Goal: Transaction & Acquisition: Book appointment/travel/reservation

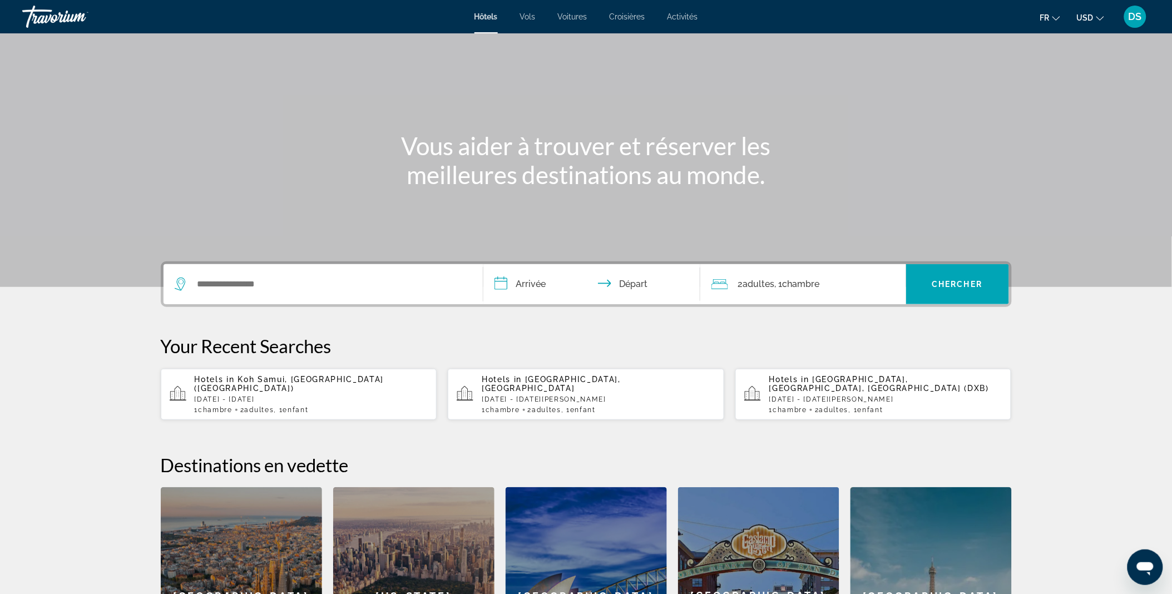
scroll to position [47, 0]
click at [274, 284] on input "Search widget" at bounding box center [331, 283] width 270 height 17
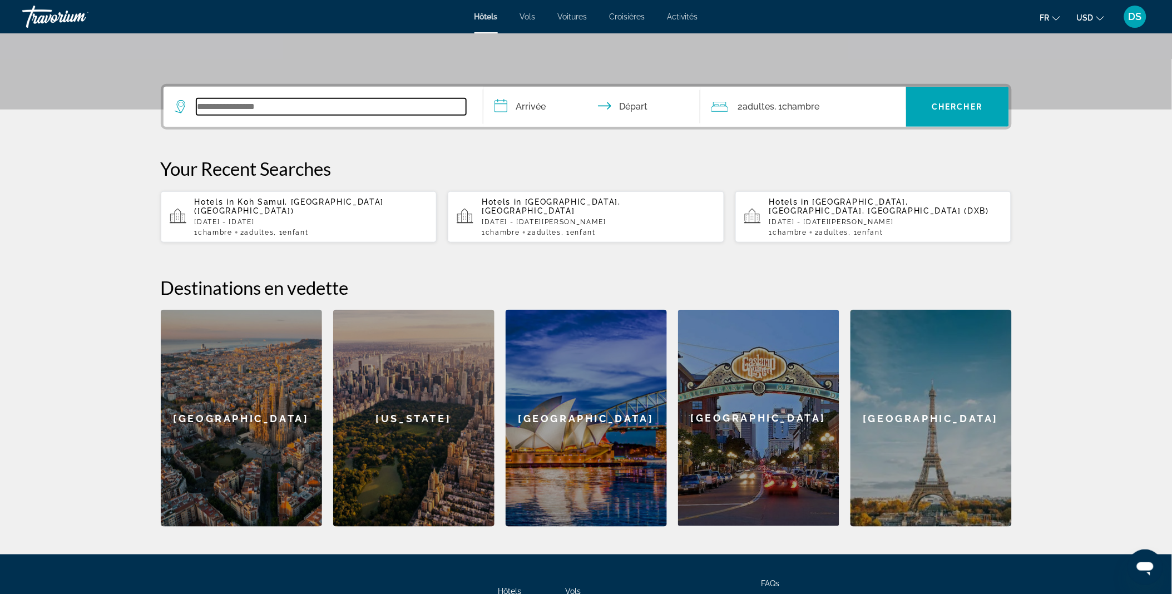
scroll to position [271, 0]
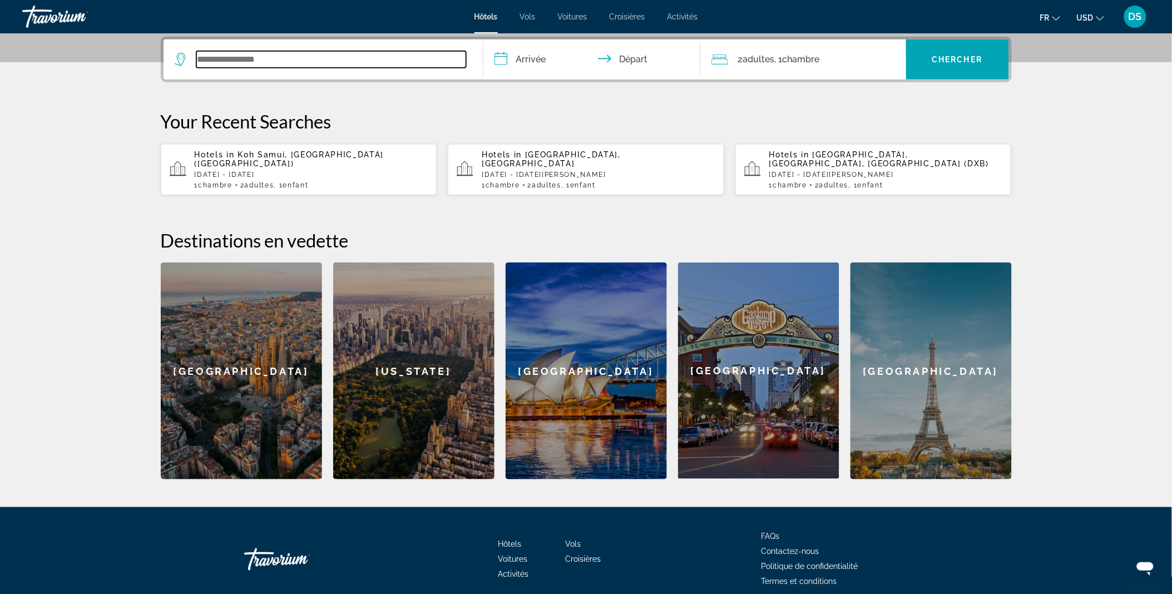
paste input "**********"
type input "**********"
click at [545, 62] on input "**********" at bounding box center [593, 60] width 221 height 43
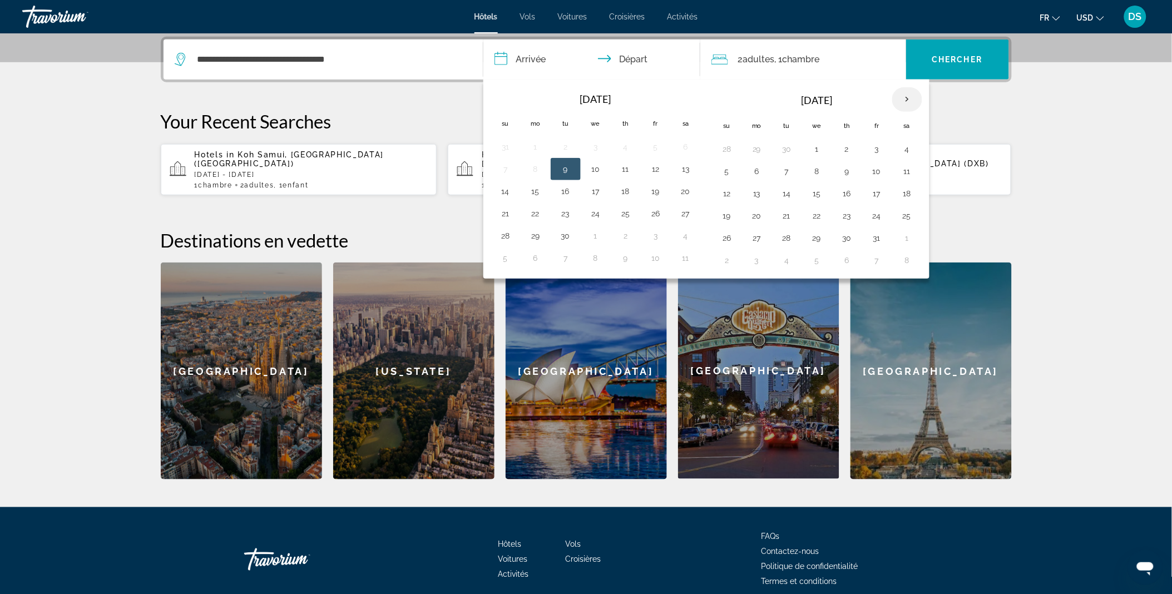
click at [903, 103] on th "Next month" at bounding box center [907, 99] width 30 height 24
click at [728, 215] on button "21" at bounding box center [727, 216] width 18 height 16
click at [850, 212] on button "25" at bounding box center [847, 216] width 18 height 16
type input "**********"
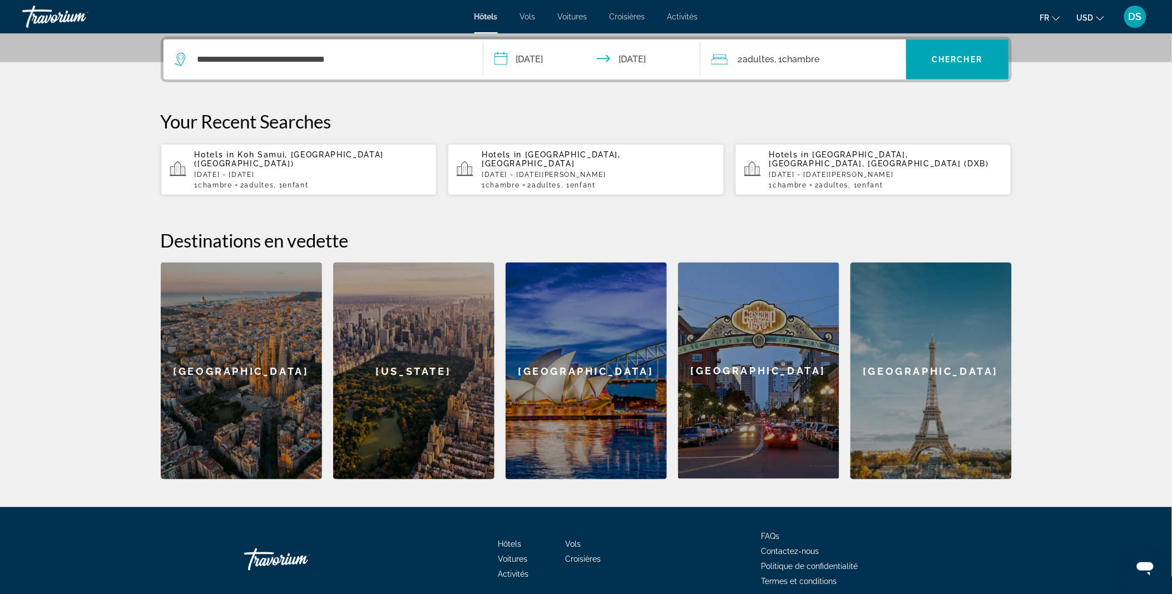
click at [833, 65] on div "2 Adulte Adultes , 1 Chambre pièces" at bounding box center [809, 60] width 195 height 16
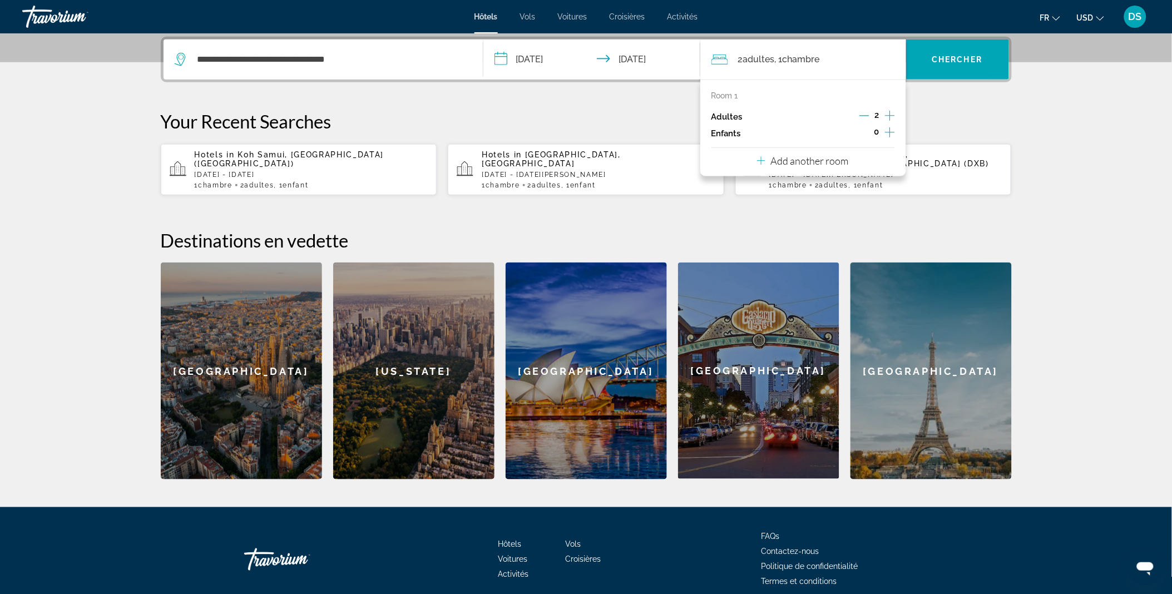
click at [887, 128] on icon "Increment children" at bounding box center [890, 132] width 10 height 13
click at [786, 161] on icon "Travelers: 2 adults, 1 child" at bounding box center [787, 162] width 13 height 13
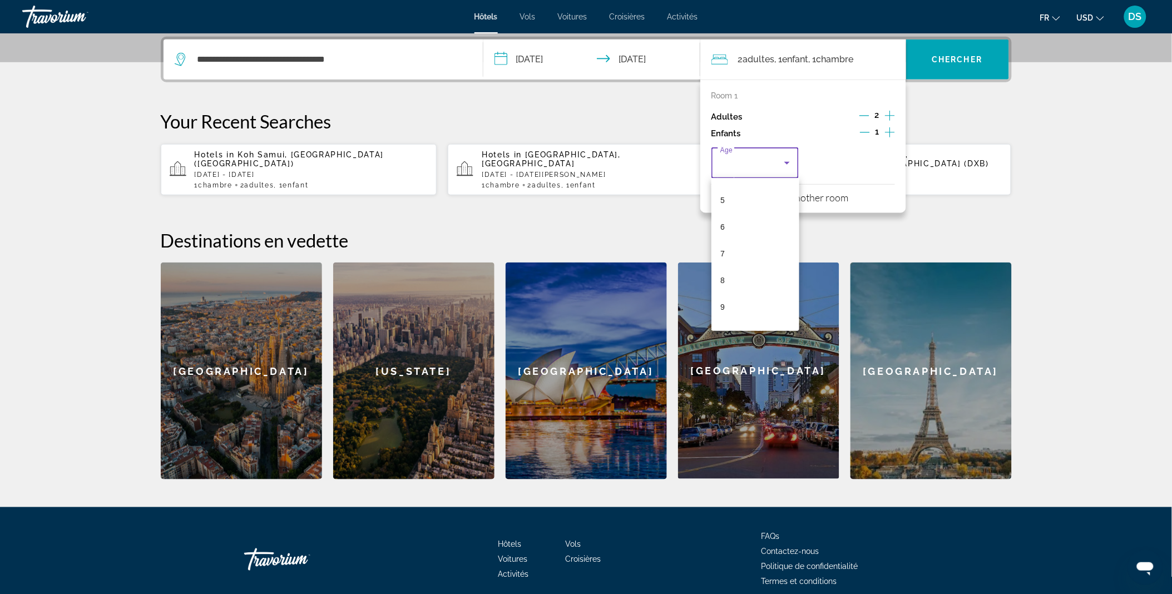
scroll to position [130, 0]
click at [744, 308] on mat-option "9" at bounding box center [756, 306] width 88 height 27
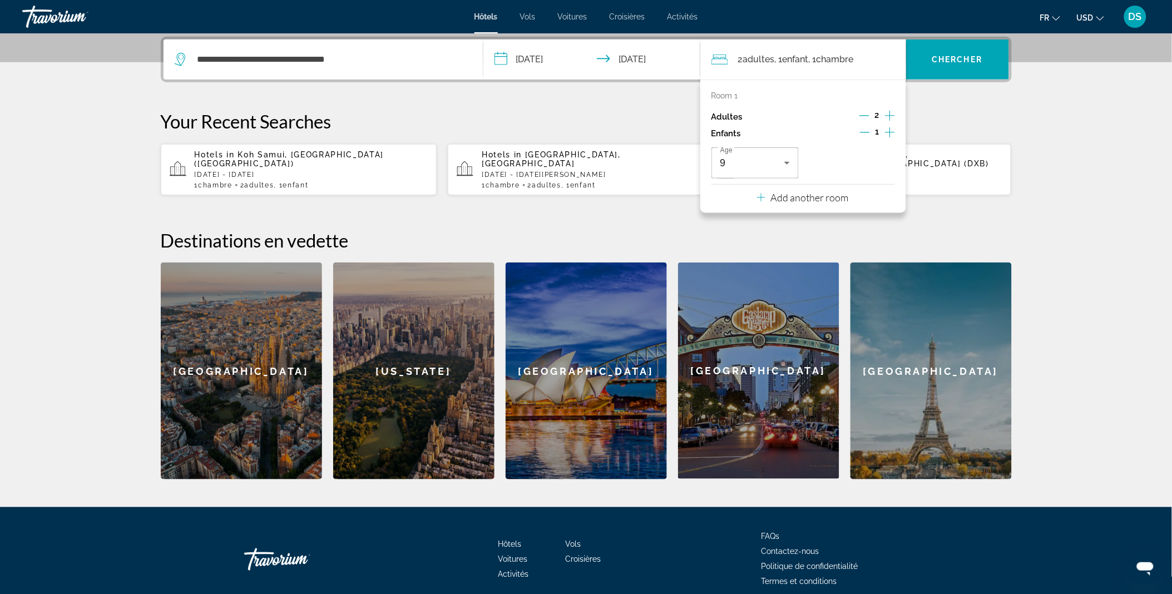
click at [807, 201] on p "Add another room" at bounding box center [810, 197] width 78 height 12
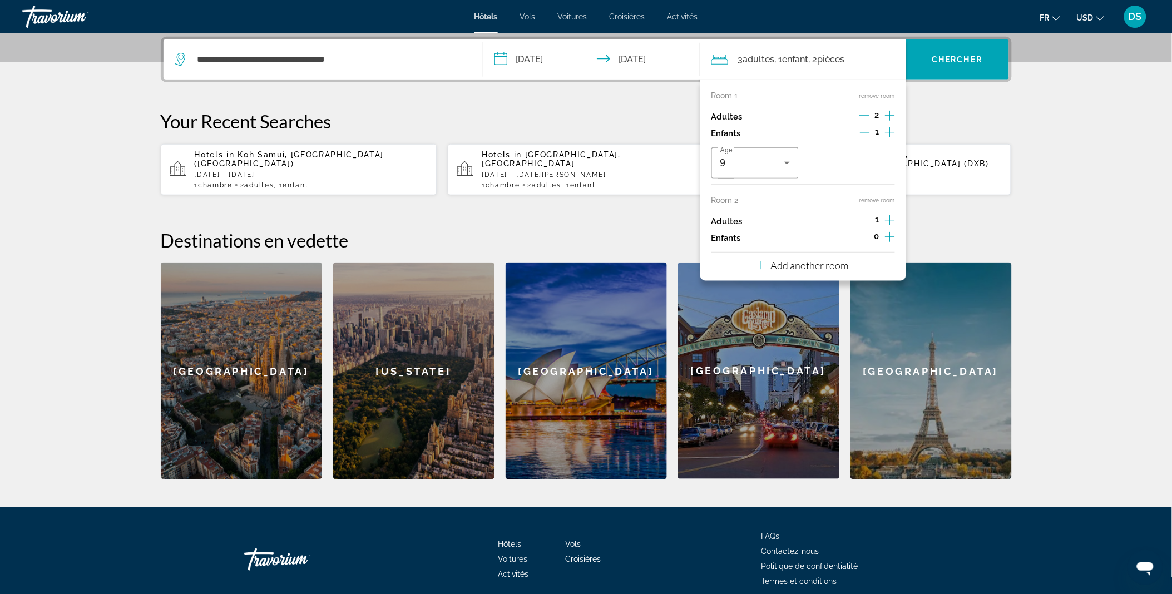
click at [887, 220] on icon "Increment adults" at bounding box center [890, 220] width 10 height 13
click at [937, 67] on span "Search widget" at bounding box center [957, 59] width 103 height 27
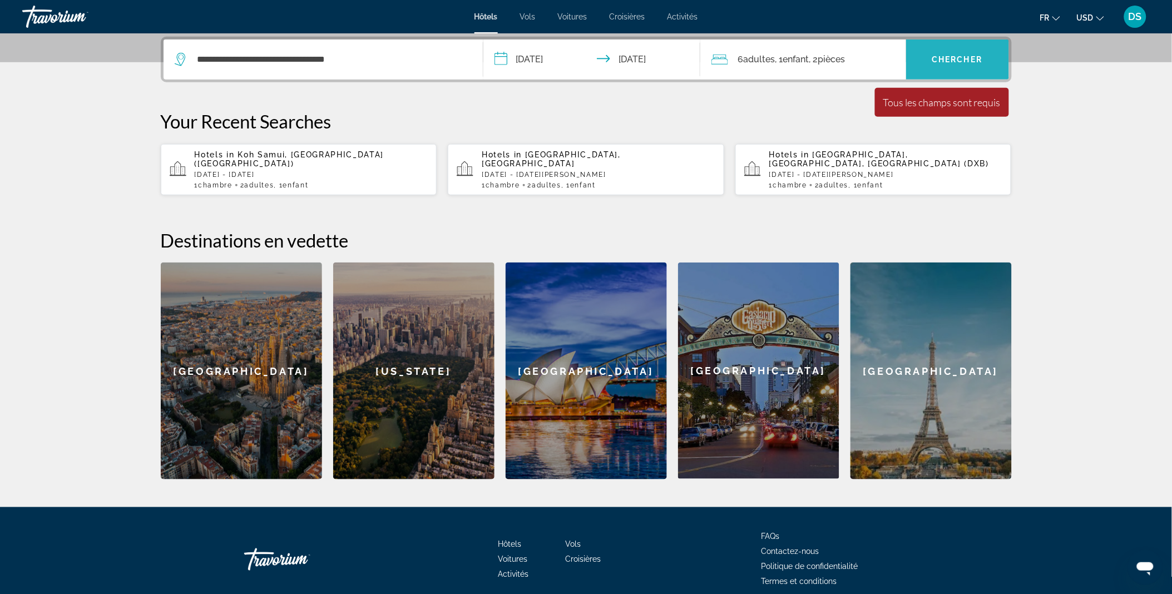
click at [937, 67] on span "Search widget" at bounding box center [957, 59] width 103 height 27
click at [868, 63] on div "6 Adulte Adultes , 1 Enfant Enfants , 2 Chambre pièces" at bounding box center [809, 60] width 195 height 16
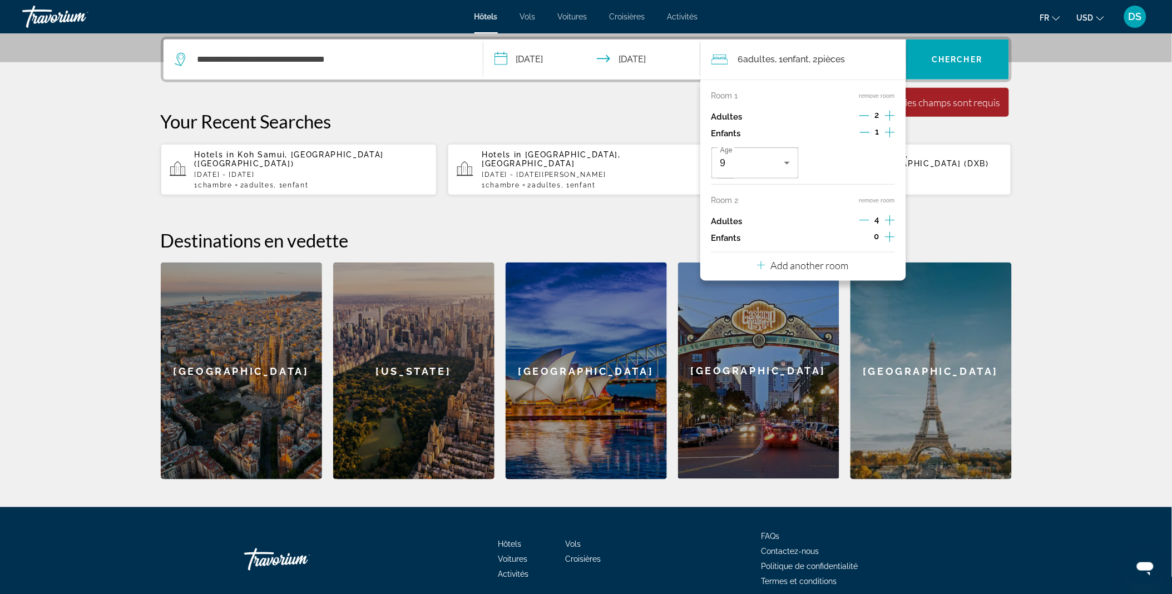
click at [648, 103] on div "**********" at bounding box center [587, 258] width 896 height 443
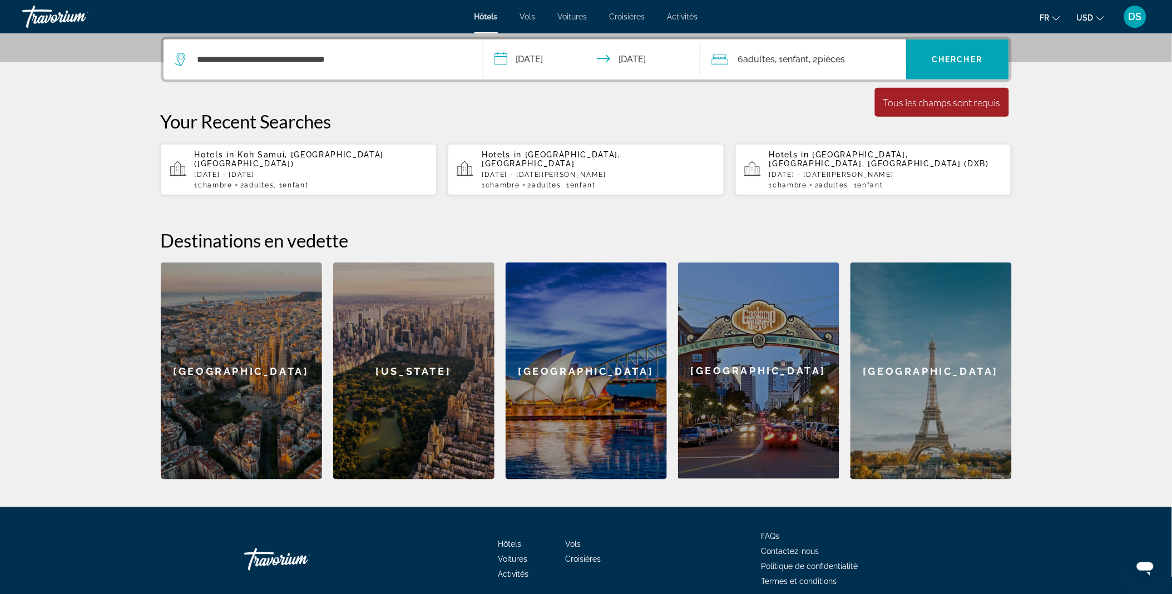
click at [747, 56] on span "Adultes" at bounding box center [760, 59] width 32 height 11
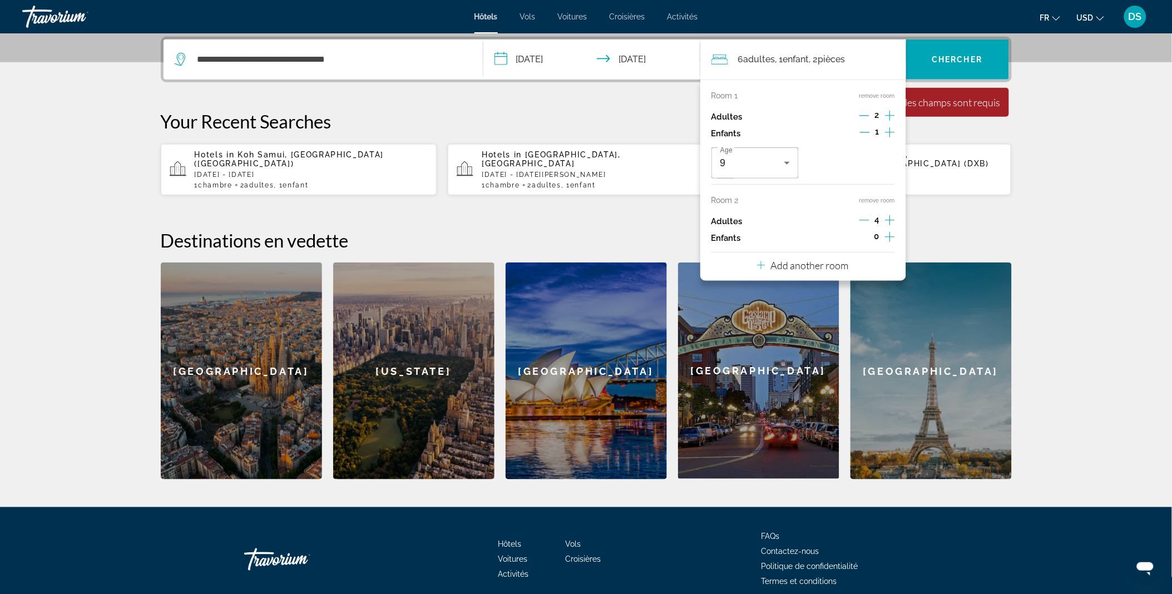
click at [960, 101] on div "Tous les champs sont requis" at bounding box center [941, 102] width 117 height 12
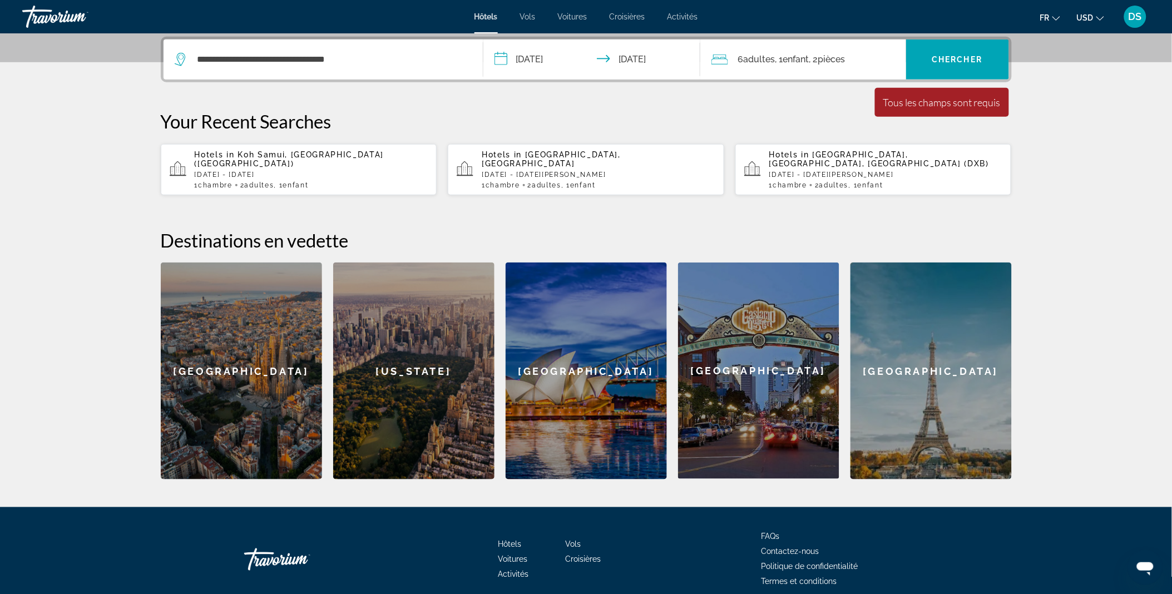
click at [944, 103] on div "Tous les champs sont requis" at bounding box center [941, 102] width 117 height 12
click at [920, 53] on span "Search widget" at bounding box center [957, 59] width 103 height 27
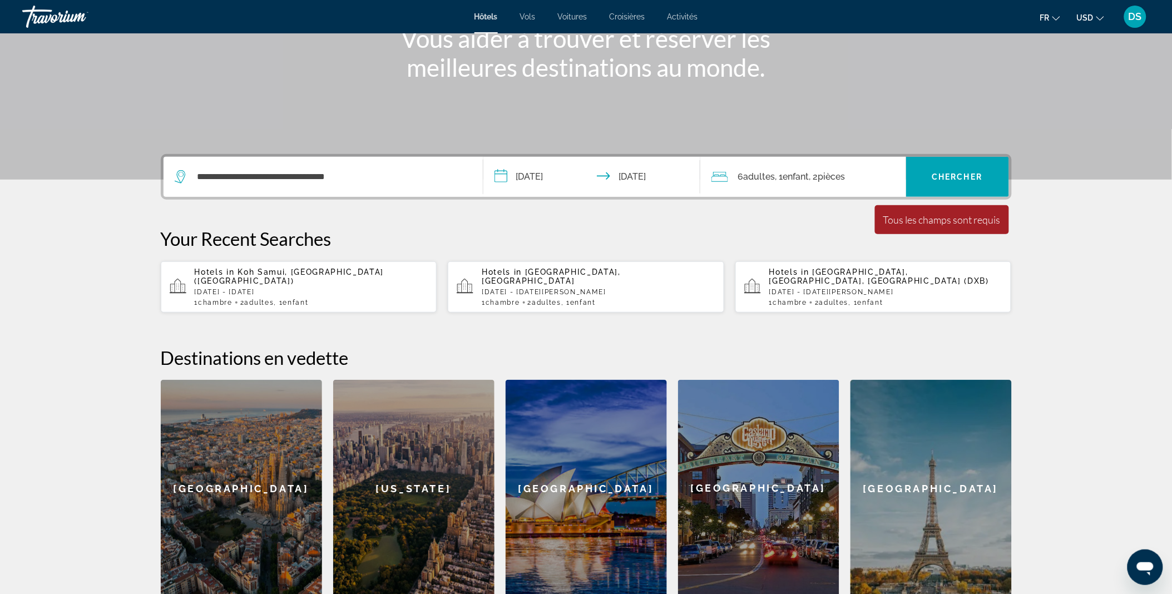
scroll to position [154, 0]
click at [927, 167] on span "Search widget" at bounding box center [957, 177] width 103 height 27
click at [870, 171] on div "6 Adulte Adultes , 1 Enfant Enfants , 2 Chambre pièces" at bounding box center [809, 178] width 195 height 16
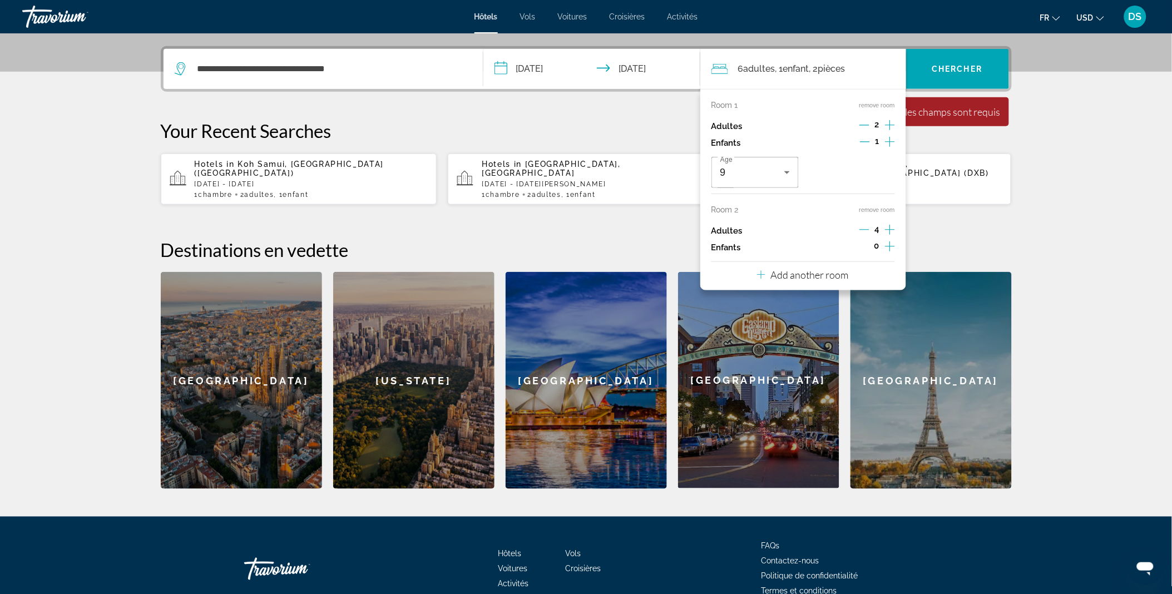
scroll to position [271, 0]
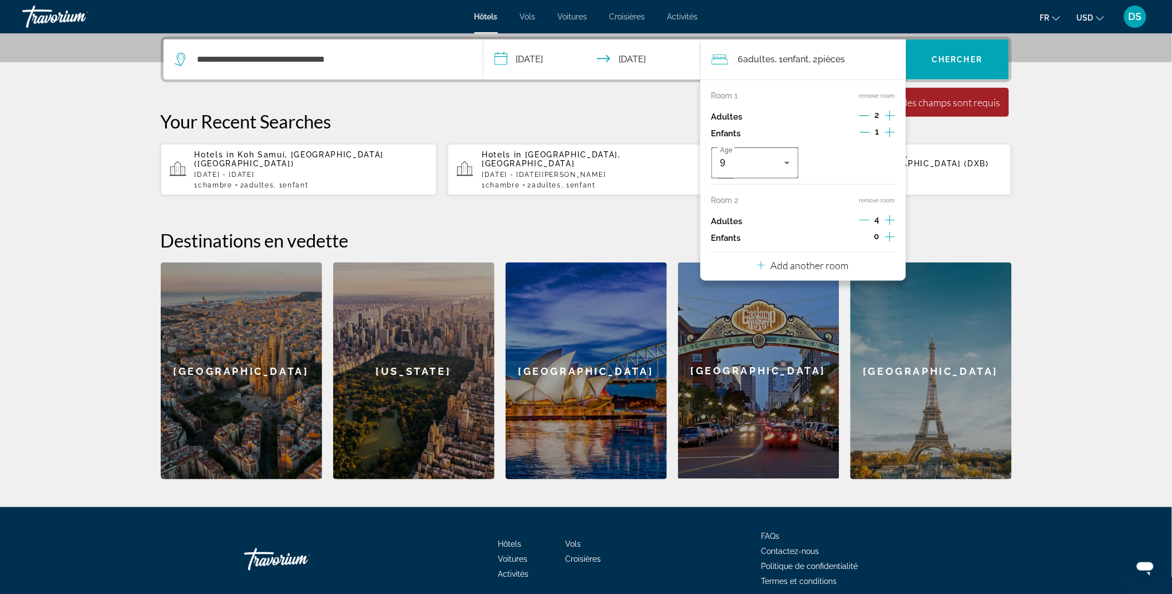
click at [792, 165] on icon "Travelers: 6 adults, 1 child" at bounding box center [787, 162] width 13 height 13
click at [929, 192] on div at bounding box center [586, 297] width 1172 height 594
click at [838, 264] on p "Add another room" at bounding box center [810, 265] width 78 height 12
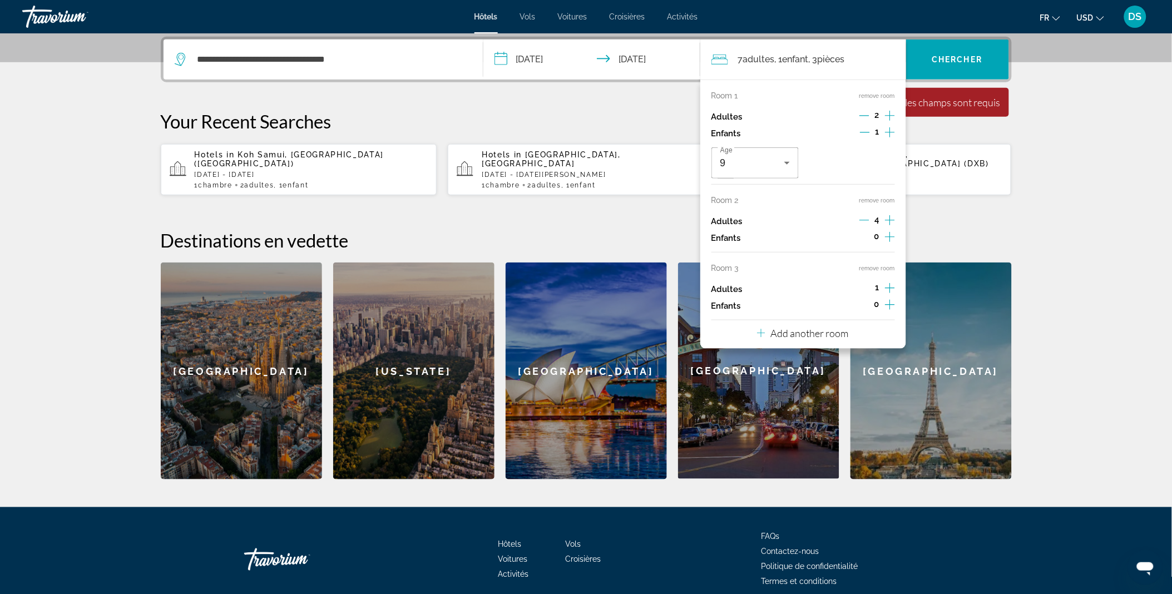
click at [865, 221] on icon "Decrement adults" at bounding box center [865, 220] width 10 height 10
click at [891, 288] on icon "Increment adults" at bounding box center [890, 288] width 10 height 10
click at [958, 65] on span "Search widget" at bounding box center [957, 59] width 103 height 27
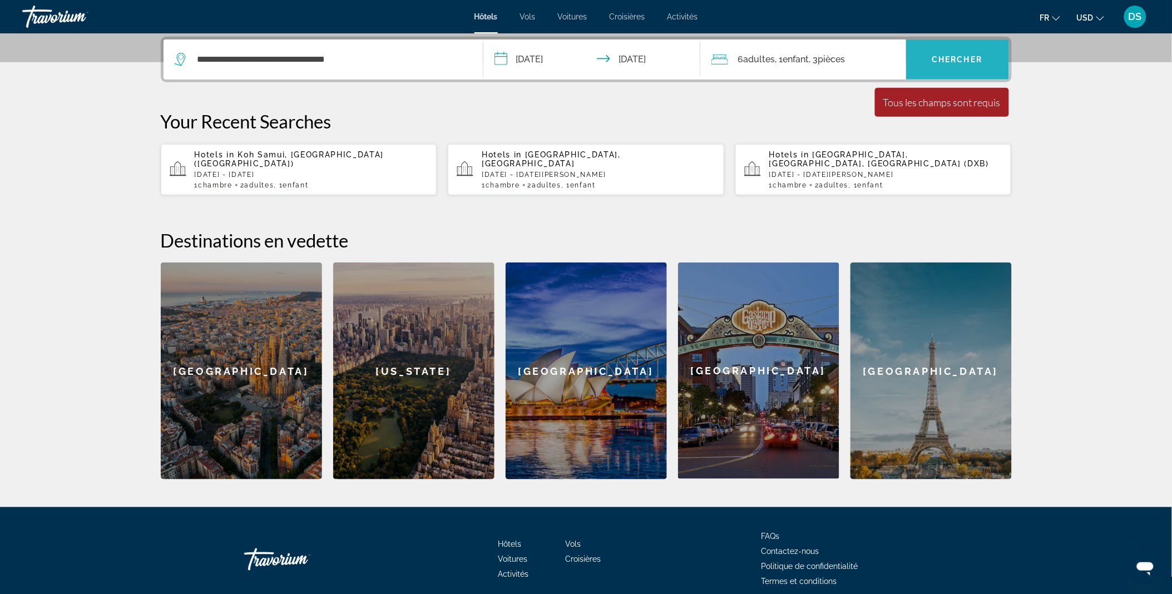
click at [958, 65] on span "Search widget" at bounding box center [957, 59] width 103 height 27
click at [889, 61] on div "6 Adulte Adultes , 1 Enfant Enfants , 3 Chambre pièces" at bounding box center [809, 60] width 195 height 16
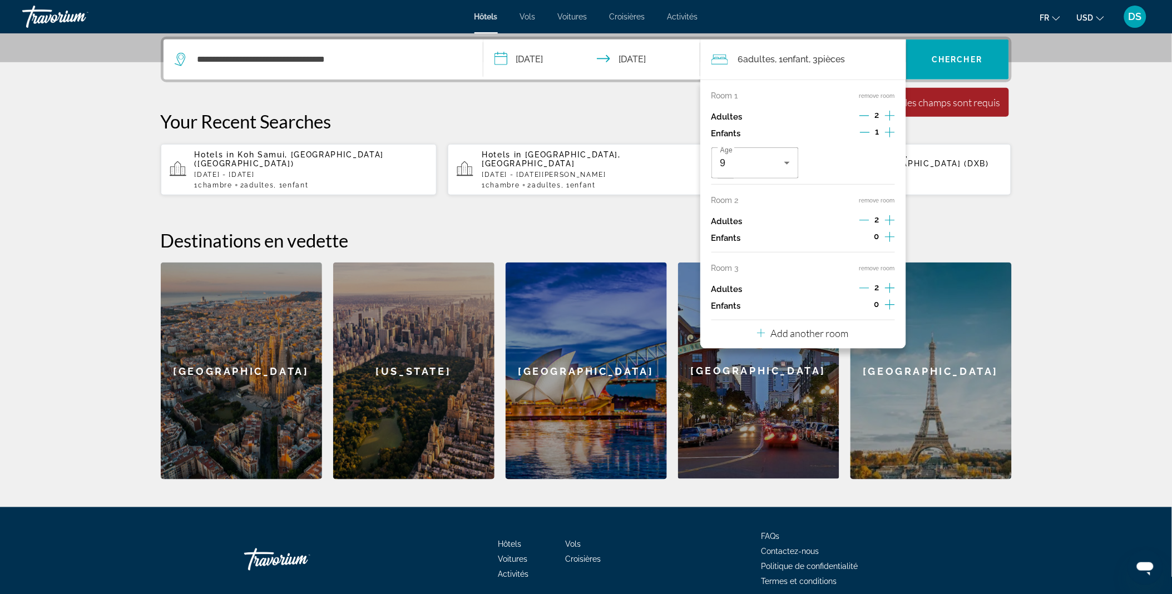
click at [888, 225] on icon "Increment adults" at bounding box center [890, 220] width 10 height 13
click at [888, 224] on icon "Increment adults" at bounding box center [890, 220] width 10 height 13
click at [861, 288] on icon "Decrement adults" at bounding box center [865, 288] width 10 height 1
click at [879, 265] on button "remove room" at bounding box center [878, 268] width 36 height 7
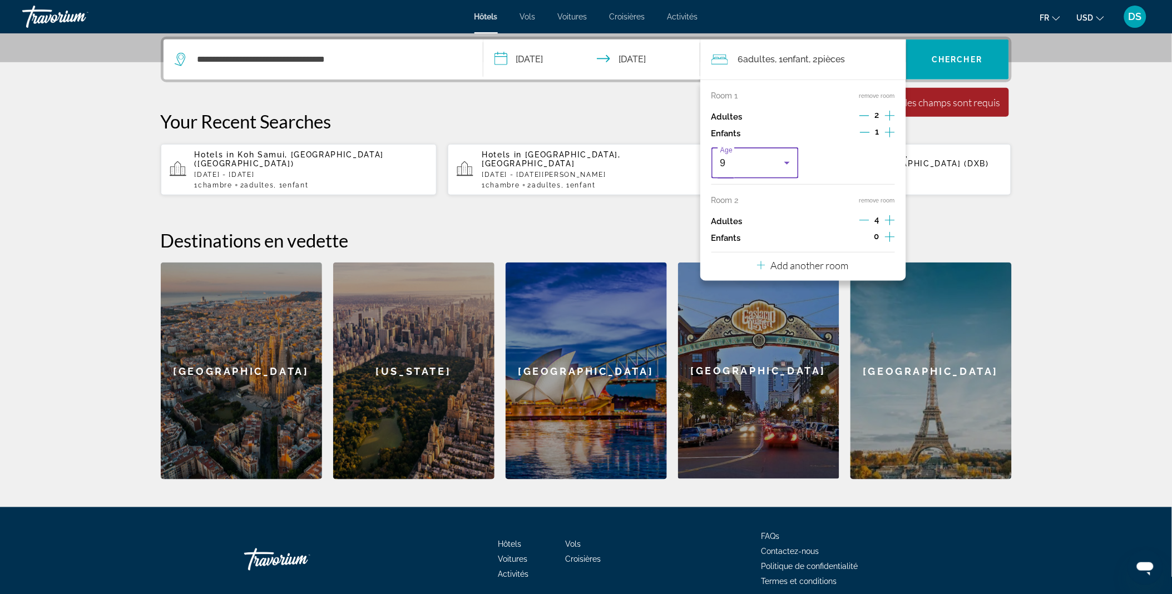
click at [774, 166] on div "9" at bounding box center [752, 162] width 65 height 13
click at [727, 309] on mat-option "9" at bounding box center [756, 317] width 88 height 27
click at [940, 233] on h2 "Destinations en vedette" at bounding box center [586, 240] width 851 height 22
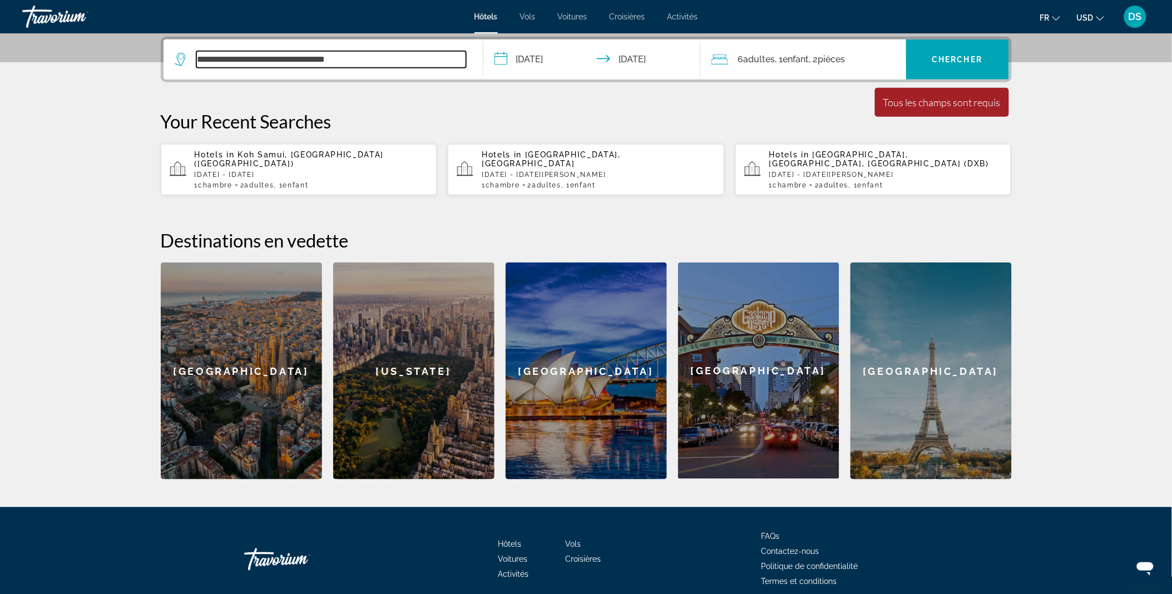
click at [437, 52] on input "**********" at bounding box center [331, 59] width 270 height 17
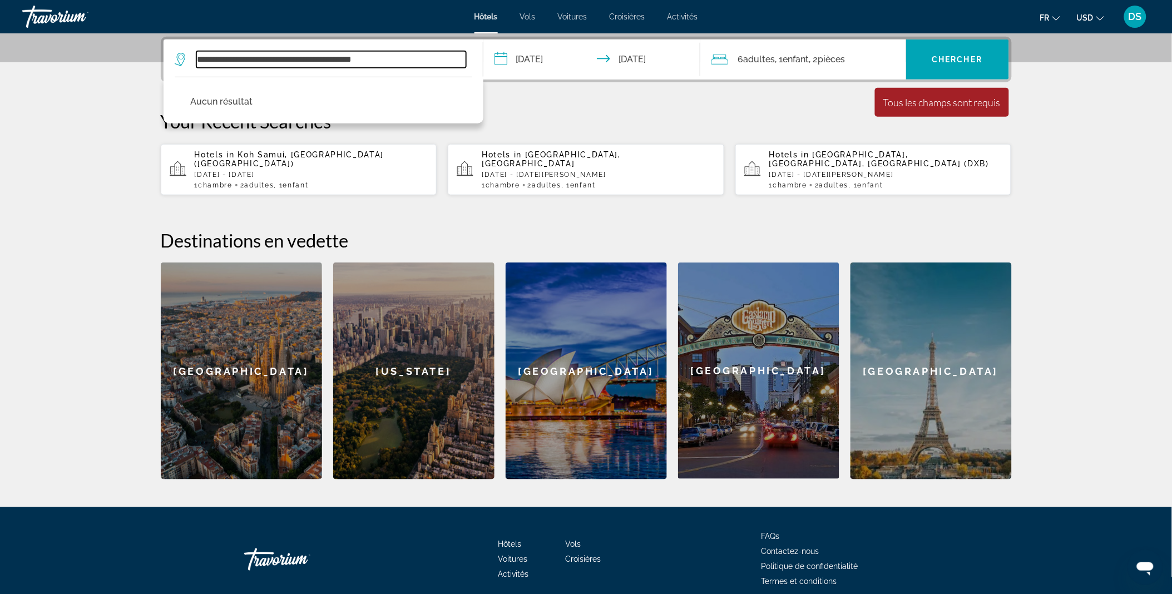
drag, startPoint x: 432, startPoint y: 62, endPoint x: 173, endPoint y: 45, distance: 259.2
click at [173, 45] on app-destination-search "**********" at bounding box center [324, 59] width 320 height 40
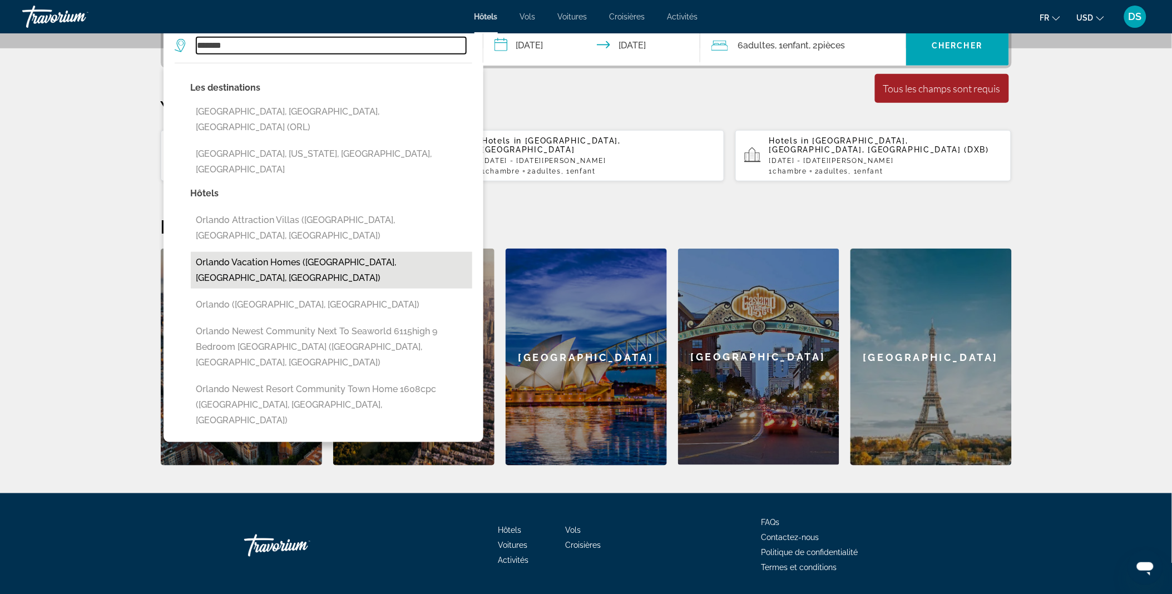
scroll to position [277, 0]
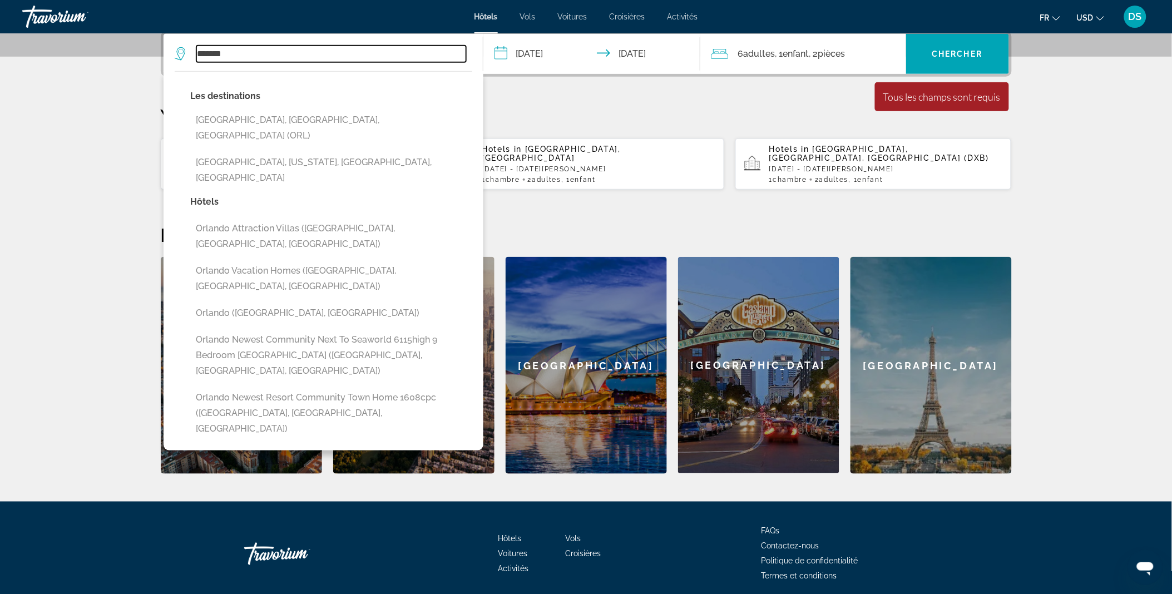
drag, startPoint x: 436, startPoint y: 57, endPoint x: 145, endPoint y: 57, distance: 291.0
click at [145, 57] on div "**********" at bounding box center [587, 252] width 896 height 443
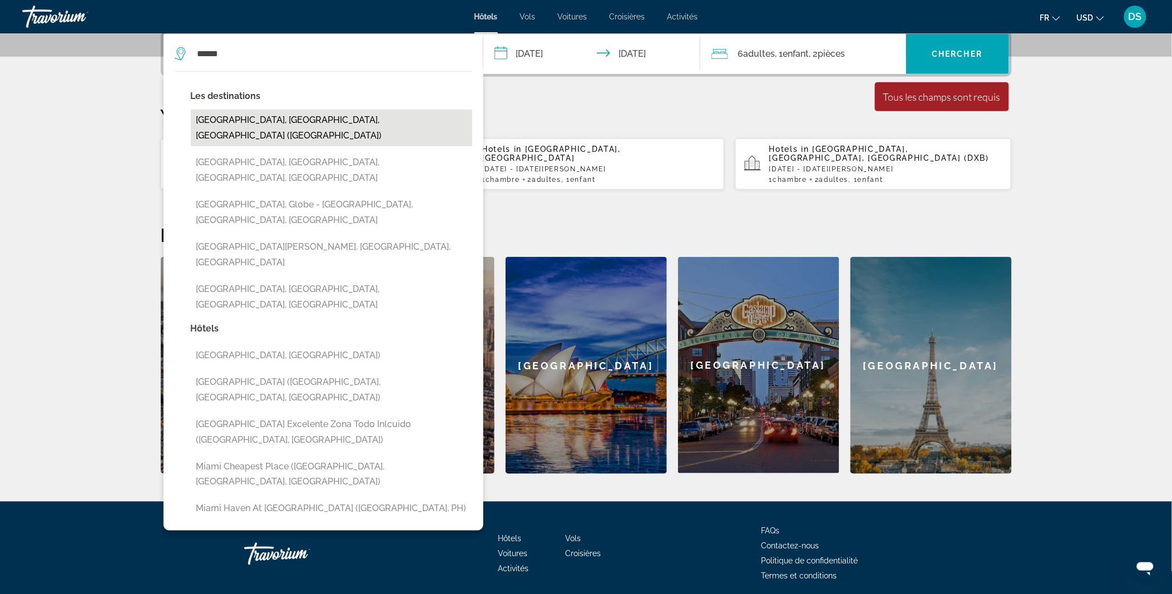
click at [307, 117] on button "Miami, FL, United States (MIA)" at bounding box center [331, 128] width 281 height 37
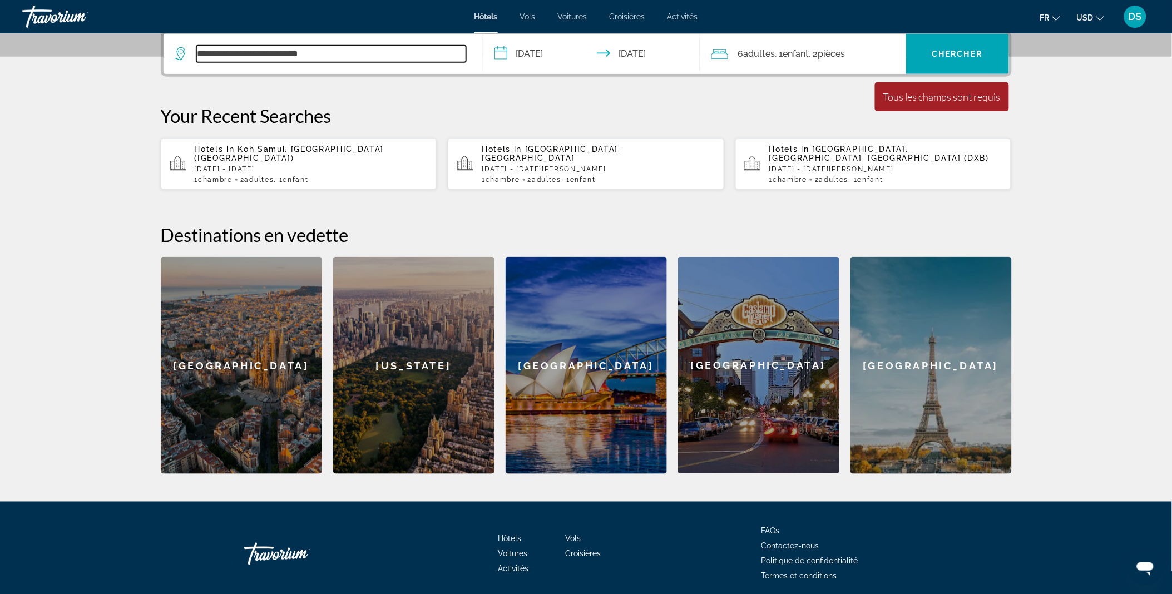
scroll to position [271, 0]
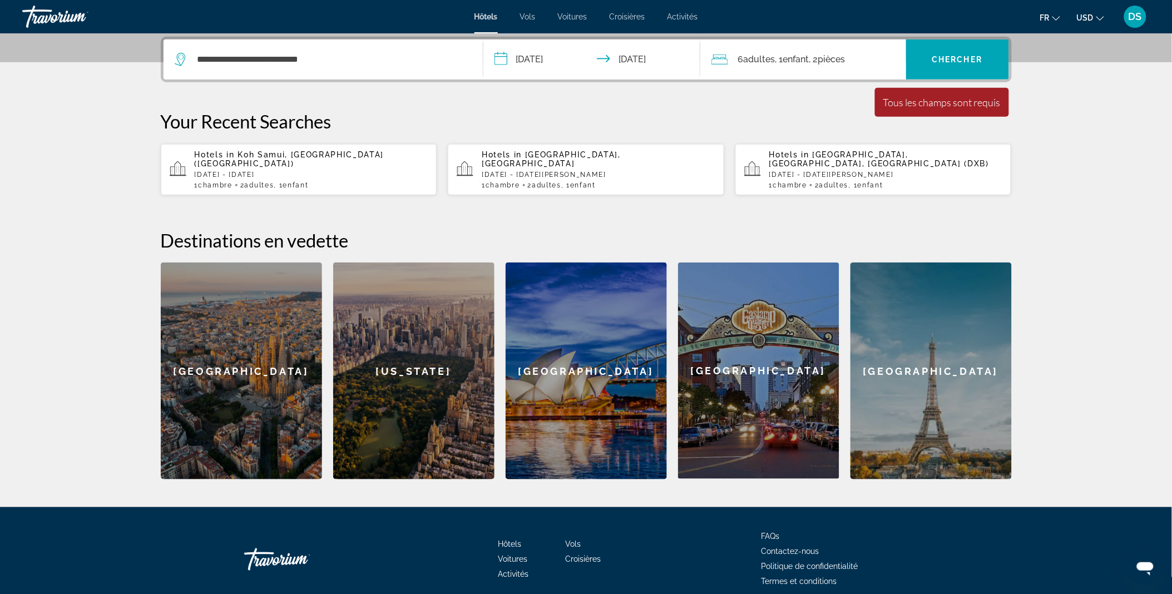
click at [375, 49] on div "**********" at bounding box center [323, 59] width 297 height 40
drag, startPoint x: 375, startPoint y: 58, endPoint x: 225, endPoint y: 58, distance: 149.6
click at [225, 58] on input "**********" at bounding box center [331, 59] width 270 height 17
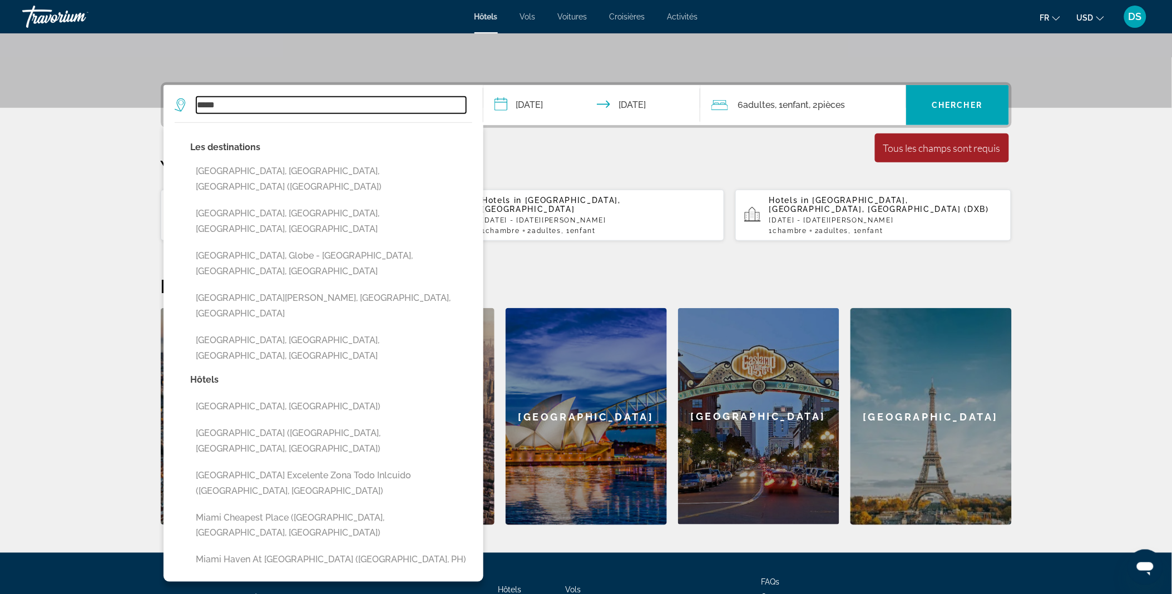
scroll to position [225, 0]
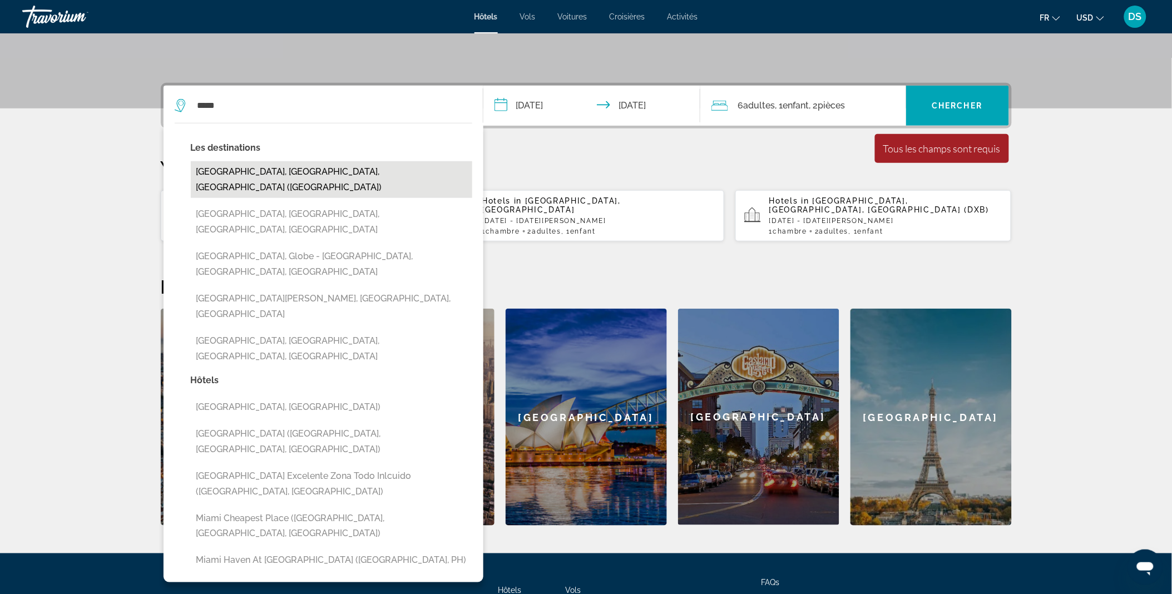
click at [317, 174] on button "Miami, FL, United States (MIA)" at bounding box center [331, 179] width 281 height 37
type input "**********"
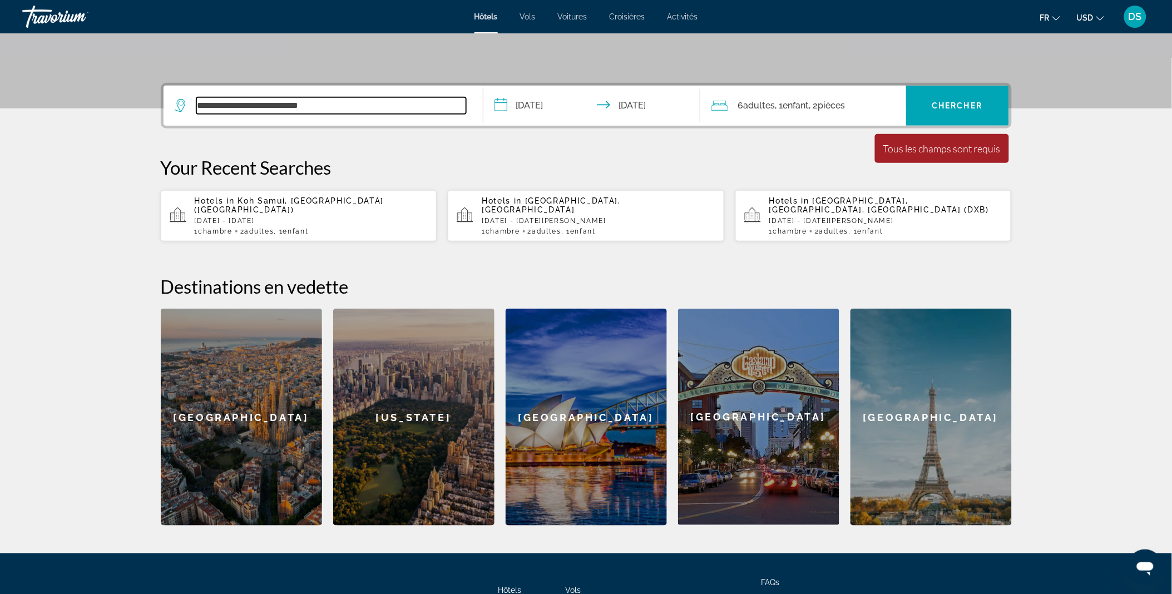
scroll to position [271, 0]
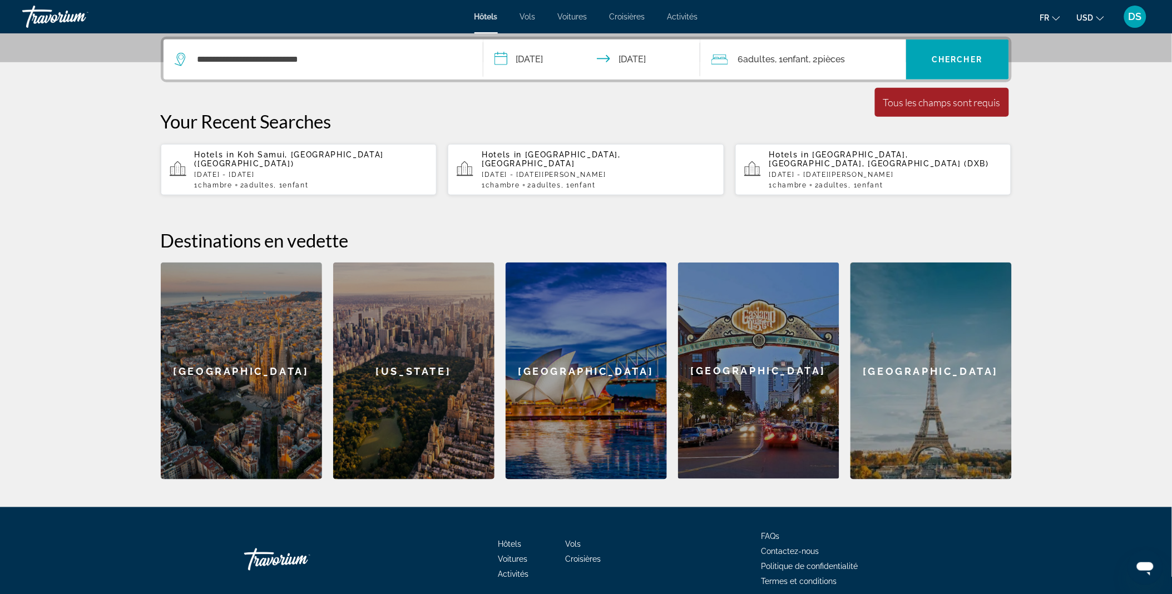
click at [557, 67] on input "**********" at bounding box center [593, 60] width 221 height 43
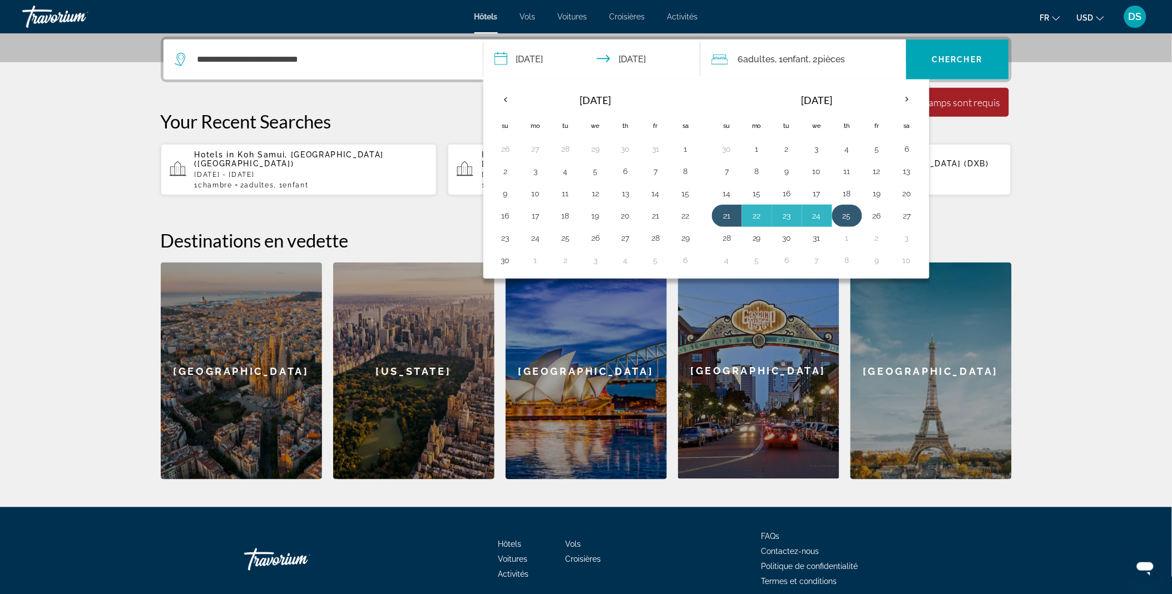
click at [843, 216] on button "25" at bounding box center [847, 216] width 18 height 16
click at [644, 53] on input "**********" at bounding box center [593, 60] width 221 height 43
click at [646, 61] on input "**********" at bounding box center [593, 60] width 221 height 43
click at [730, 234] on button "28" at bounding box center [727, 238] width 18 height 16
type input "**********"
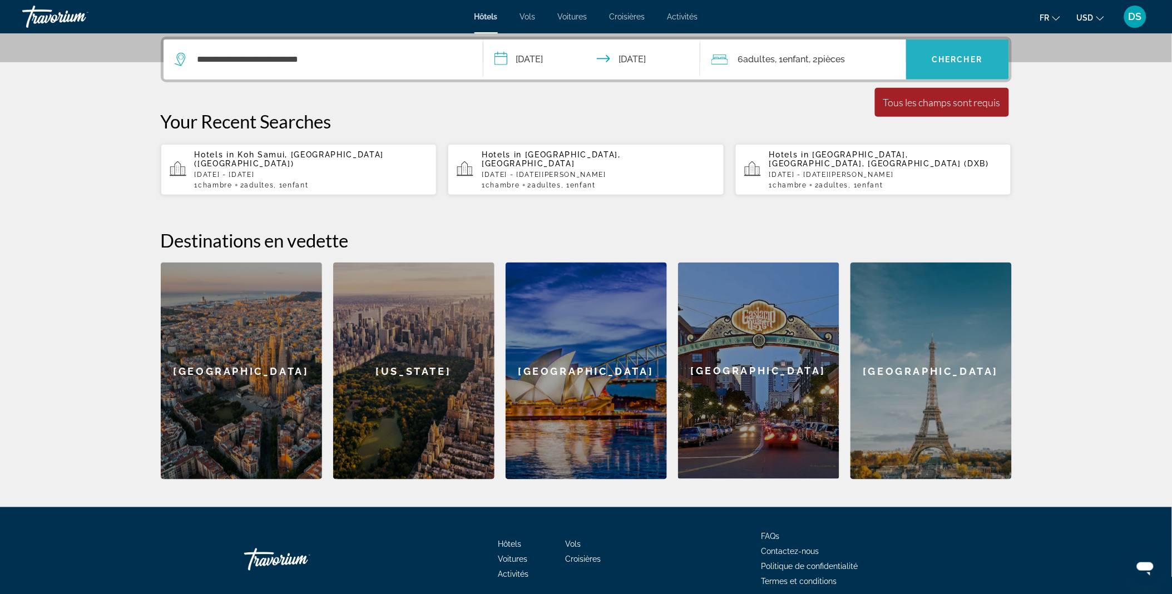
click at [944, 60] on span "Chercher" at bounding box center [957, 59] width 51 height 9
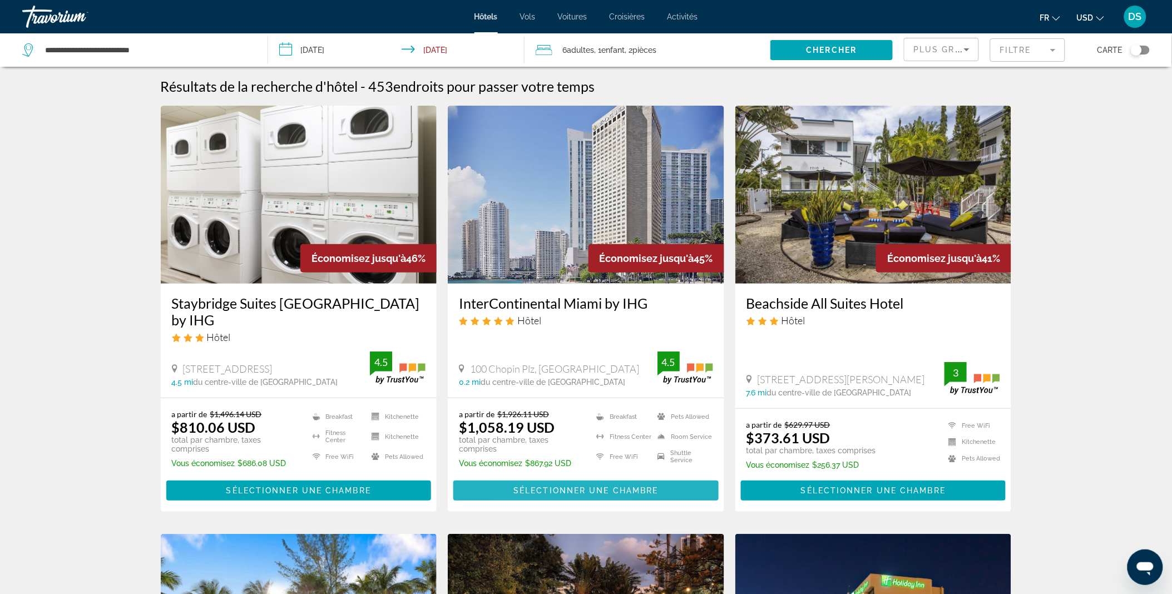
click at [534, 491] on span "Sélectionner une chambre" at bounding box center [585, 490] width 145 height 9
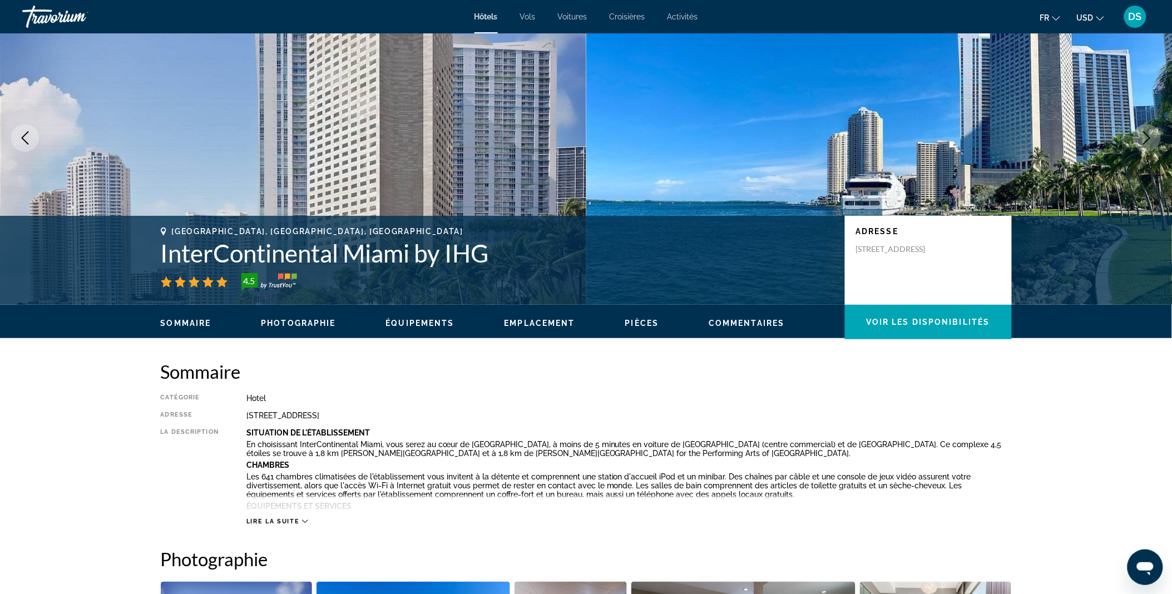
scroll to position [60, 0]
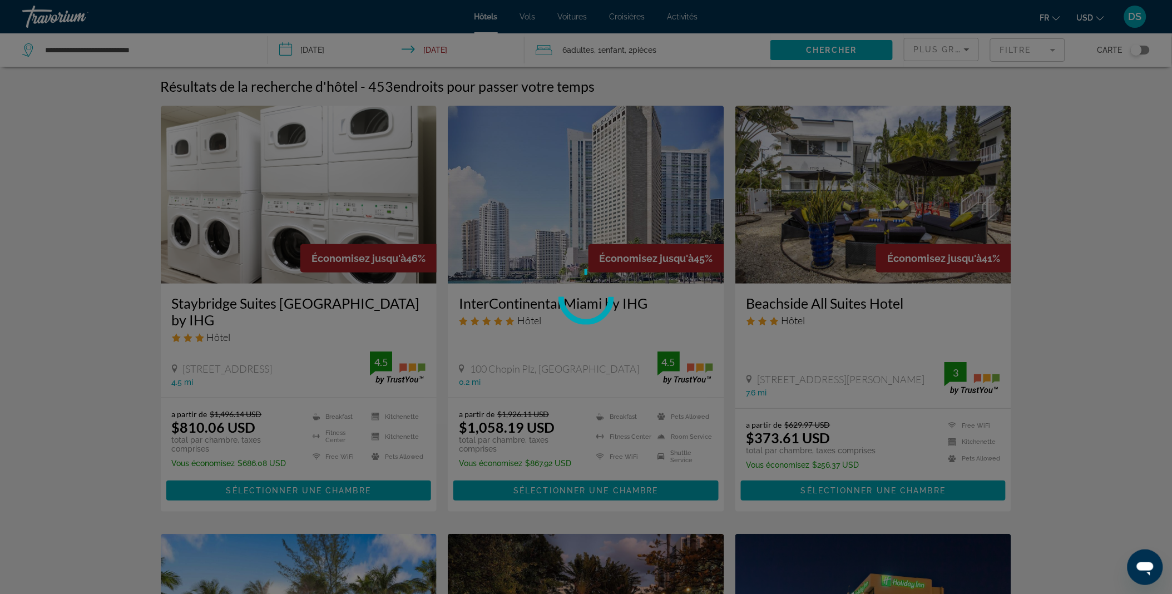
click at [200, 37] on div at bounding box center [586, 297] width 1172 height 594
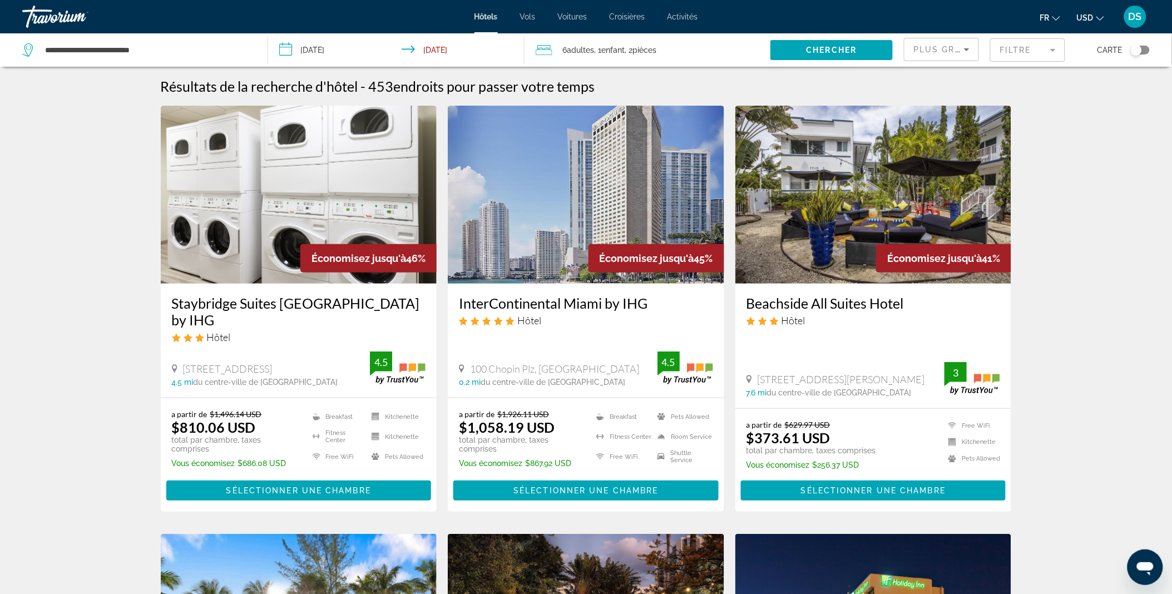
click at [180, 62] on div "**********" at bounding box center [586, 297] width 1172 height 594
click at [187, 52] on input "**********" at bounding box center [147, 50] width 207 height 17
drag, startPoint x: 182, startPoint y: 50, endPoint x: 28, endPoint y: 43, distance: 154.2
click at [28, 43] on div "**********" at bounding box center [136, 50] width 229 height 17
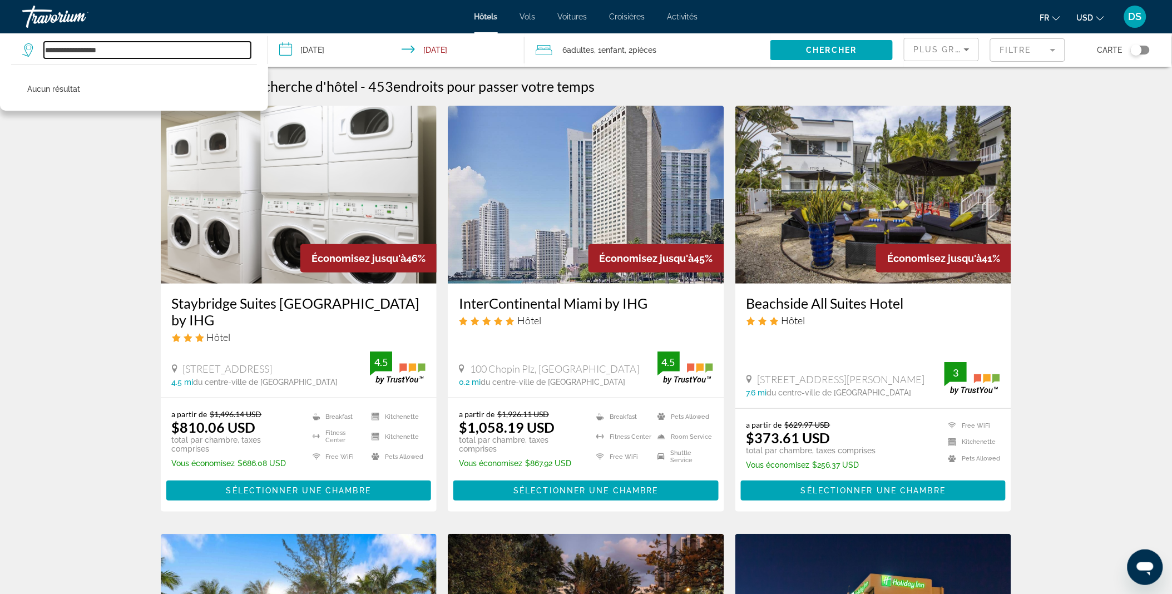
type input "**********"
drag, startPoint x: 121, startPoint y: 46, endPoint x: 4, endPoint y: 54, distance: 117.6
click at [4, 54] on app-destination-search "**********" at bounding box center [134, 49] width 268 height 33
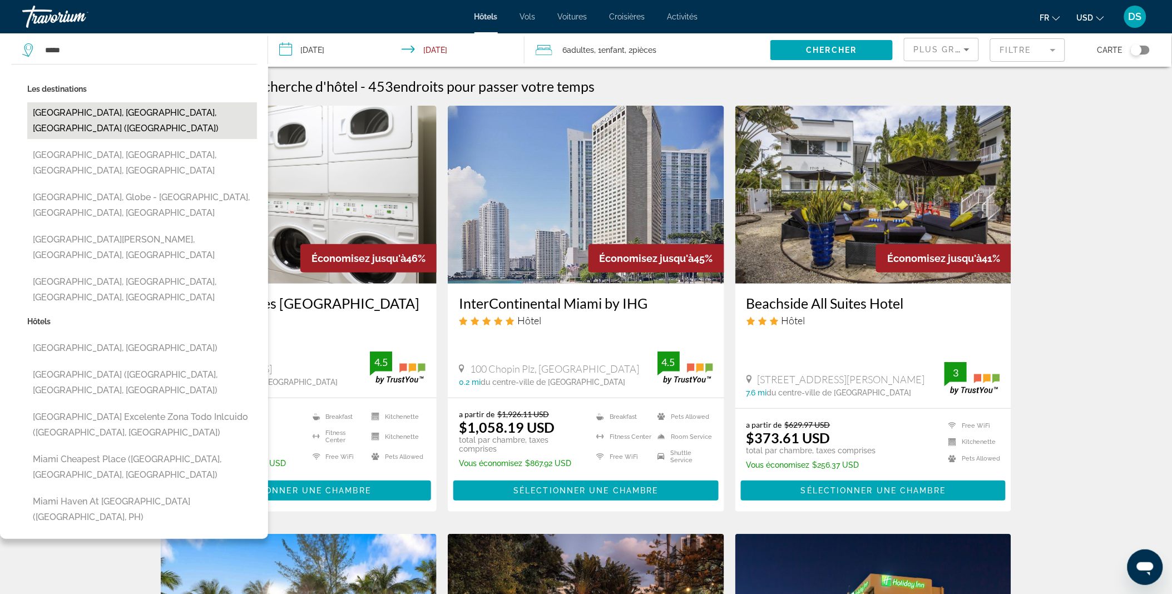
click at [85, 113] on button "Miami, FL, United States (MIA)" at bounding box center [142, 120] width 230 height 37
type input "**********"
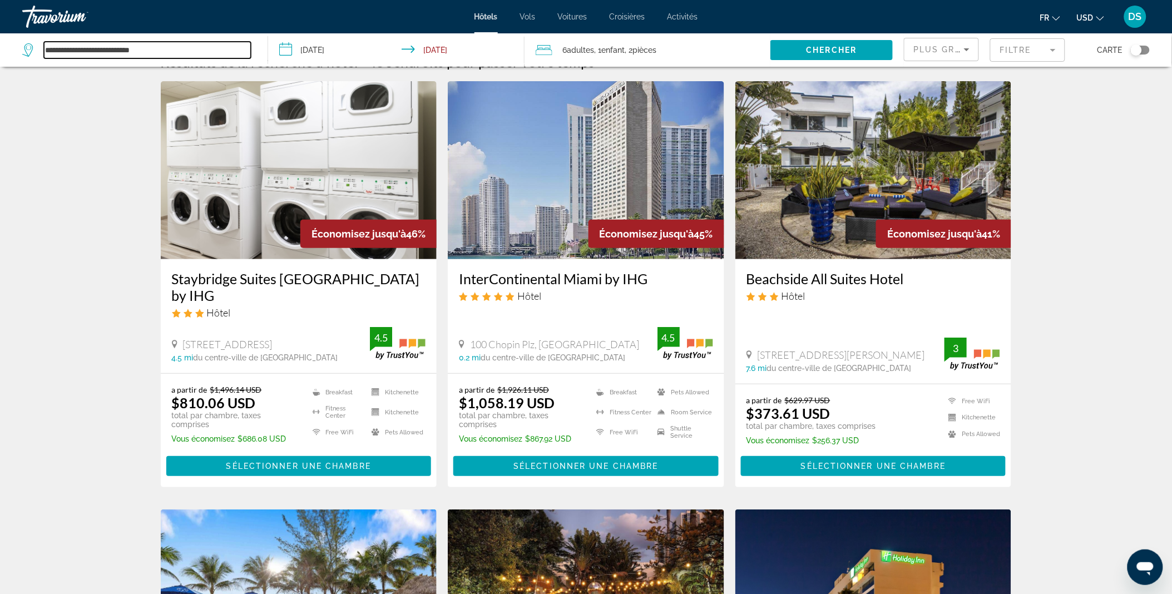
scroll to position [25, 0]
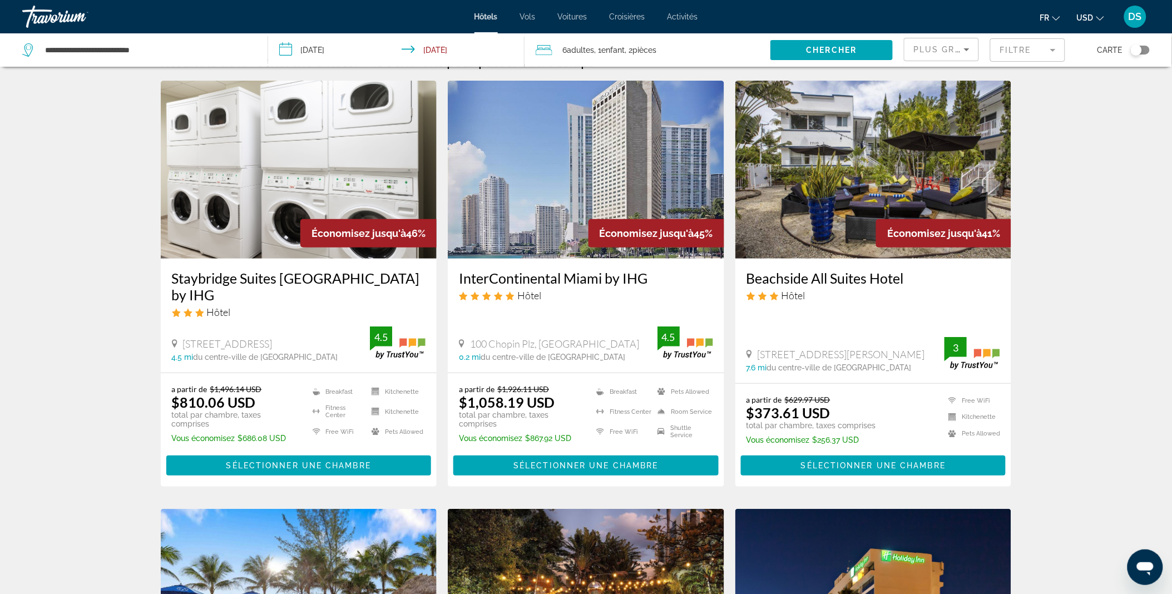
click at [1054, 45] on mat-form-field "Filtre" at bounding box center [1027, 49] width 75 height 23
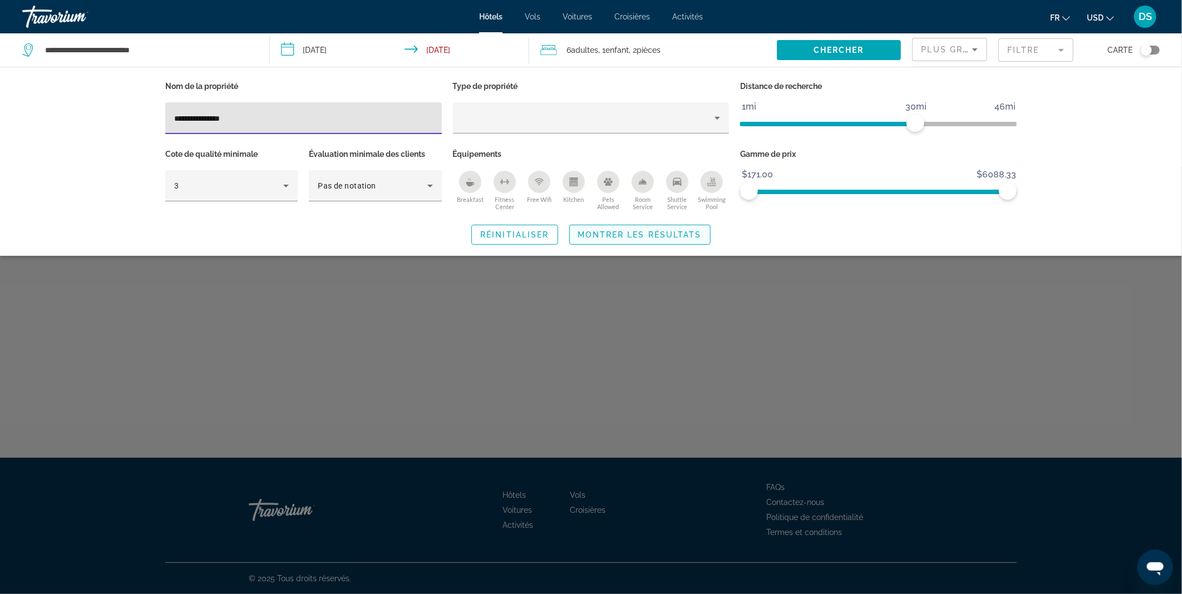
type input "**********"
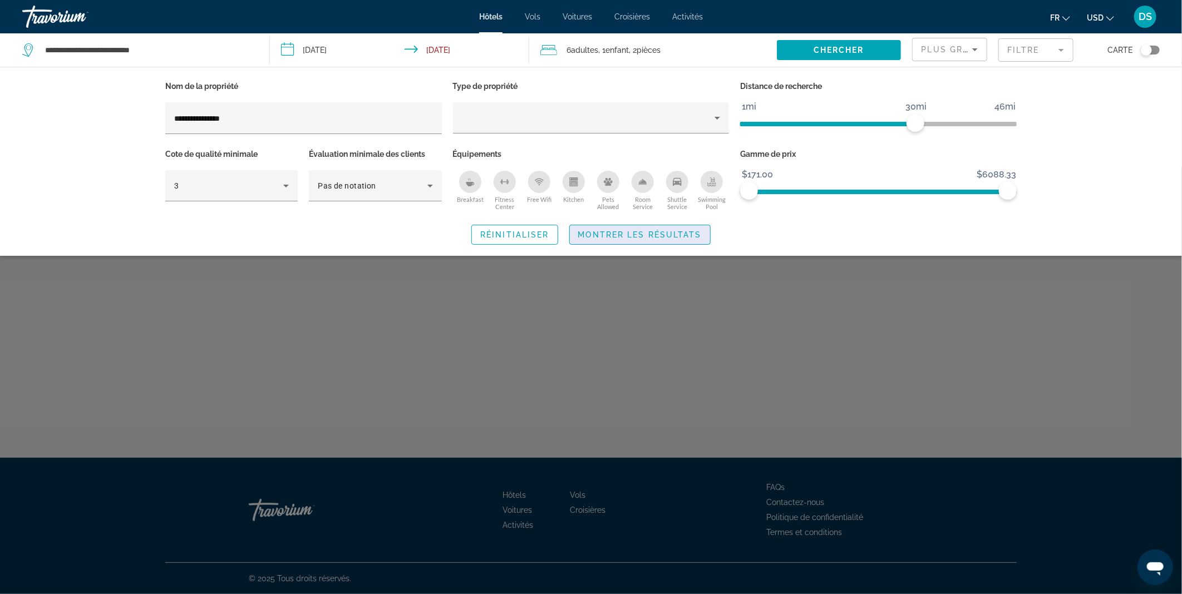
click at [591, 232] on span "Montrer les résultats" at bounding box center [640, 234] width 124 height 9
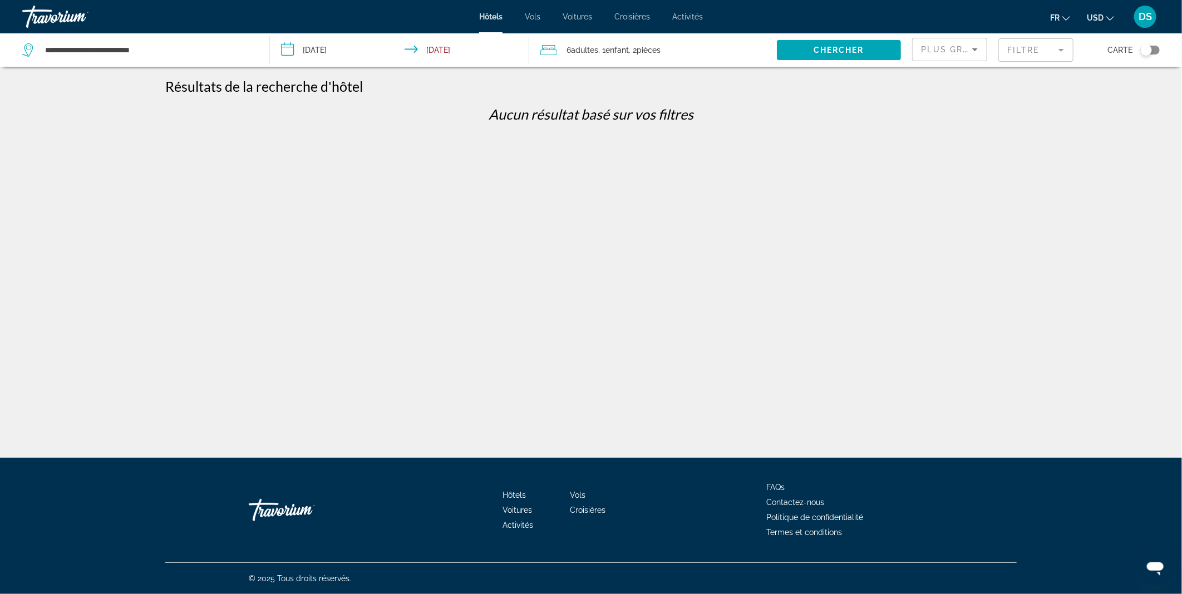
click at [1034, 43] on mat-form-field "Filtre" at bounding box center [1035, 49] width 75 height 23
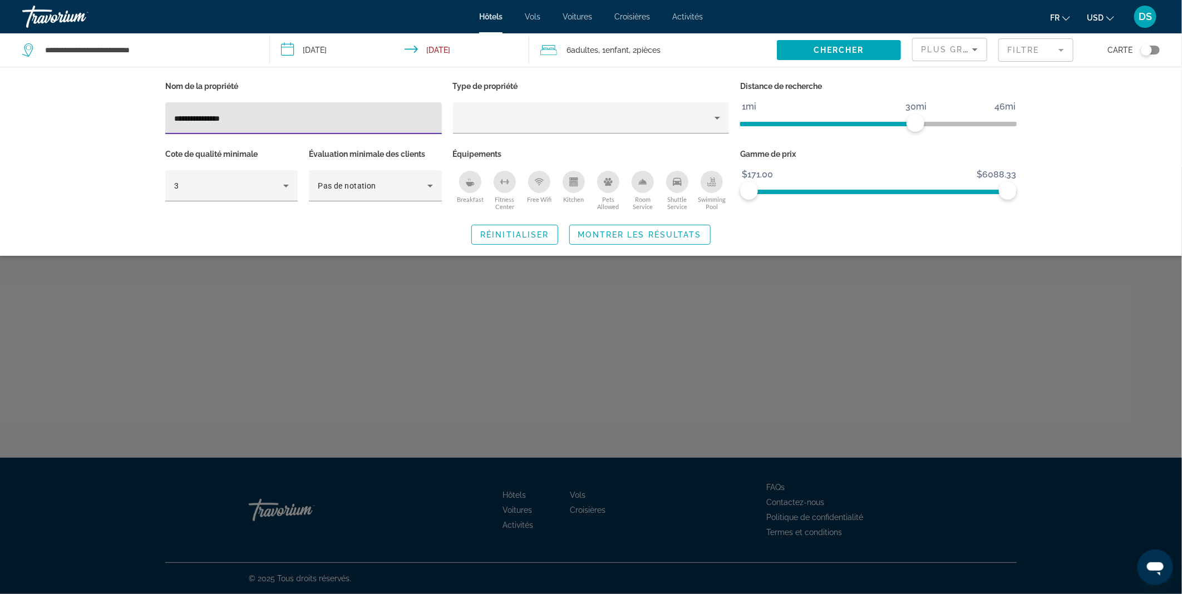
drag, startPoint x: 371, startPoint y: 121, endPoint x: 155, endPoint y: 113, distance: 216.0
drag, startPoint x: 155, startPoint y: 113, endPoint x: 221, endPoint y: 112, distance: 66.8
click at [221, 112] on input "**********" at bounding box center [303, 118] width 259 height 13
drag, startPoint x: 234, startPoint y: 118, endPoint x: 170, endPoint y: 118, distance: 64.0
click at [170, 118] on div "**********" at bounding box center [303, 118] width 276 height 32
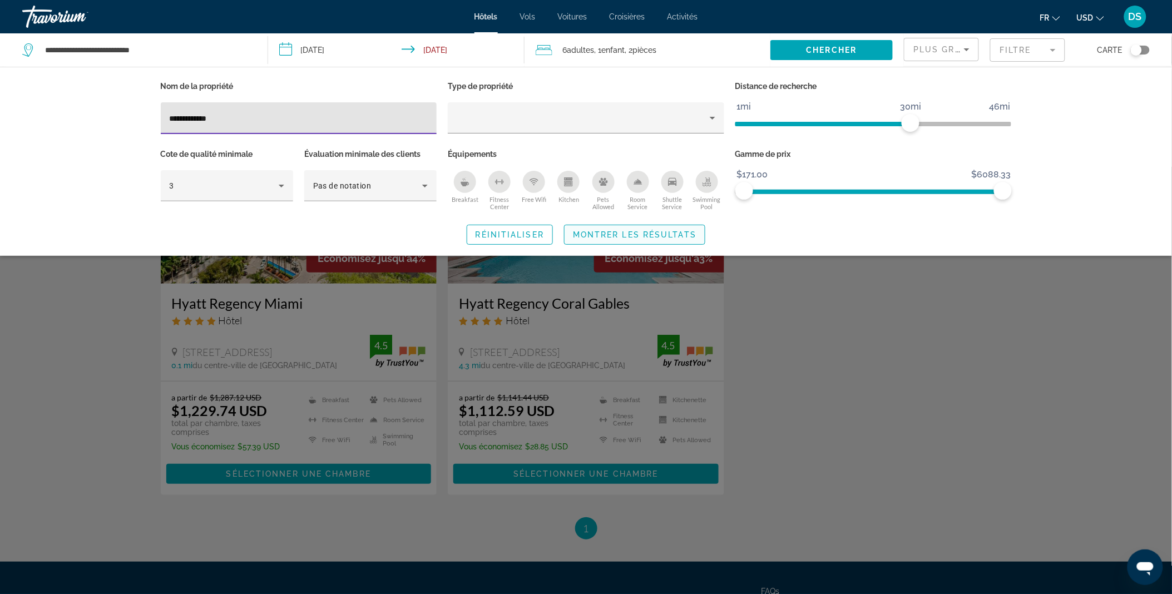
type input "**********"
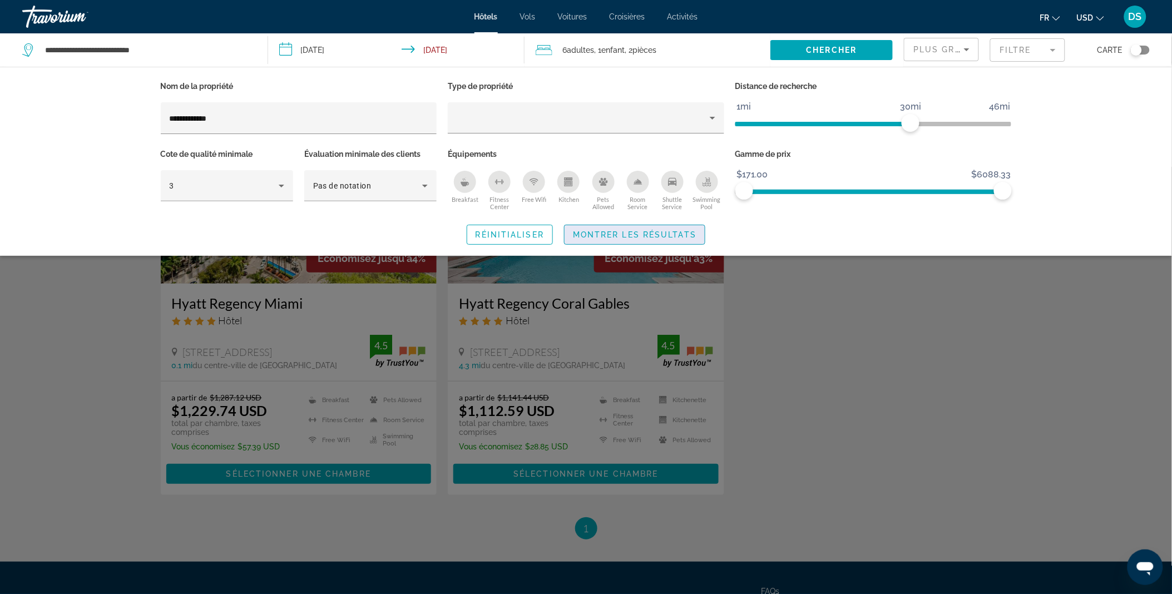
click at [602, 230] on span "Montrer les résultats" at bounding box center [635, 234] width 124 height 9
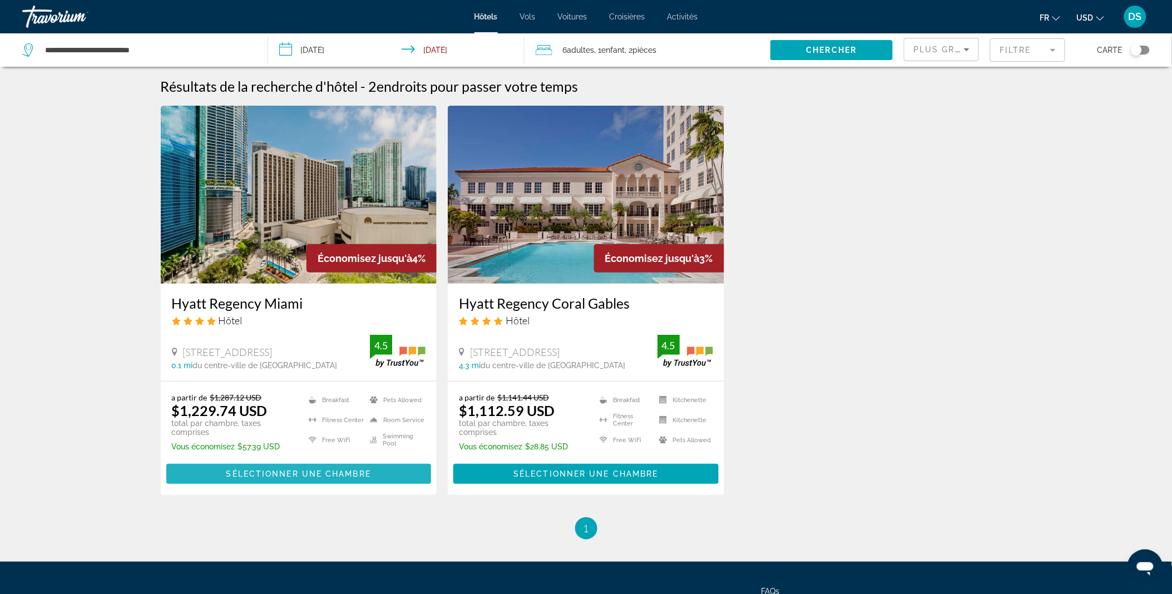
click at [301, 475] on span "Sélectionner une chambre" at bounding box center [298, 474] width 145 height 9
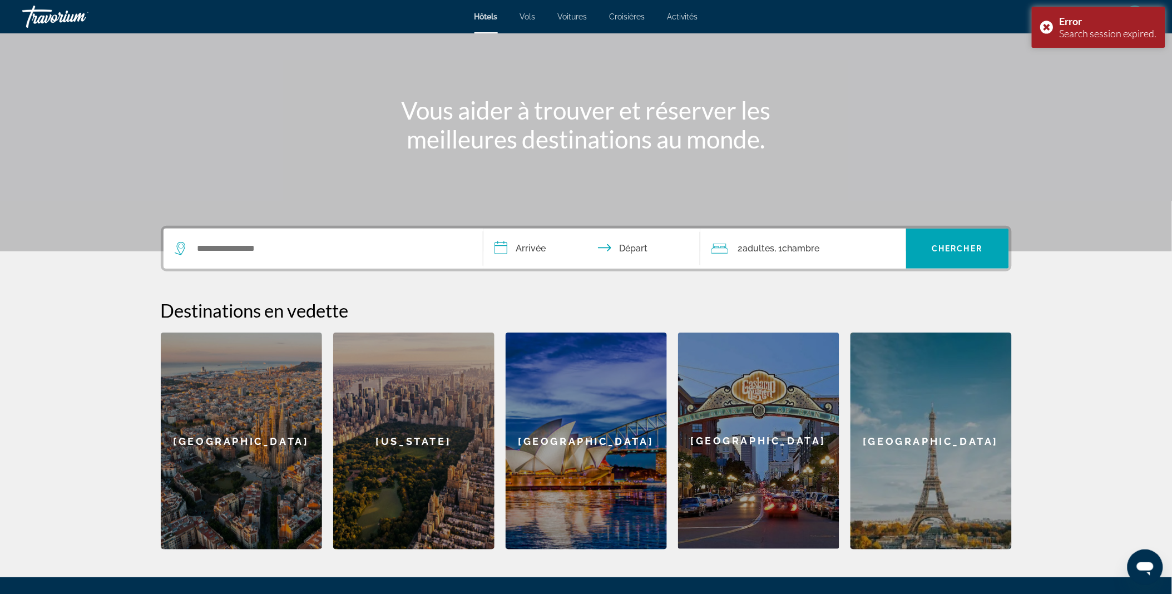
scroll to position [83, 0]
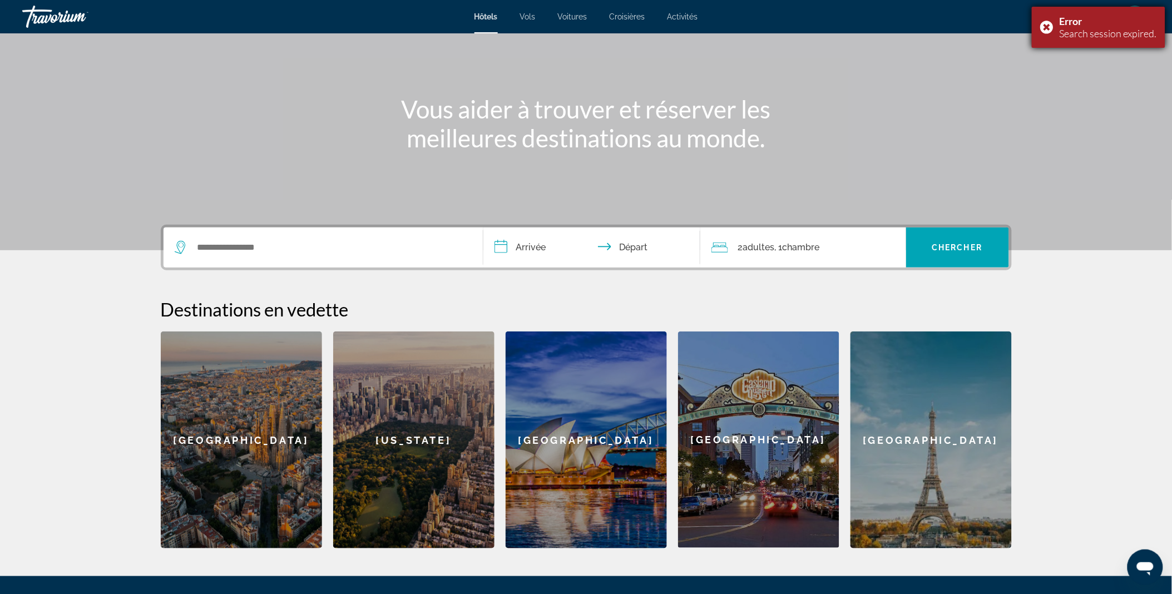
click at [1053, 28] on div "Error Search session expired." at bounding box center [1099, 27] width 134 height 41
click at [1132, 18] on span "DS" at bounding box center [1135, 16] width 13 height 11
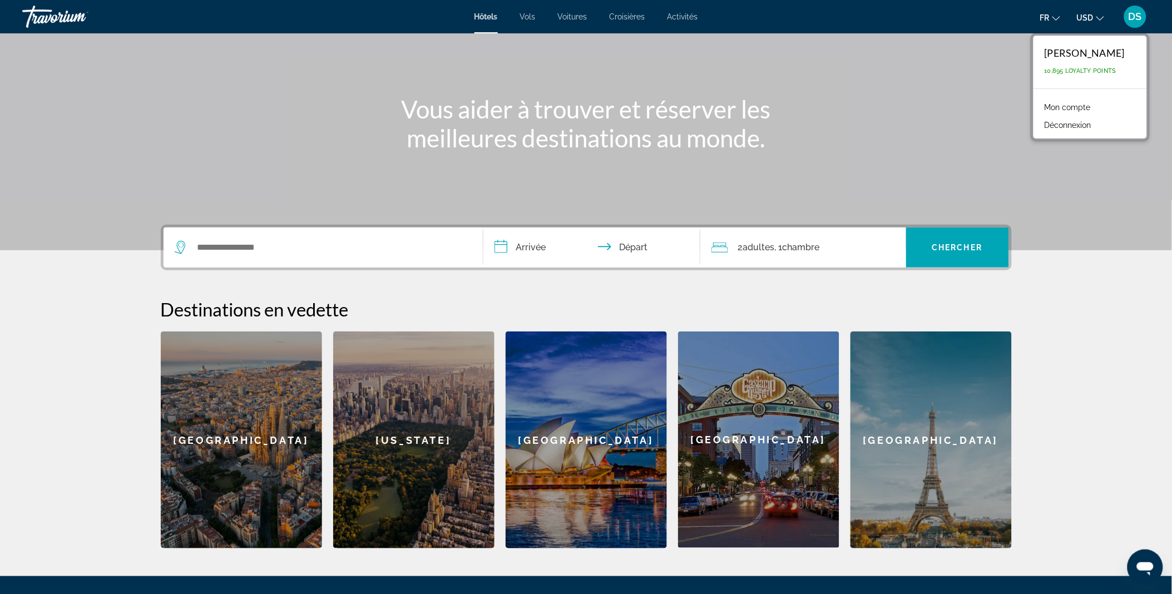
click at [1093, 24] on button "USD USD ($) MXN (Mex$) CAD (Can$) GBP (£) EUR (€) AUD (A$) NZD (NZ$) CNY (CN¥)" at bounding box center [1090, 17] width 27 height 16
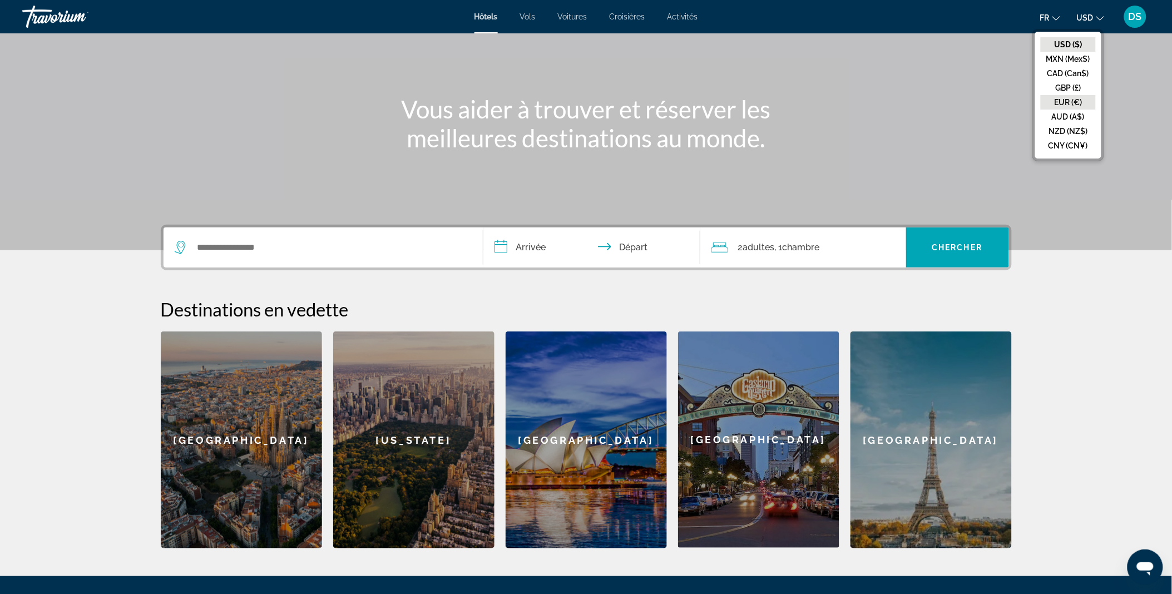
click at [1074, 101] on button "EUR (€)" at bounding box center [1068, 102] width 55 height 14
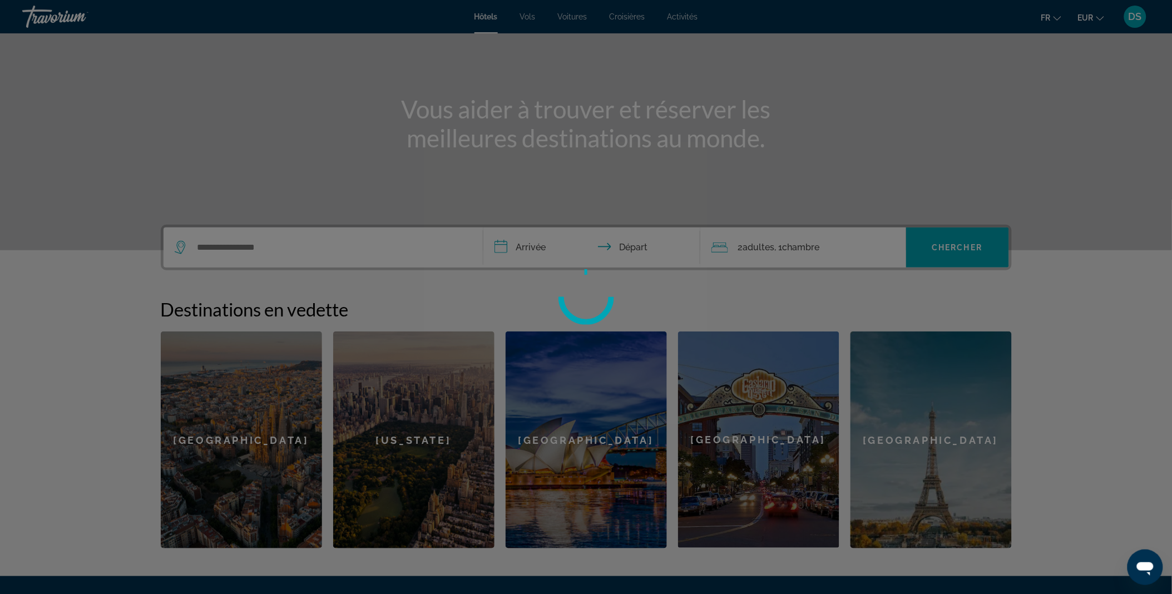
scroll to position [6, 0]
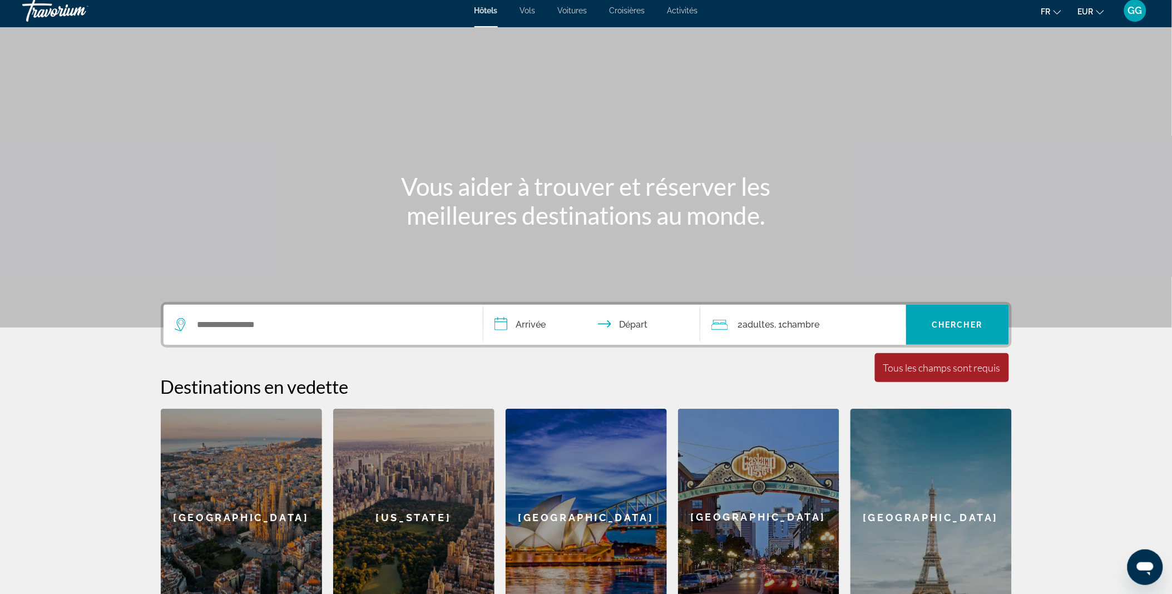
click at [1138, 14] on span "GG" at bounding box center [1135, 10] width 14 height 11
click at [1142, 5] on span "GG" at bounding box center [1135, 10] width 14 height 11
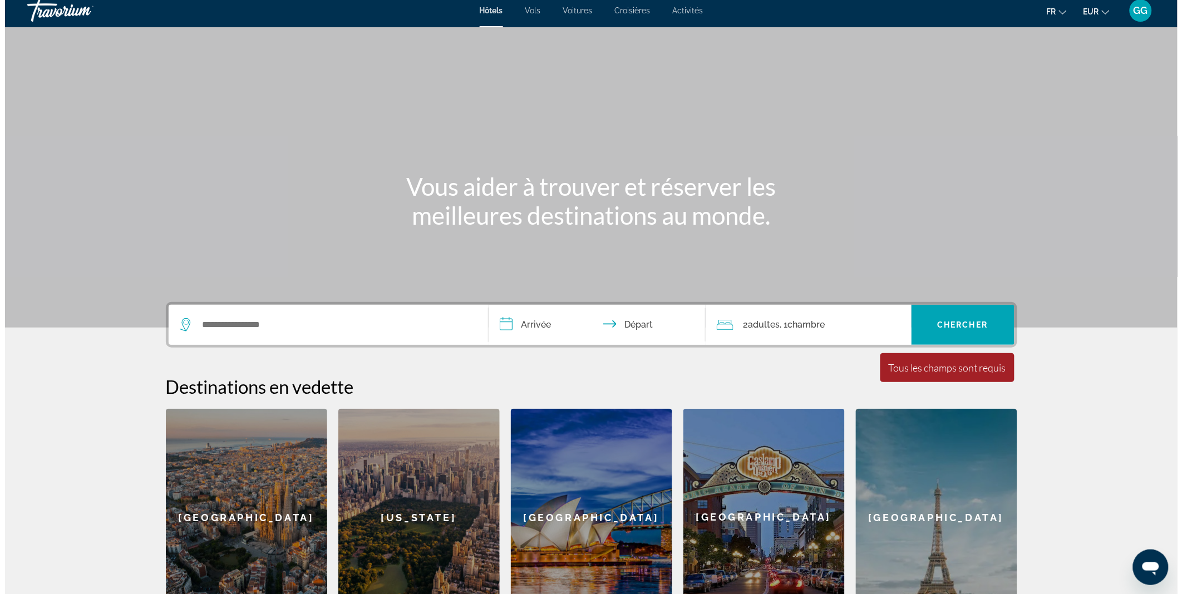
scroll to position [0, 0]
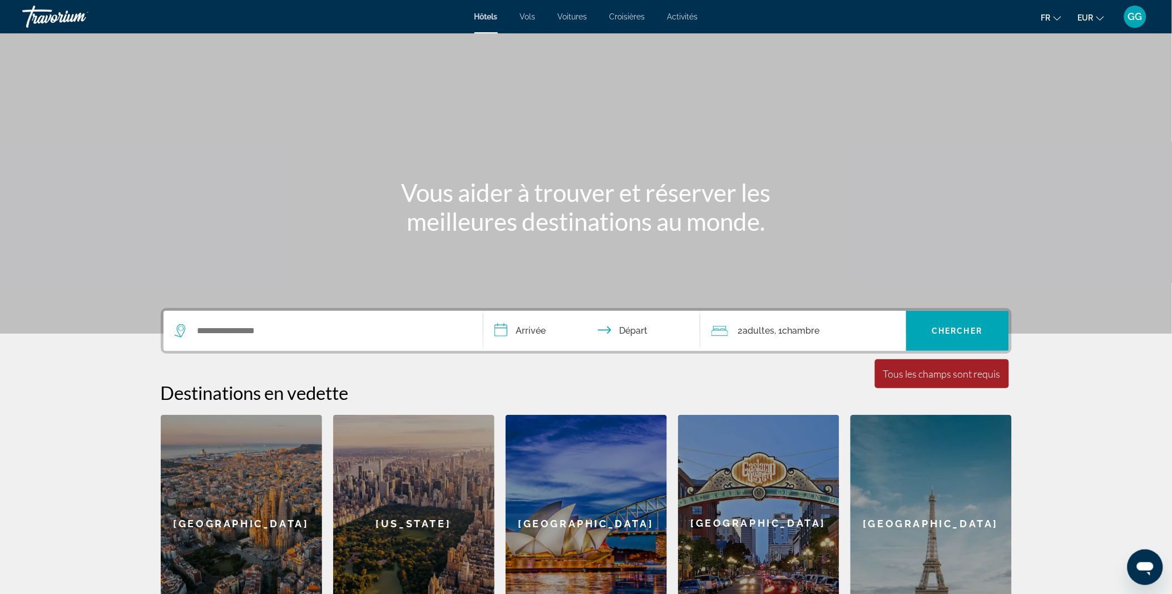
click at [1138, 5] on button "GG" at bounding box center [1135, 16] width 29 height 23
click at [1102, 86] on link "Mon compte" at bounding box center [1092, 89] width 57 height 14
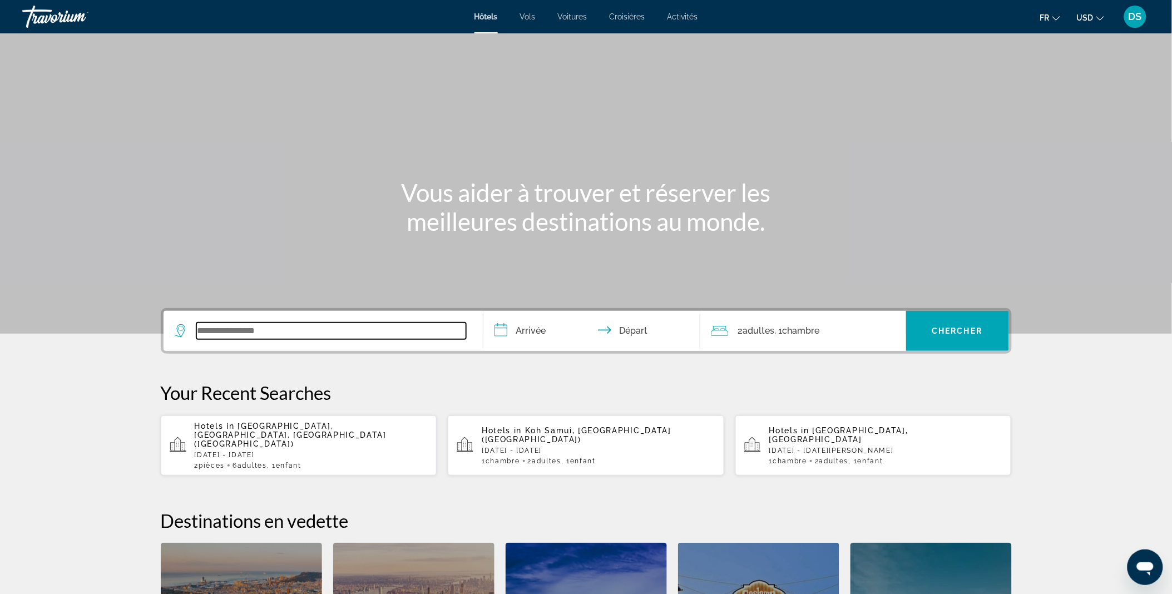
click at [292, 325] on input "Search widget" at bounding box center [331, 331] width 270 height 17
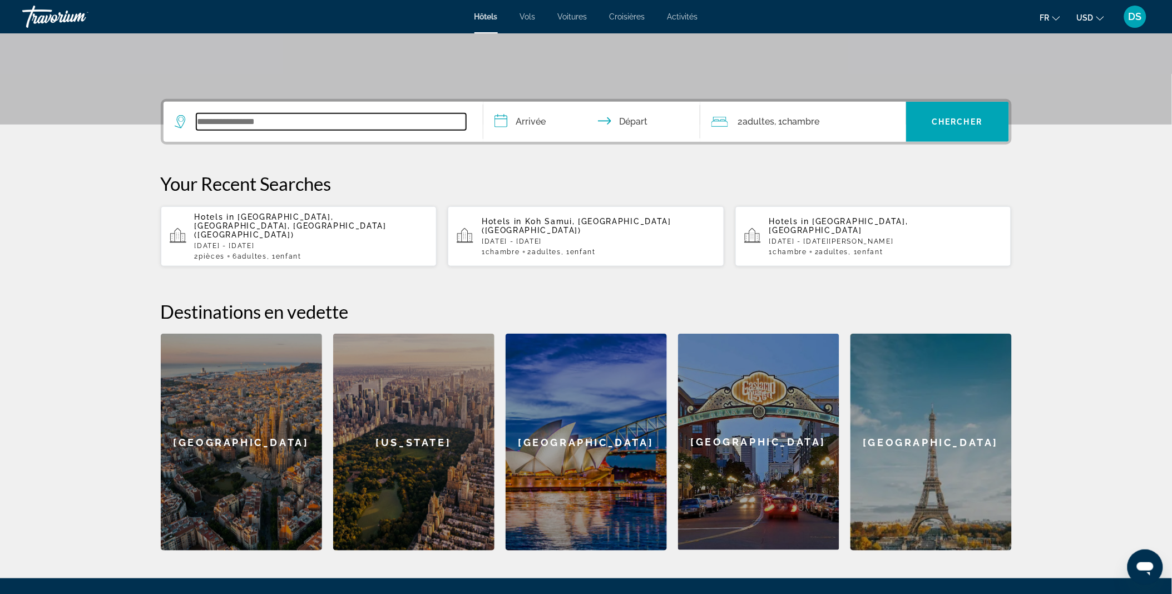
scroll to position [271, 0]
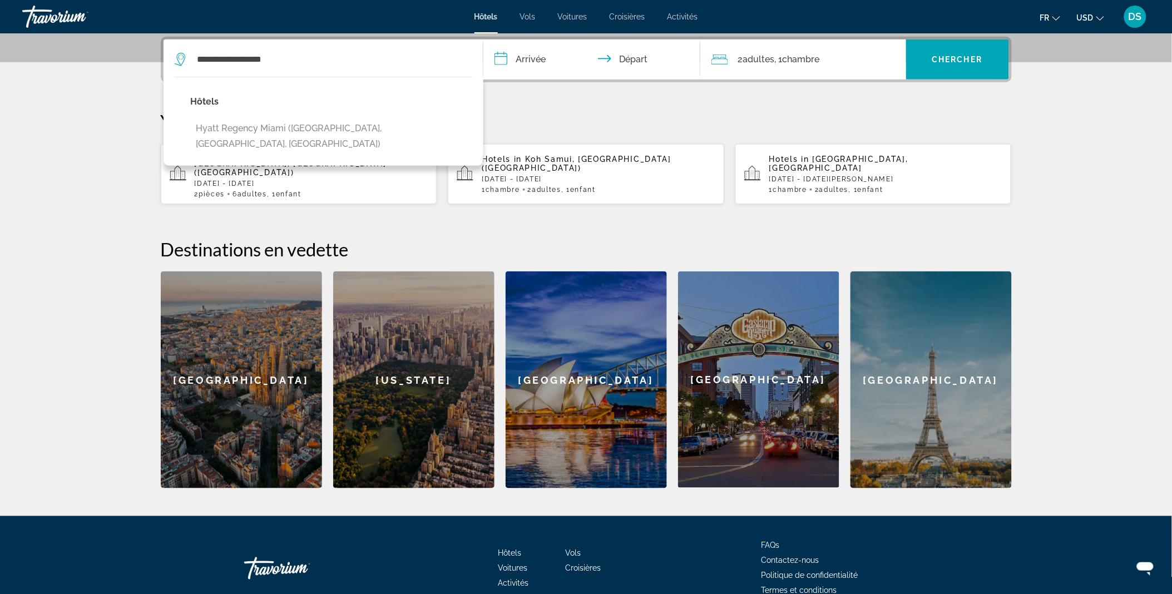
click at [393, 143] on div "Hôtels Hyatt Regency Miami (Miami, FL, US)" at bounding box center [324, 121] width 320 height 89
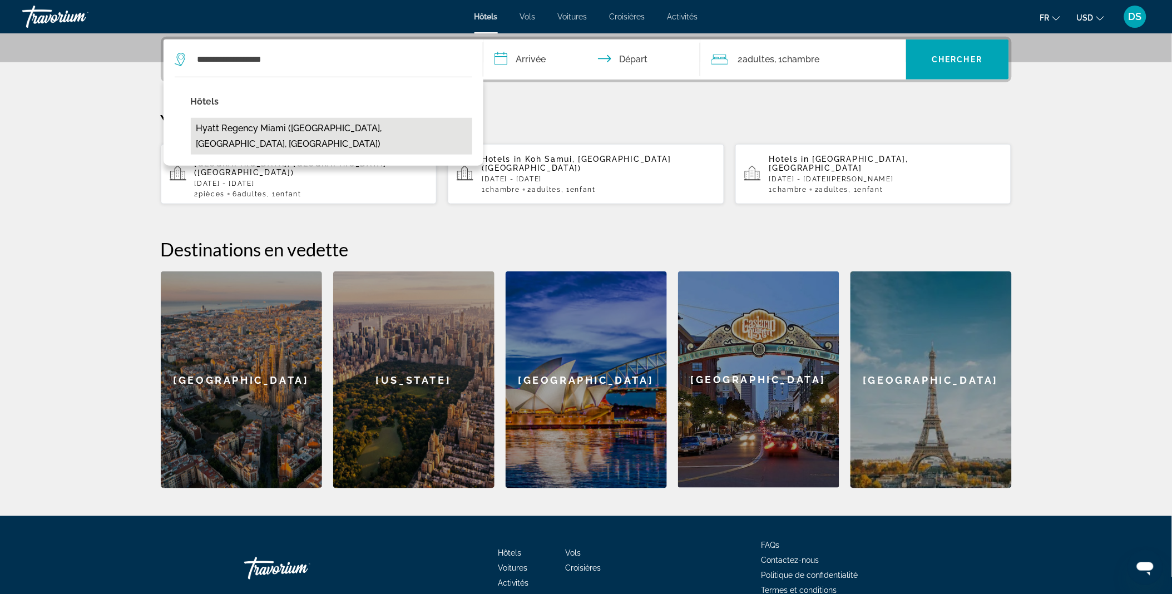
click at [341, 132] on button "Hyatt Regency Miami (Miami, FL, US)" at bounding box center [331, 136] width 281 height 37
type input "**********"
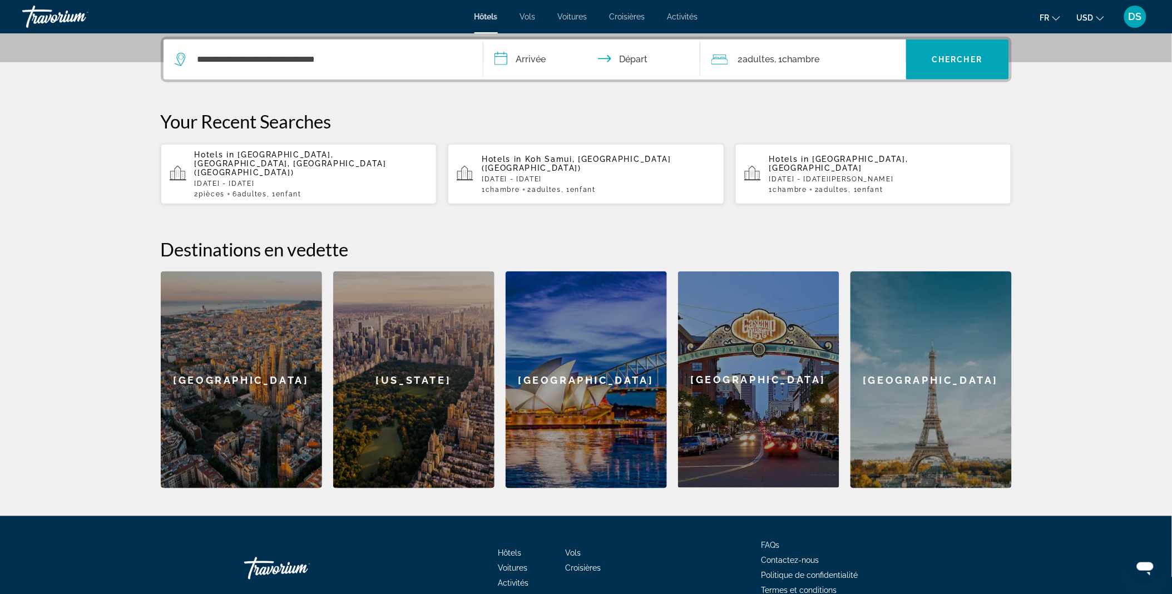
click at [564, 53] on input "**********" at bounding box center [593, 60] width 221 height 43
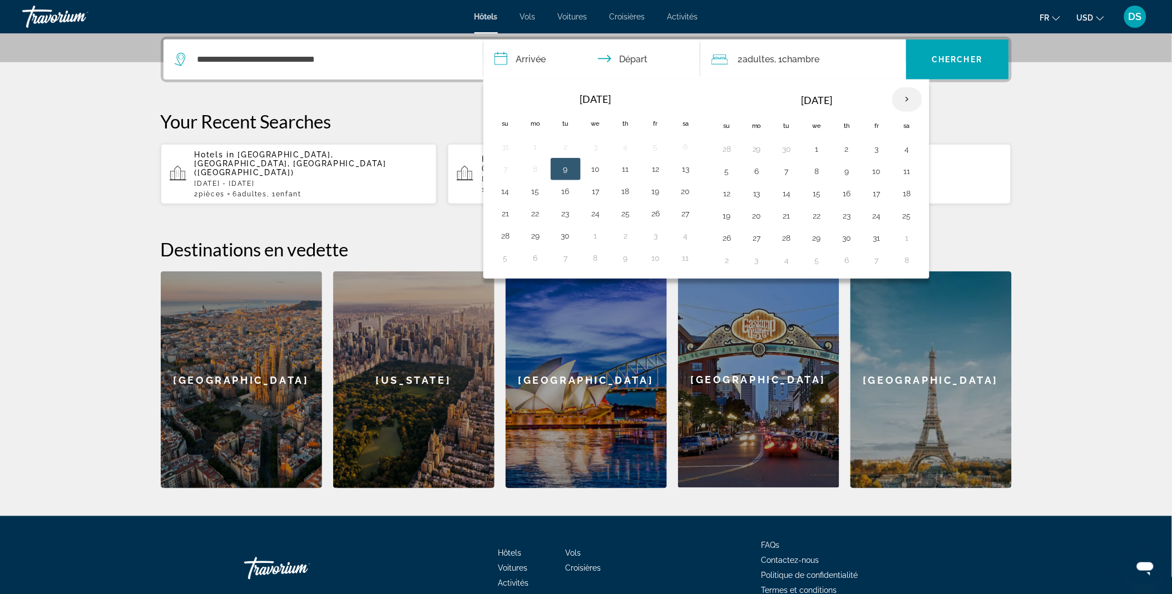
click at [911, 98] on th "Next month" at bounding box center [907, 99] width 30 height 24
click at [853, 212] on button "25" at bounding box center [847, 216] width 18 height 16
click at [729, 238] on button "28" at bounding box center [727, 238] width 18 height 16
type input "**********"
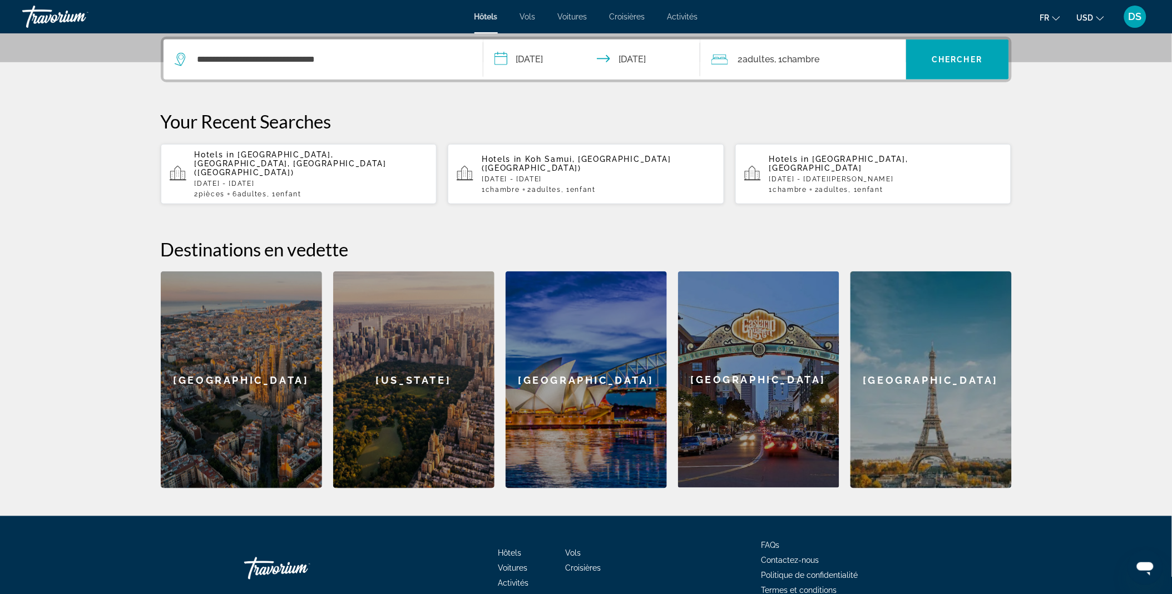
click at [853, 58] on div "2 Adulte Adultes , 1 Chambre pièces" at bounding box center [809, 60] width 195 height 16
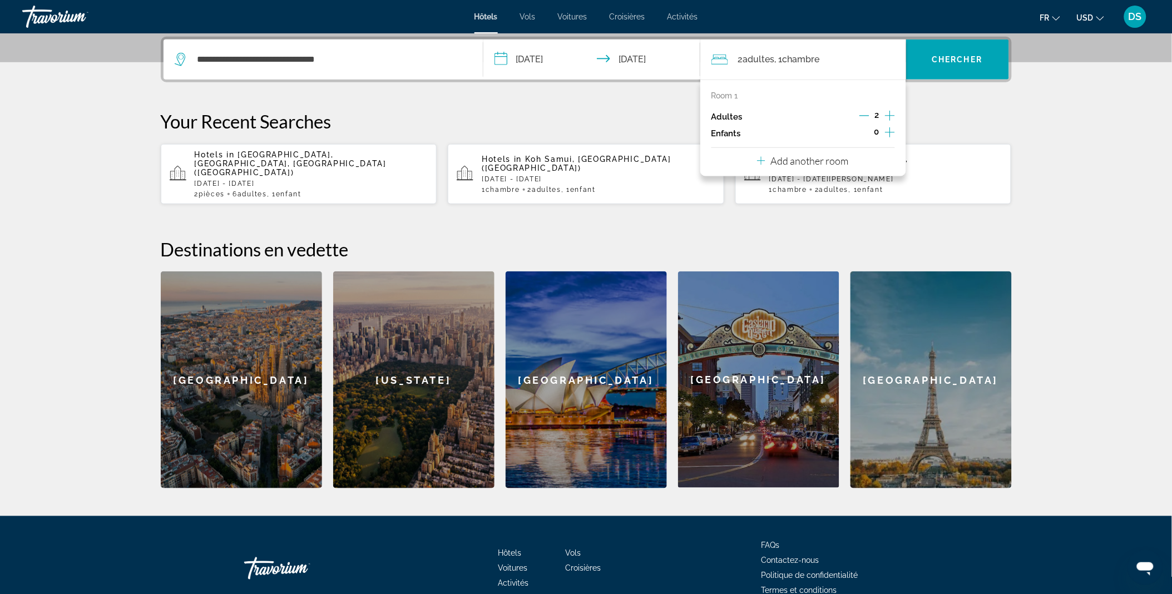
click at [891, 127] on icon "Increment children" at bounding box center [890, 132] width 10 height 13
click at [788, 167] on icon "Travelers: 2 adults, 1 child" at bounding box center [787, 162] width 13 height 13
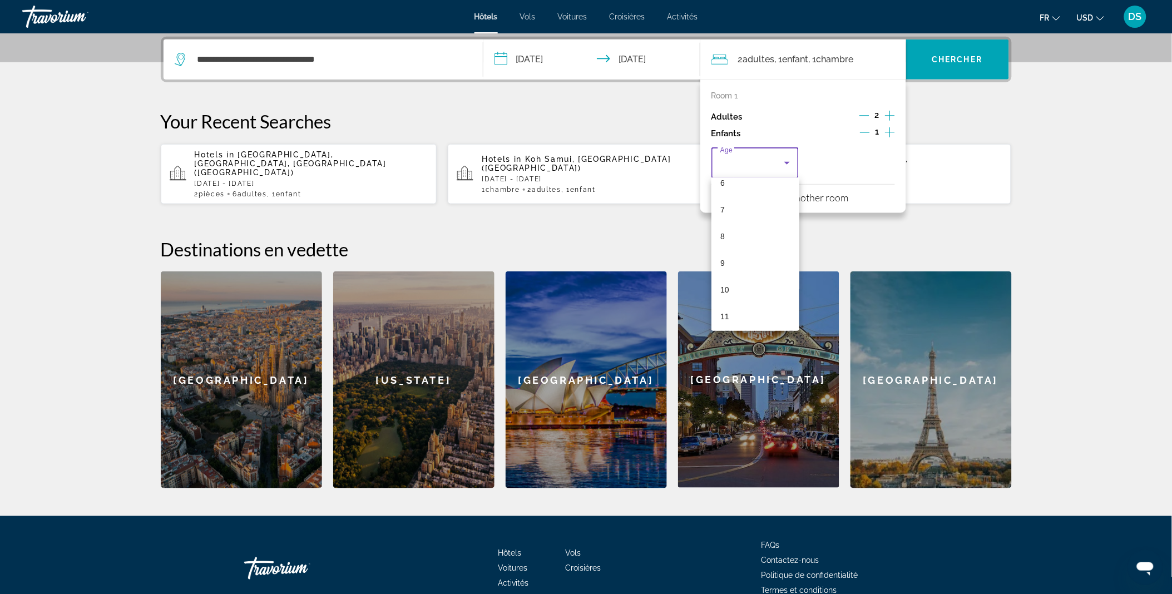
scroll to position [174, 0]
click at [745, 260] on mat-option "9" at bounding box center [756, 262] width 88 height 27
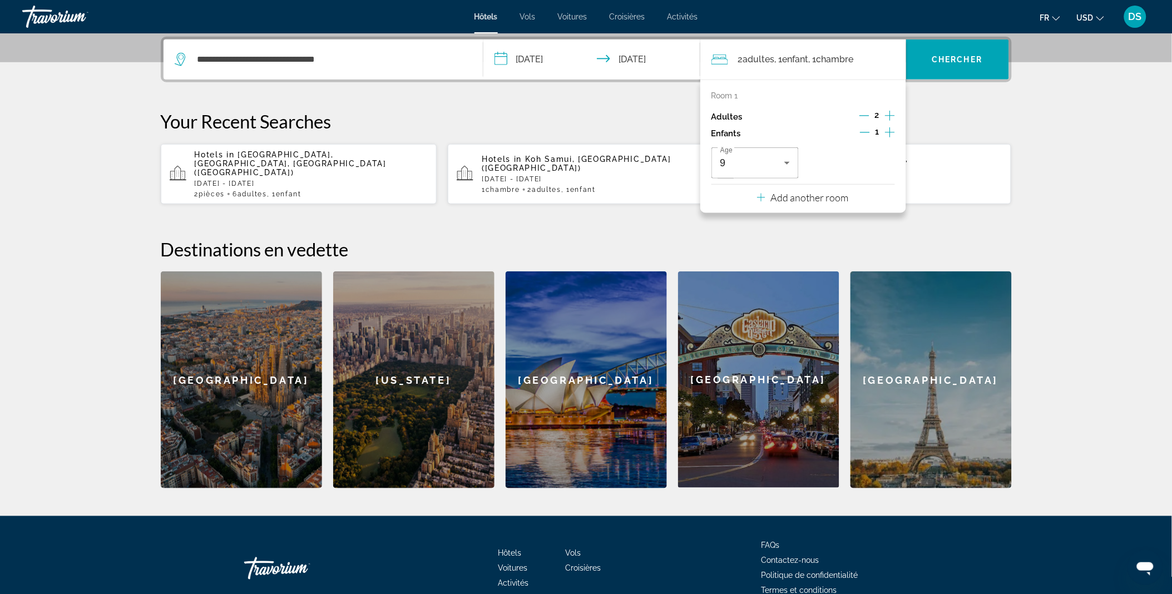
click at [759, 194] on icon "Travelers: 2 adults, 1 child" at bounding box center [761, 197] width 8 height 13
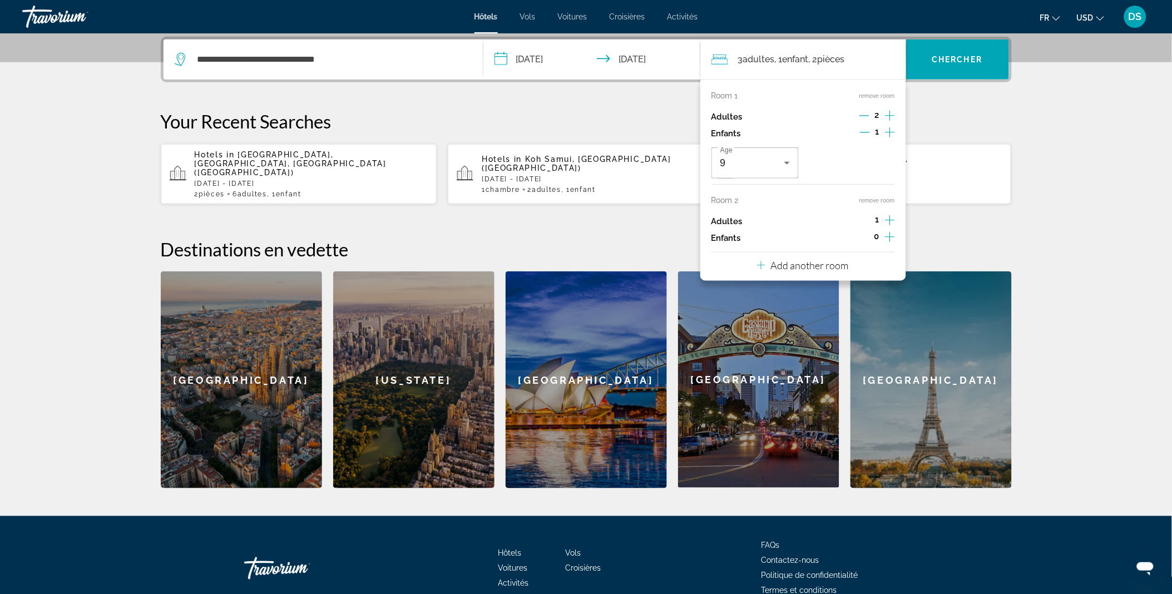
click at [890, 218] on icon "Increment adults" at bounding box center [890, 220] width 10 height 10
click at [861, 220] on icon "Decrement adults" at bounding box center [865, 220] width 10 height 10
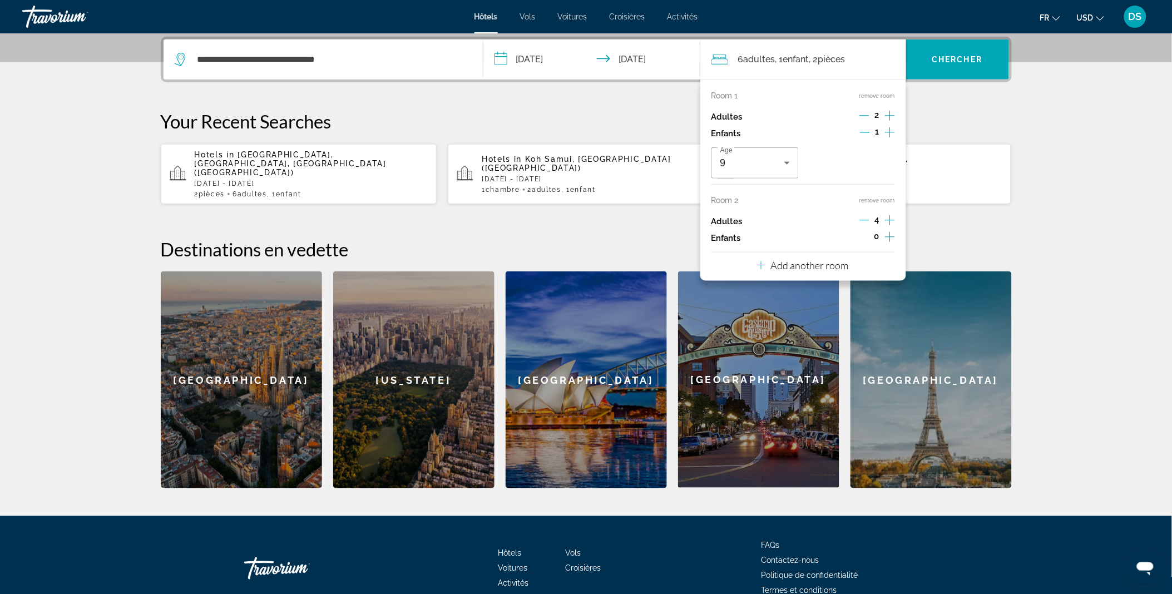
click at [955, 110] on p "Your Recent Searches" at bounding box center [586, 121] width 851 height 22
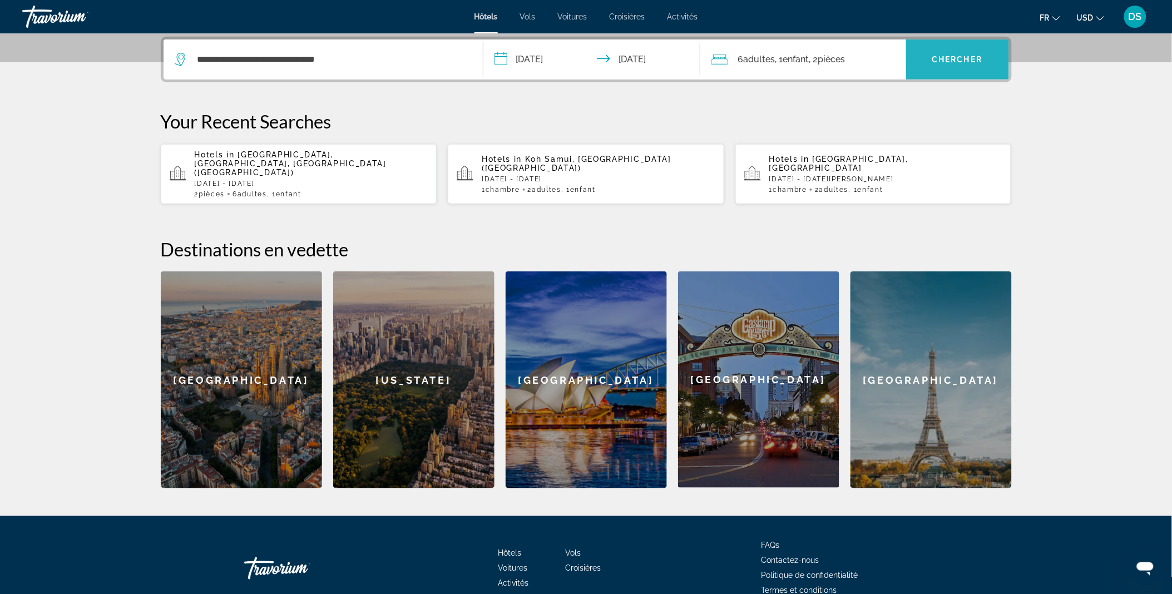
click at [968, 57] on span "Chercher" at bounding box center [957, 59] width 51 height 9
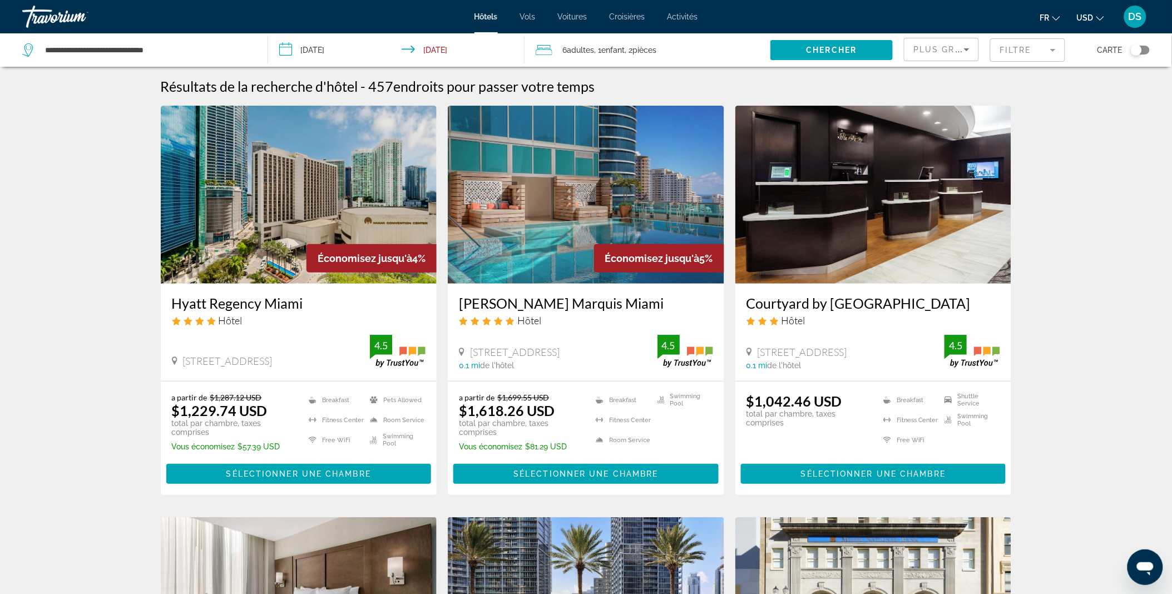
click at [1093, 13] on span "USD" at bounding box center [1085, 17] width 17 height 9
click at [1074, 103] on button "EUR (€)" at bounding box center [1068, 102] width 55 height 14
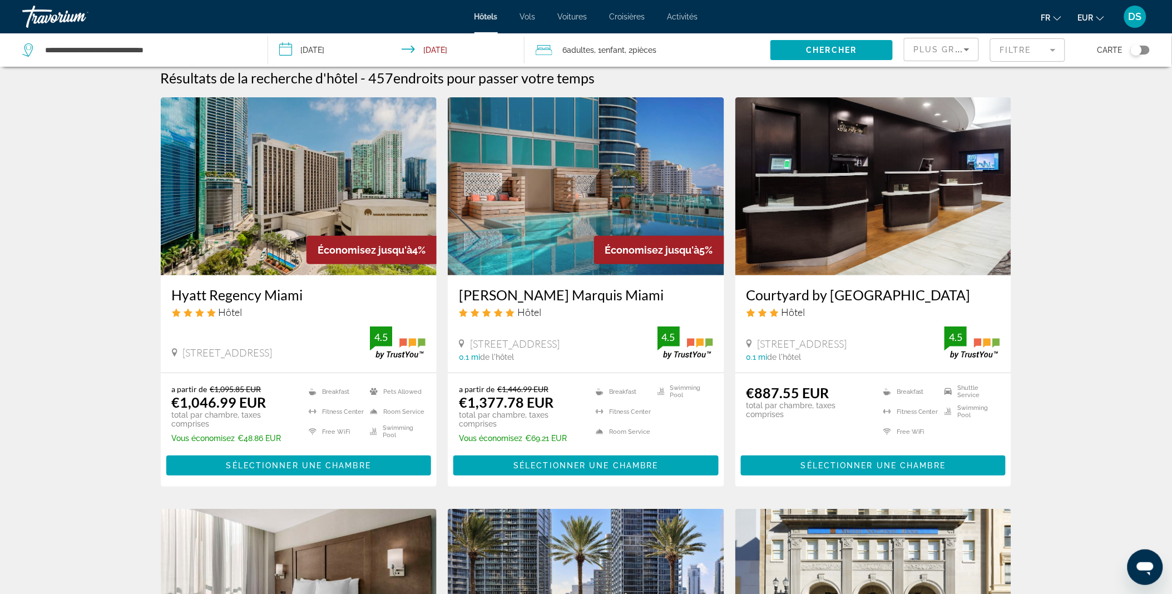
scroll to position [8, 0]
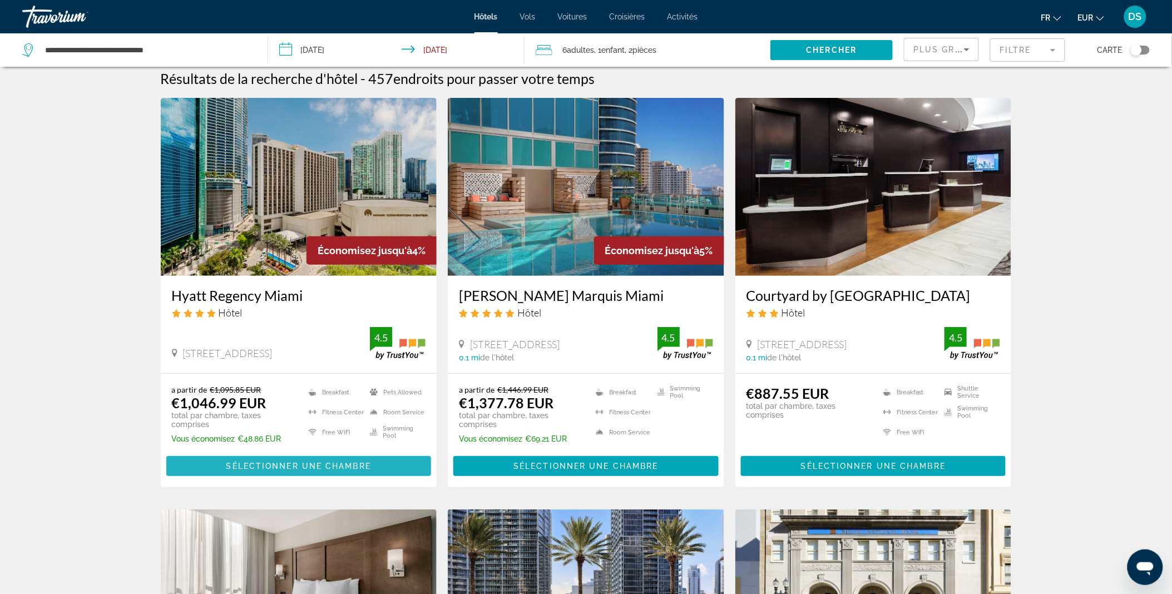
click at [351, 468] on span "Sélectionner une chambre" at bounding box center [298, 466] width 145 height 9
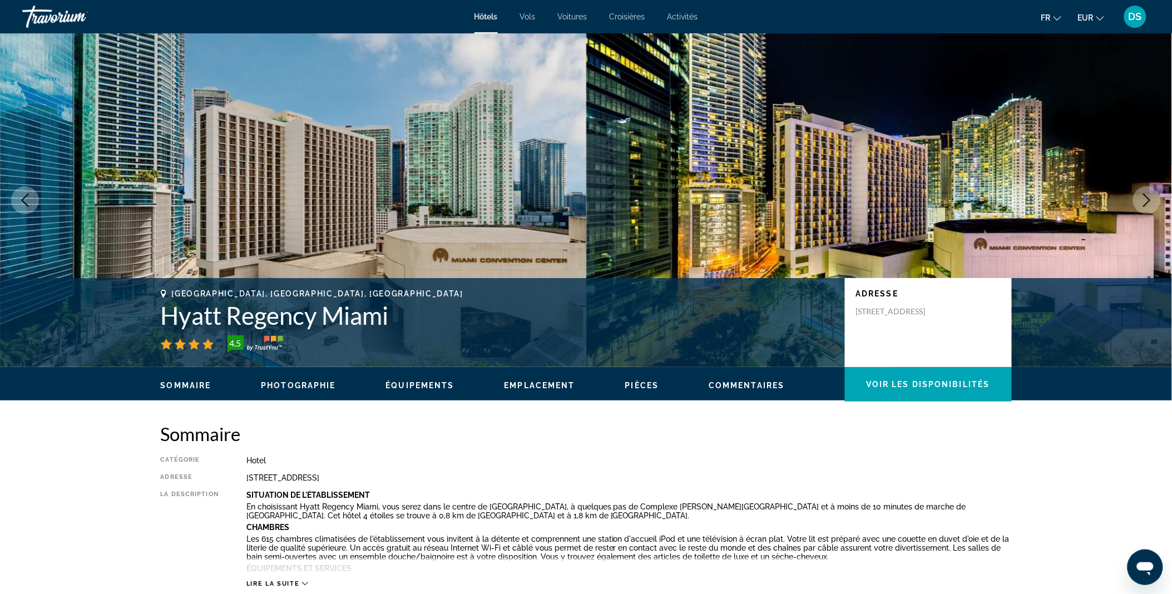
click at [488, 15] on span "Hôtels" at bounding box center [486, 16] width 23 height 9
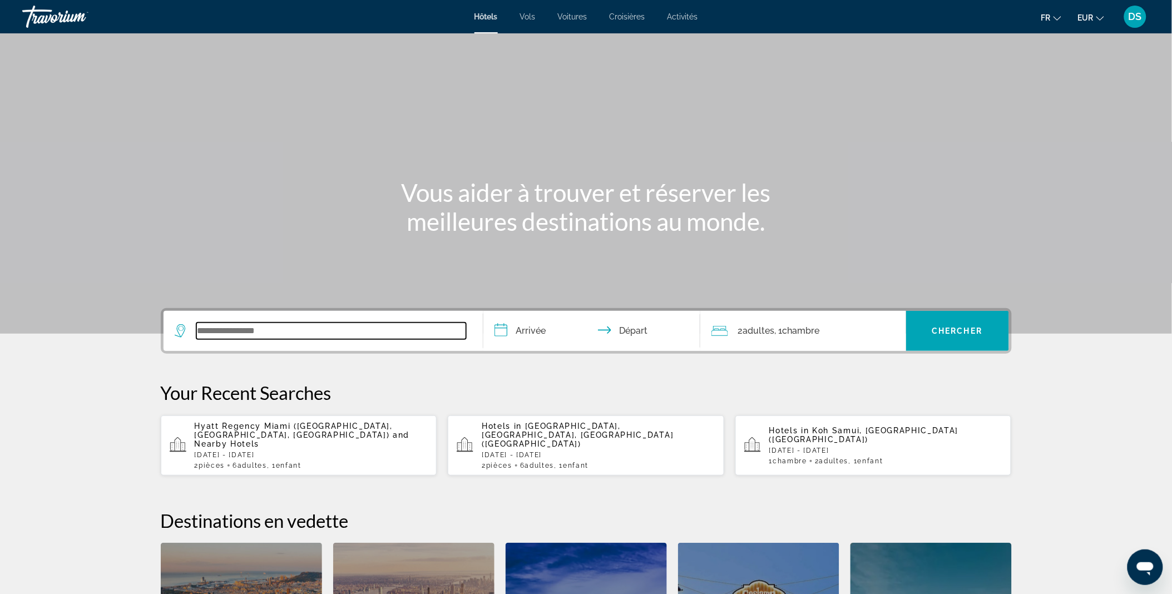
click at [282, 330] on input "Search widget" at bounding box center [331, 331] width 270 height 17
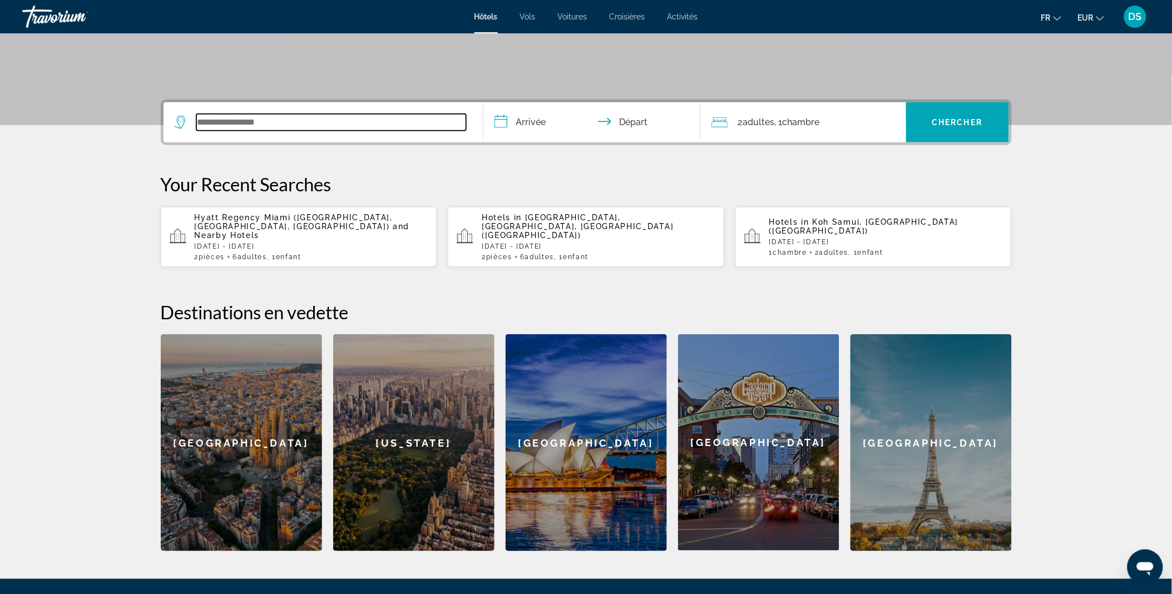
scroll to position [271, 0]
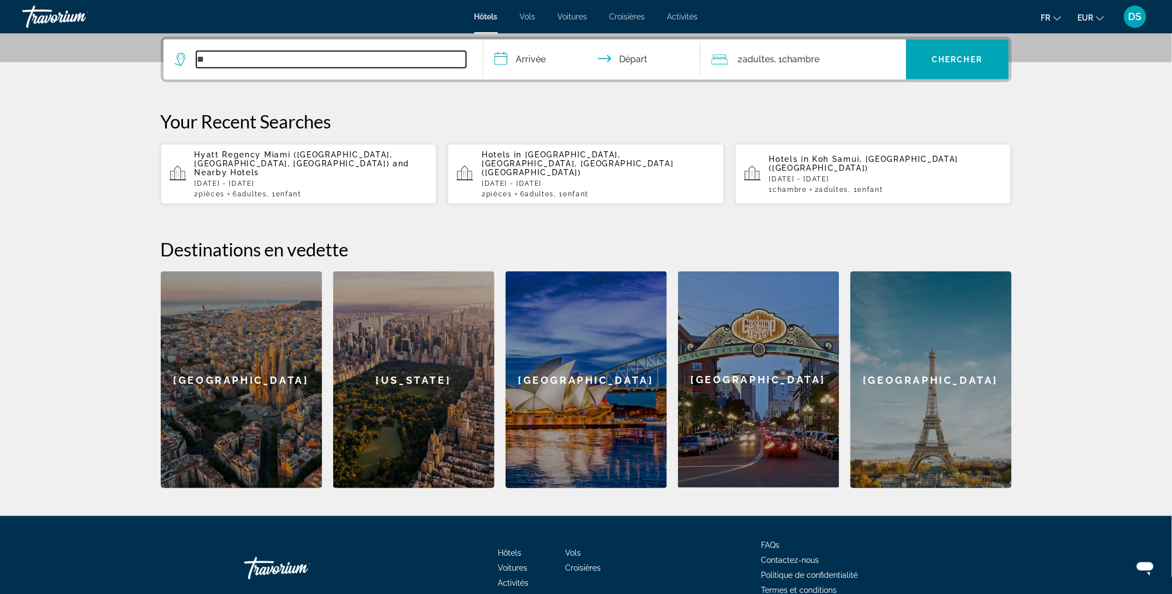
type input "*"
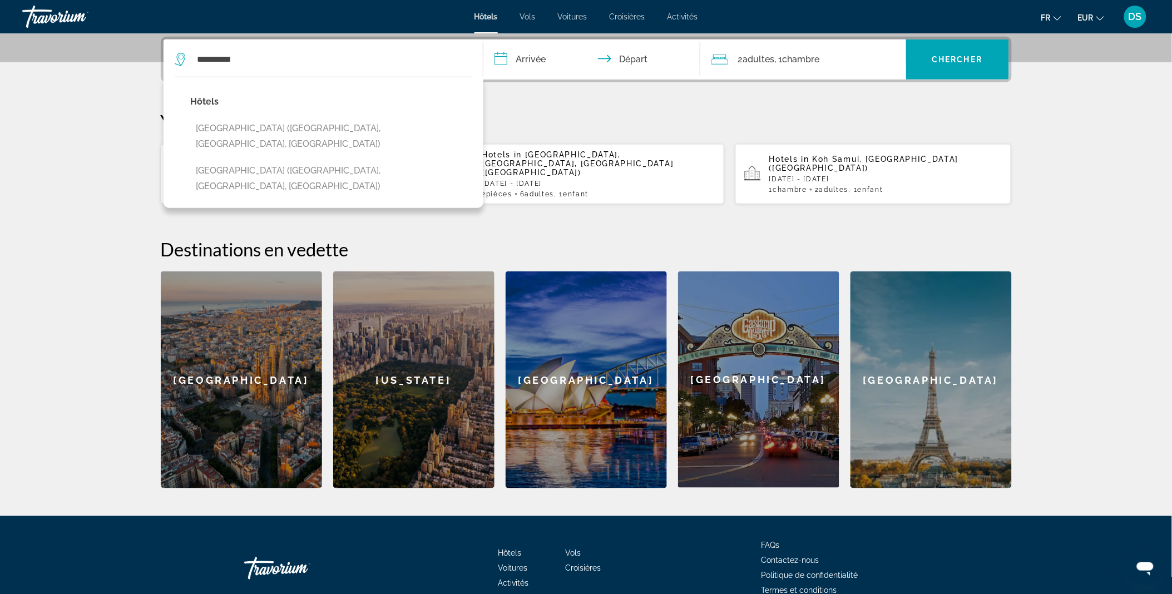
click at [542, 62] on input "**********" at bounding box center [593, 60] width 221 height 43
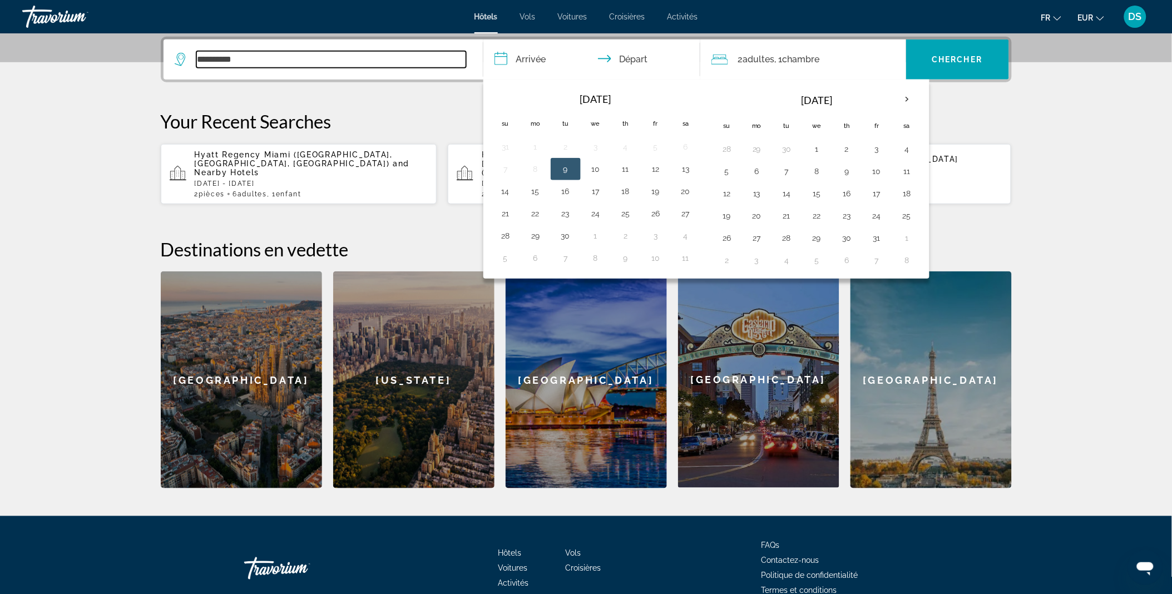
click at [438, 59] on input "**********" at bounding box center [331, 59] width 270 height 17
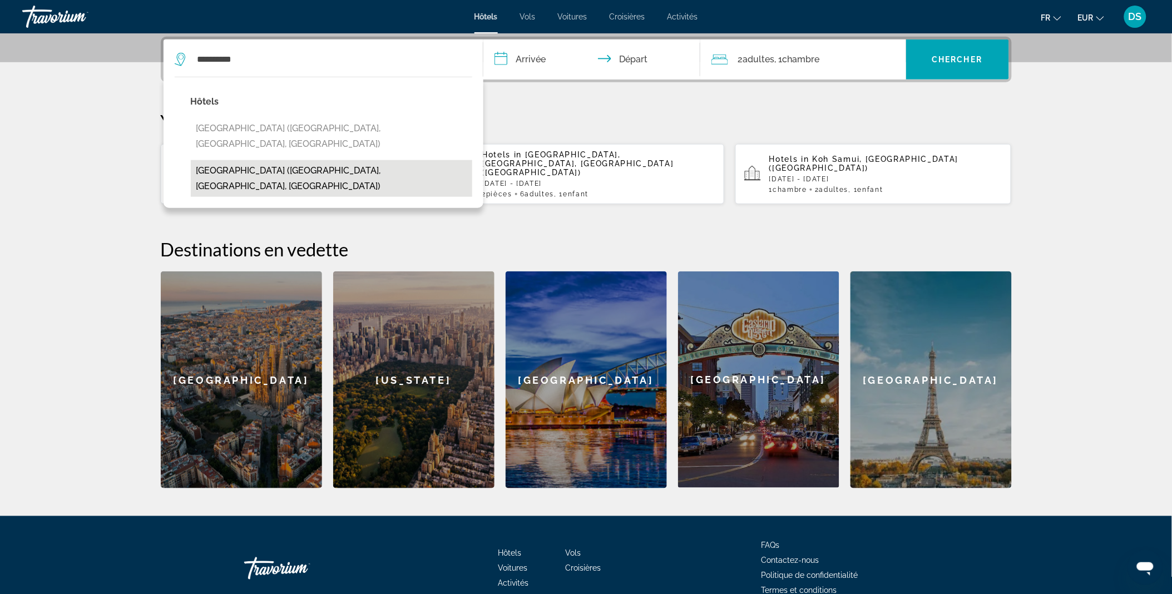
click at [318, 160] on button "East Miami (Miami, FL, US)" at bounding box center [331, 178] width 281 height 37
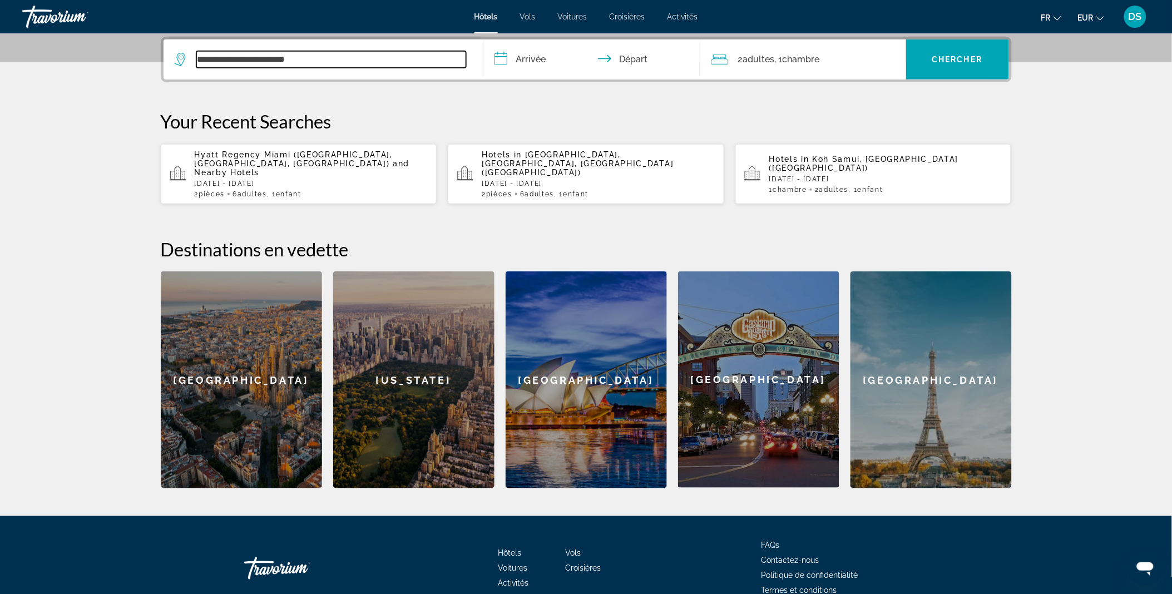
click at [357, 61] on input "**********" at bounding box center [331, 59] width 270 height 17
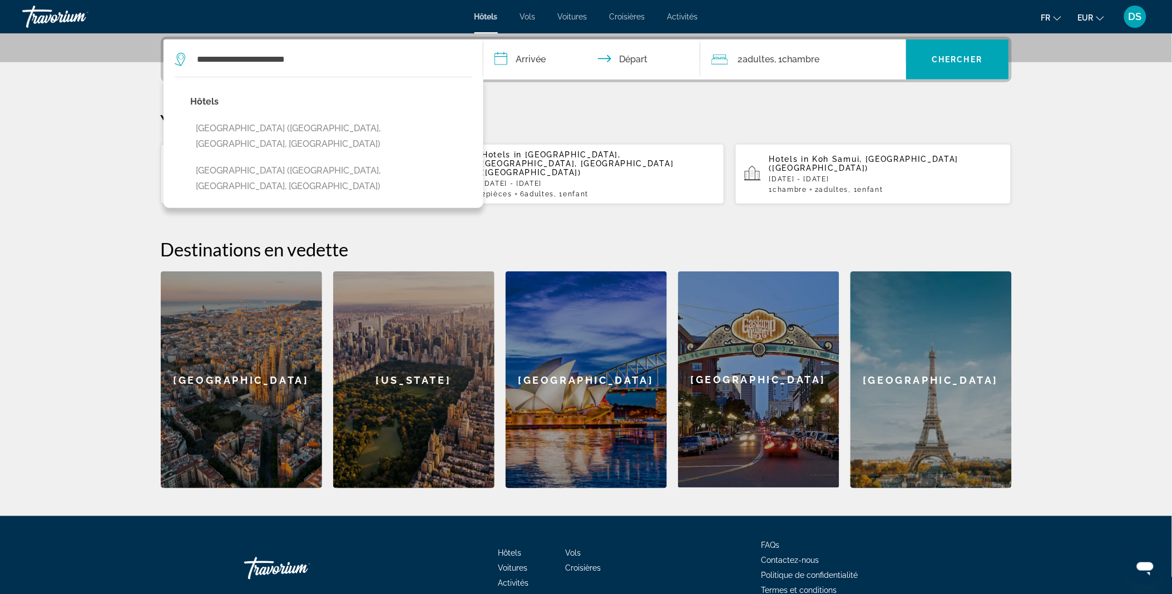
drag, startPoint x: 368, startPoint y: 67, endPoint x: 309, endPoint y: 62, distance: 59.2
click at [297, 66] on div "**********" at bounding box center [323, 59] width 297 height 40
click at [319, 58] on input "**********" at bounding box center [331, 59] width 270 height 17
drag, startPoint x: 319, startPoint y: 58, endPoint x: 149, endPoint y: 66, distance: 170.4
click at [149, 66] on div "**********" at bounding box center [587, 263] width 896 height 452
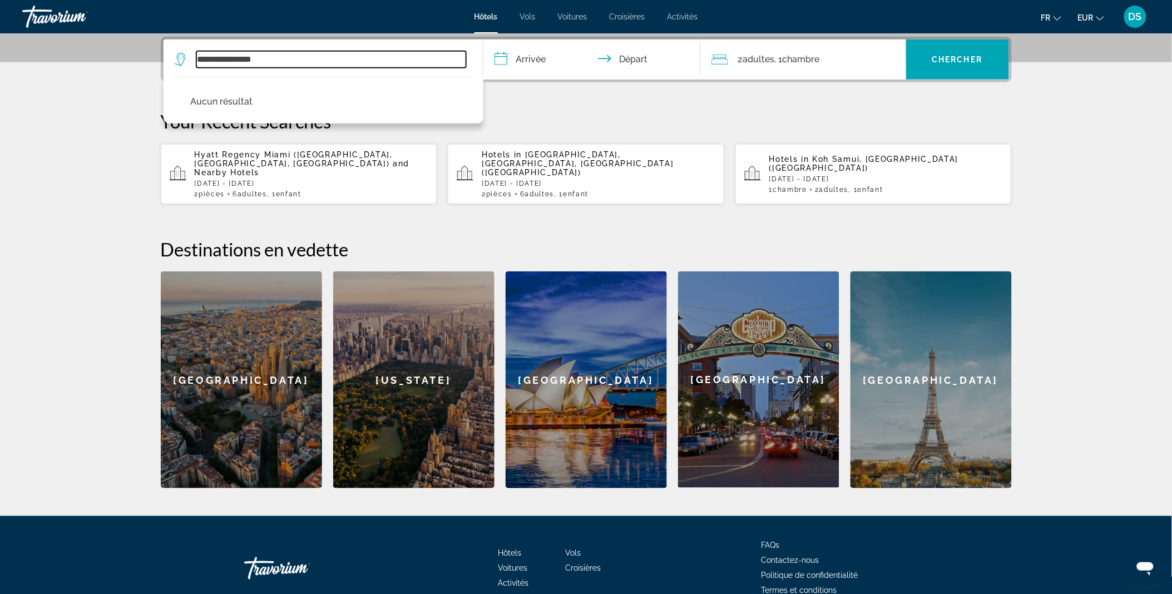
drag, startPoint x: 334, startPoint y: 63, endPoint x: 174, endPoint y: 50, distance: 160.2
click at [175, 51] on div "**********" at bounding box center [321, 59] width 292 height 17
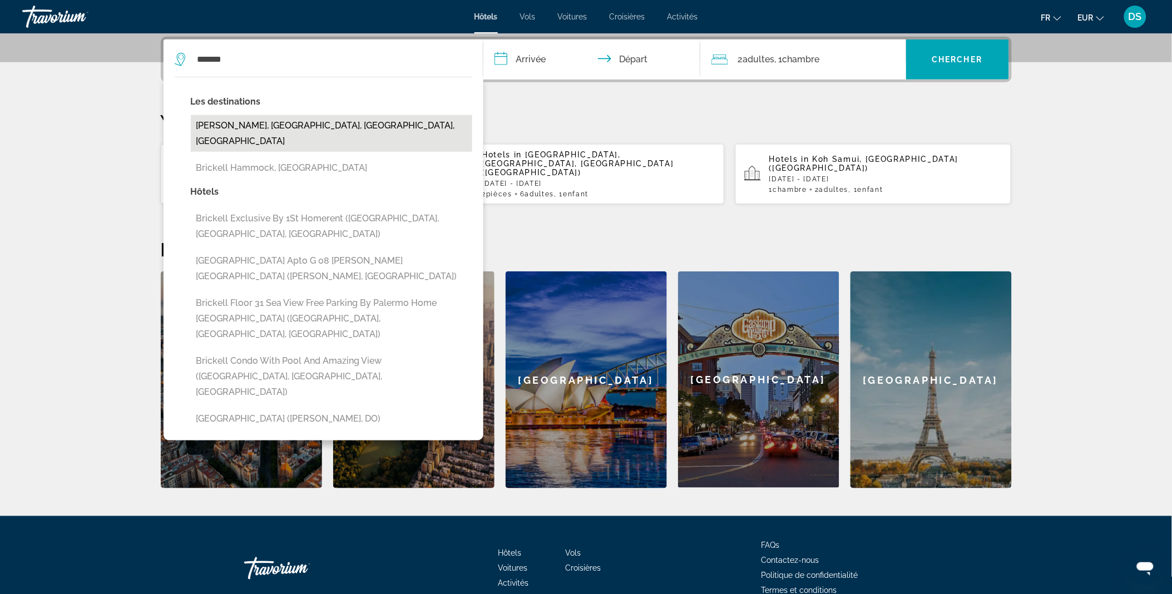
click at [226, 130] on button "Brickell, Miami, FL, United States" at bounding box center [331, 133] width 281 height 37
type input "**********"
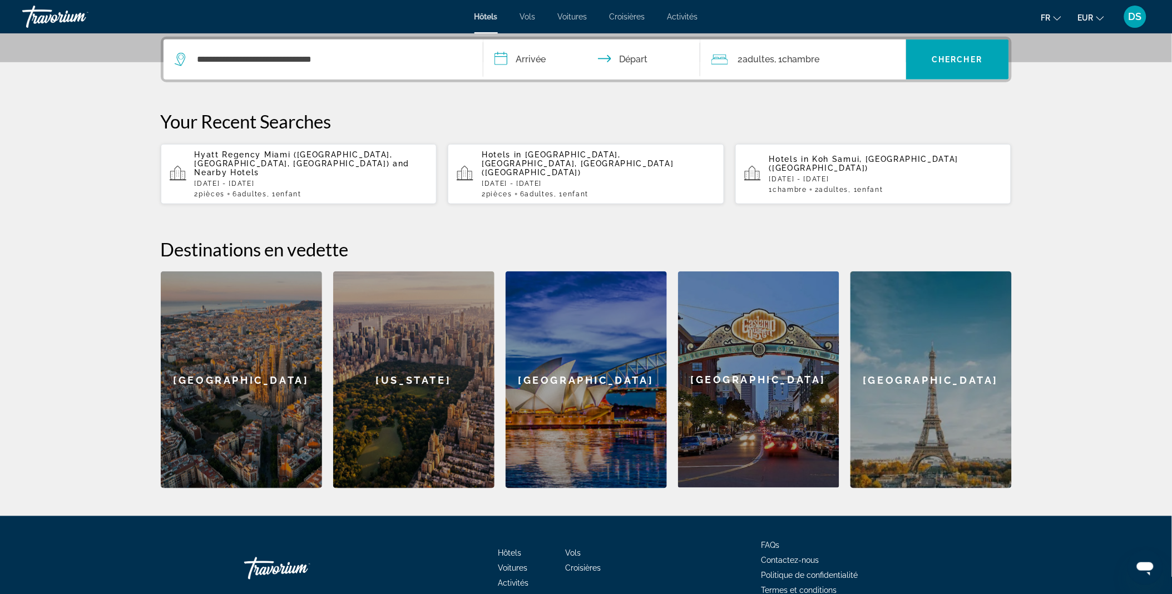
click at [525, 62] on input "**********" at bounding box center [593, 60] width 221 height 43
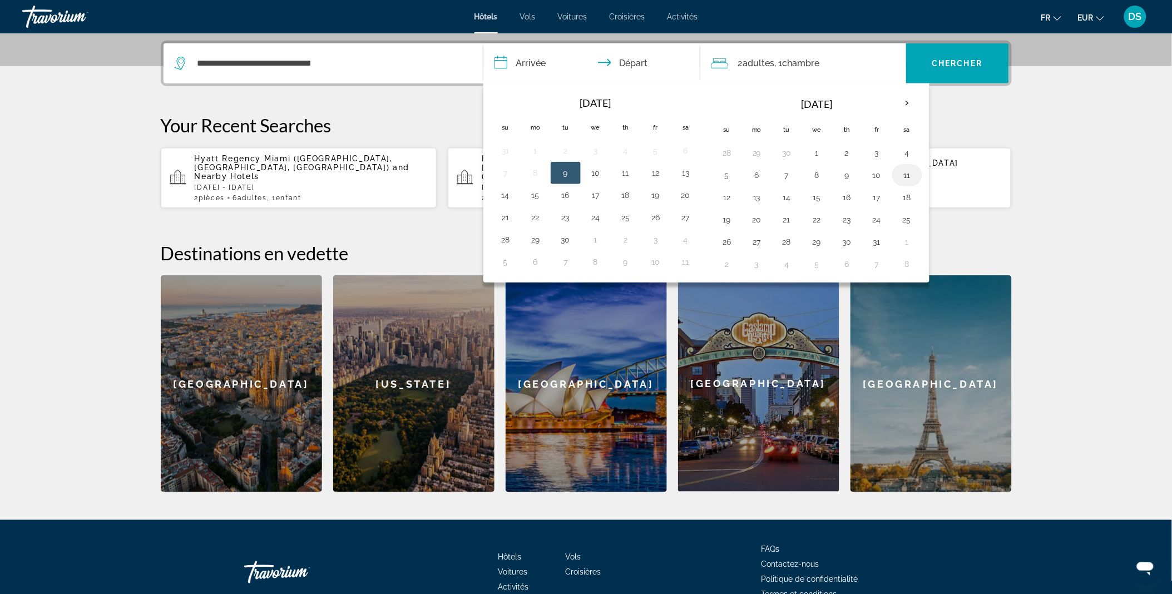
scroll to position [267, 0]
click at [914, 102] on th "Next month" at bounding box center [907, 104] width 30 height 24
click at [848, 223] on button "25" at bounding box center [847, 221] width 18 height 16
click at [727, 245] on button "28" at bounding box center [727, 243] width 18 height 16
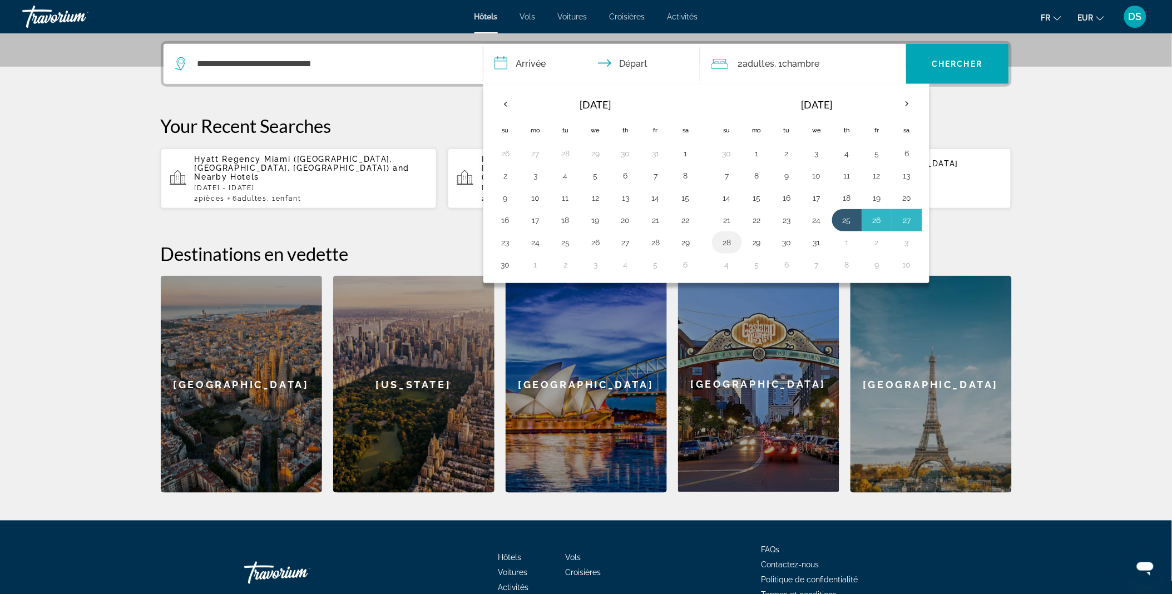
type input "**********"
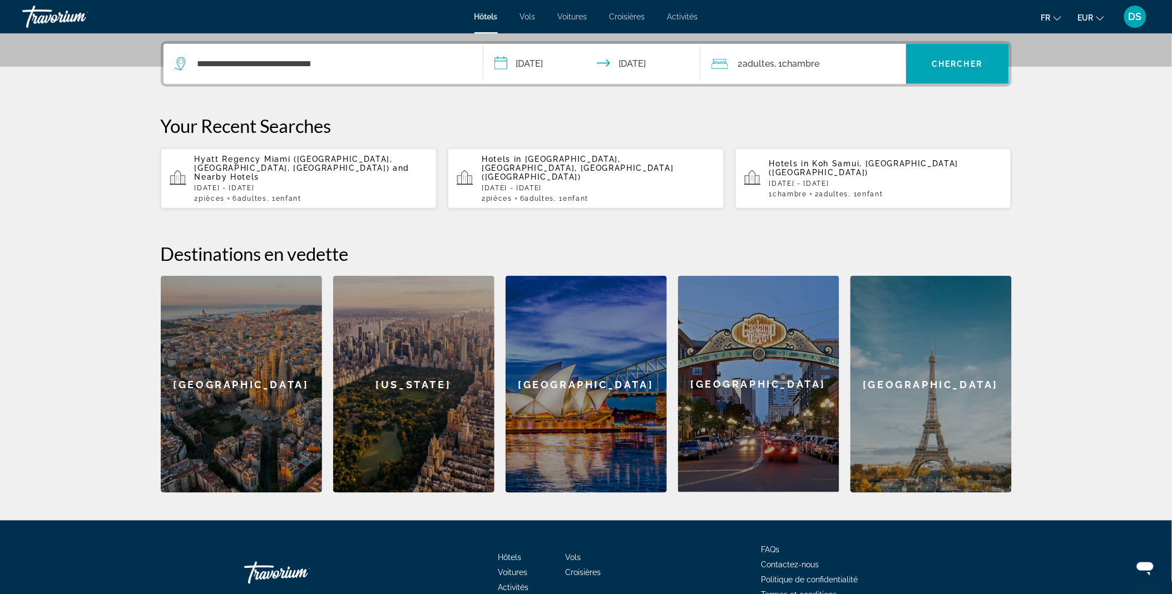
click at [769, 63] on span "Adultes" at bounding box center [759, 63] width 32 height 11
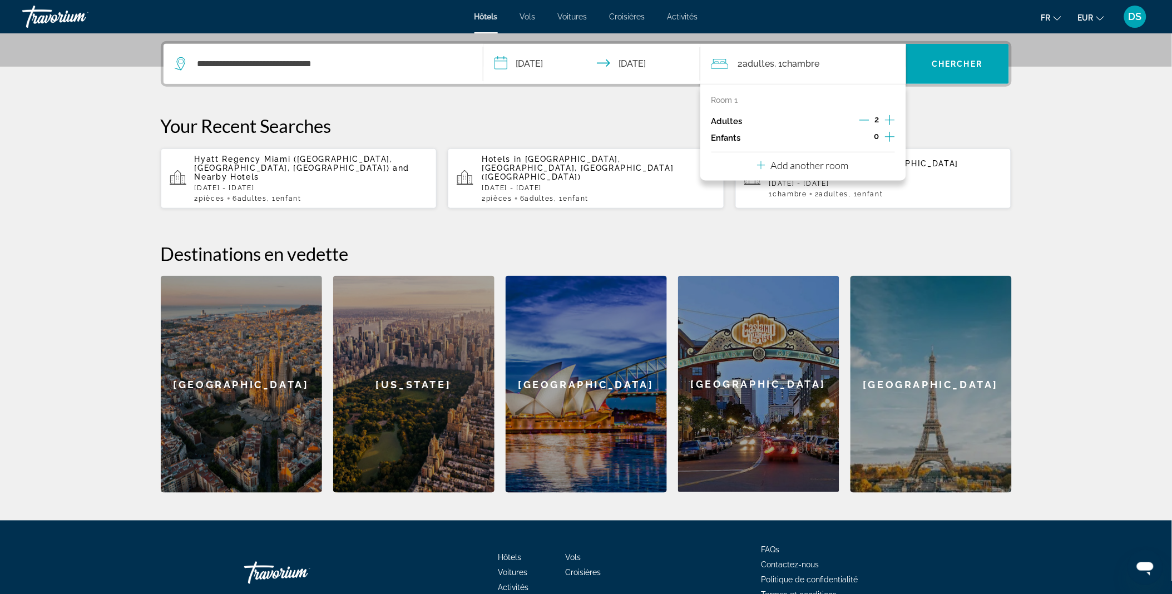
scroll to position [271, 0]
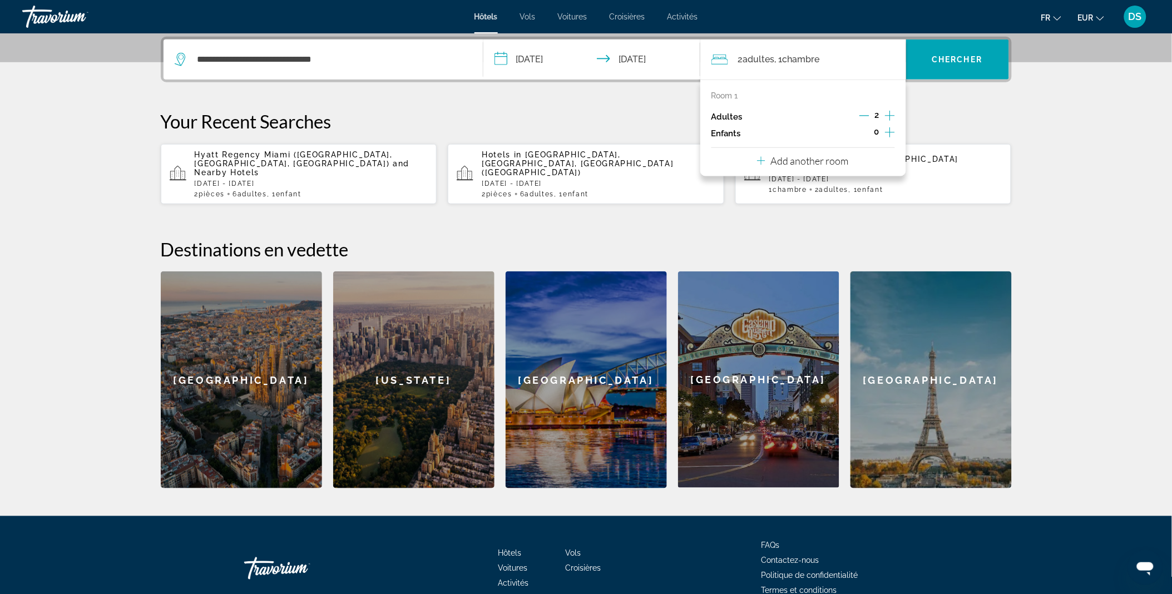
click at [888, 130] on icon "Increment children" at bounding box center [890, 132] width 10 height 13
click at [782, 152] on div "Travelers: 2 adults, 1 child" at bounding box center [755, 162] width 70 height 31
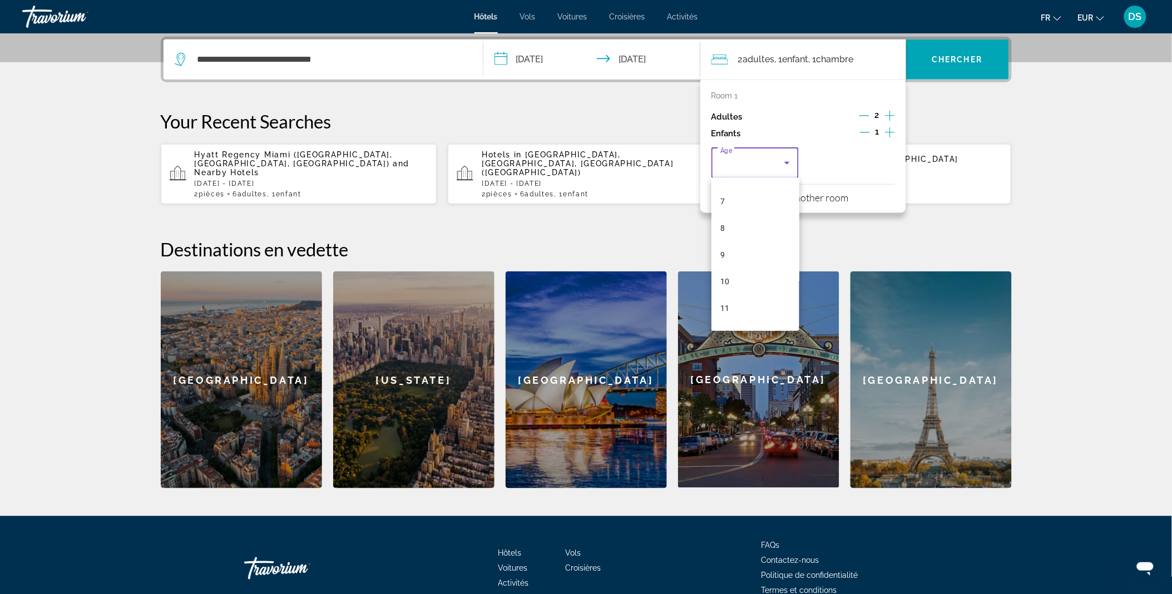
scroll to position [182, 0]
click at [751, 260] on mat-option "9" at bounding box center [756, 254] width 88 height 27
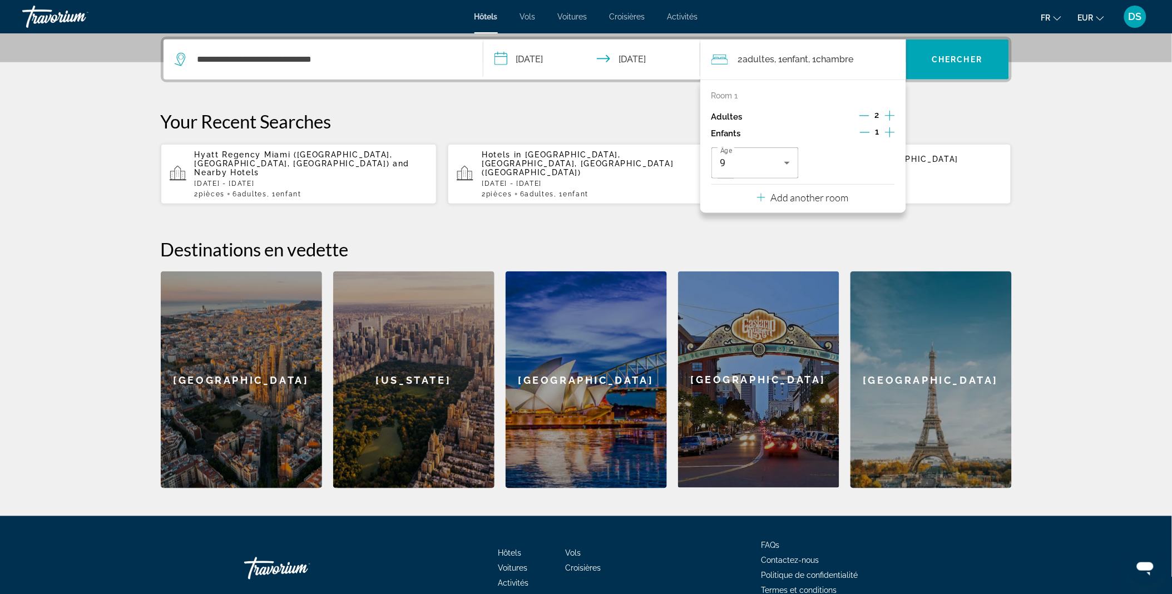
click at [810, 199] on p "Add another room" at bounding box center [810, 197] width 78 height 12
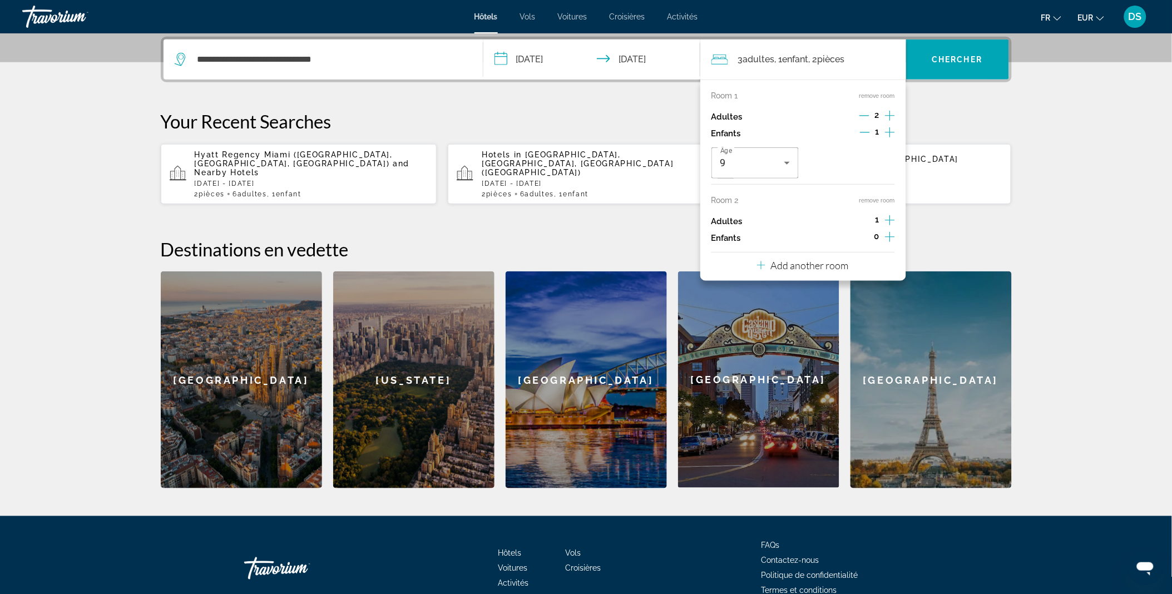
click at [892, 223] on icon "Increment adults" at bounding box center [890, 220] width 10 height 13
click at [862, 217] on icon "Decrement adults" at bounding box center [865, 220] width 10 height 10
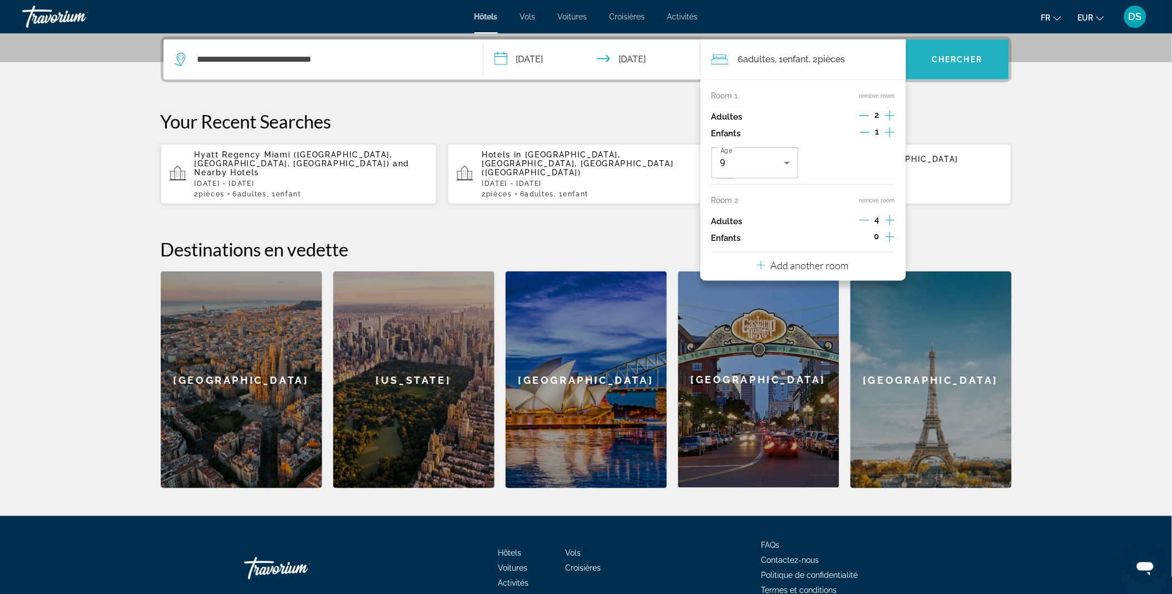
click at [951, 70] on span "Search widget" at bounding box center [957, 59] width 103 height 27
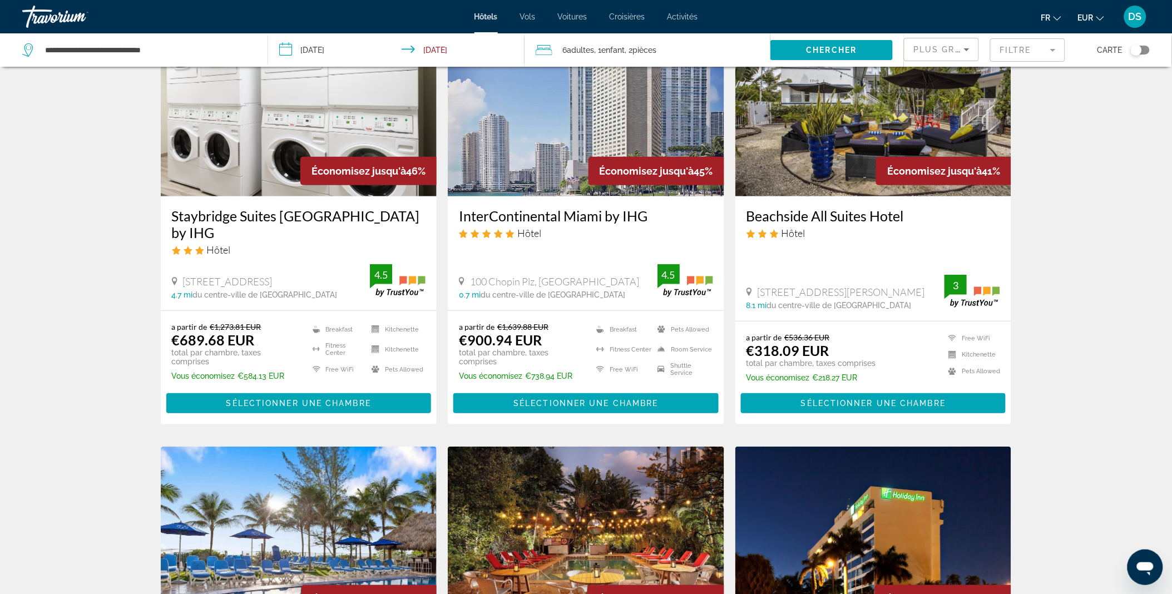
scroll to position [87, 0]
click at [629, 405] on span "Sélectionner une chambre" at bounding box center [585, 403] width 145 height 9
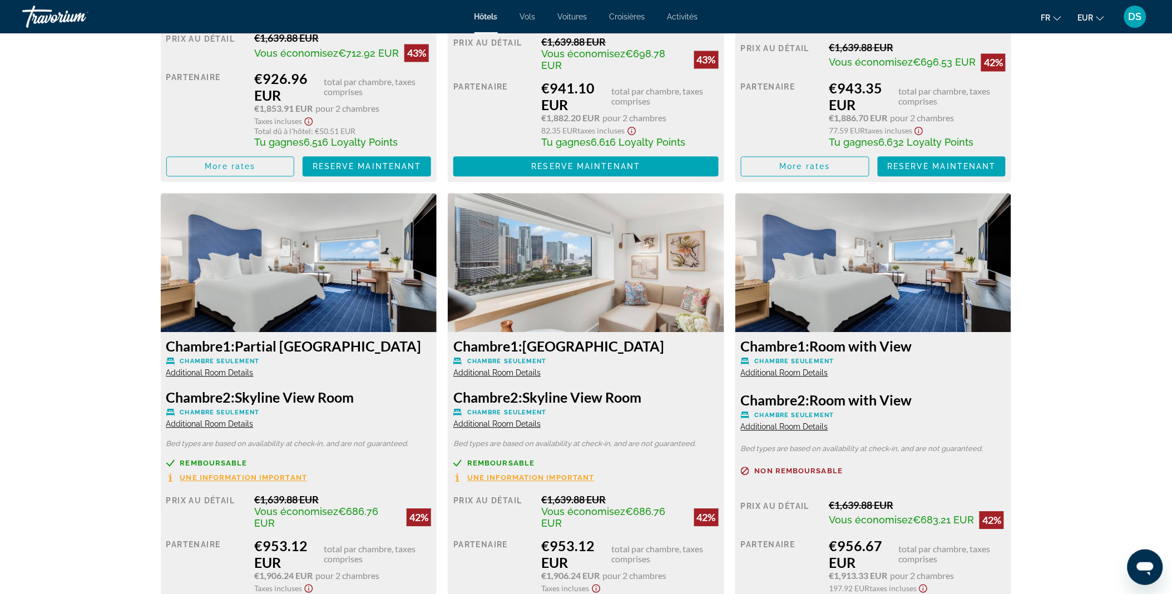
scroll to position [2306, 0]
click at [629, 405] on h3 "Chambre 2: Skyline View Room" at bounding box center [585, 396] width 265 height 17
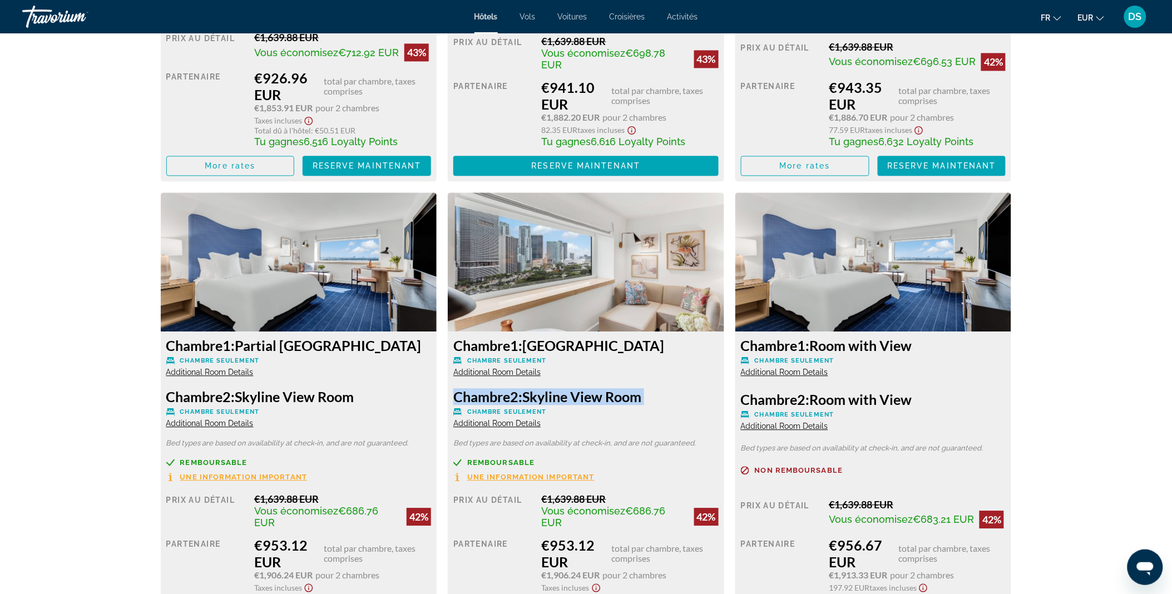
click at [629, 405] on h3 "Chambre 2: Skyline View Room" at bounding box center [585, 396] width 265 height 17
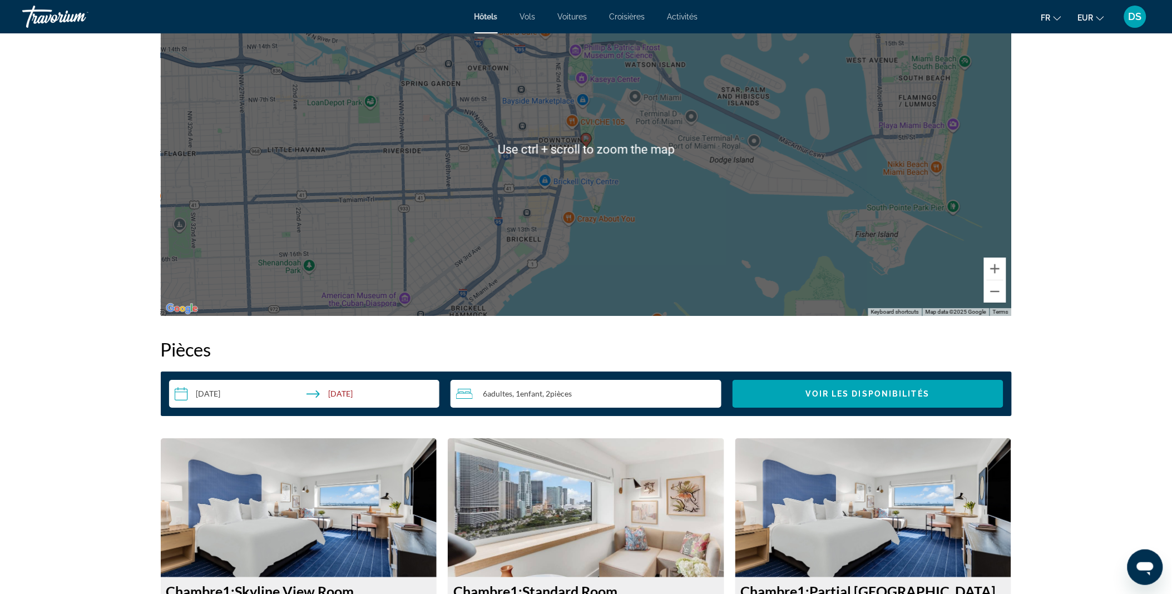
scroll to position [1137, 0]
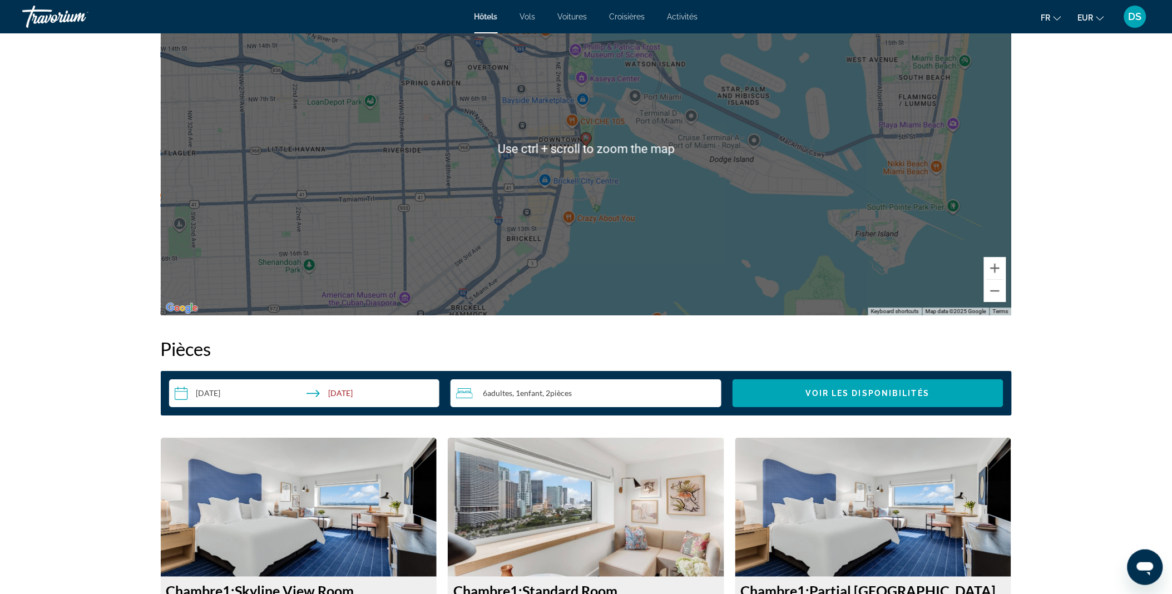
click at [586, 381] on div "6 Adulte Adultes , 1 Enfant Enfants , 2 Chambre pièces" at bounding box center [588, 393] width 265 height 28
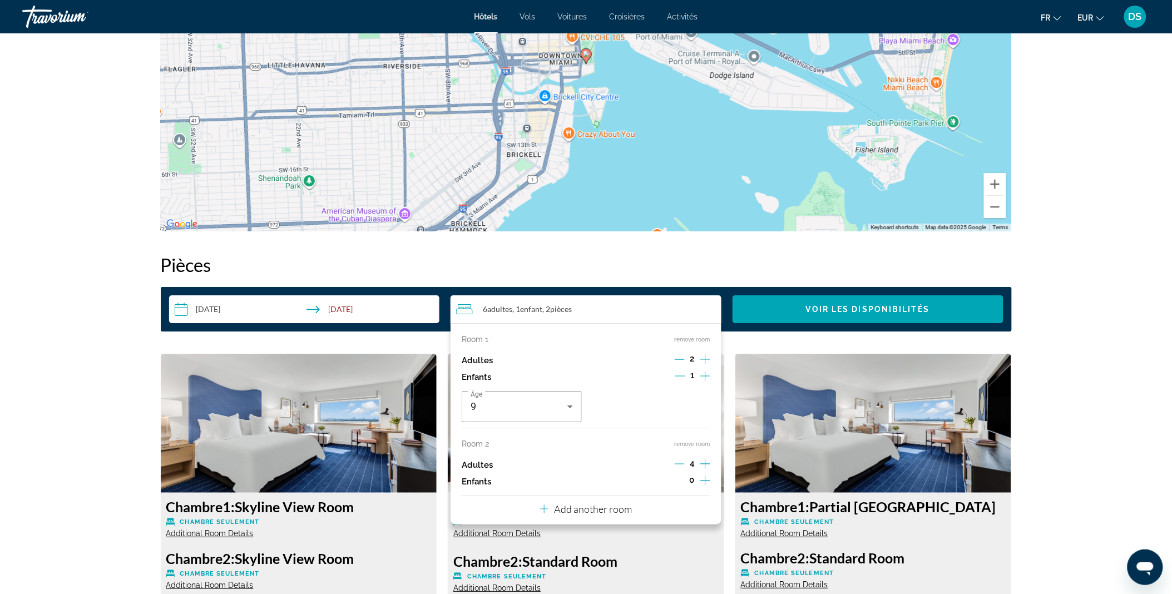
scroll to position [1224, 0]
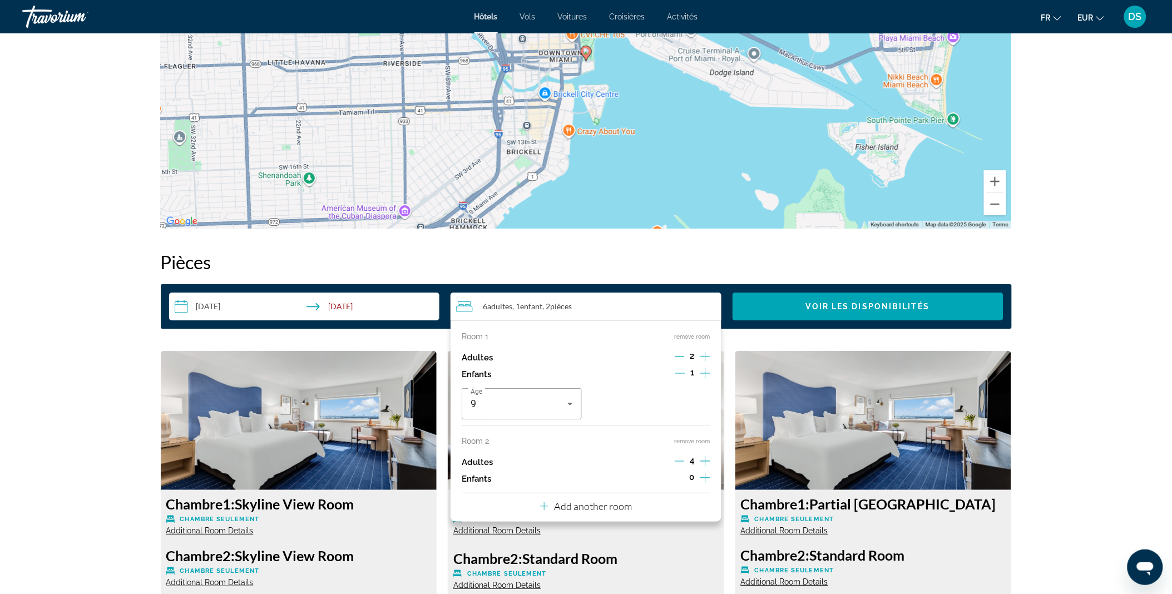
click at [562, 508] on p "Add another room" at bounding box center [593, 506] width 78 height 12
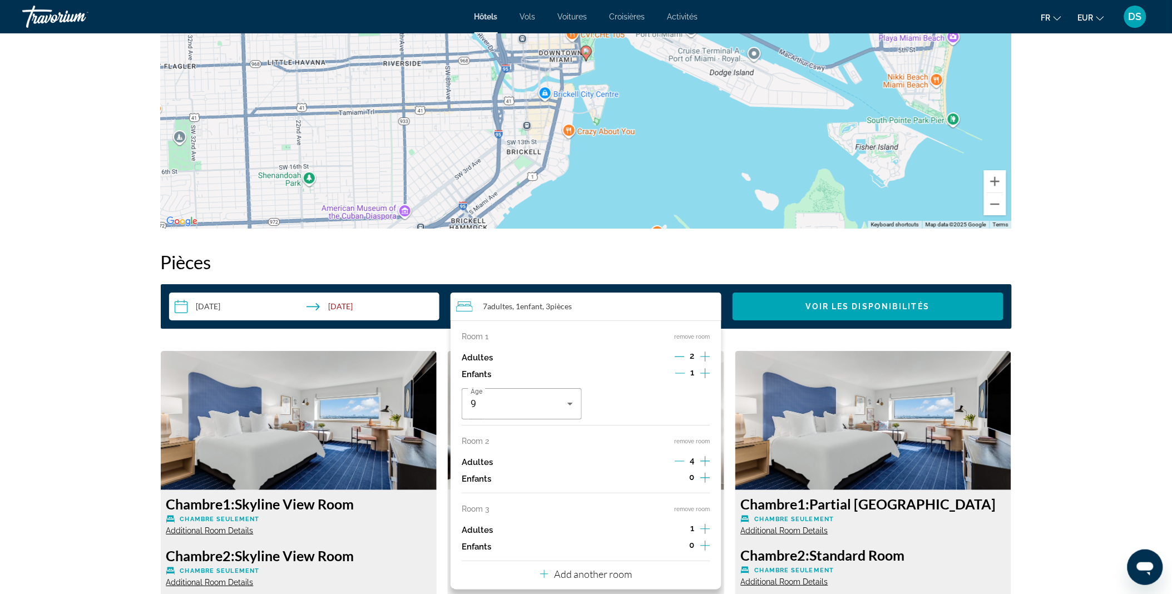
click at [701, 530] on icon "Increment adults" at bounding box center [705, 529] width 10 height 10
click at [680, 460] on icon "Decrement adults" at bounding box center [680, 461] width 10 height 10
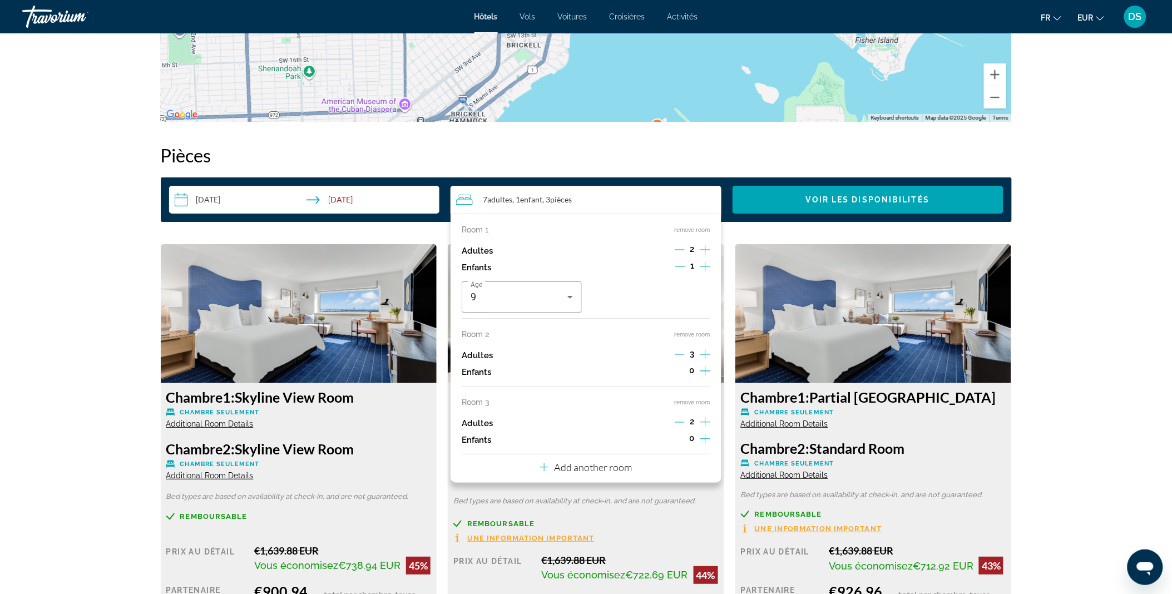
scroll to position [1331, 0]
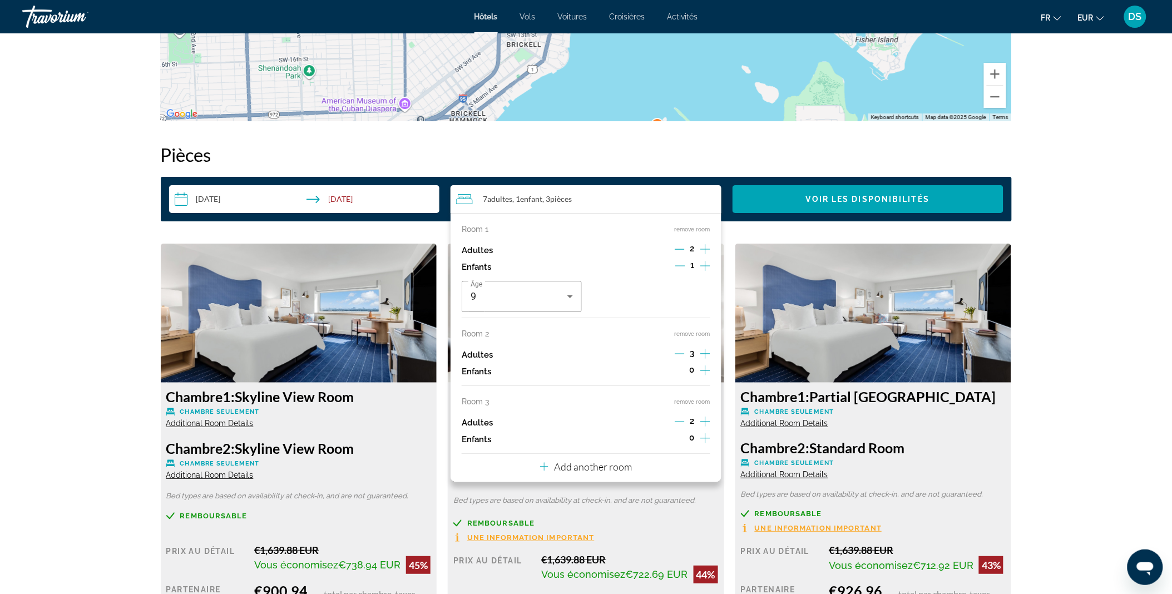
click at [680, 358] on icon "Decrement adults" at bounding box center [680, 354] width 10 height 10
click at [967, 203] on span "Search widget" at bounding box center [868, 199] width 271 height 27
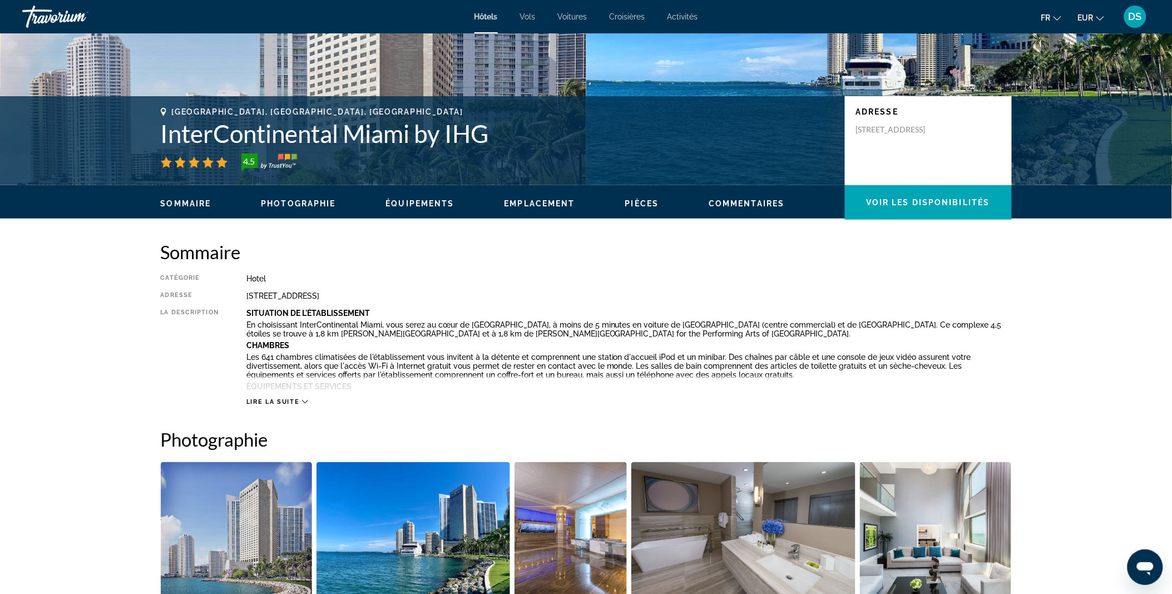
scroll to position [181, 0]
click at [226, 124] on h1 "InterContinental Miami by IHG" at bounding box center [497, 134] width 673 height 29
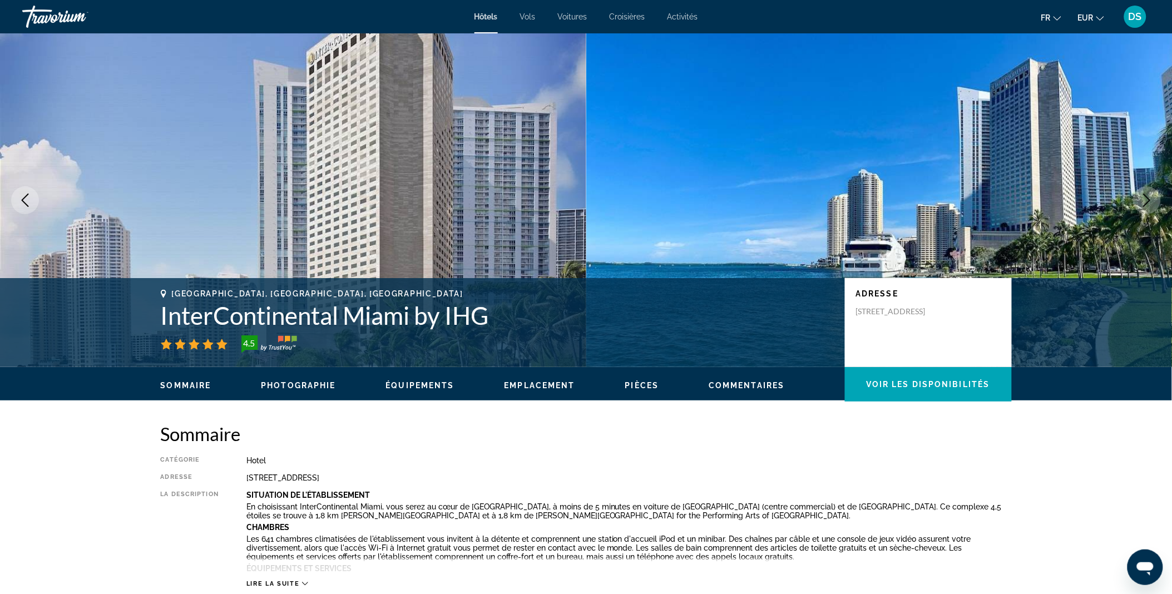
click at [482, 17] on span "Hôtels" at bounding box center [486, 16] width 23 height 9
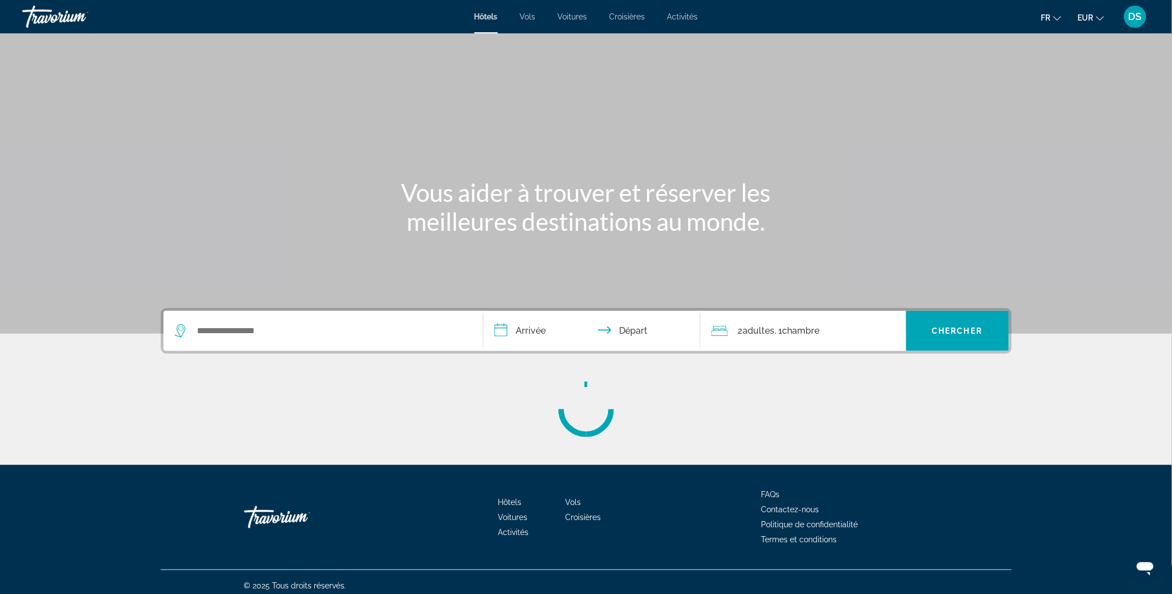
click at [233, 319] on div "Search widget" at bounding box center [323, 331] width 297 height 40
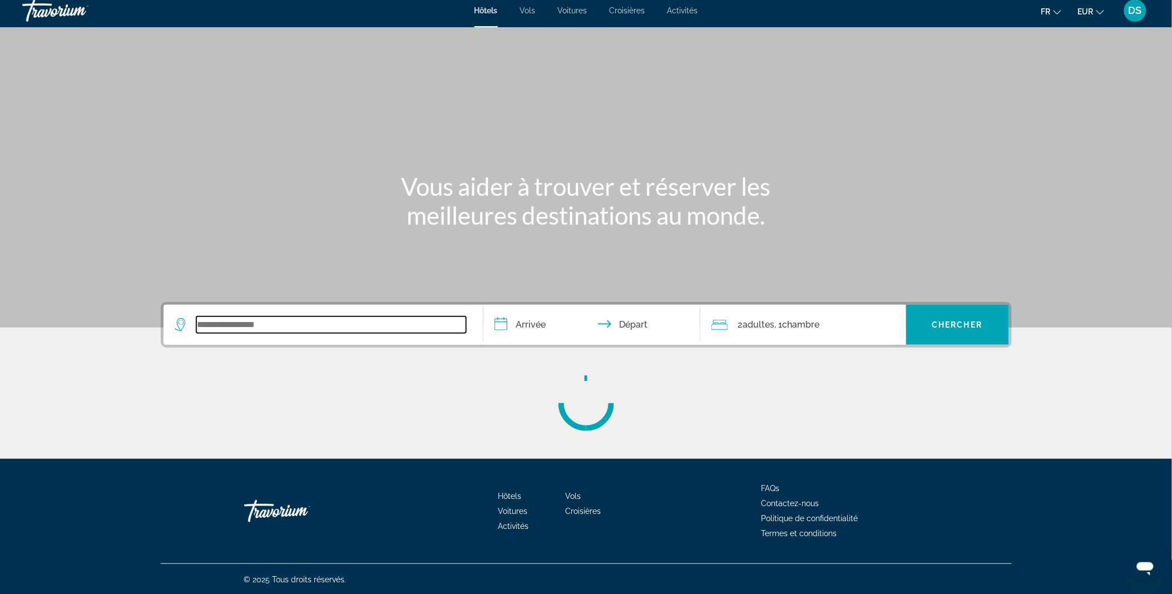
click at [230, 320] on input "Search widget" at bounding box center [331, 325] width 270 height 17
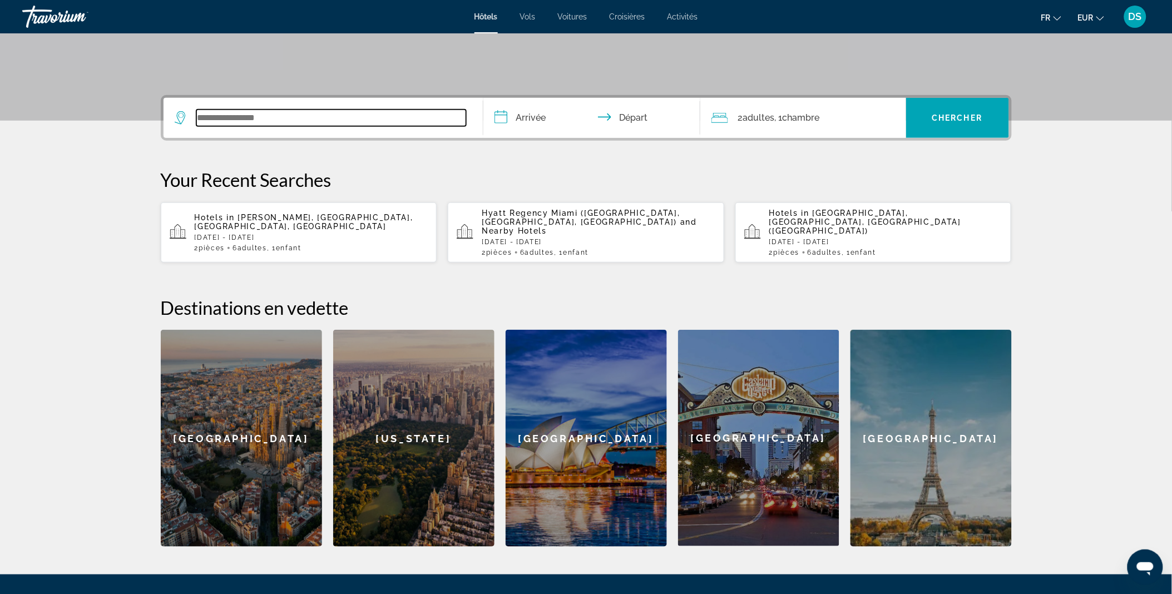
scroll to position [271, 0]
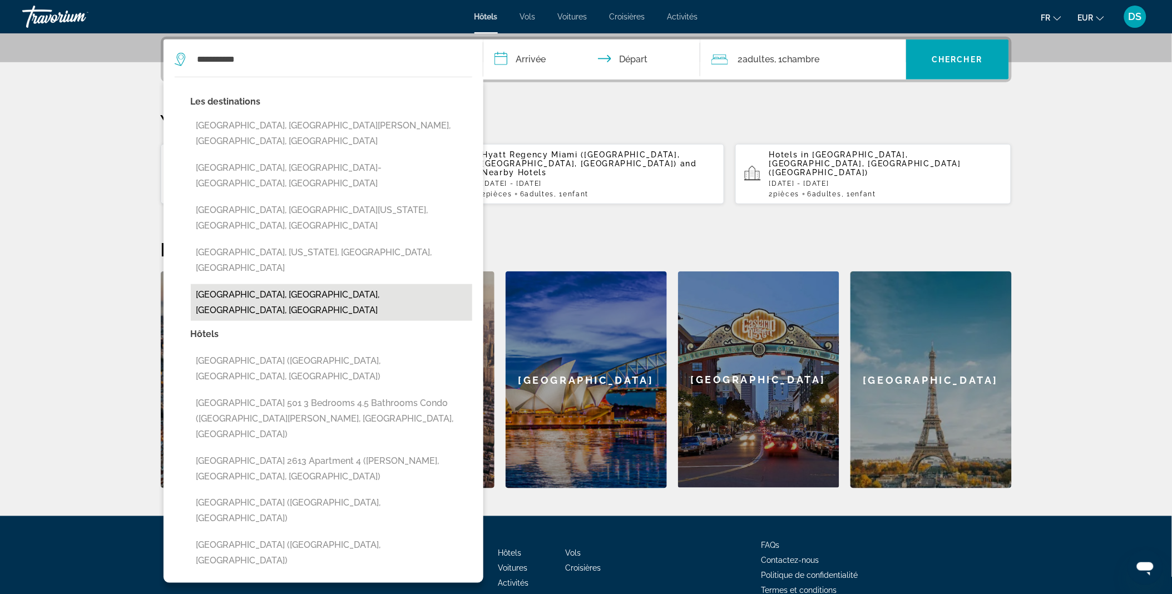
click at [281, 284] on button "South Beach, Miami, FL, United States" at bounding box center [331, 302] width 281 height 37
type input "**********"
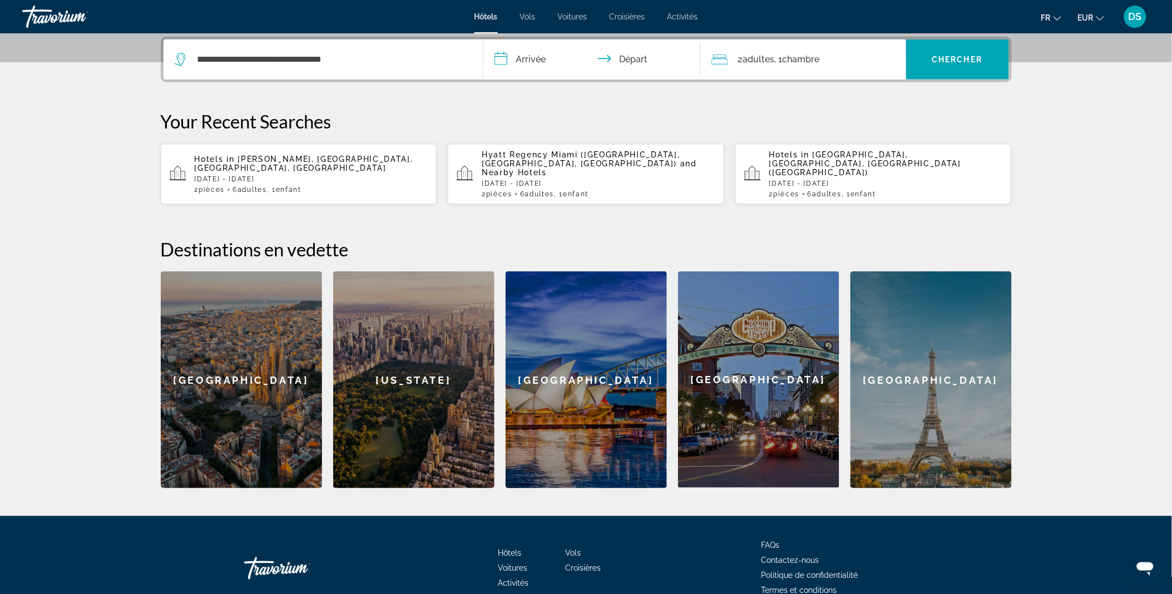
click at [540, 68] on input "**********" at bounding box center [593, 60] width 221 height 43
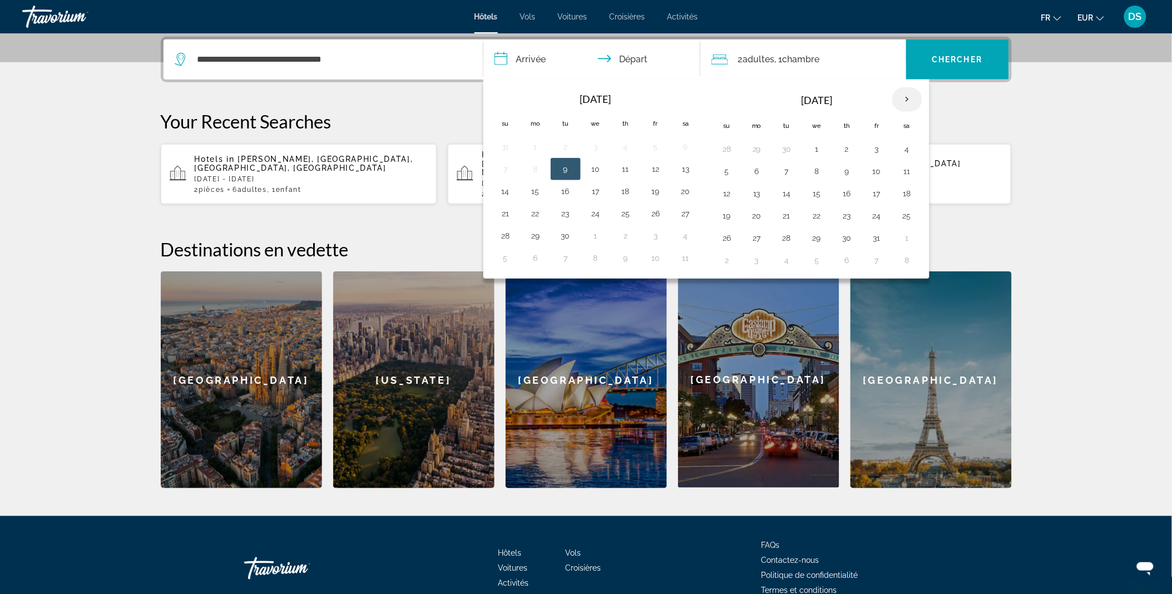
click at [910, 98] on th "Next month" at bounding box center [907, 99] width 30 height 24
click at [730, 236] on button "28" at bounding box center [727, 238] width 18 height 16
click at [635, 56] on input "**********" at bounding box center [593, 60] width 221 height 43
click at [733, 236] on button "28" at bounding box center [727, 238] width 18 height 16
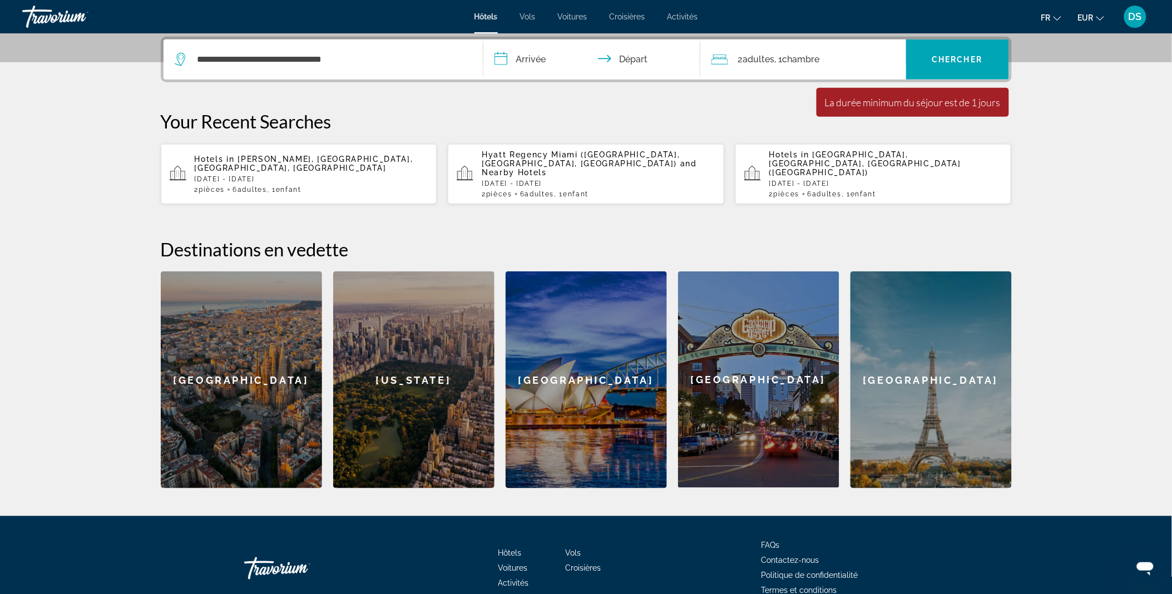
click at [630, 57] on input "**********" at bounding box center [593, 60] width 221 height 43
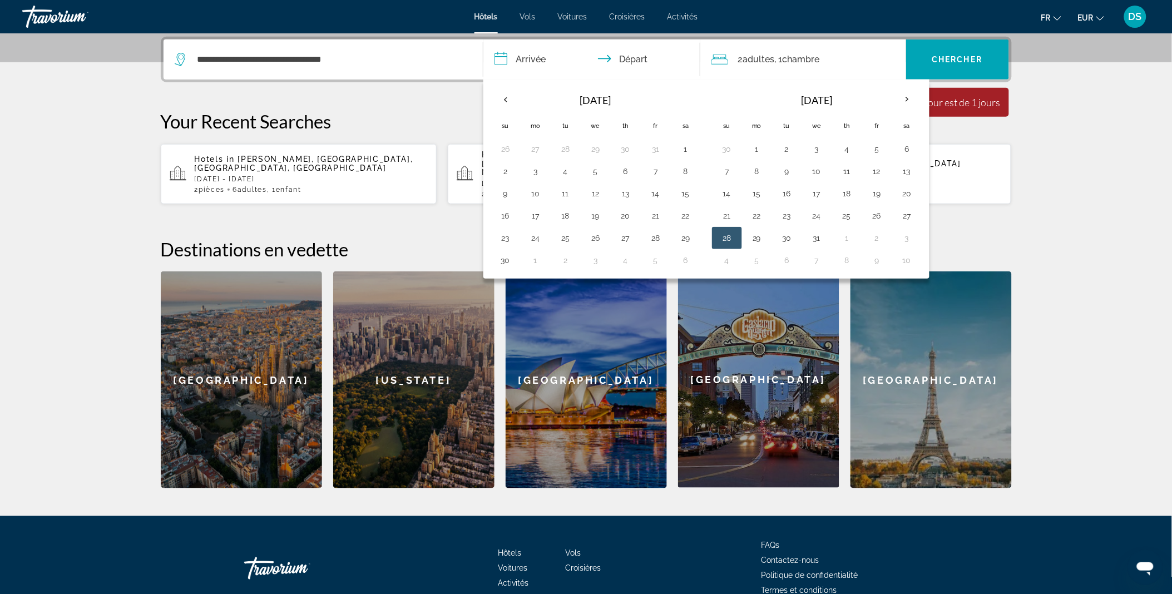
click at [532, 52] on input "**********" at bounding box center [593, 60] width 221 height 43
click at [627, 54] on input "**********" at bounding box center [593, 60] width 221 height 43
click at [909, 98] on th "Next month" at bounding box center [907, 99] width 30 height 24
click at [876, 149] on button "2" at bounding box center [877, 149] width 18 height 16
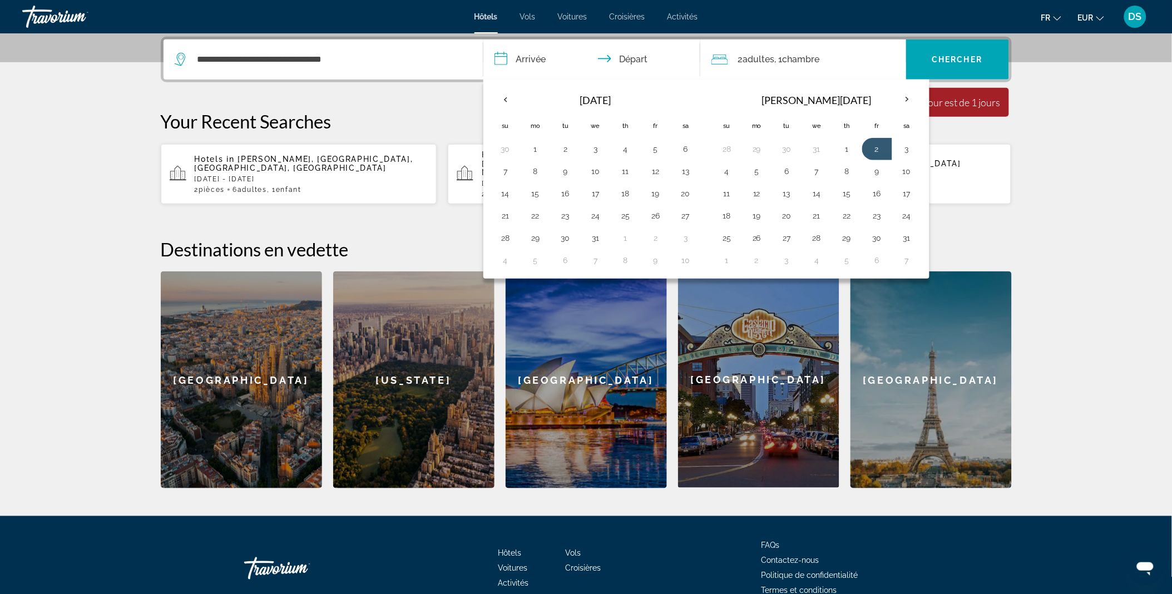
click at [732, 90] on th "Check in and out dates" at bounding box center [727, 100] width 30 height 27
click at [562, 47] on input "**********" at bounding box center [593, 60] width 221 height 43
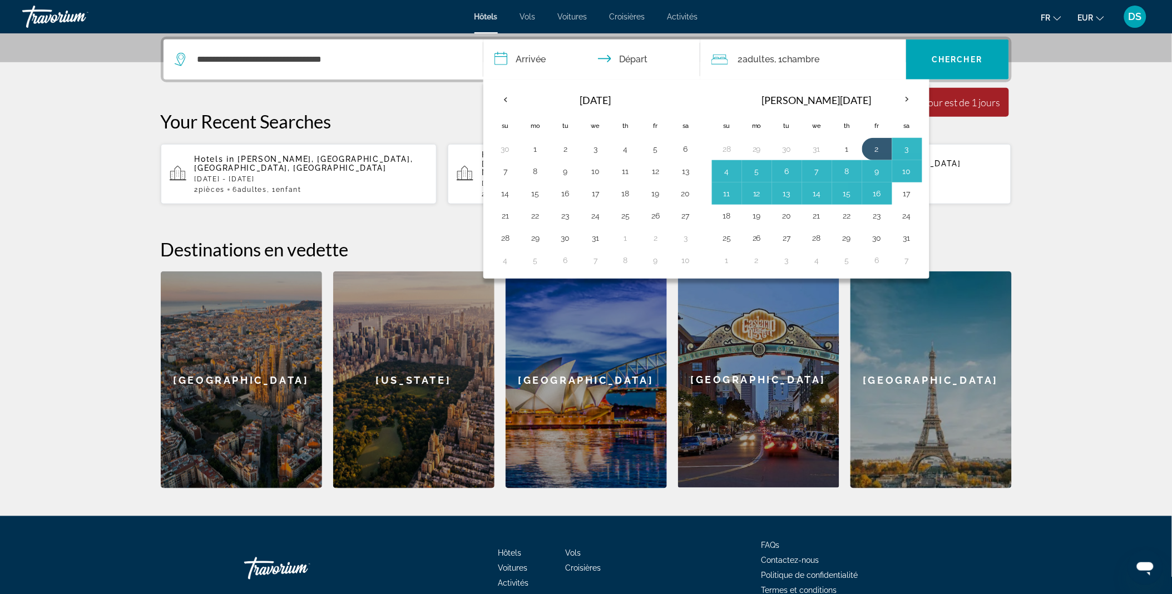
click at [1036, 241] on section "**********" at bounding box center [586, 109] width 1172 height 760
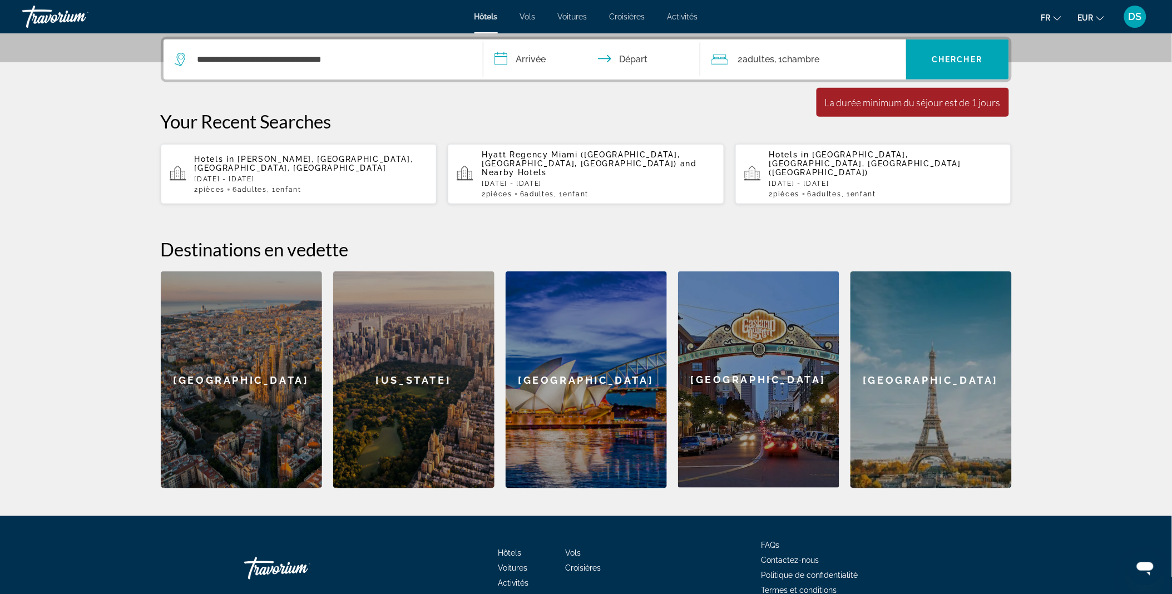
click at [548, 53] on input "**********" at bounding box center [593, 60] width 221 height 43
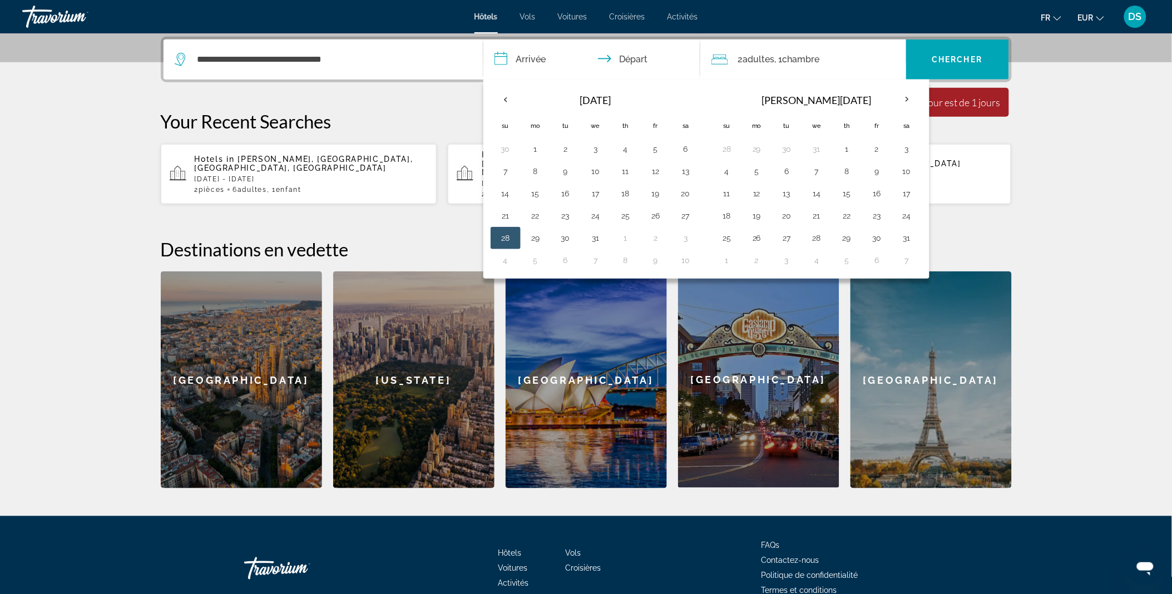
click at [507, 238] on button "28" at bounding box center [506, 238] width 18 height 16
click at [638, 53] on input "**********" at bounding box center [593, 60] width 221 height 43
click at [877, 148] on button "2" at bounding box center [877, 149] width 18 height 16
type input "**********"
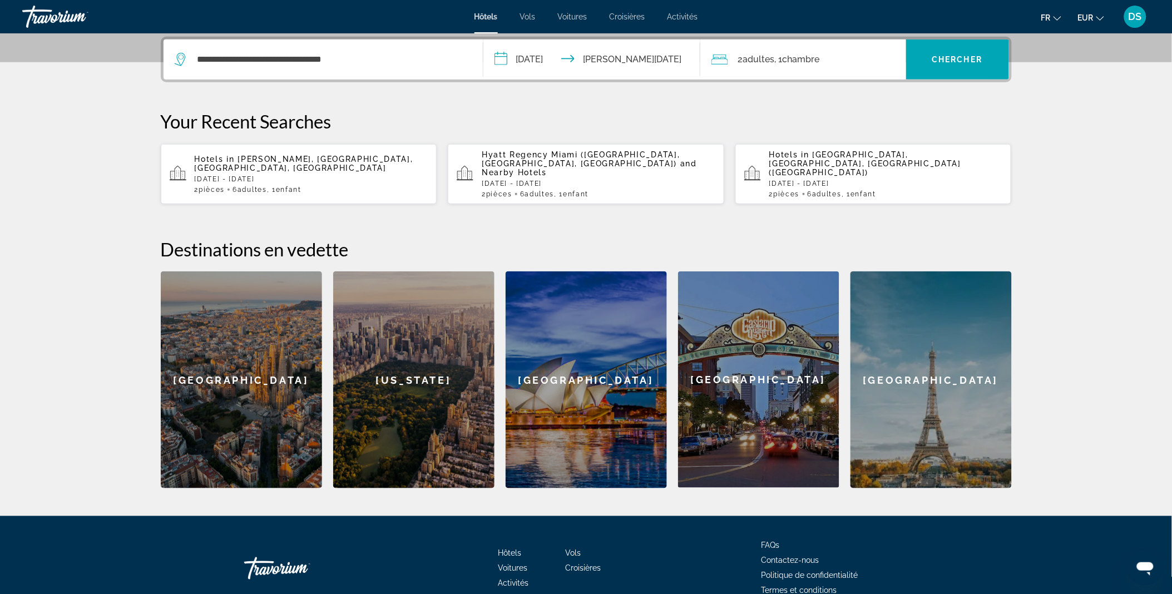
click at [863, 47] on div "2 Adulte Adultes , 1 Chambre pièces" at bounding box center [809, 59] width 195 height 40
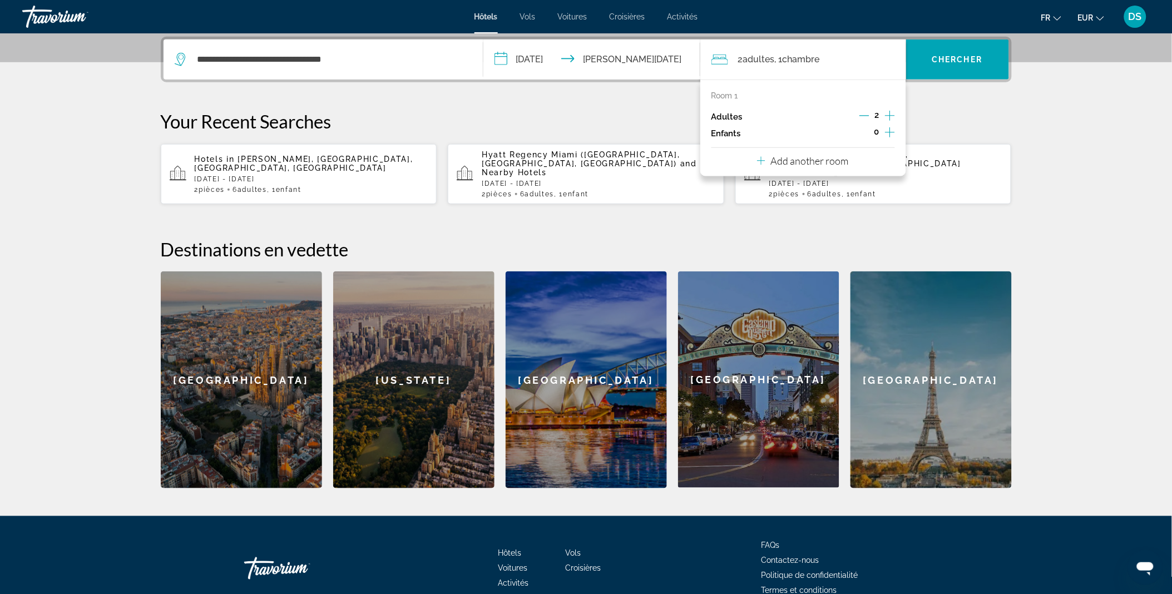
click at [893, 116] on icon "Increment adults" at bounding box center [890, 115] width 10 height 13
click at [861, 120] on button "Decrement adults" at bounding box center [865, 116] width 10 height 13
click at [865, 117] on icon "Decrement adults" at bounding box center [865, 116] width 10 height 10
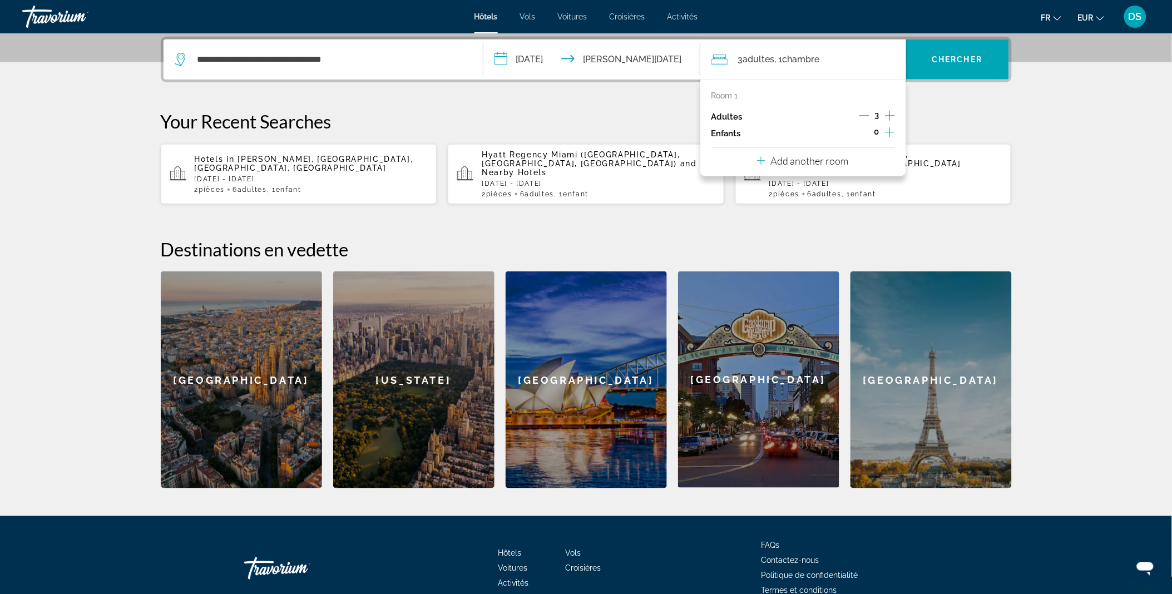
click at [865, 117] on icon "Decrement adults" at bounding box center [865, 116] width 10 height 10
click at [892, 132] on icon "Increment children" at bounding box center [890, 132] width 10 height 13
click at [791, 157] on icon "Travelers: 2 adults, 1 child" at bounding box center [787, 162] width 13 height 13
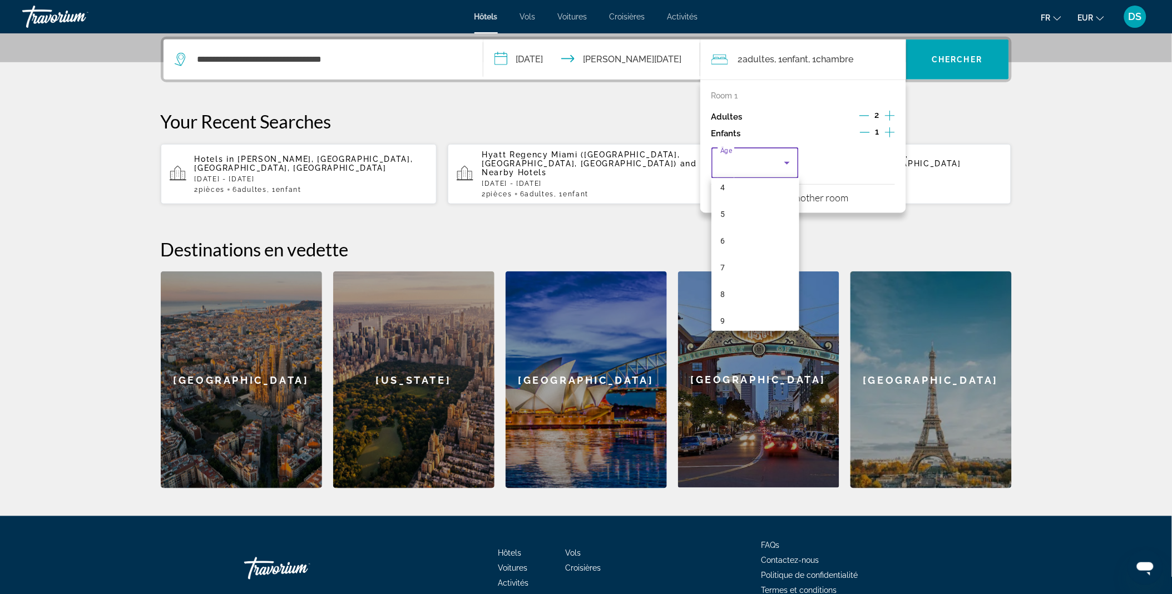
scroll to position [116, 0]
click at [751, 319] on mat-option "9" at bounding box center [756, 320] width 88 height 27
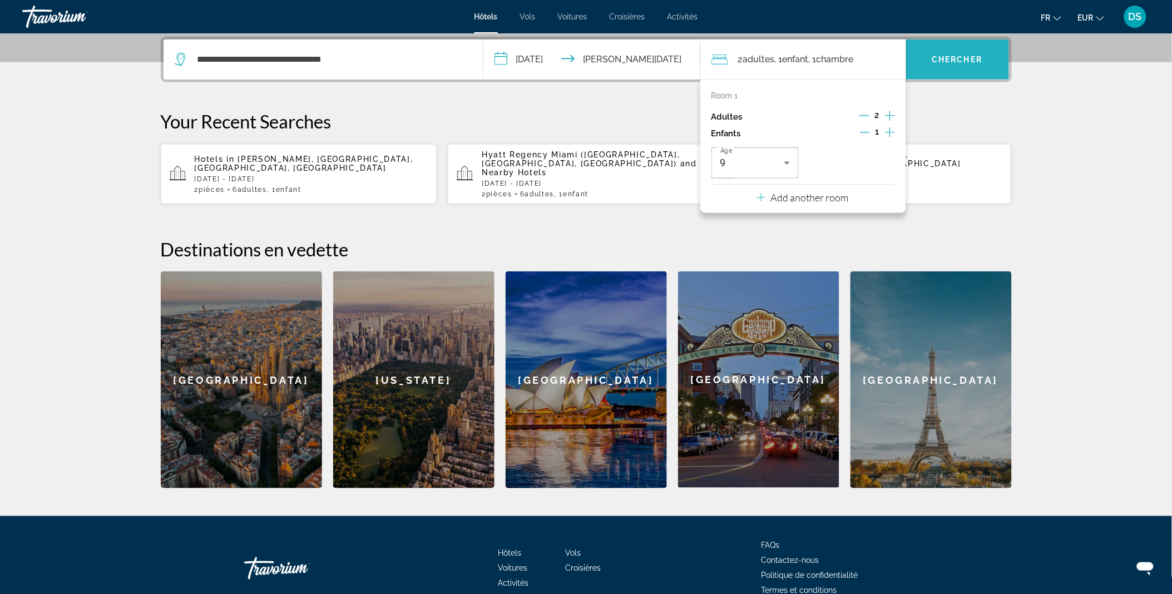
click at [935, 70] on span "Search widget" at bounding box center [957, 59] width 103 height 27
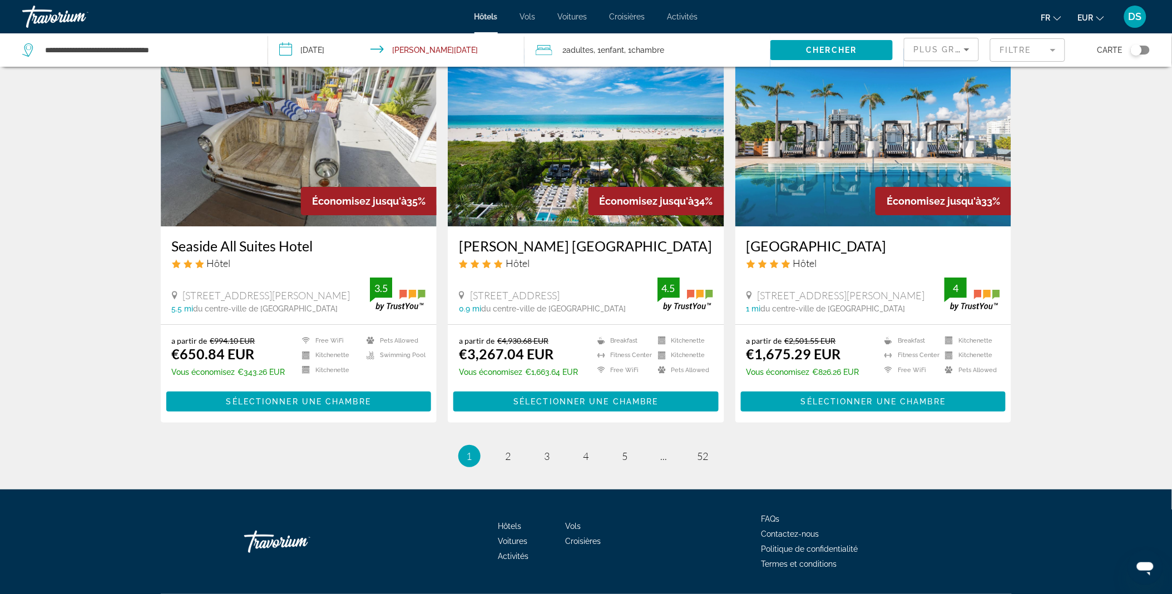
scroll to position [1330, 0]
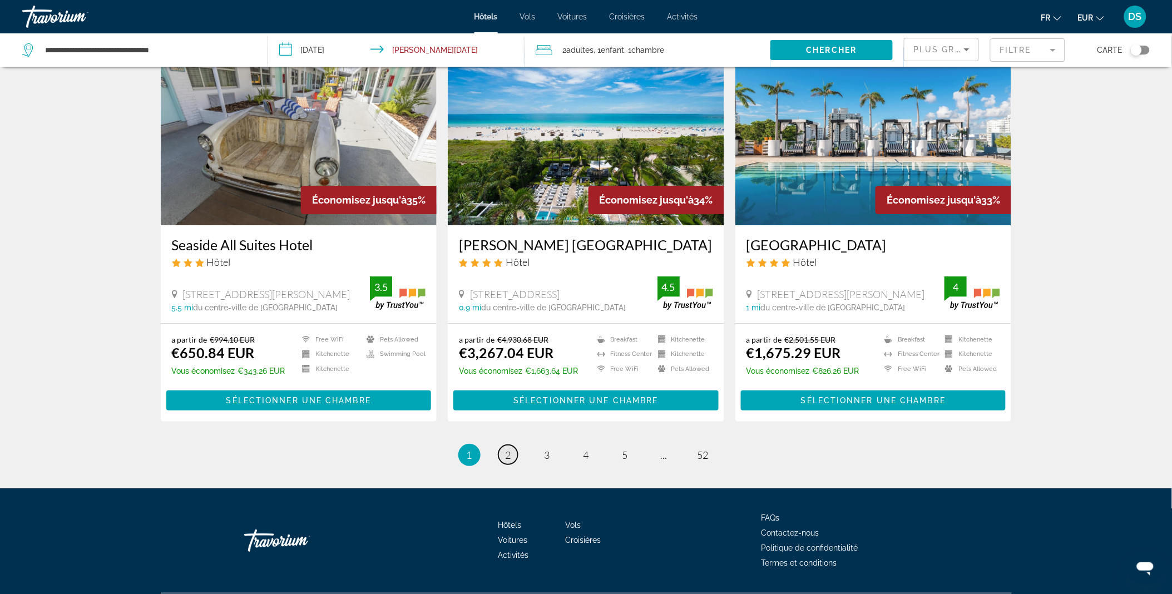
click at [506, 449] on span "2" at bounding box center [509, 455] width 6 height 12
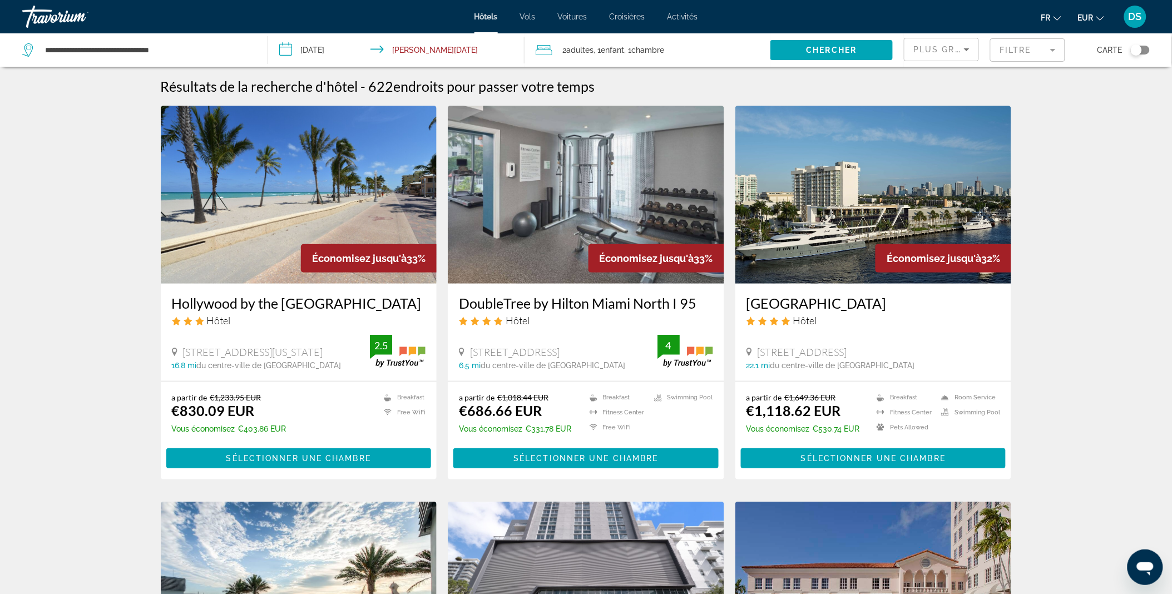
click at [505, 441] on div "a partir de €1,018.44 EUR €686.66 EUR Vous économisez €331.78 EUR Breakfast Fit…" at bounding box center [586, 431] width 254 height 76
click at [608, 46] on span "Enfant" at bounding box center [612, 50] width 23 height 9
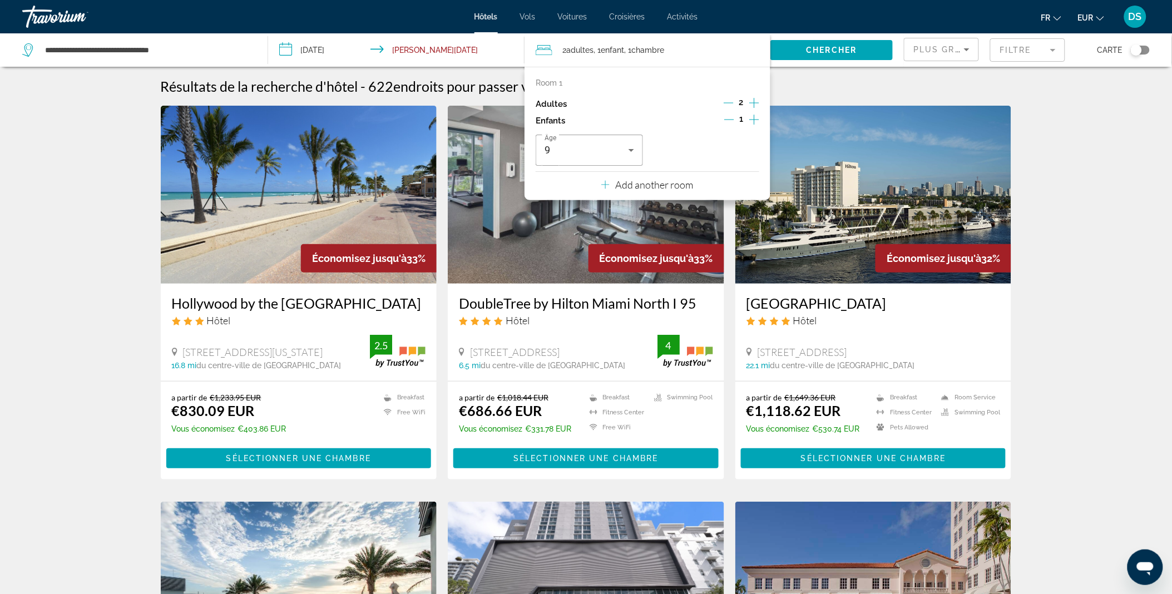
click at [754, 105] on icon "Increment adults" at bounding box center [754, 102] width 10 height 13
click at [725, 103] on icon "Decrement adults" at bounding box center [729, 103] width 10 height 1
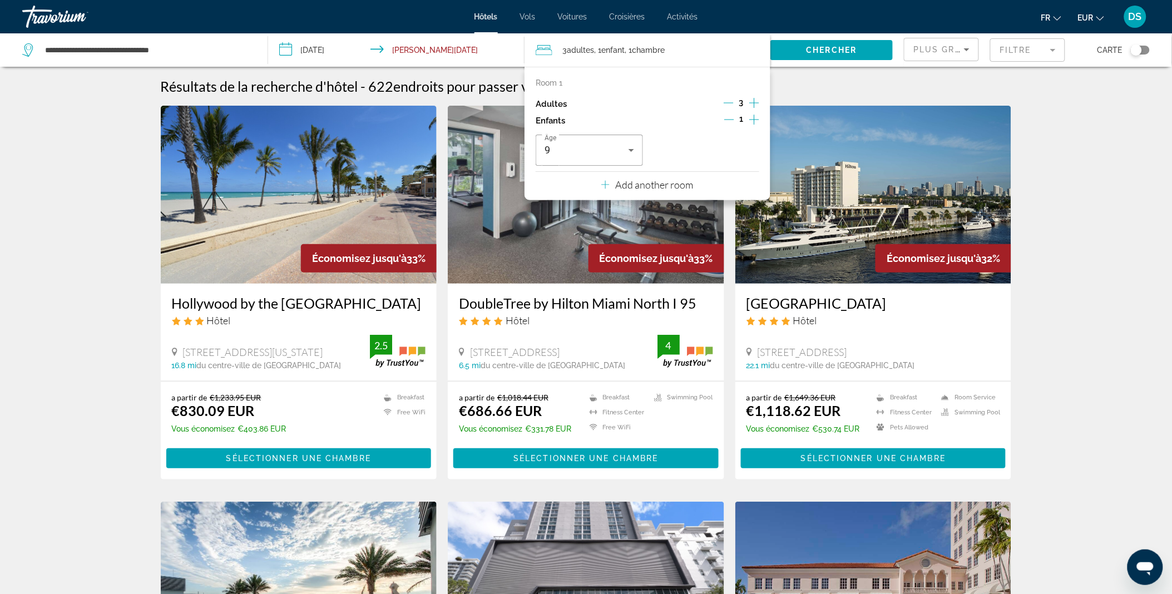
click at [725, 103] on icon "Decrement adults" at bounding box center [729, 103] width 10 height 1
click at [668, 178] on div "Add another room" at bounding box center [647, 184] width 92 height 13
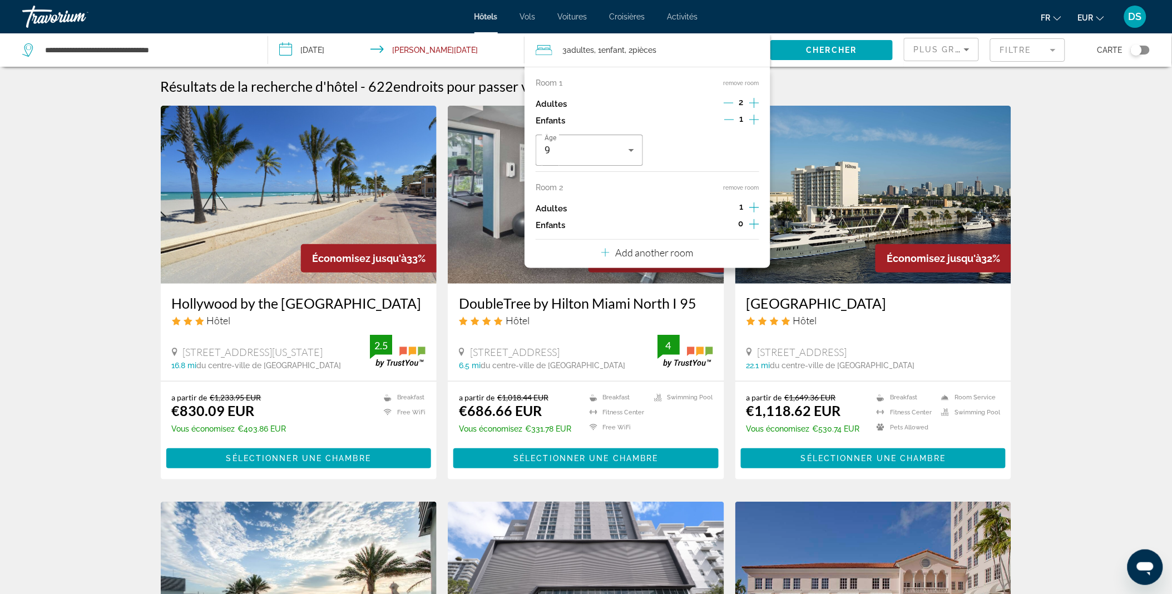
click at [753, 210] on icon "Increment adults" at bounding box center [754, 207] width 10 height 13
click at [729, 206] on icon "Decrement adults" at bounding box center [729, 207] width 10 height 10
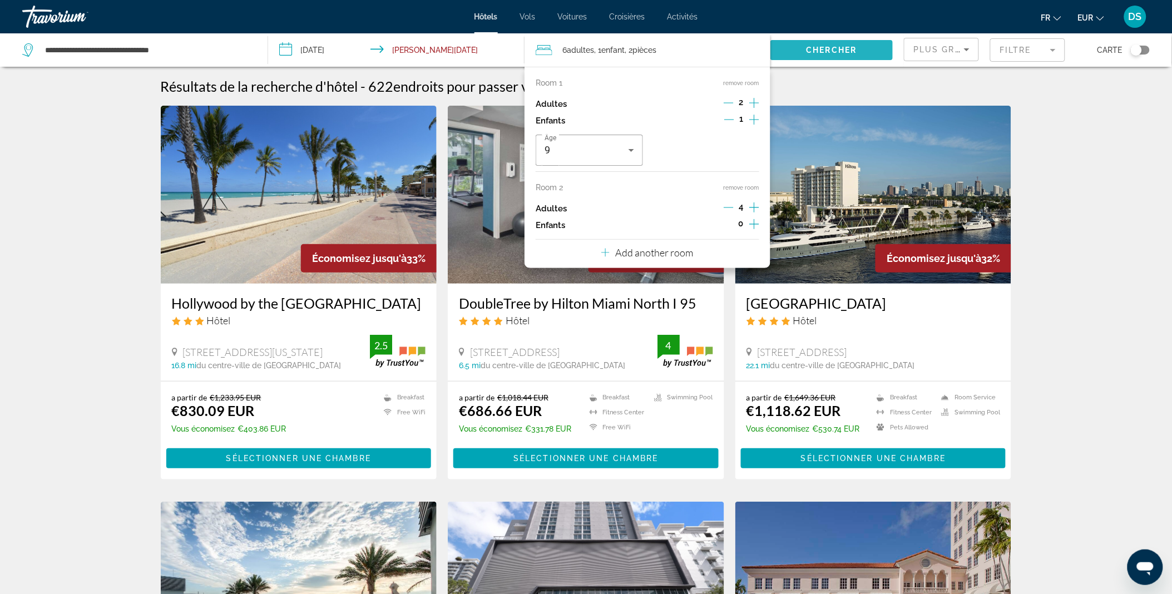
click at [820, 52] on span "Chercher" at bounding box center [832, 50] width 51 height 9
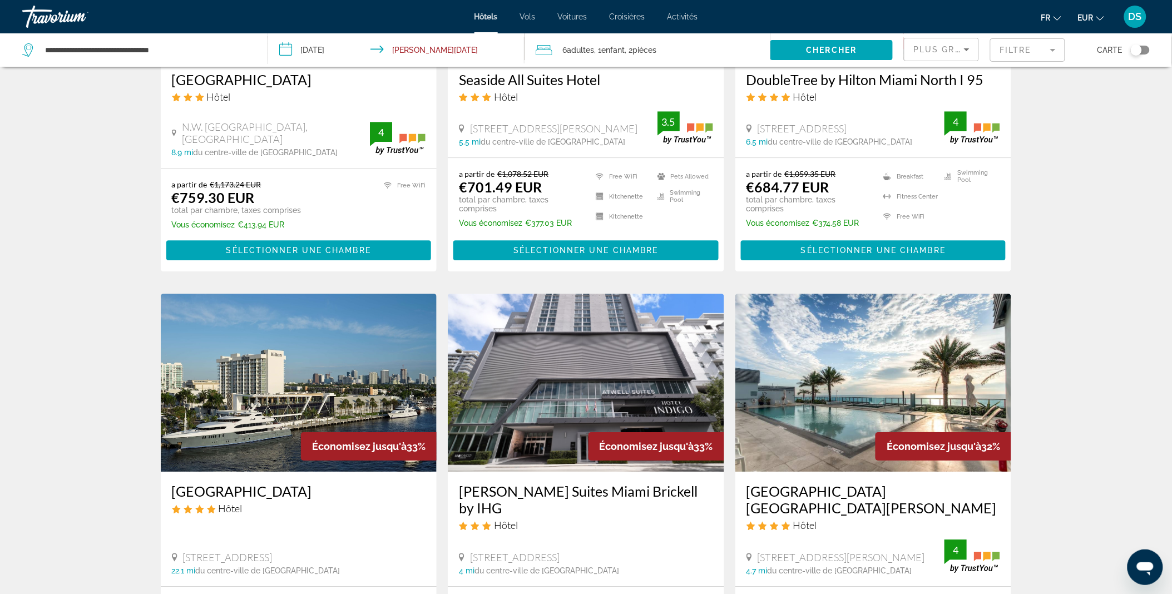
scroll to position [1064, 0]
click at [1004, 46] on mat-form-field "Filtre" at bounding box center [1027, 49] width 75 height 23
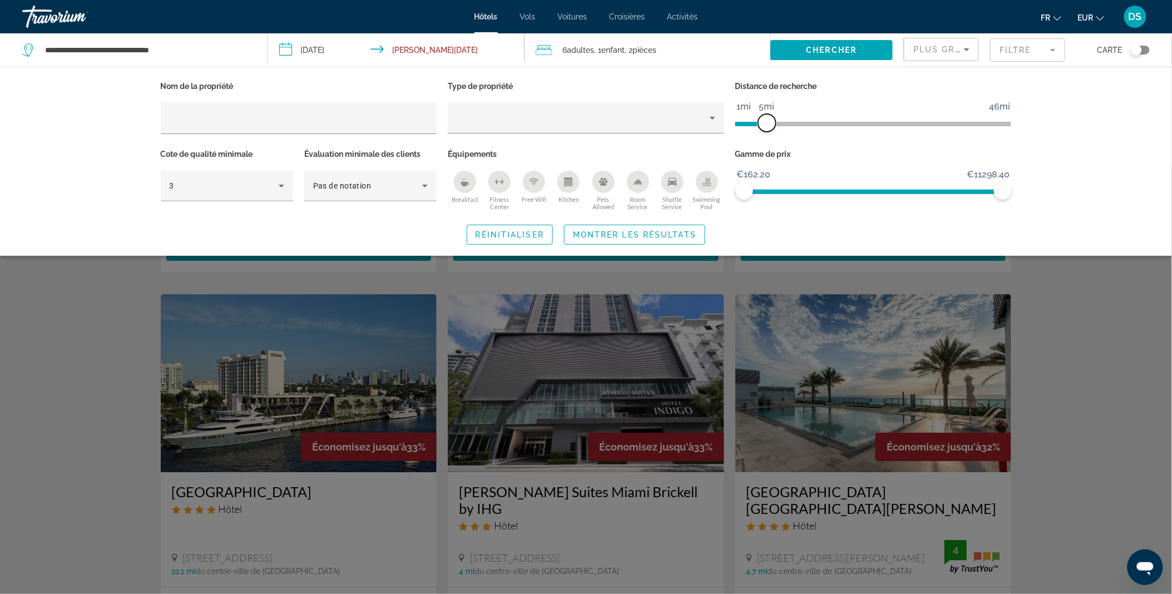
drag, startPoint x: 911, startPoint y: 124, endPoint x: 767, endPoint y: 132, distance: 144.3
click at [767, 132] on div "Distance de recherche 1mi 46mi 5mi" at bounding box center [874, 112] width 288 height 68
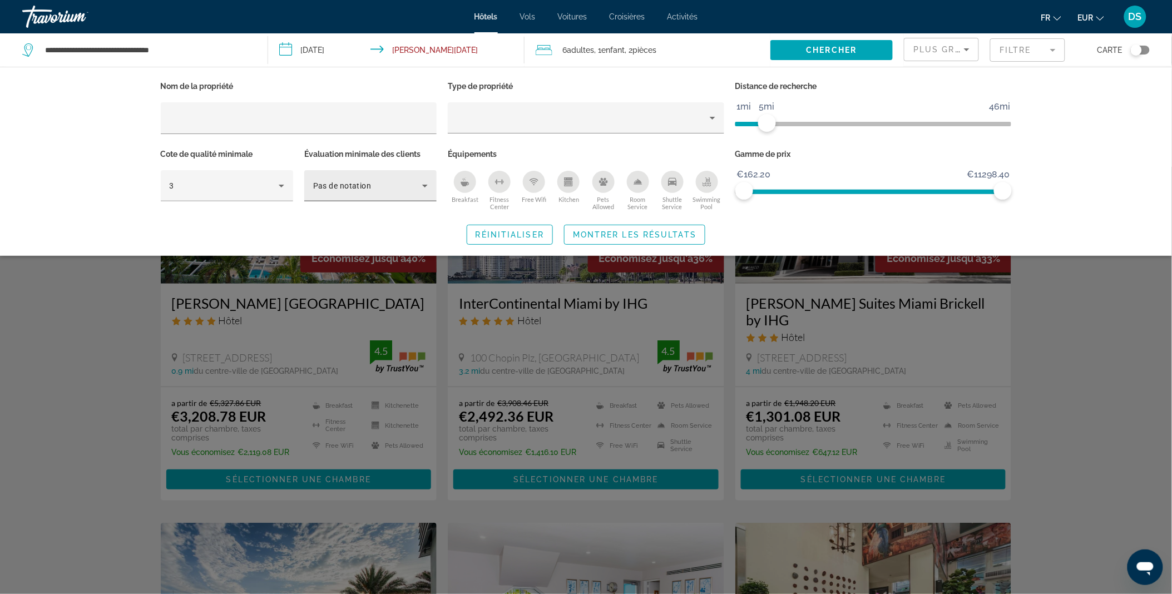
click at [422, 186] on icon "Hotel Filters" at bounding box center [424, 185] width 13 height 13
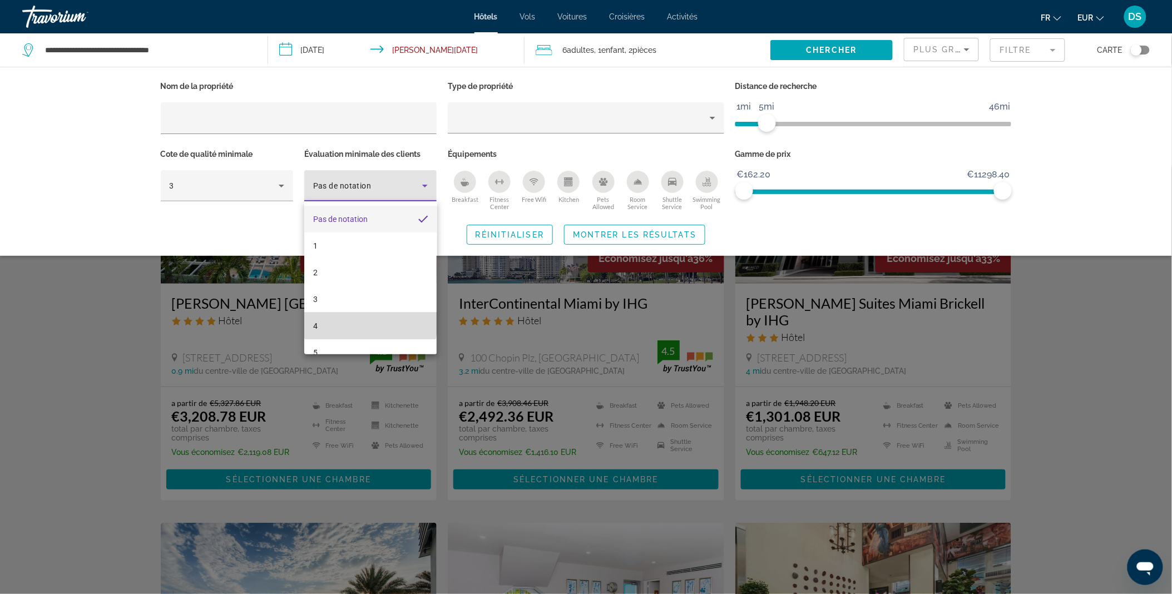
click at [370, 320] on mat-option "4" at bounding box center [370, 326] width 132 height 27
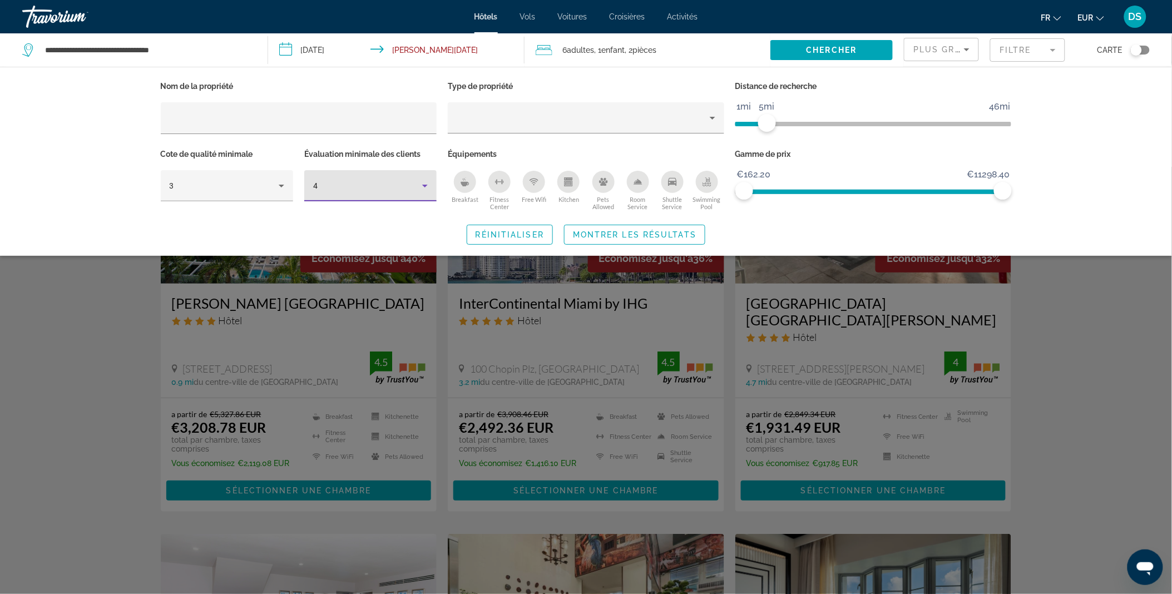
click at [424, 187] on icon "Hotel Filters" at bounding box center [424, 185] width 13 height 13
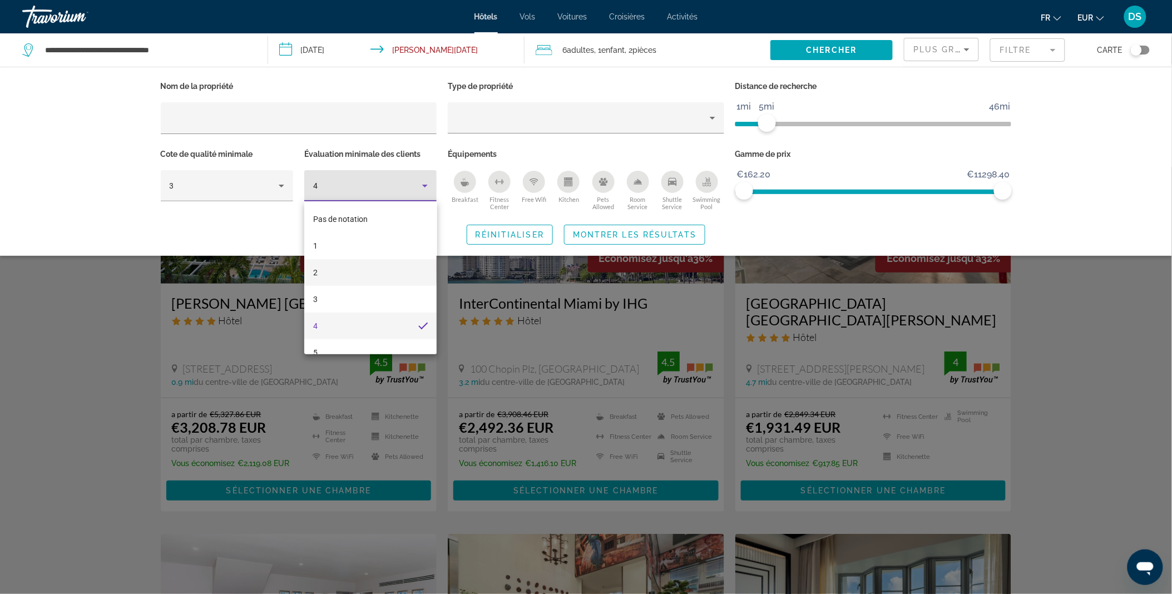
scroll to position [16, 0]
click at [855, 48] on div at bounding box center [586, 297] width 1172 height 594
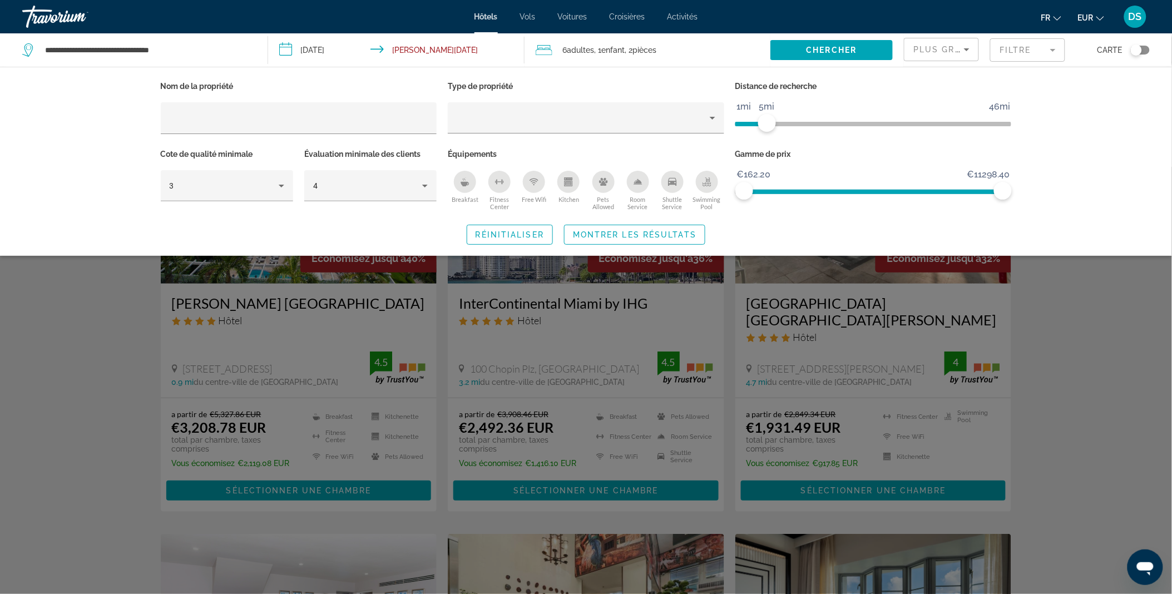
click at [855, 48] on span "Chercher" at bounding box center [832, 50] width 51 height 9
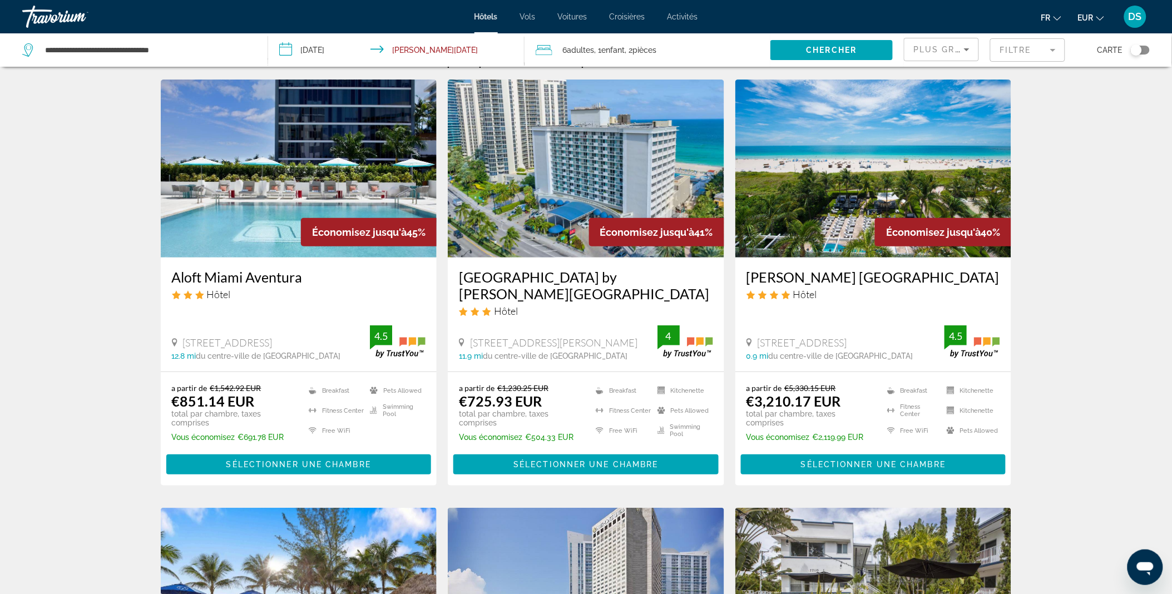
scroll to position [27, 0]
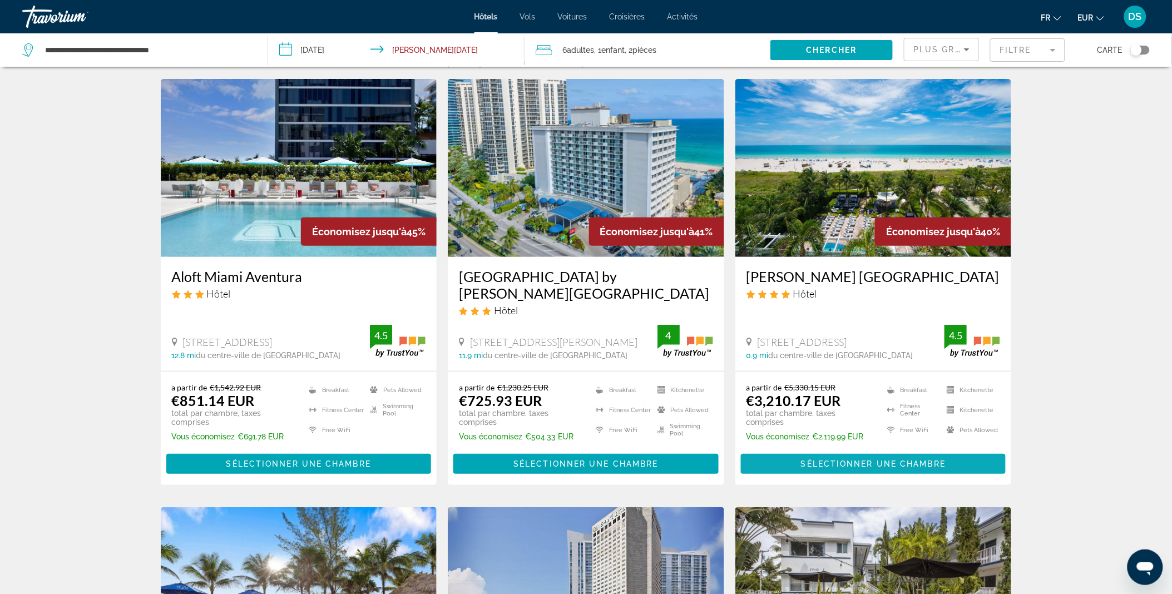
click at [827, 466] on span "Sélectionner une chambre" at bounding box center [873, 464] width 145 height 9
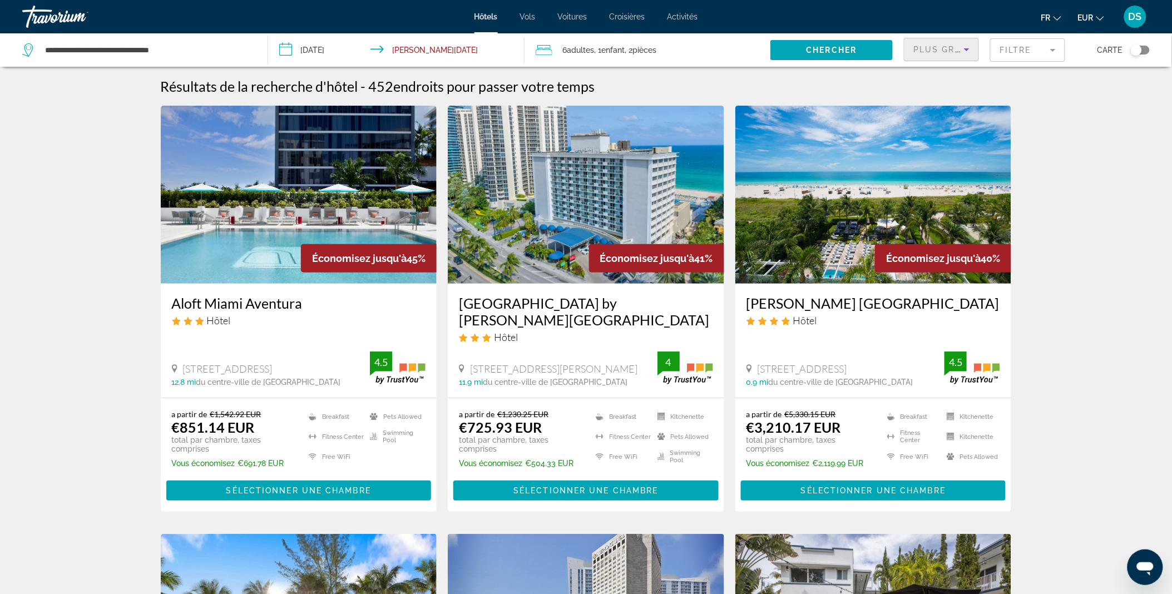
click at [944, 52] on span "Plus grandes économies" at bounding box center [979, 49] width 133 height 9
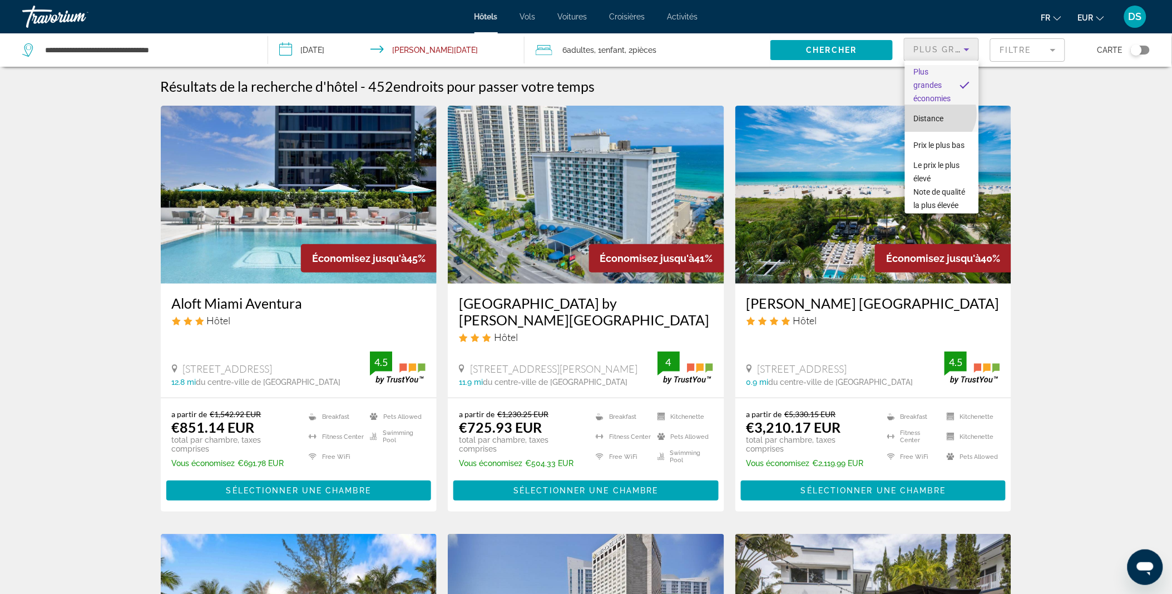
click at [939, 114] on span "Distance" at bounding box center [929, 118] width 30 height 9
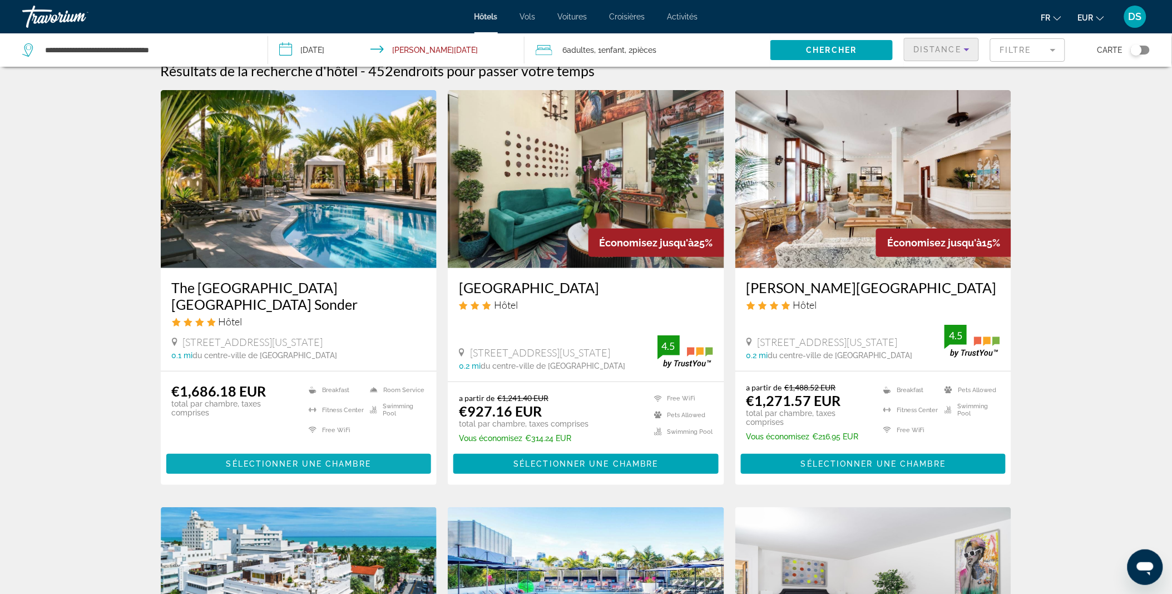
scroll to position [15, 0]
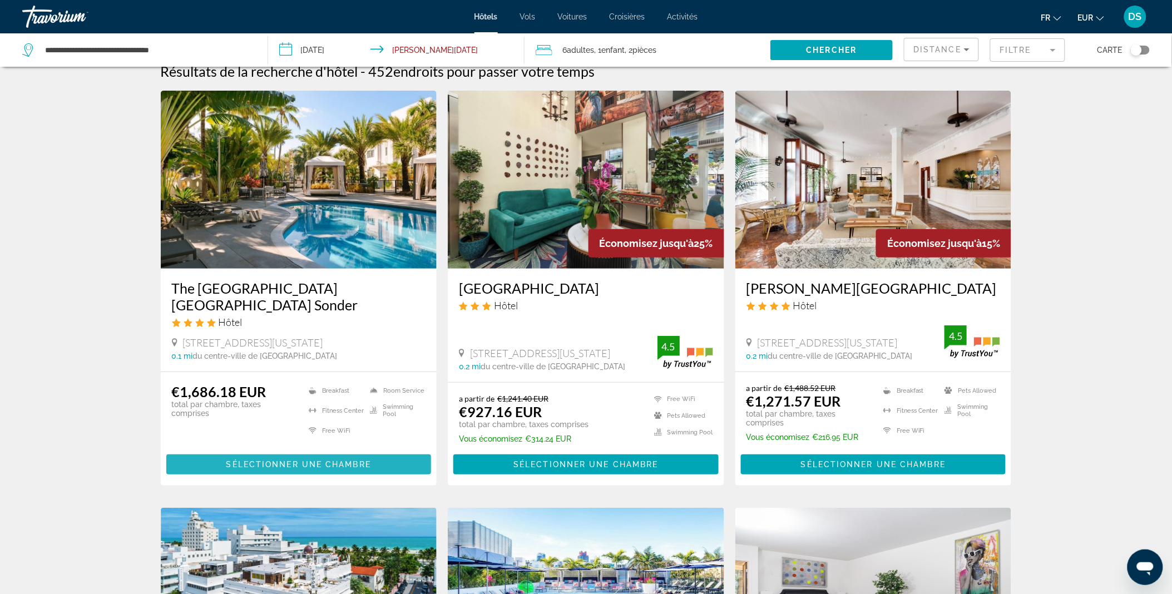
click at [334, 460] on span "Sélectionner une chambre" at bounding box center [298, 464] width 145 height 9
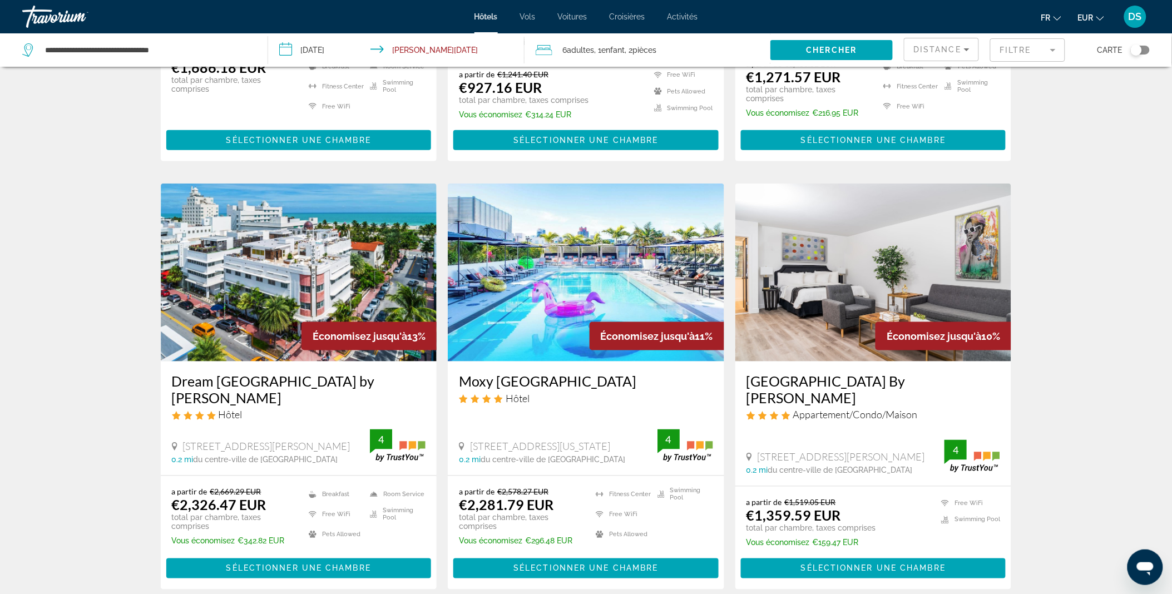
scroll to position [413, 0]
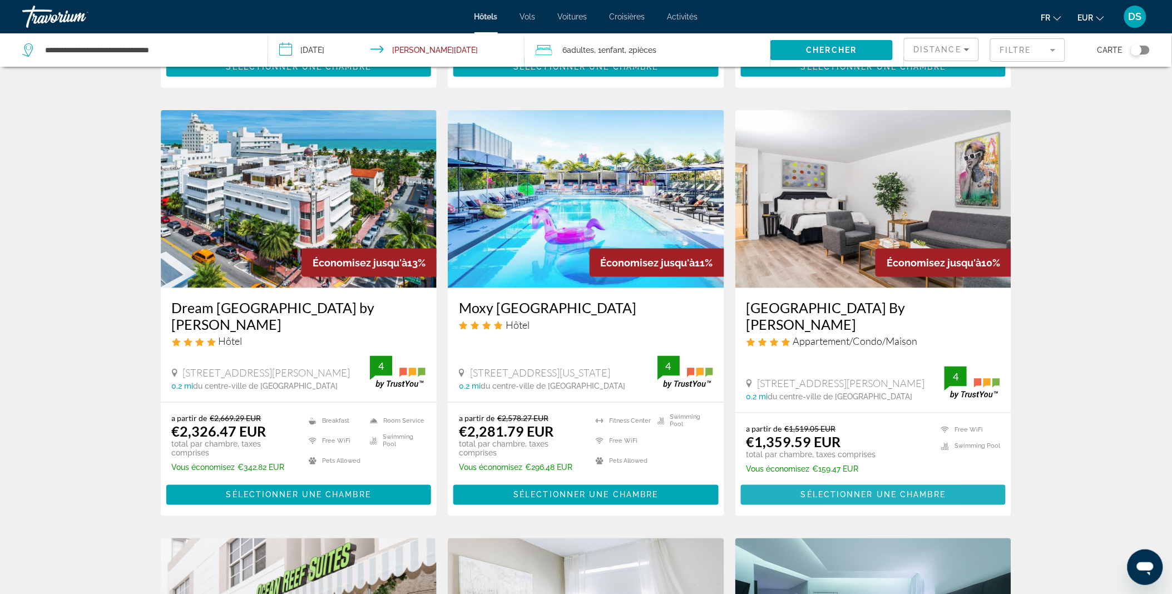
click at [773, 482] on span "Main content" at bounding box center [873, 495] width 265 height 27
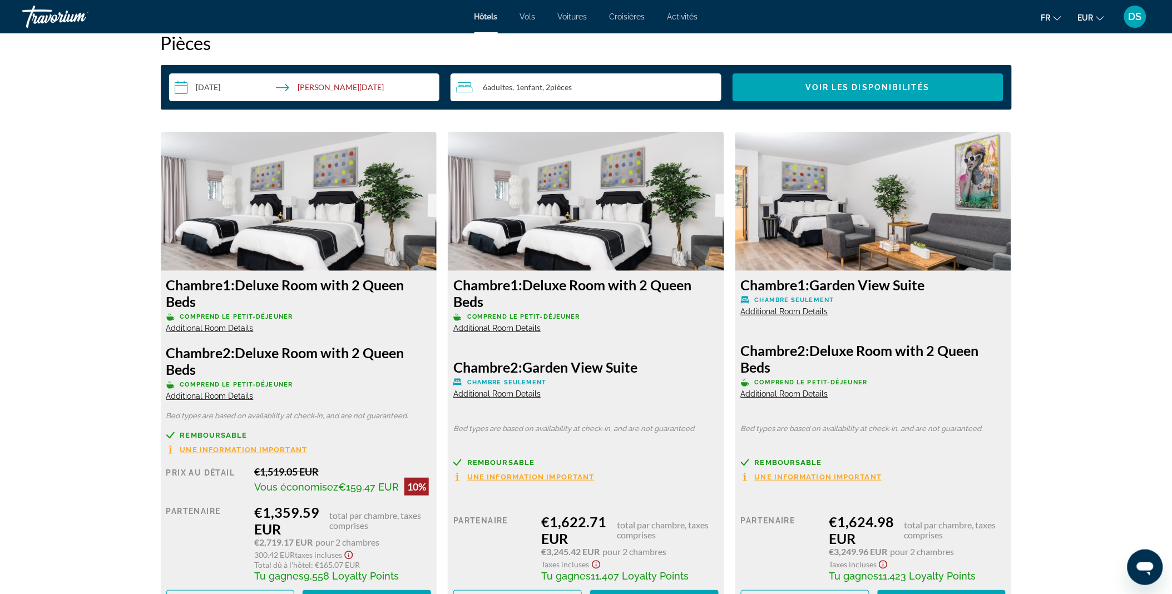
scroll to position [1443, 0]
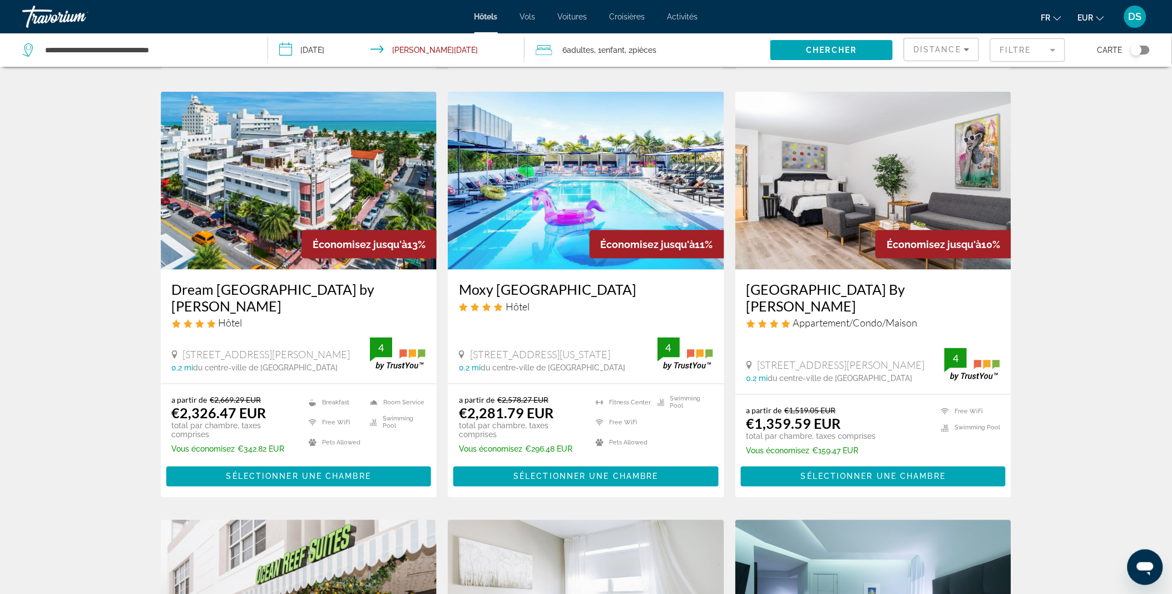
scroll to position [432, 0]
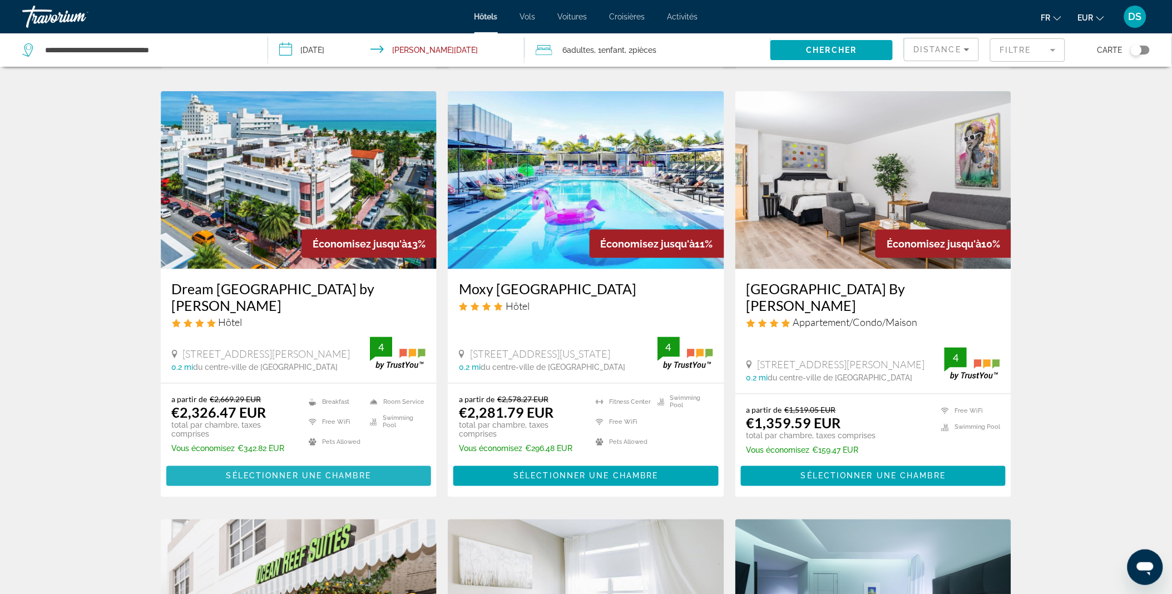
click at [286, 472] on span "Sélectionner une chambre" at bounding box center [298, 476] width 145 height 9
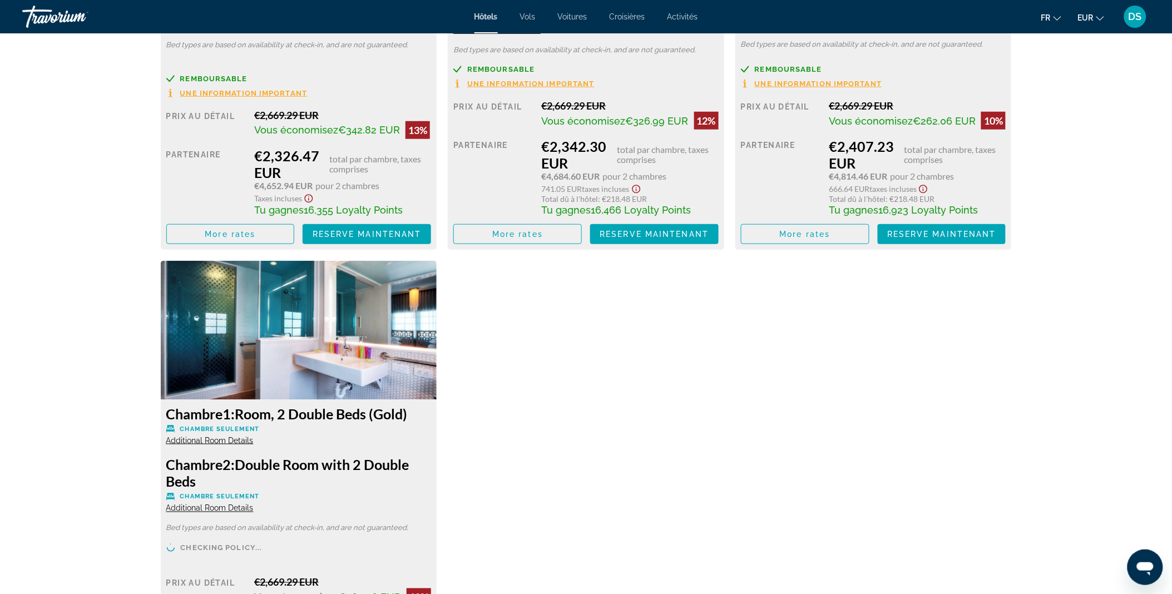
scroll to position [1877, 0]
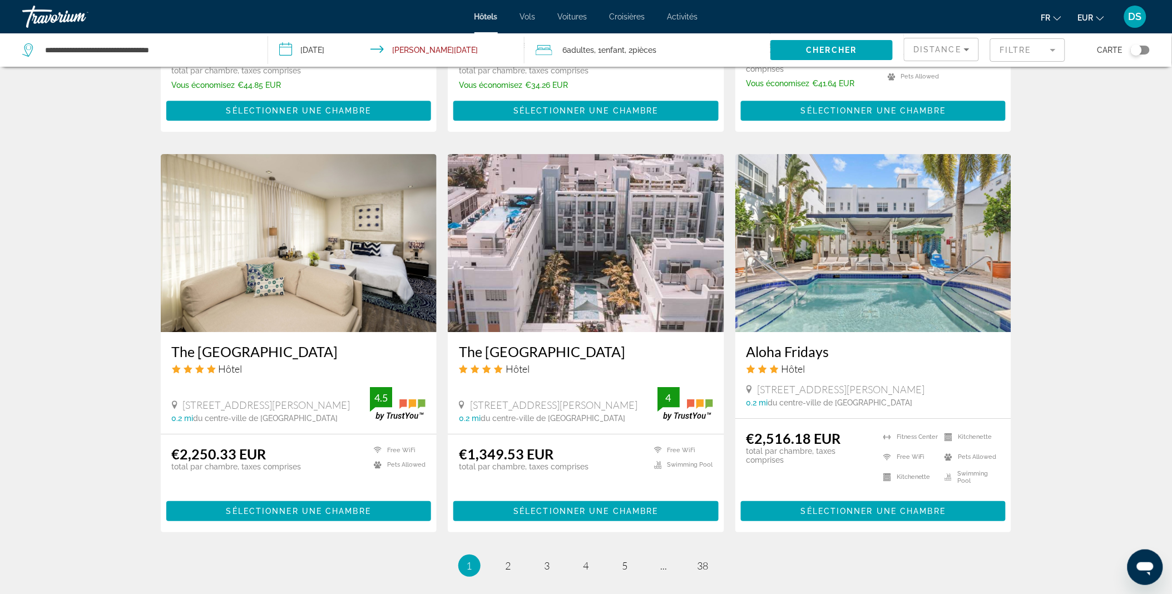
scroll to position [1219, 0]
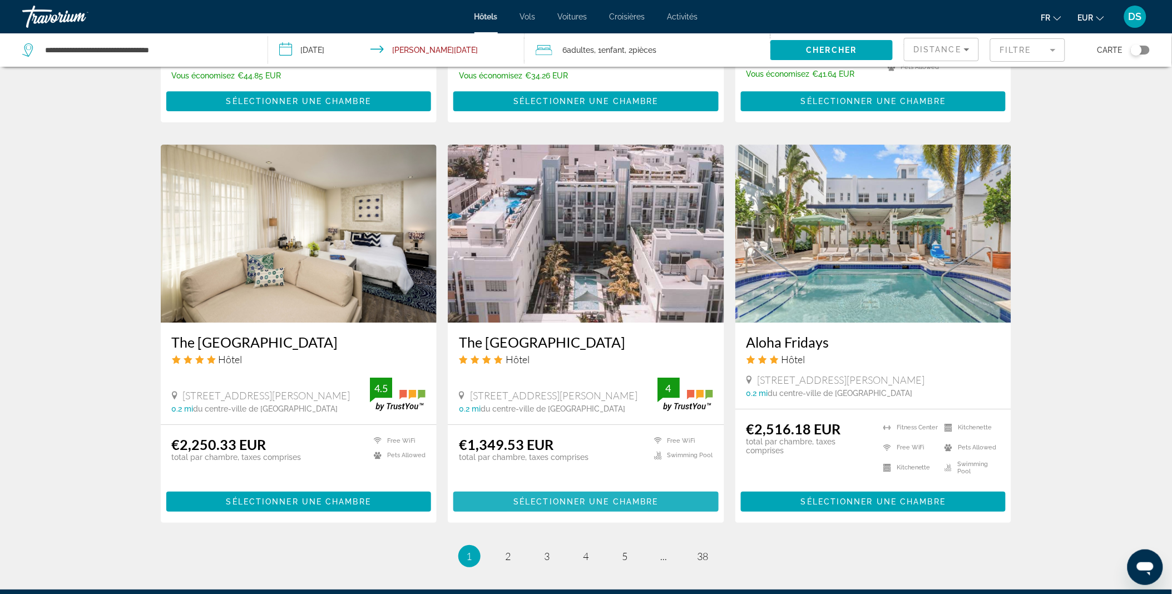
click at [542, 497] on span "Sélectionner une chambre" at bounding box center [585, 501] width 145 height 9
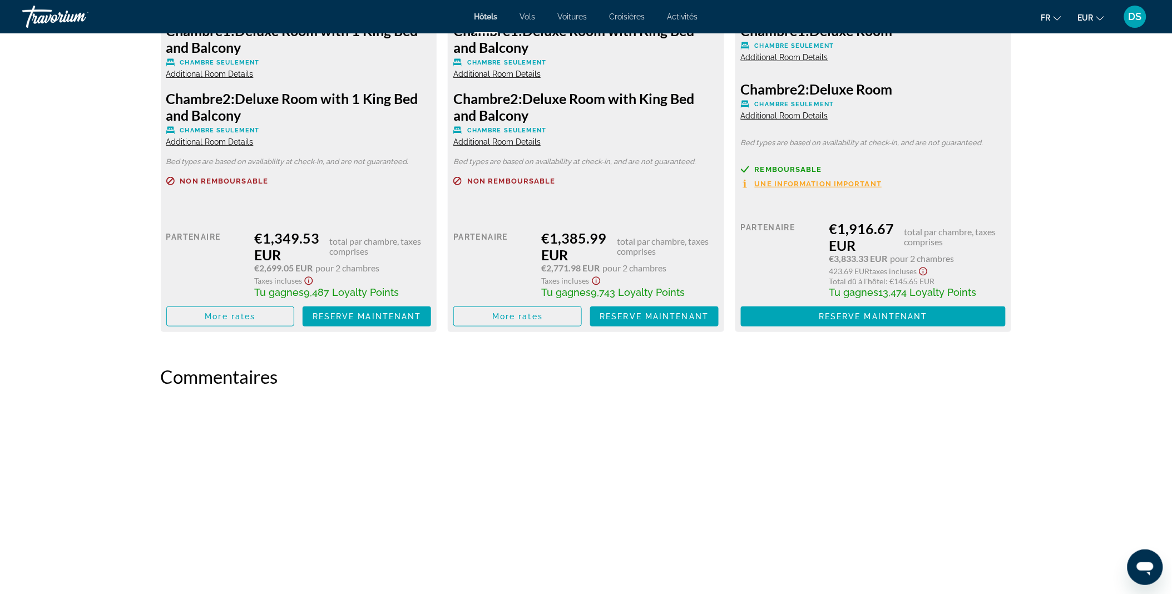
scroll to position [1698, 0]
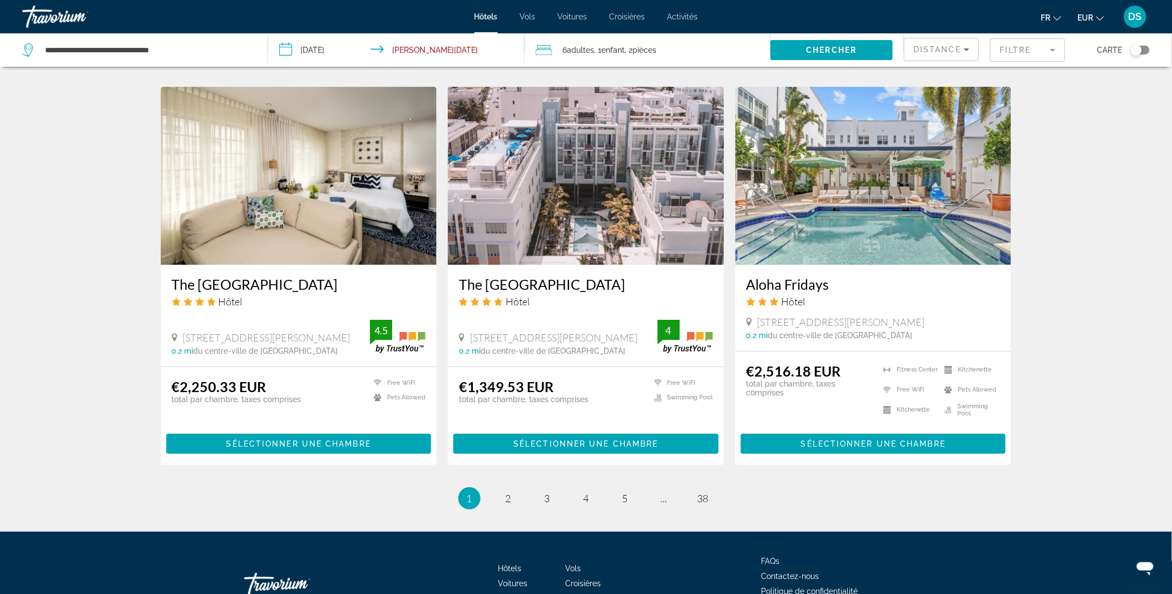
scroll to position [1318, 0]
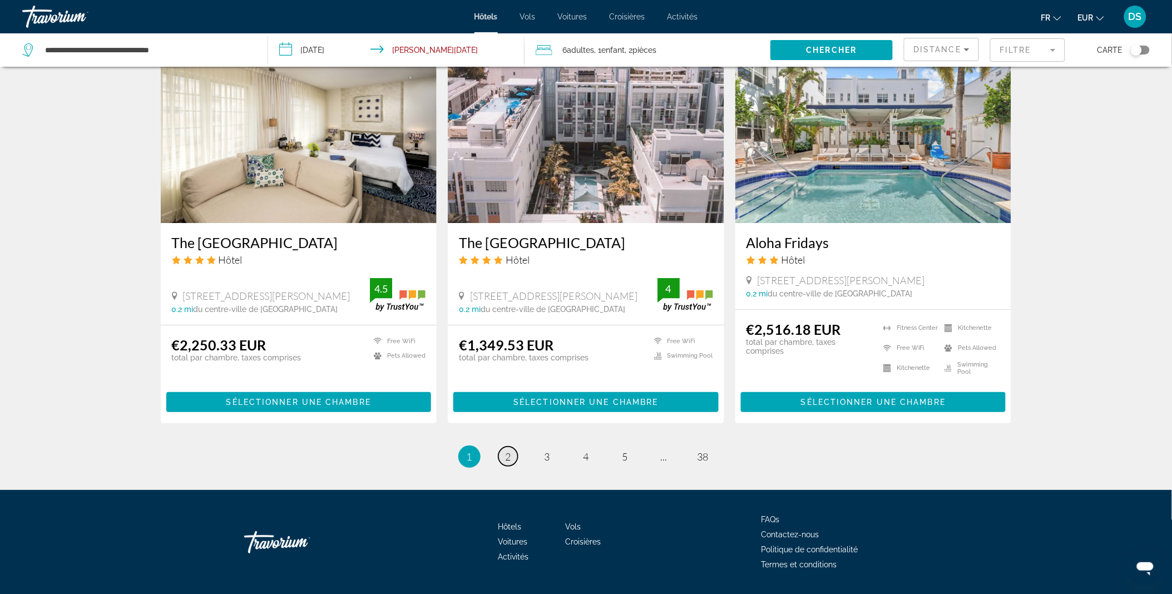
click at [507, 451] on span "2" at bounding box center [509, 457] width 6 height 12
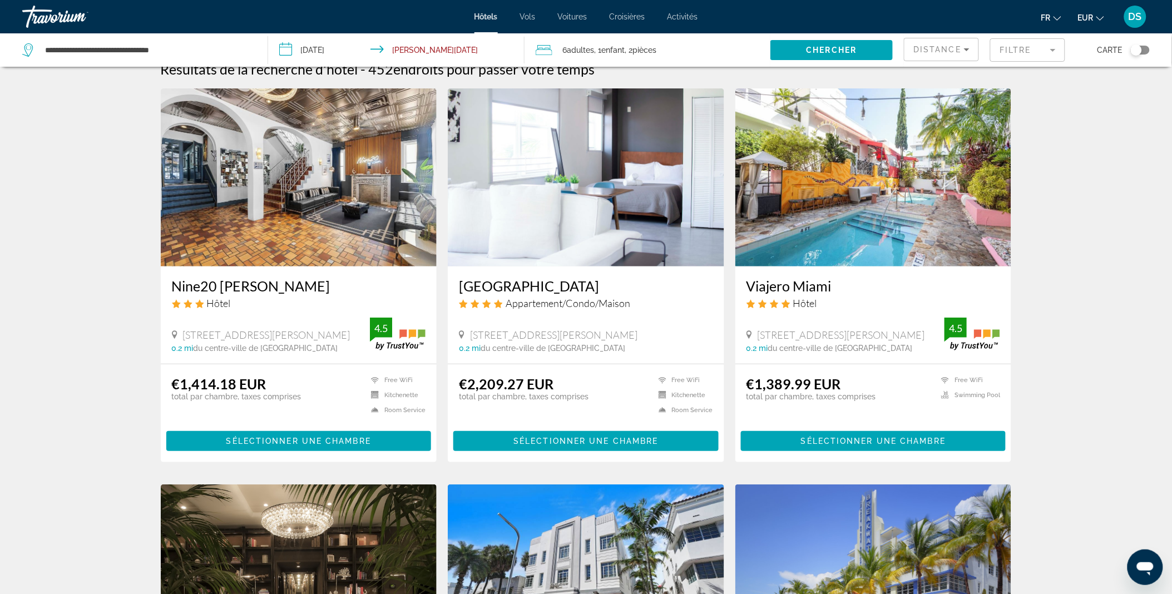
scroll to position [18, 0]
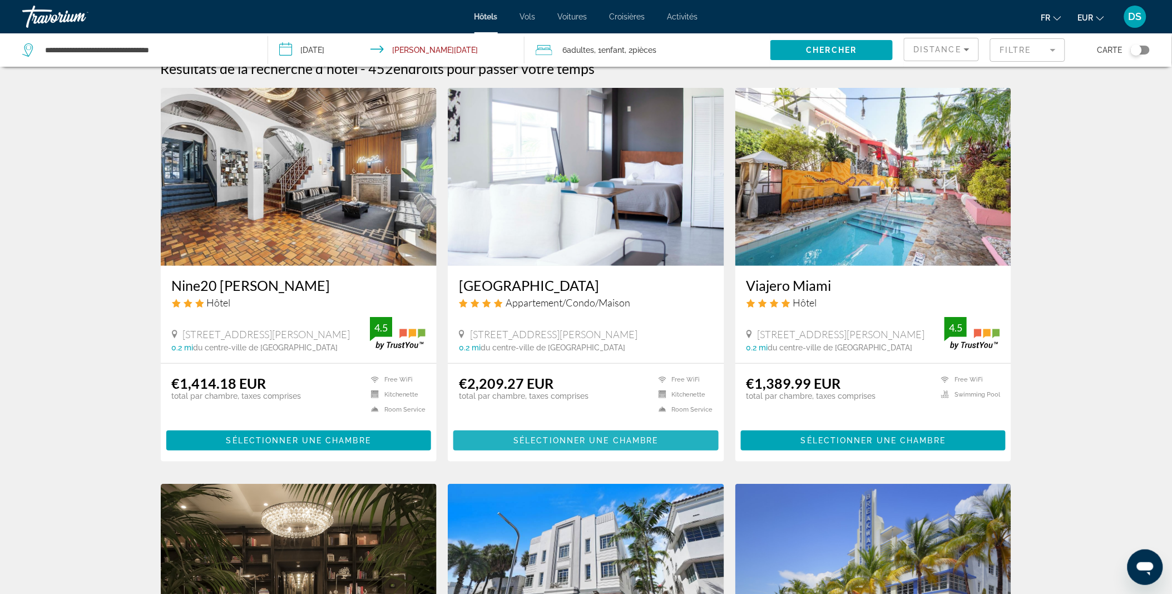
click at [511, 441] on span "Main content" at bounding box center [585, 440] width 265 height 27
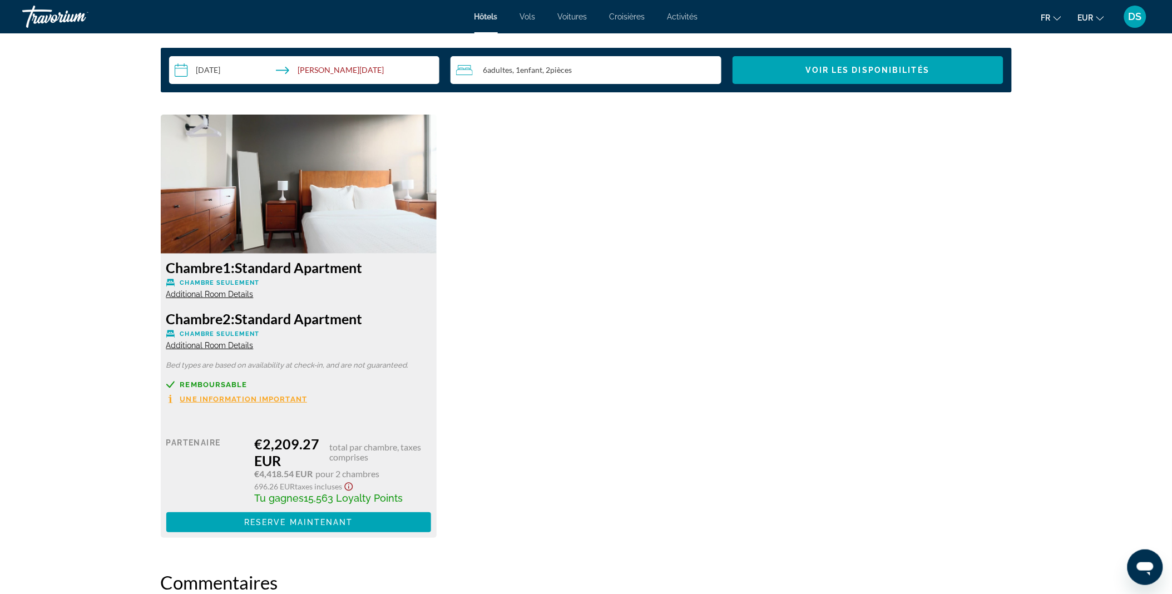
scroll to position [1465, 0]
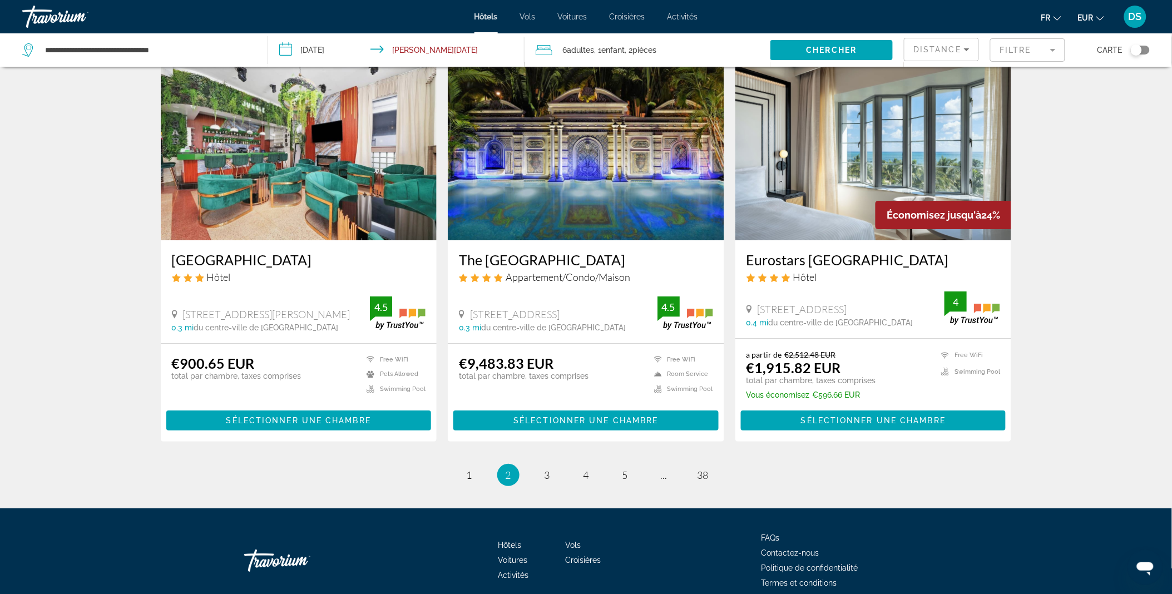
scroll to position [1270, 0]
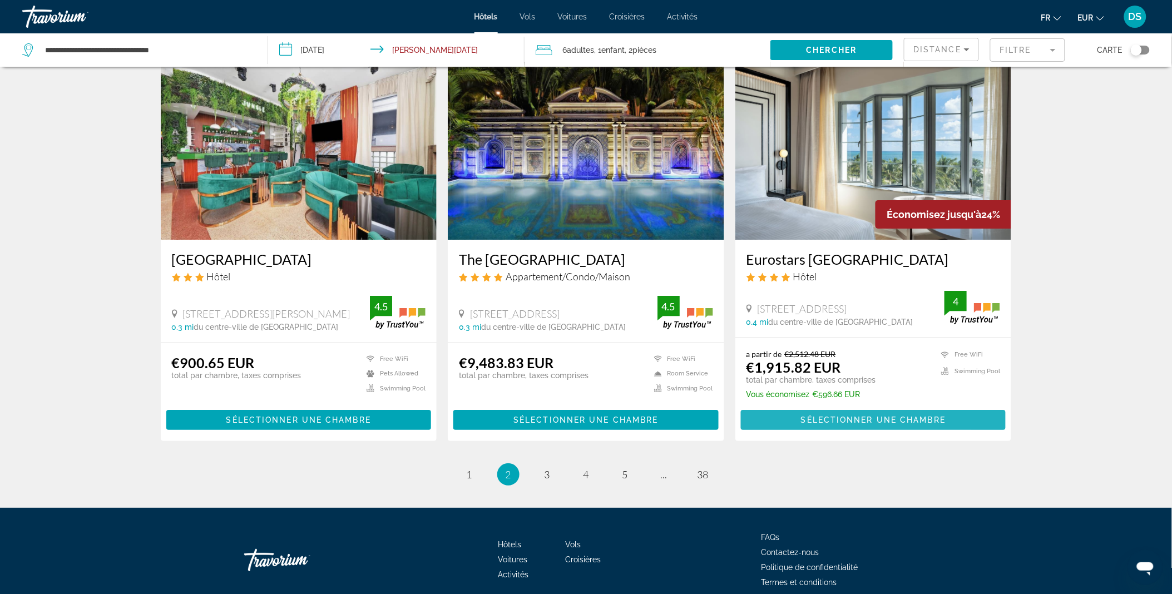
click at [777, 407] on span "Main content" at bounding box center [873, 420] width 265 height 27
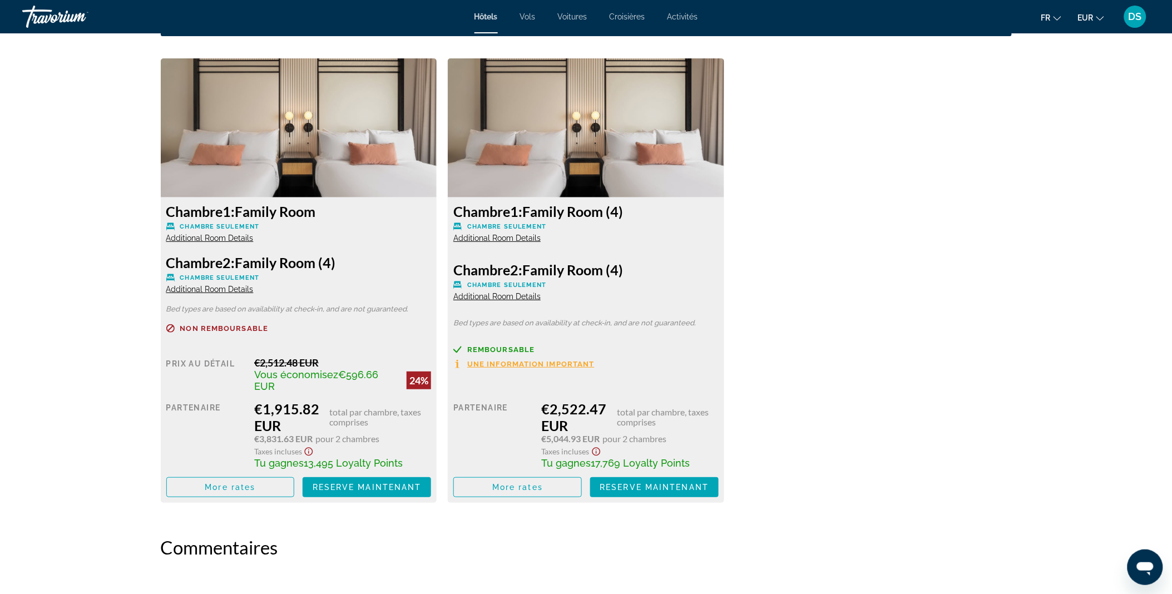
scroll to position [1516, 0]
click at [234, 235] on span "Additional Room Details" at bounding box center [209, 238] width 87 height 9
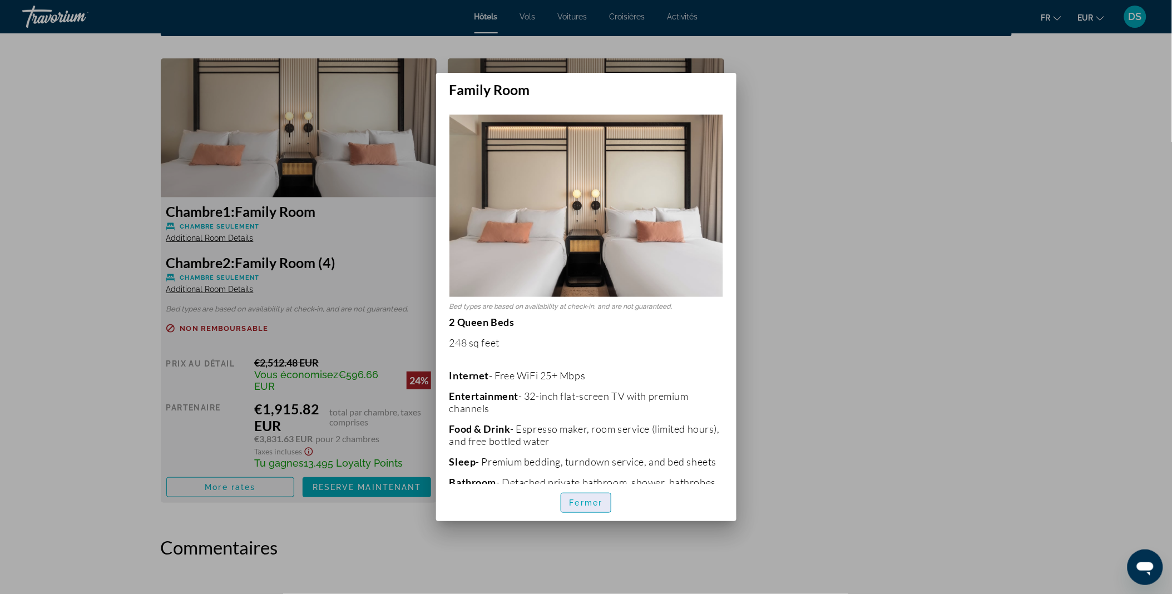
click at [581, 503] on span "Fermer" at bounding box center [586, 502] width 33 height 9
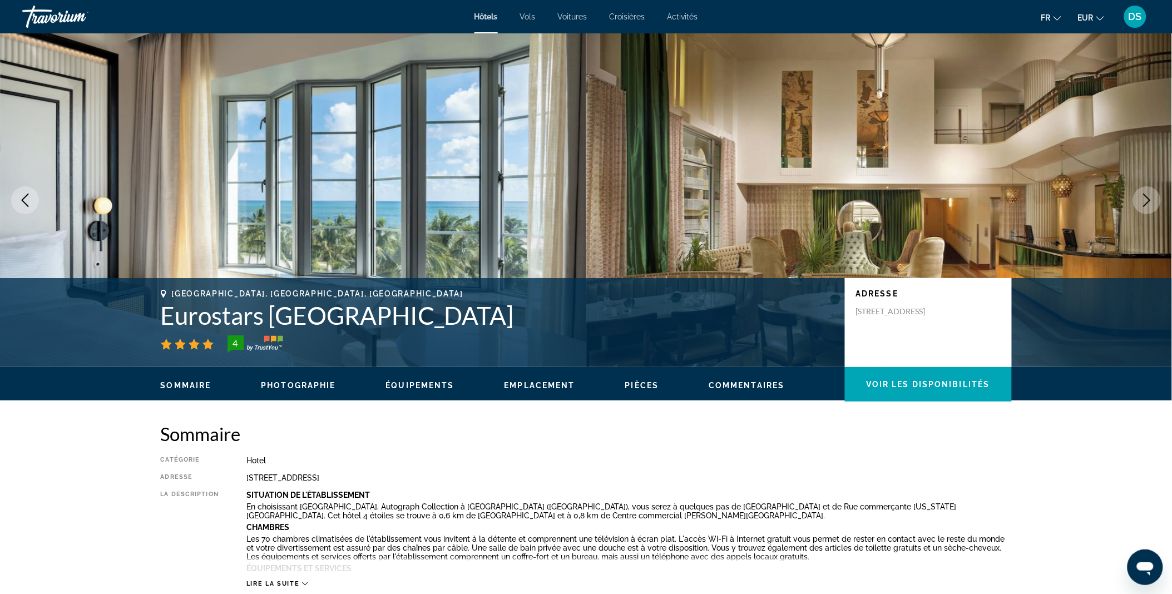
scroll to position [1516, 0]
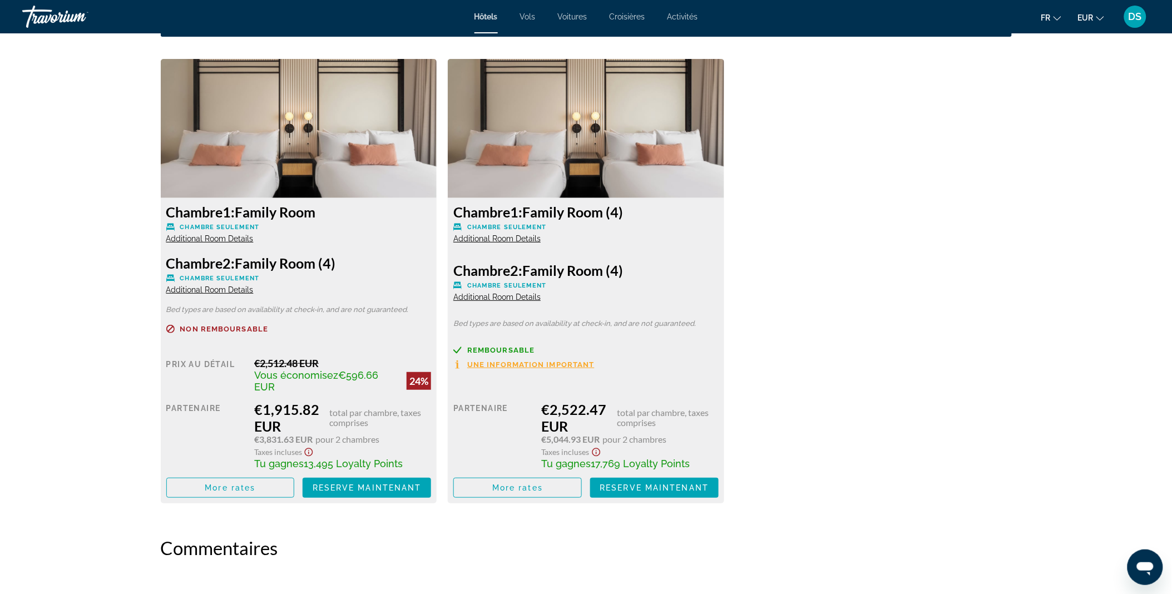
click at [239, 289] on span "Additional Room Details" at bounding box center [209, 289] width 87 height 9
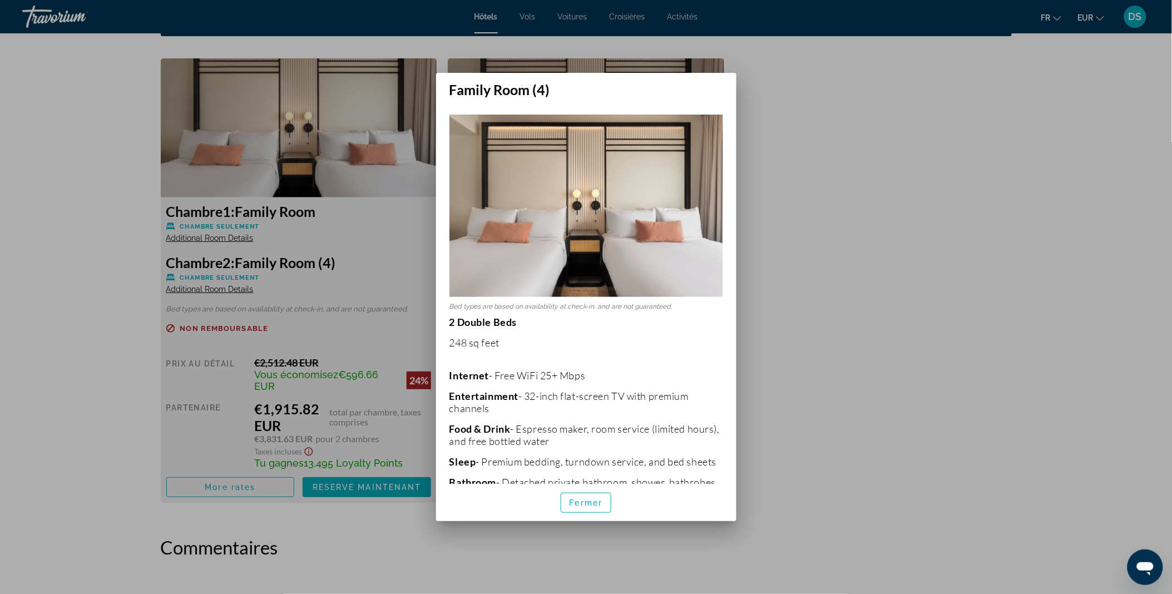
scroll to position [0, 0]
click at [590, 504] on span "Fermer" at bounding box center [586, 502] width 33 height 9
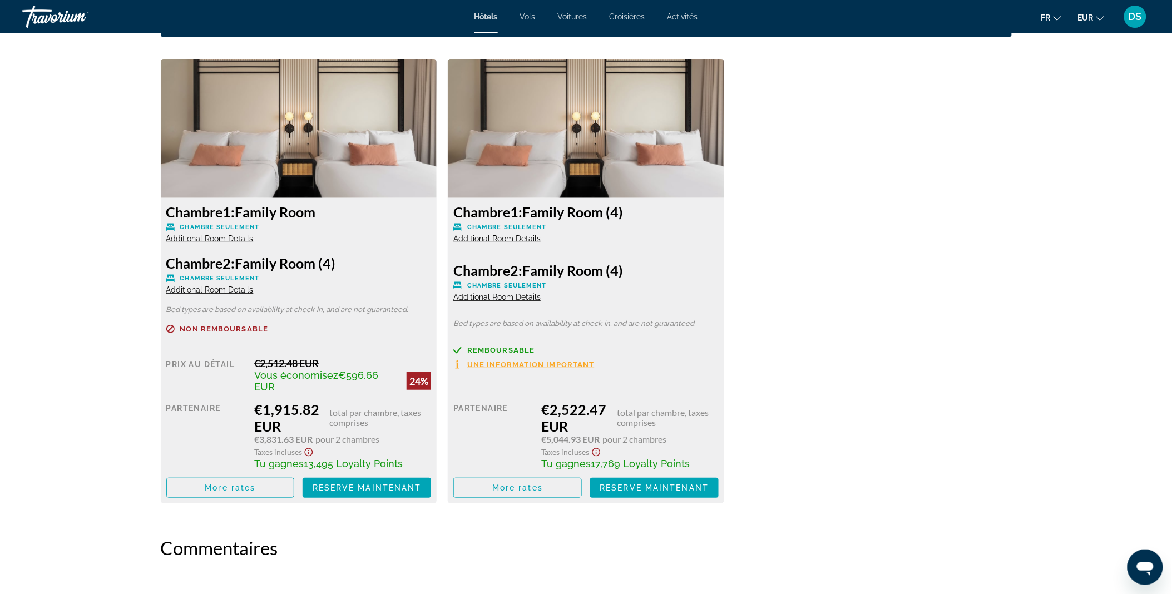
click at [504, 236] on span "Additional Room Details" at bounding box center [496, 238] width 87 height 9
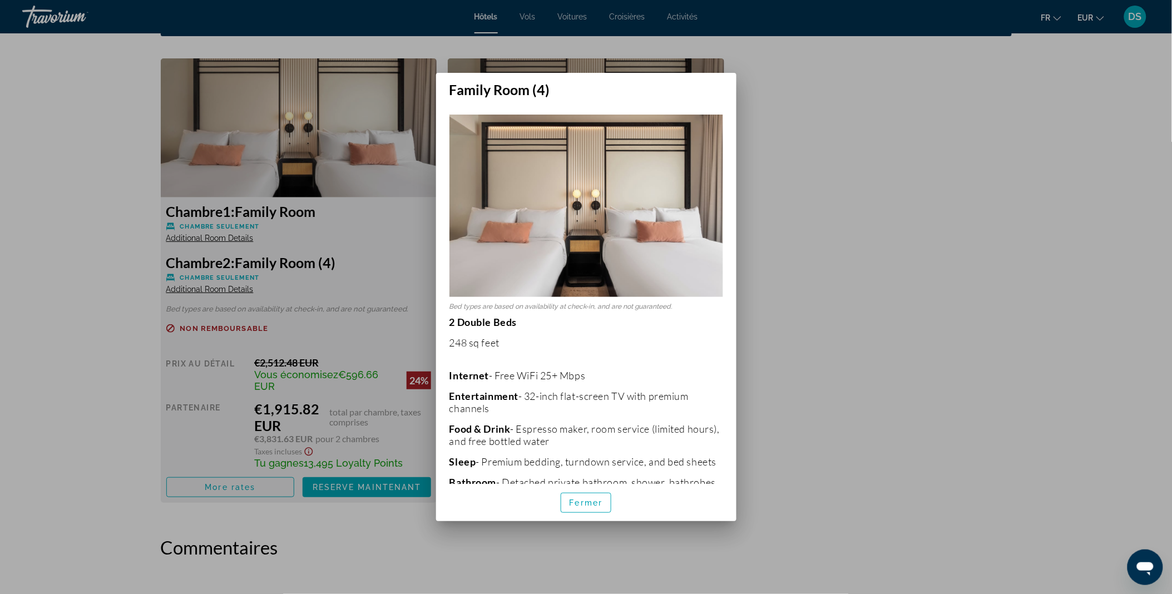
scroll to position [0, 0]
click at [594, 507] on span "Fermer" at bounding box center [586, 502] width 33 height 9
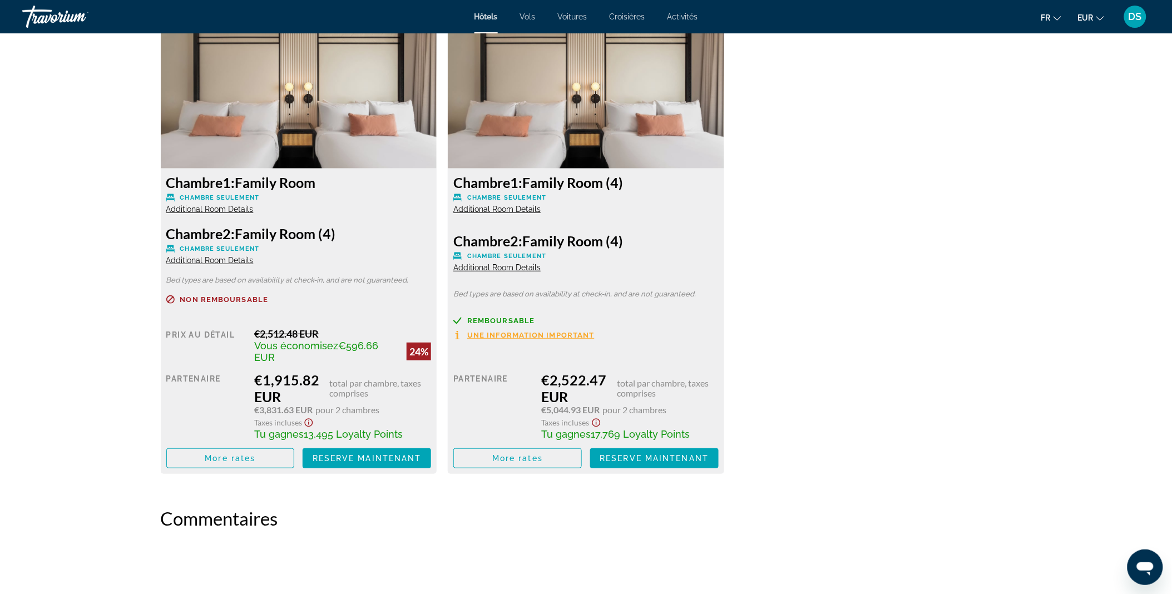
scroll to position [1540, 0]
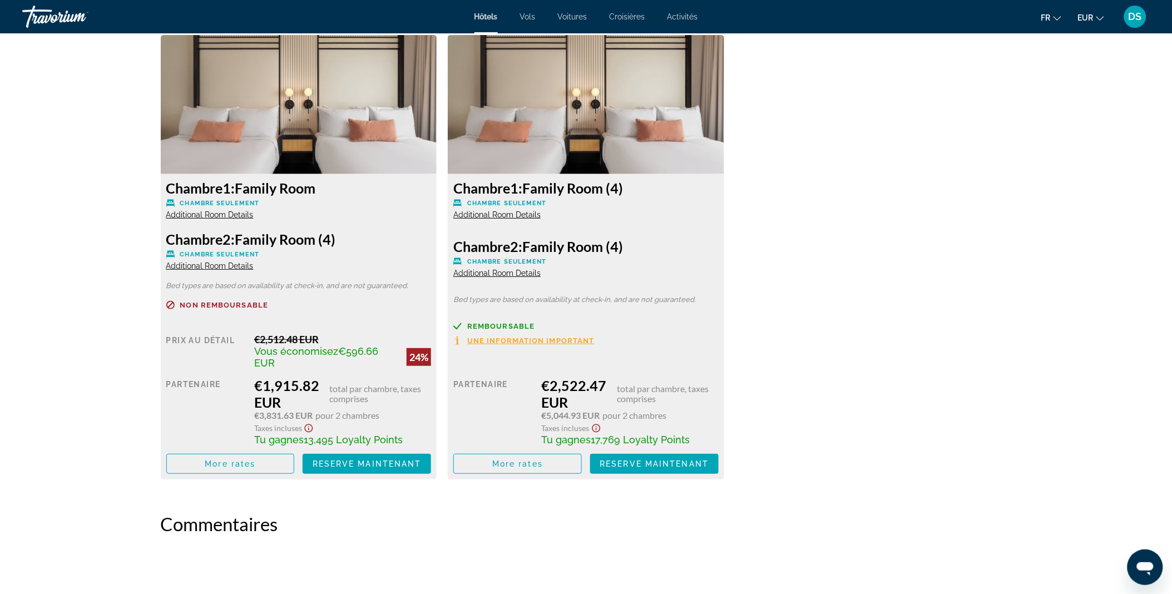
click at [502, 274] on span "Additional Room Details" at bounding box center [496, 273] width 87 height 9
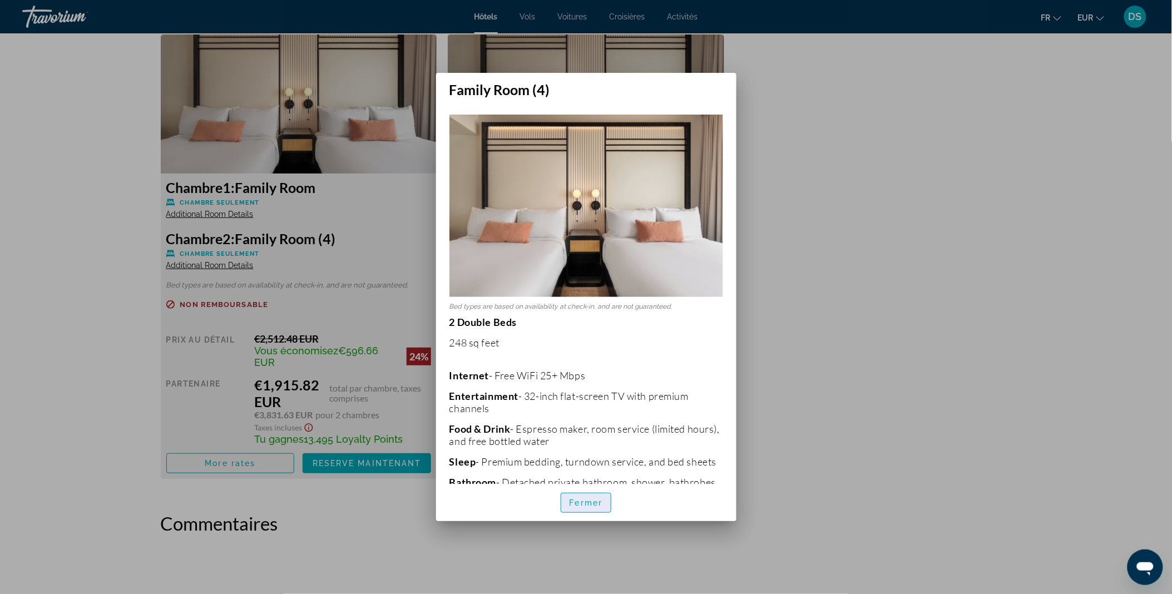
click at [596, 501] on span "Fermer" at bounding box center [586, 502] width 33 height 9
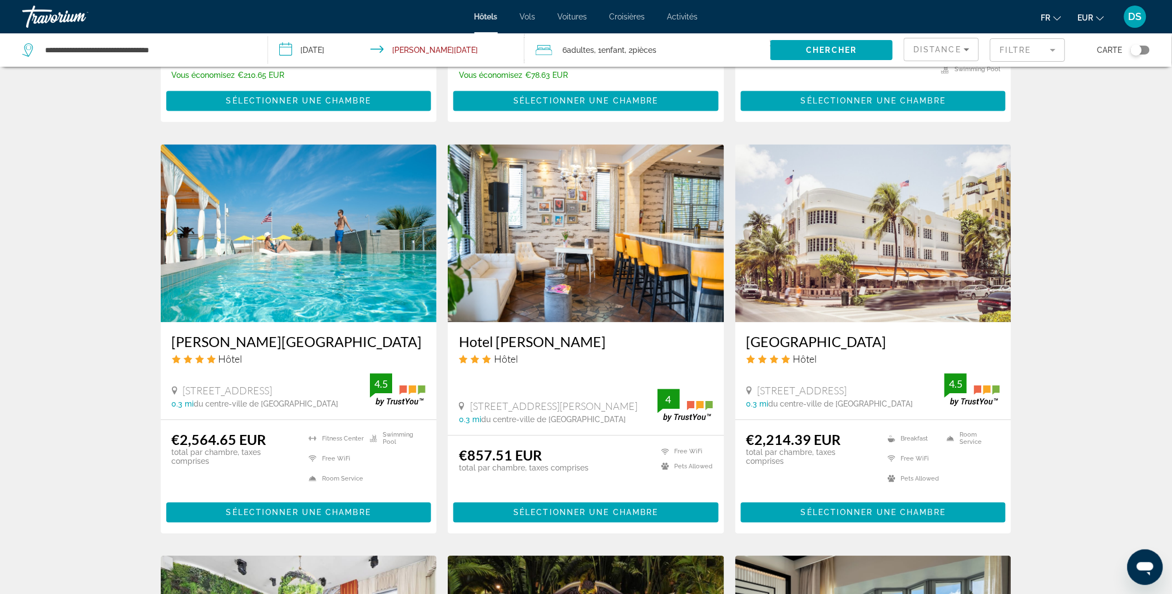
scroll to position [783, 0]
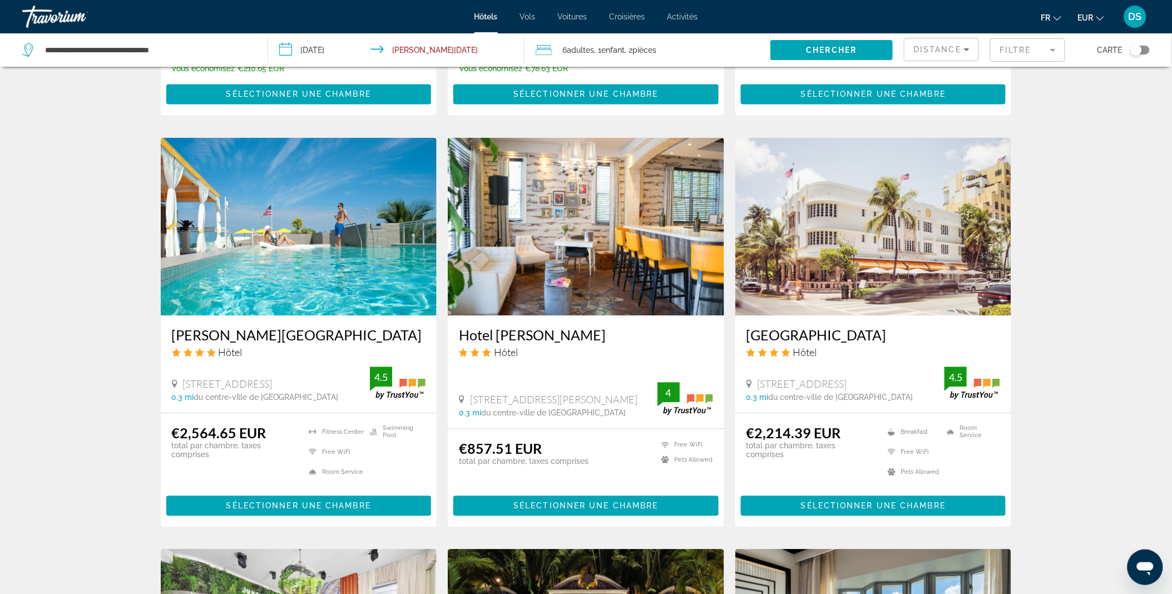
click at [1055, 49] on mat-form-field "Filtre" at bounding box center [1027, 49] width 75 height 23
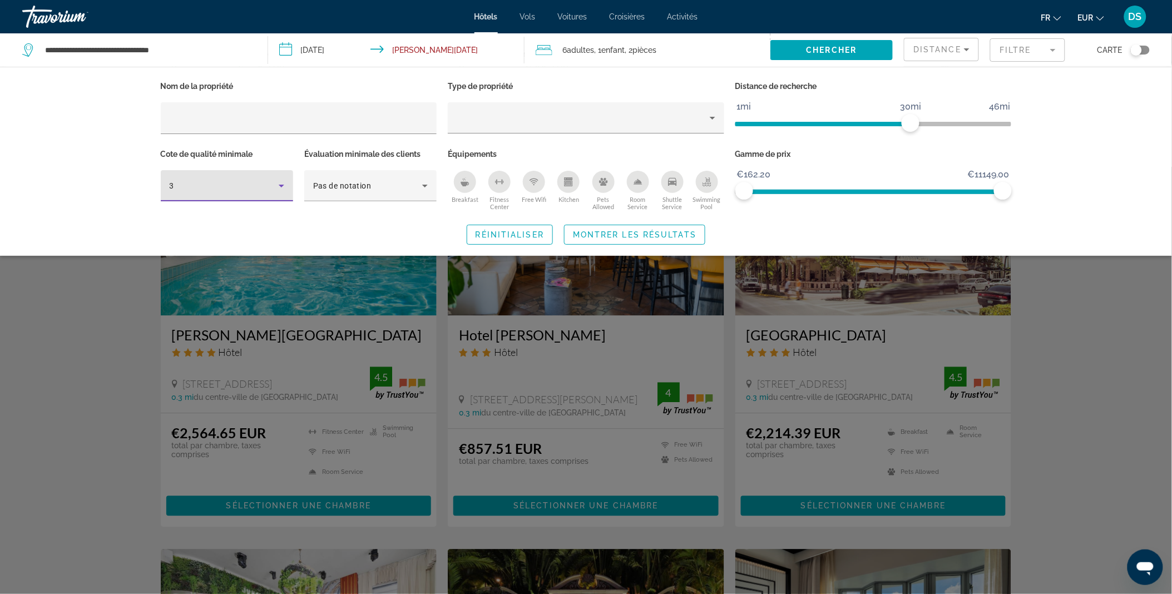
click at [282, 190] on icon "Hotel Filters" at bounding box center [281, 185] width 13 height 13
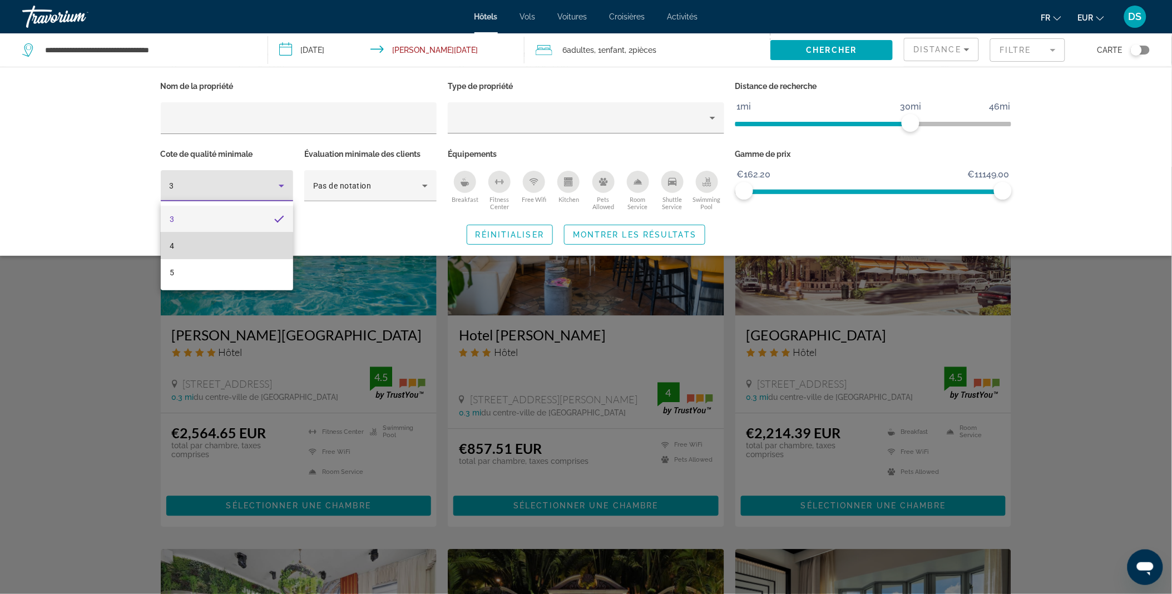
click at [224, 255] on mat-option "4" at bounding box center [227, 246] width 132 height 27
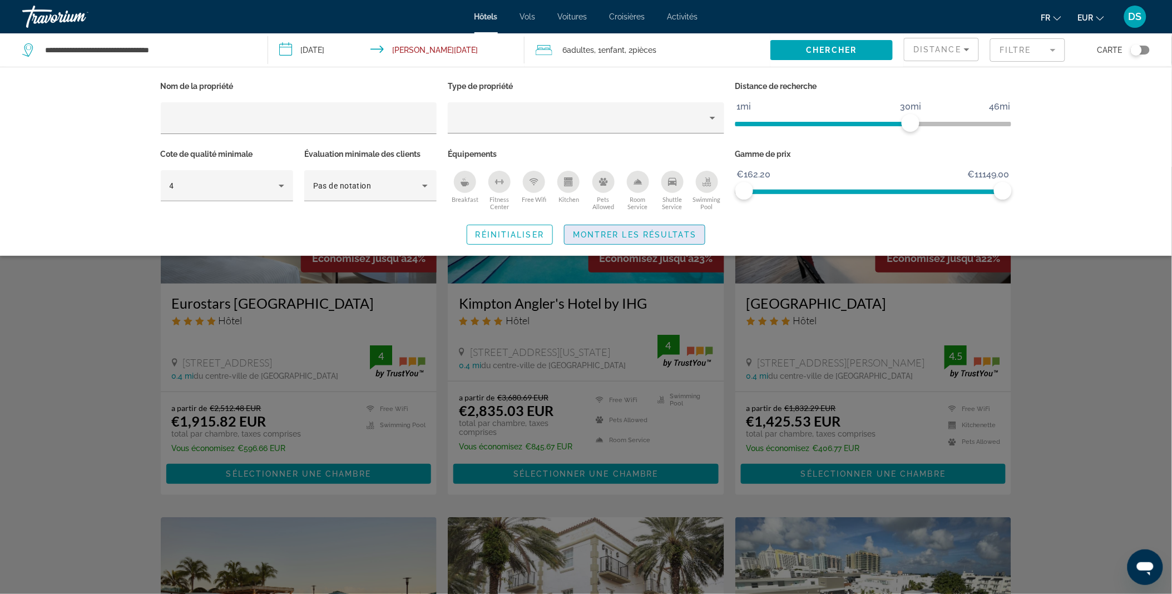
click at [588, 236] on span "Montrer les résultats" at bounding box center [635, 234] width 124 height 9
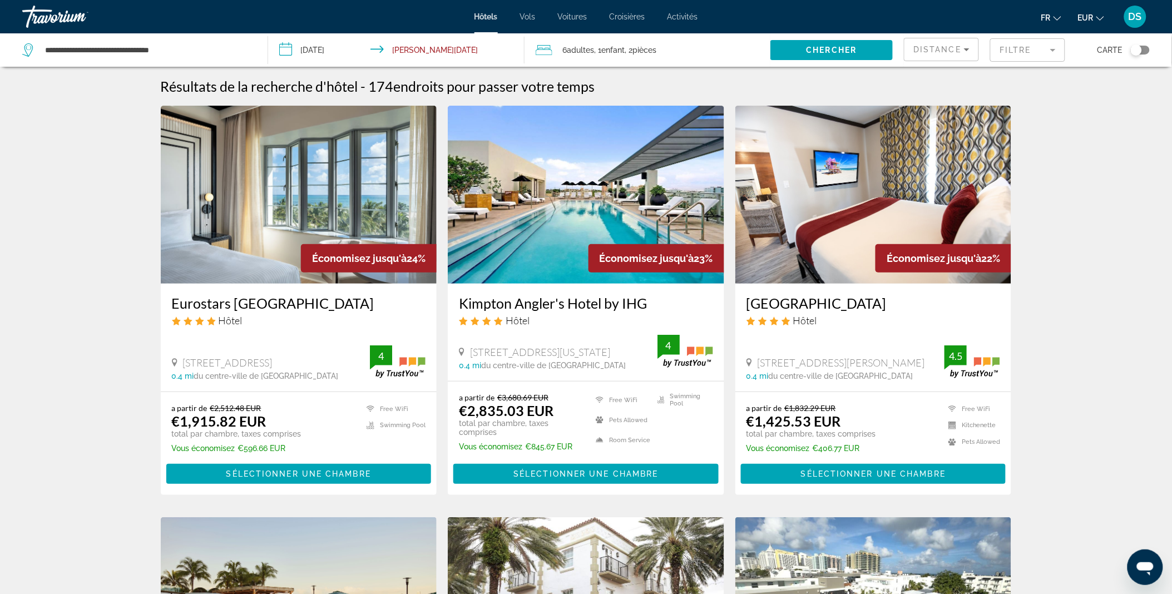
click at [955, 51] on span "Distance" at bounding box center [937, 49] width 48 height 9
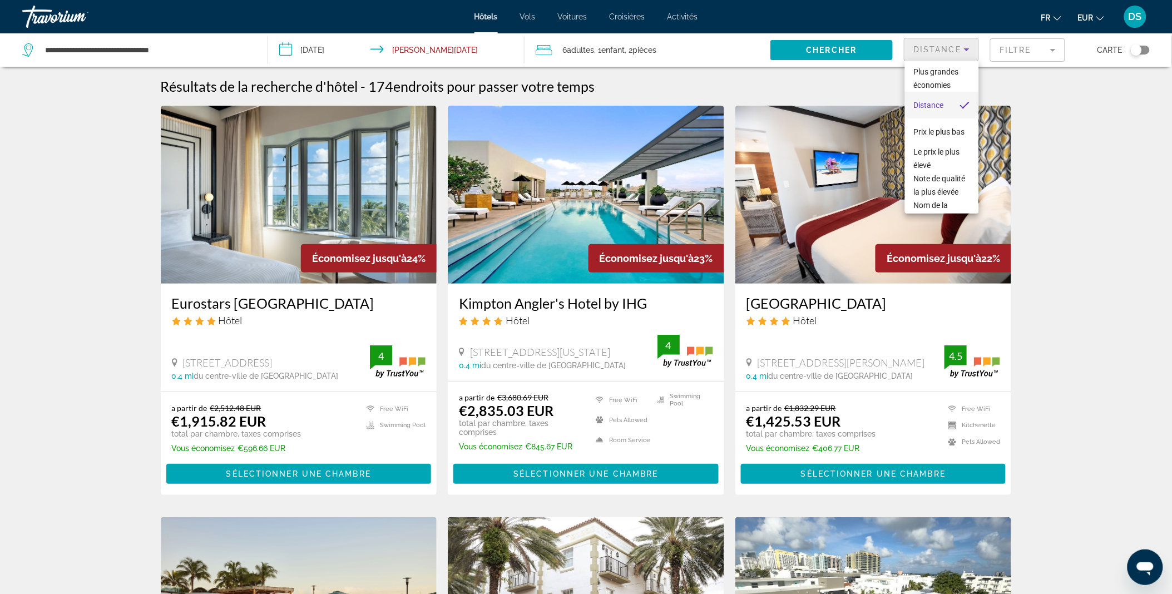
click at [955, 51] on div at bounding box center [586, 297] width 1172 height 594
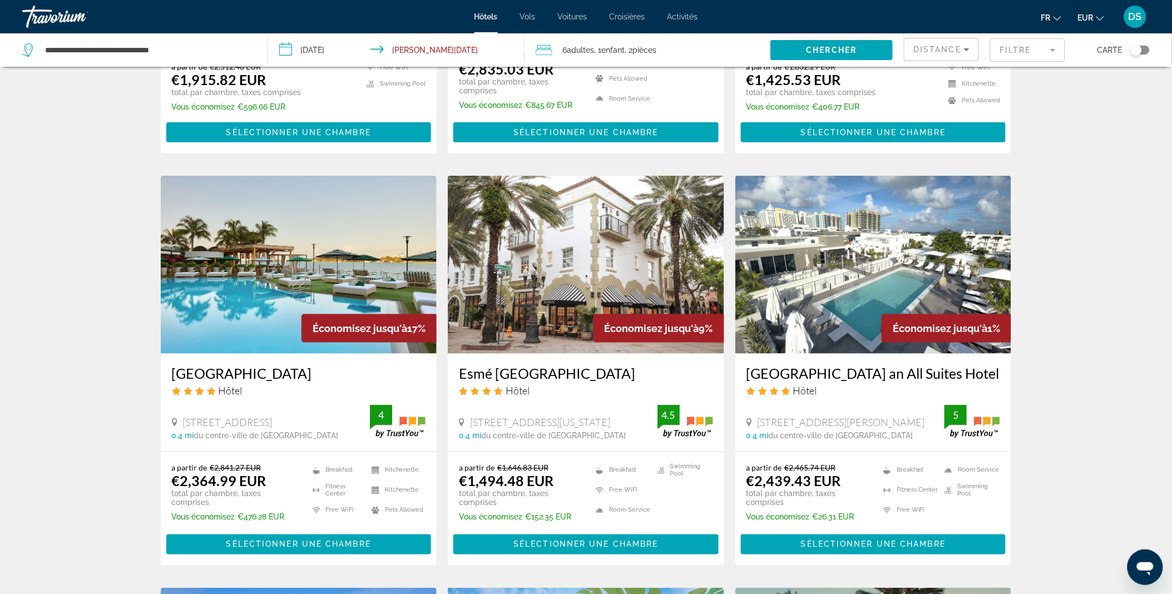
scroll to position [342, 0]
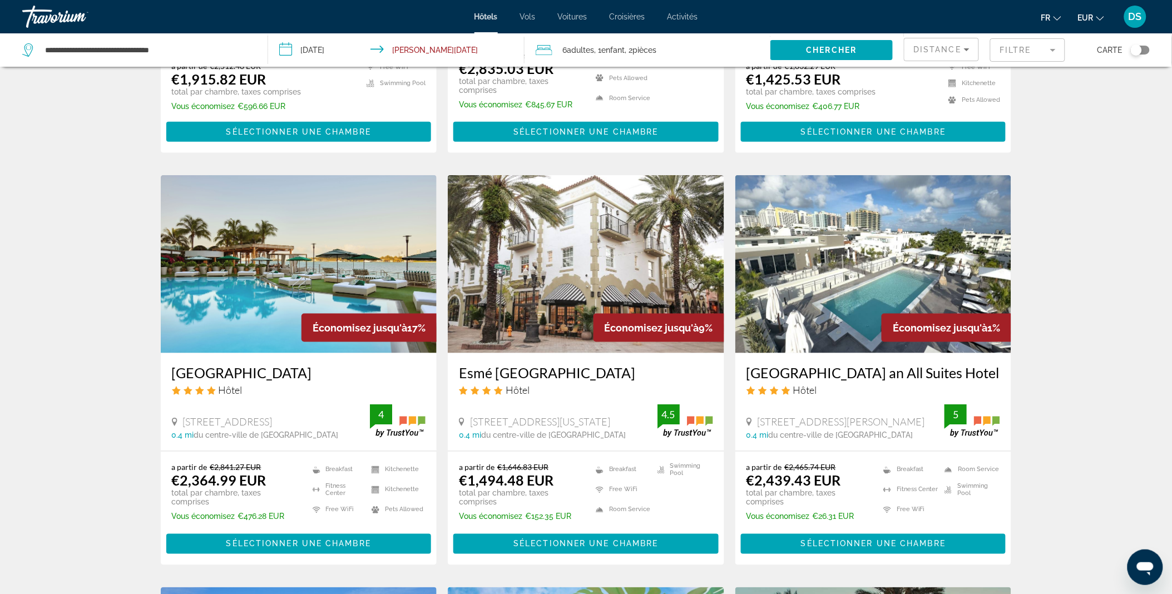
click at [898, 261] on img "Main content" at bounding box center [873, 264] width 276 height 178
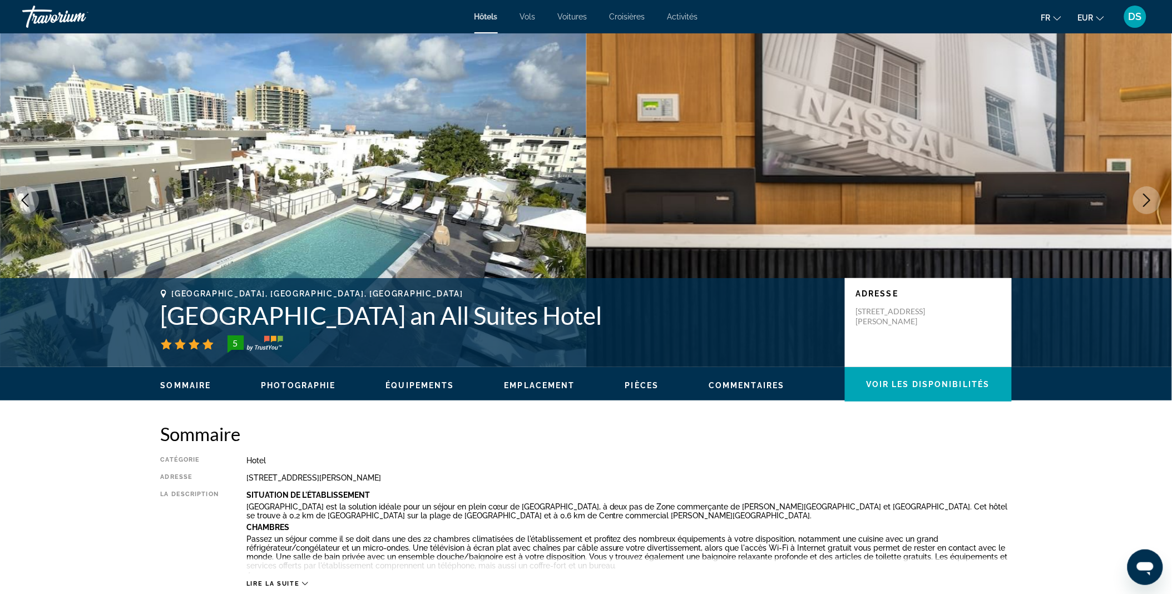
click at [488, 16] on span "Hôtels" at bounding box center [486, 16] width 23 height 9
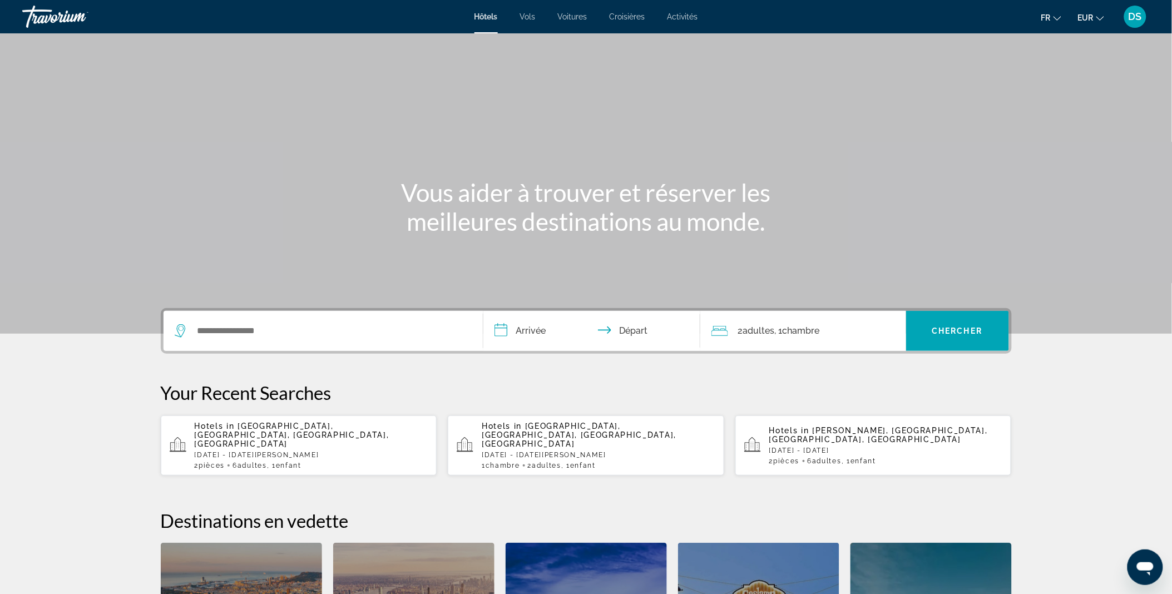
click at [273, 340] on div "Search widget" at bounding box center [323, 331] width 297 height 40
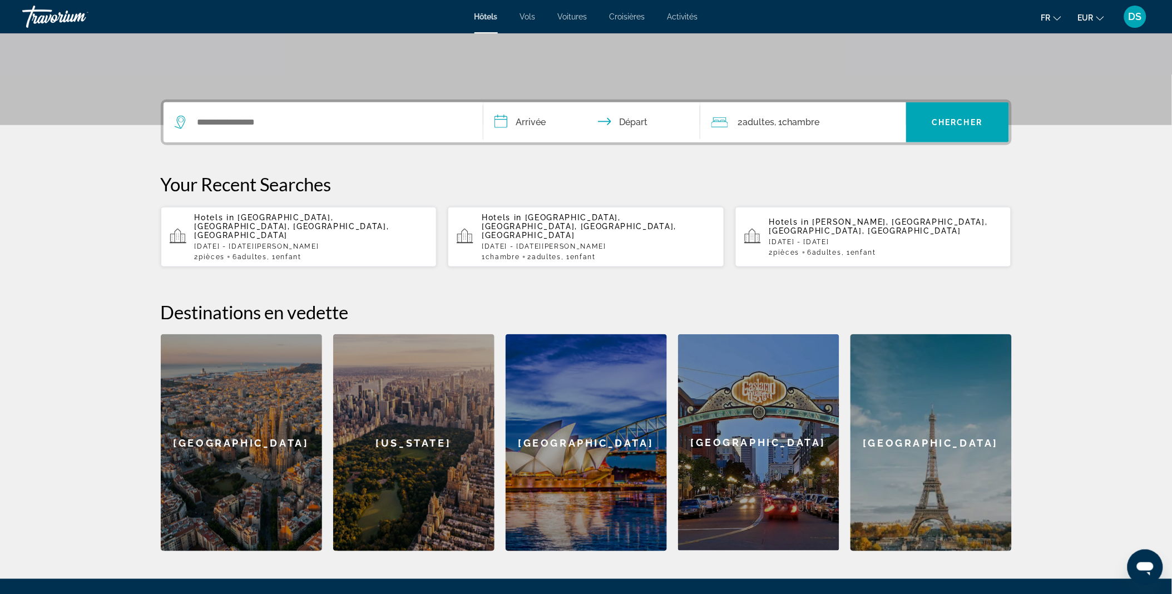
scroll to position [271, 0]
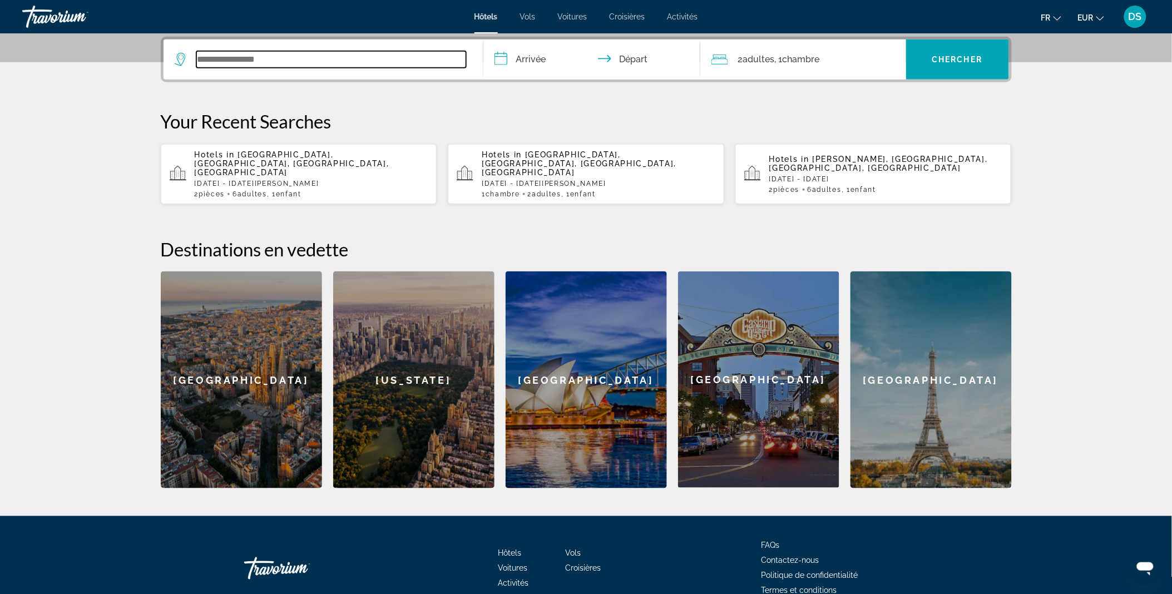
click at [230, 56] on input "Search widget" at bounding box center [331, 59] width 270 height 17
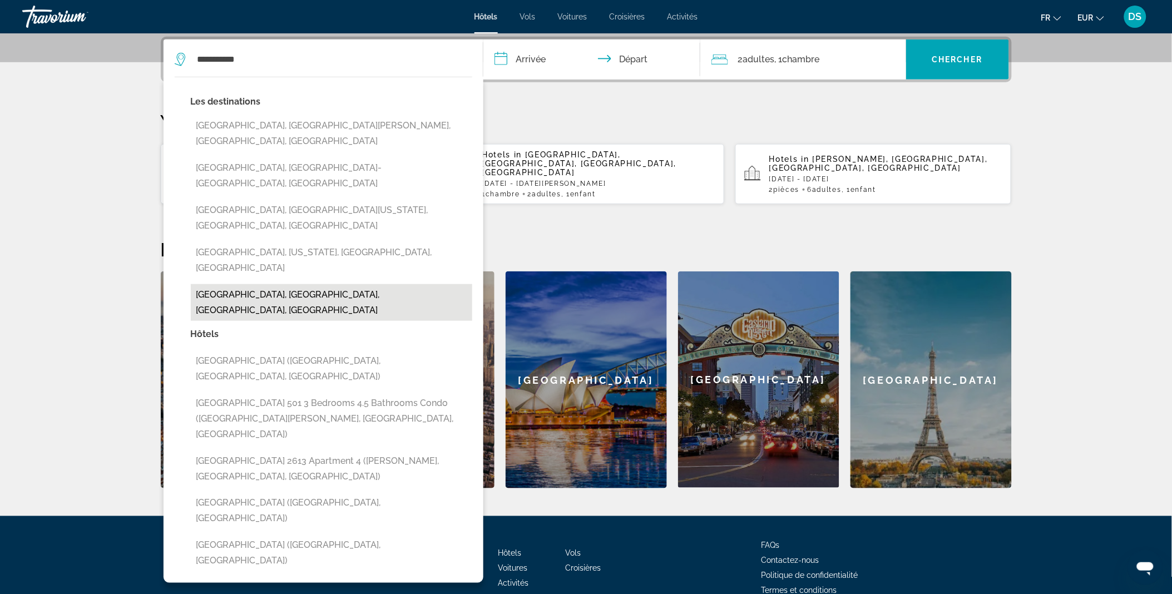
click at [298, 284] on button "South Beach, Miami, FL, United States" at bounding box center [331, 302] width 281 height 37
type input "**********"
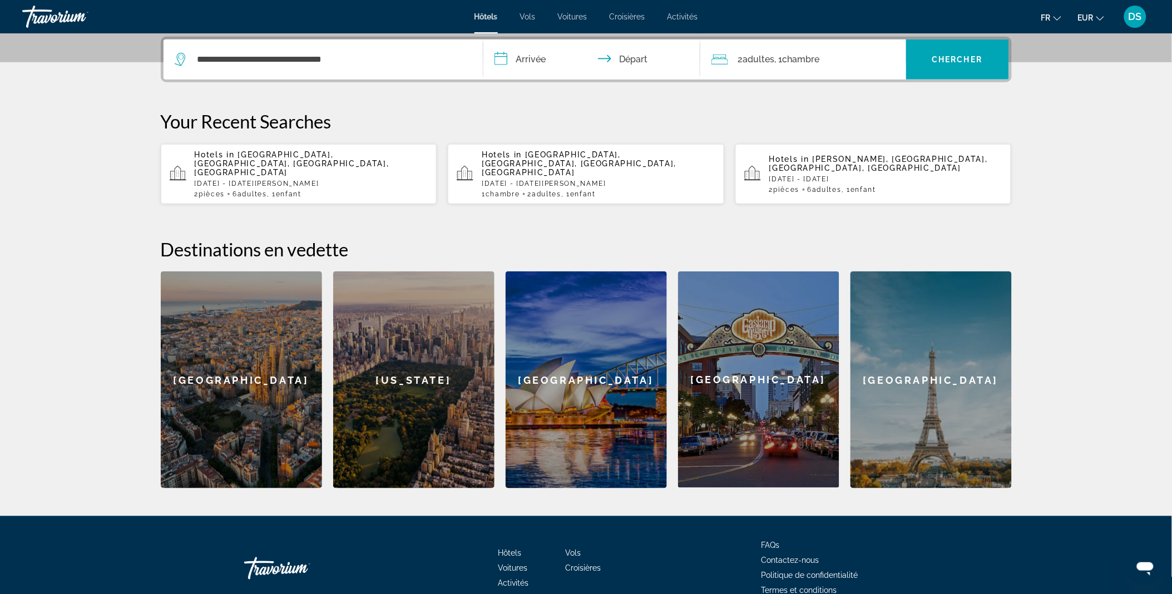
click at [518, 60] on input "**********" at bounding box center [593, 60] width 221 height 43
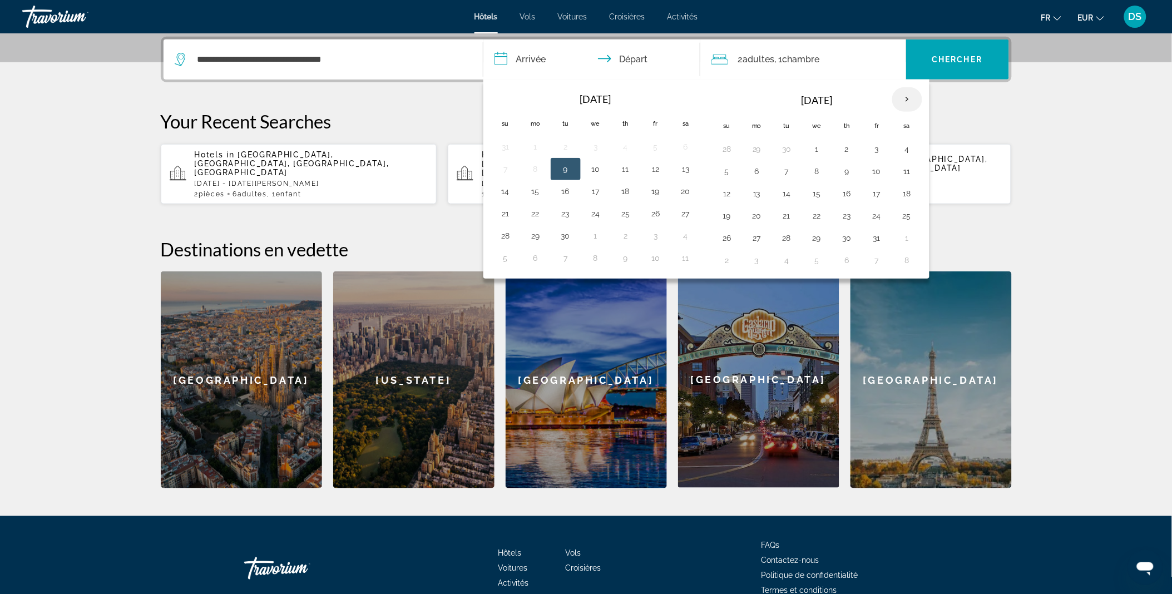
click at [905, 97] on th "Next month" at bounding box center [907, 99] width 30 height 24
click at [731, 240] on button "28" at bounding box center [727, 238] width 18 height 16
click at [905, 100] on th "Next month" at bounding box center [907, 99] width 30 height 24
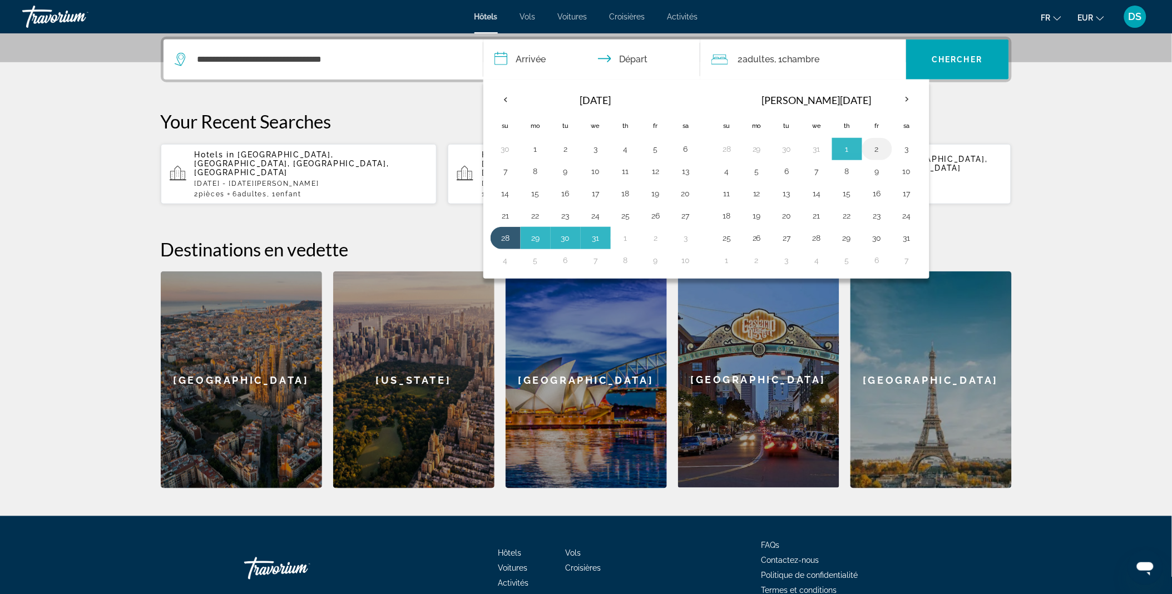
click at [872, 147] on button "2" at bounding box center [877, 149] width 18 height 16
type input "**********"
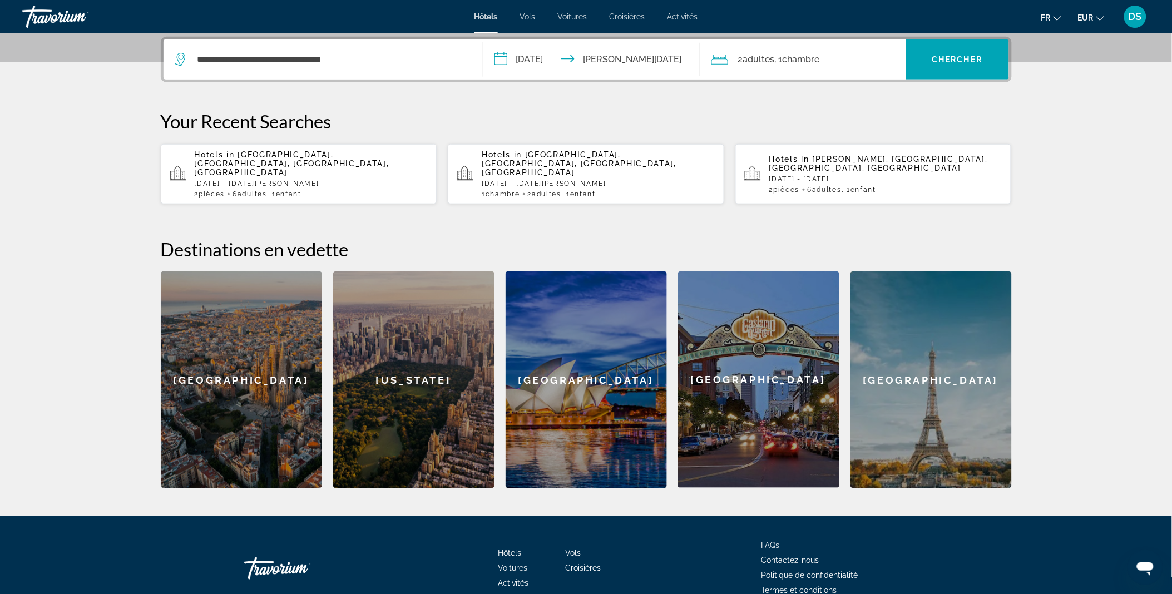
click at [832, 59] on div "2 Adulte Adultes , 1 Chambre pièces" at bounding box center [809, 60] width 195 height 16
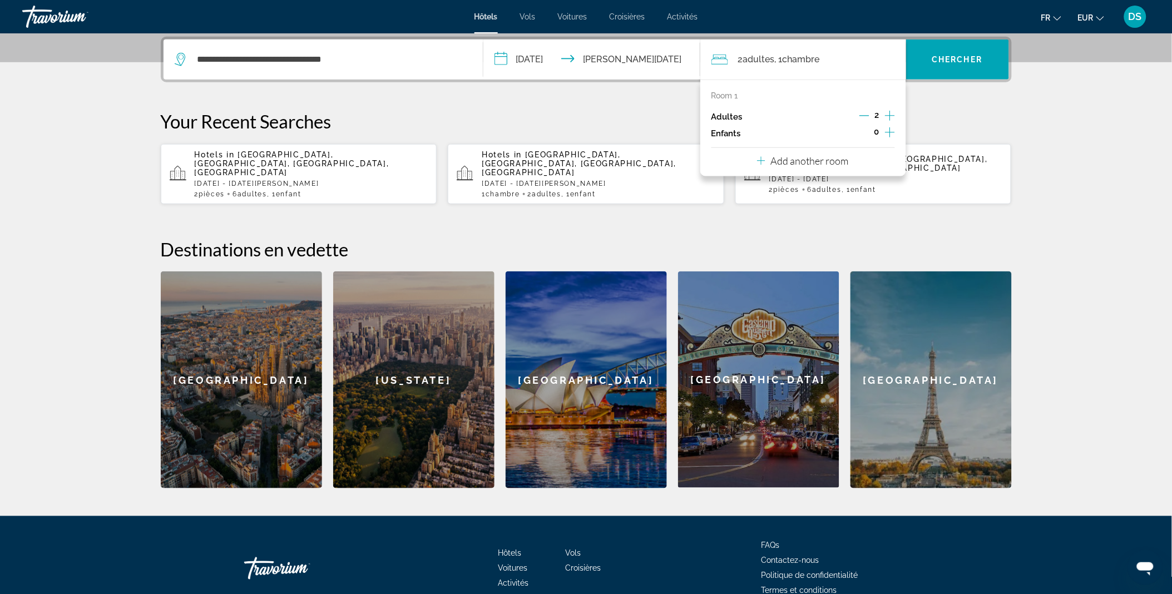
click at [888, 114] on icon "Increment adults" at bounding box center [890, 115] width 10 height 13
click at [882, 134] on div "0" at bounding box center [877, 133] width 36 height 17
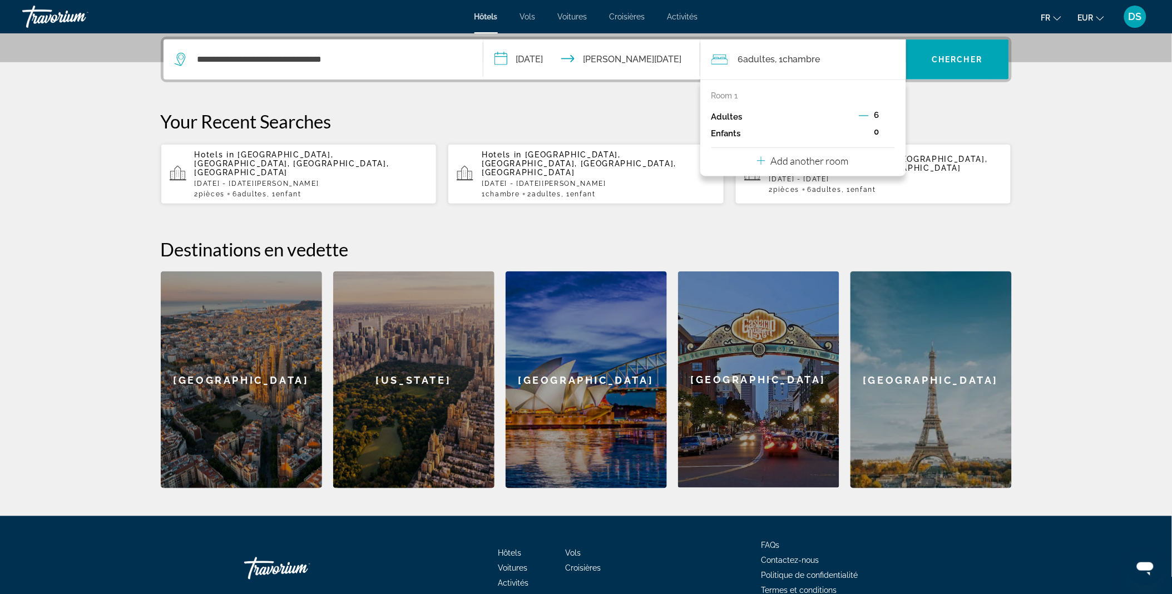
click at [866, 117] on icon "Decrement adults" at bounding box center [864, 116] width 10 height 10
click at [885, 131] on icon "Increment children" at bounding box center [890, 132] width 10 height 13
click at [866, 116] on icon "Decrement adults" at bounding box center [865, 116] width 10 height 10
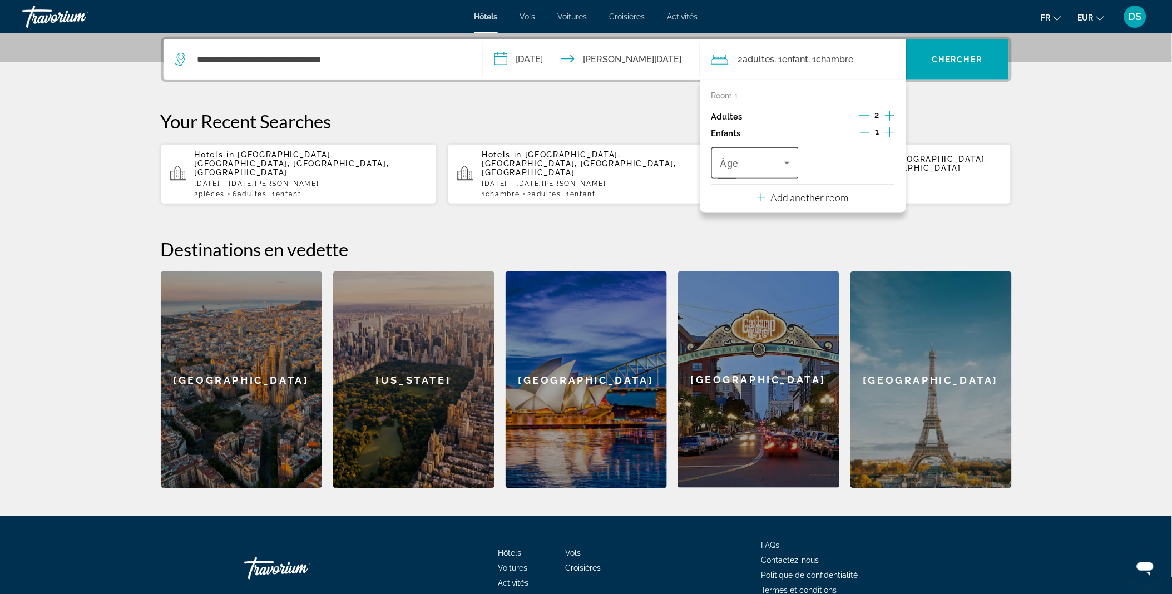
click at [788, 178] on div "Travelers: 2 adults, 1 child" at bounding box center [755, 162] width 70 height 31
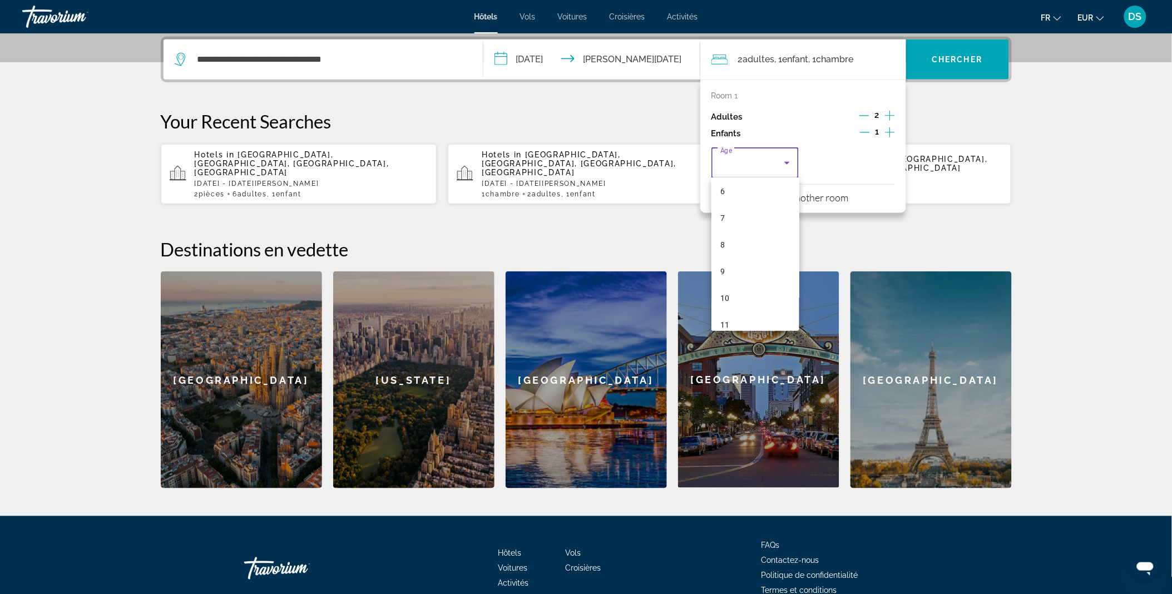
scroll to position [166, 0]
click at [752, 275] on mat-option "9" at bounding box center [756, 270] width 88 height 27
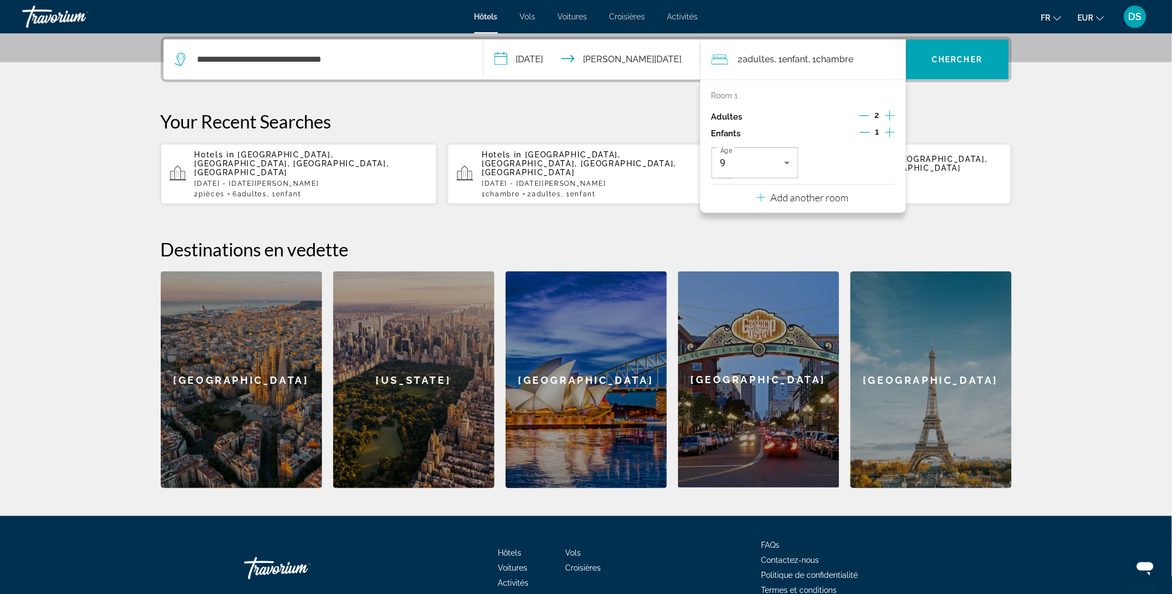
click at [788, 204] on button "Add another room" at bounding box center [803, 196] width 92 height 23
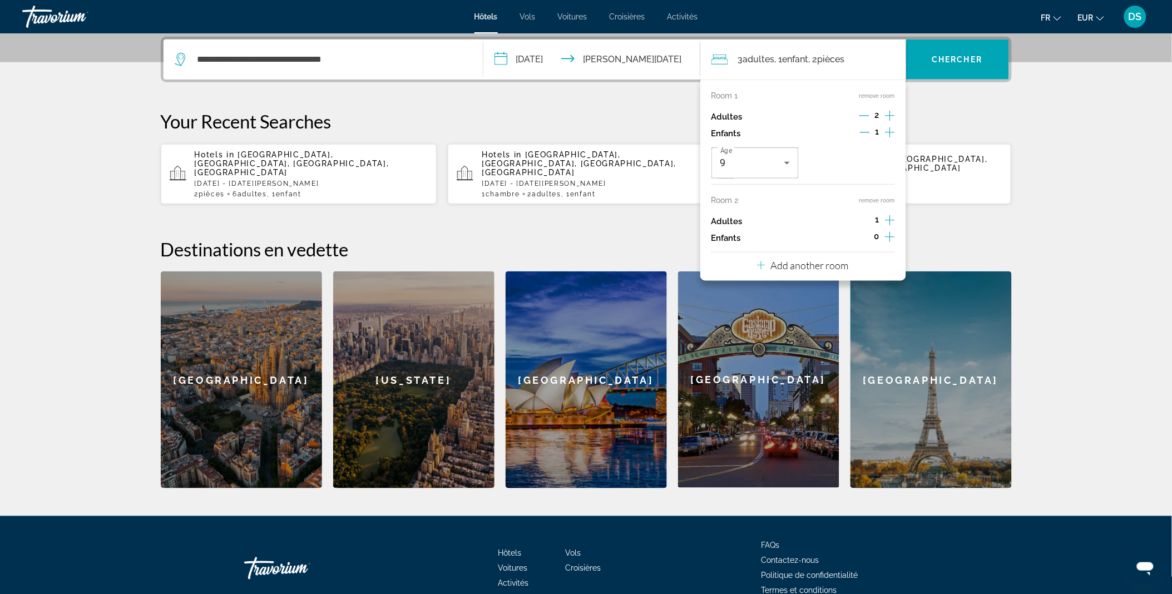
click at [891, 217] on icon "Increment adults" at bounding box center [890, 220] width 10 height 13
click at [939, 65] on span "Search widget" at bounding box center [957, 59] width 103 height 27
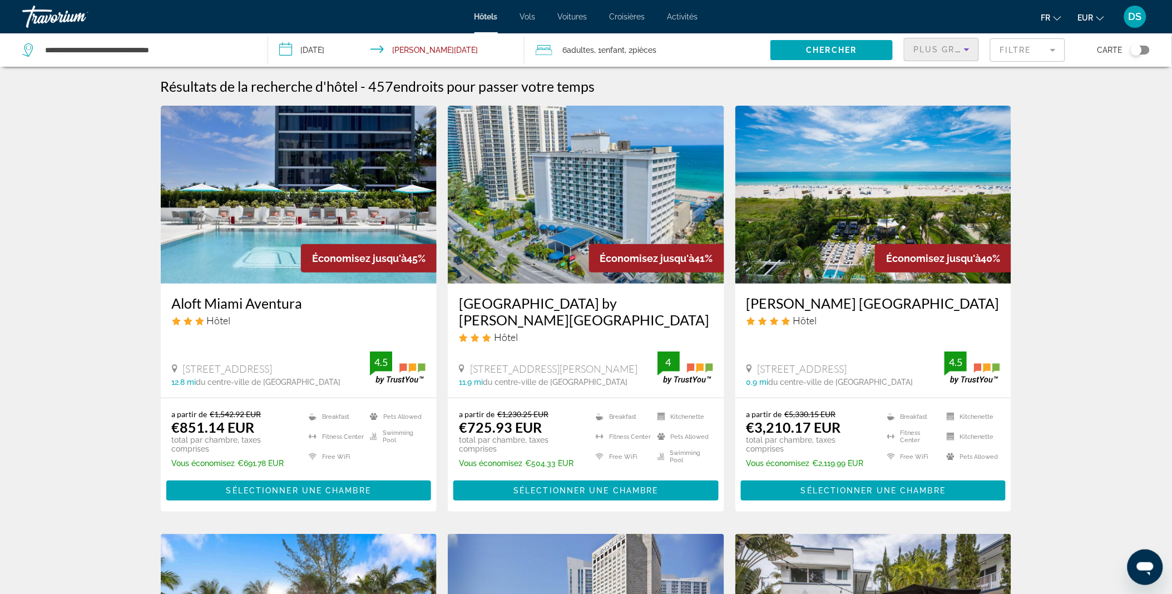
click at [945, 51] on span "Plus grandes économies" at bounding box center [979, 49] width 133 height 9
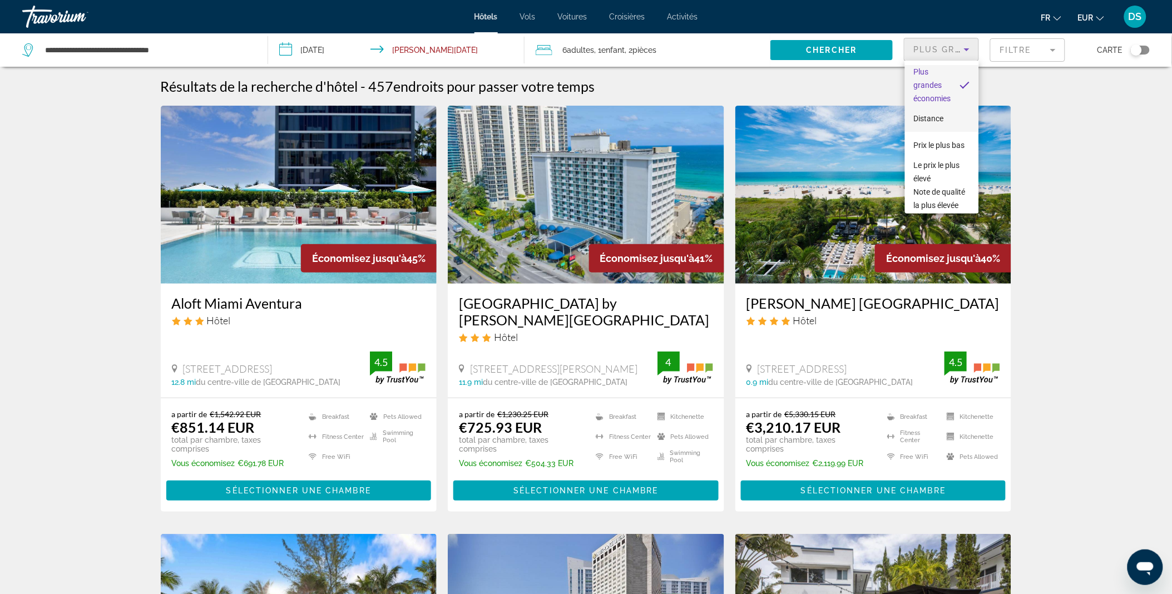
click at [944, 118] on span "Distance" at bounding box center [929, 118] width 30 height 9
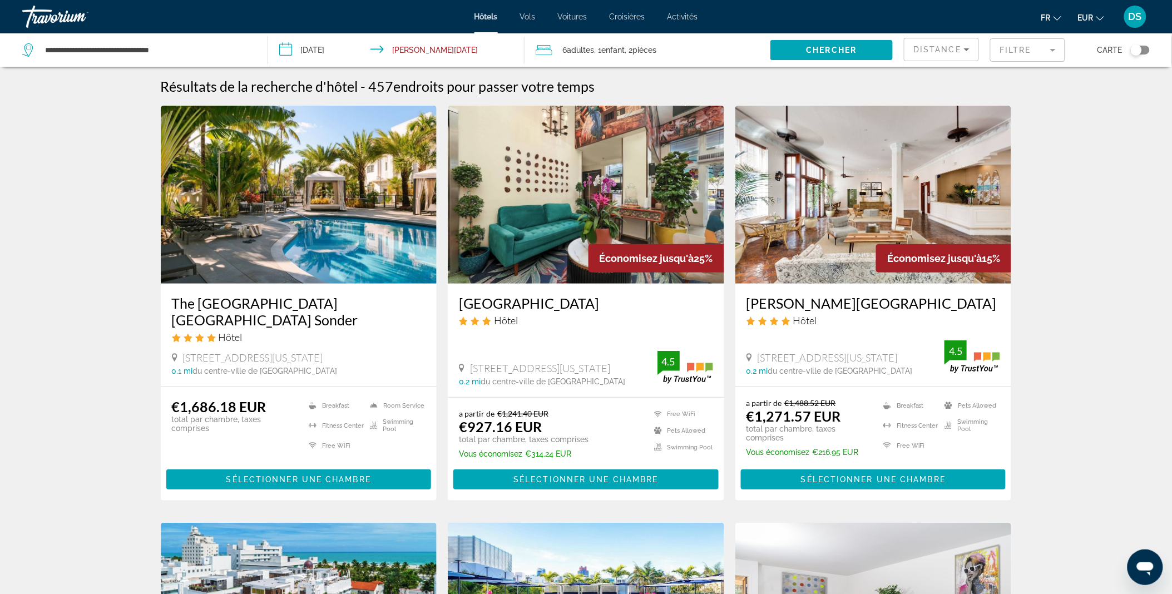
click at [1010, 45] on mat-form-field "Filtre" at bounding box center [1027, 49] width 75 height 23
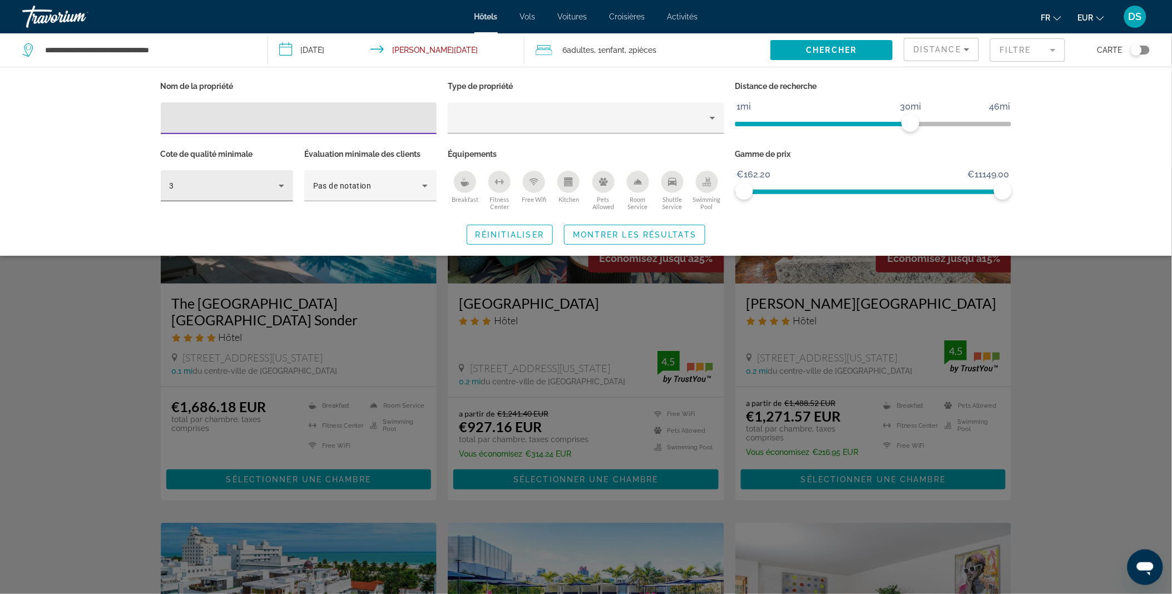
click at [288, 185] on icon "Hotel Filters" at bounding box center [281, 185] width 13 height 13
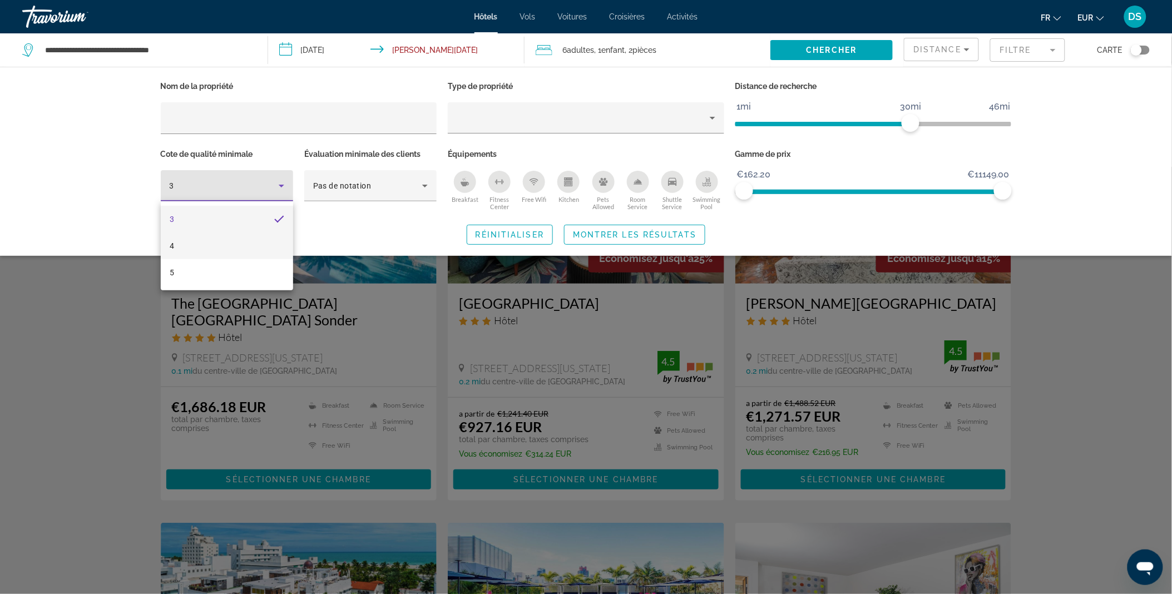
click at [241, 239] on mat-option "4" at bounding box center [227, 246] width 132 height 27
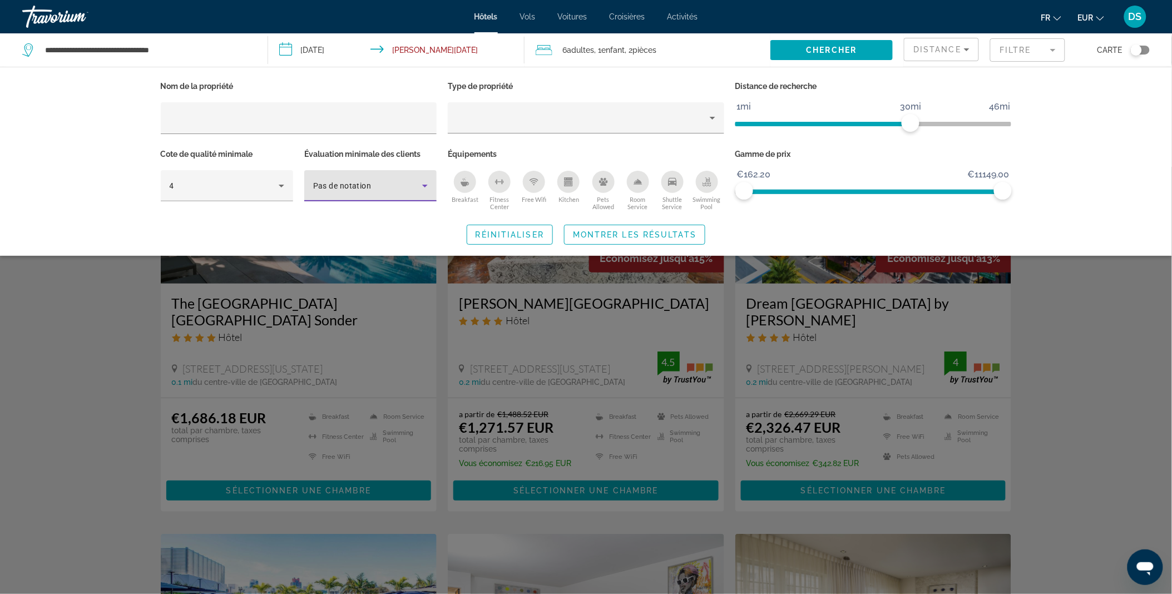
click at [418, 181] on div "Pas de notation" at bounding box center [367, 185] width 109 height 13
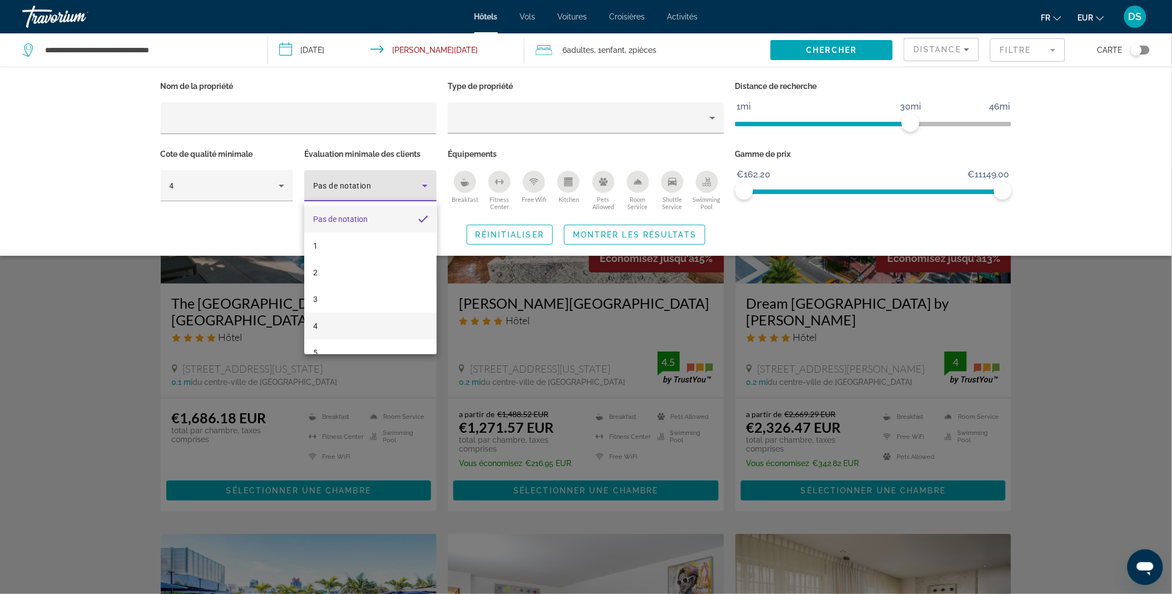
click at [354, 323] on mat-option "4" at bounding box center [370, 326] width 132 height 27
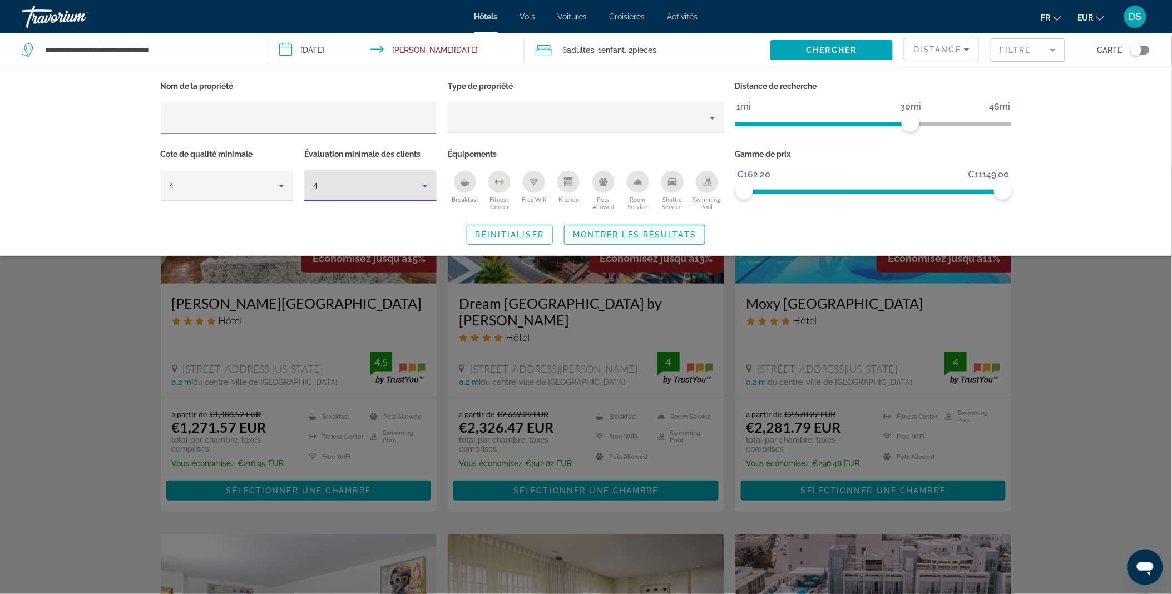
click at [585, 238] on span "Montrer les résultats" at bounding box center [635, 234] width 124 height 9
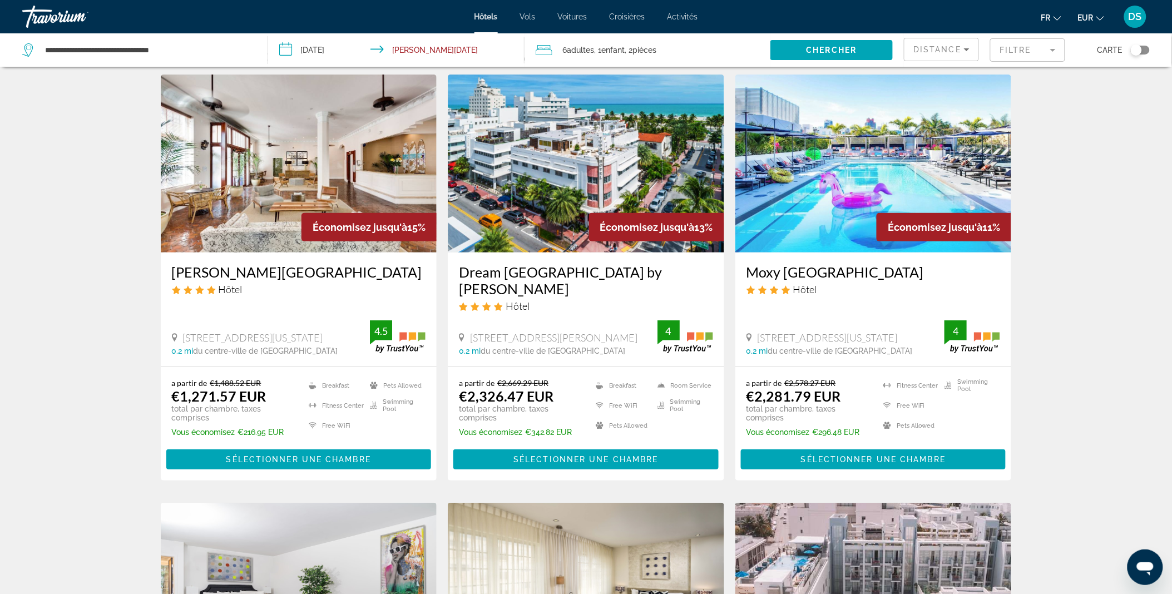
scroll to position [32, 0]
click at [535, 404] on p "total par chambre, taxes comprises" at bounding box center [520, 413] width 123 height 18
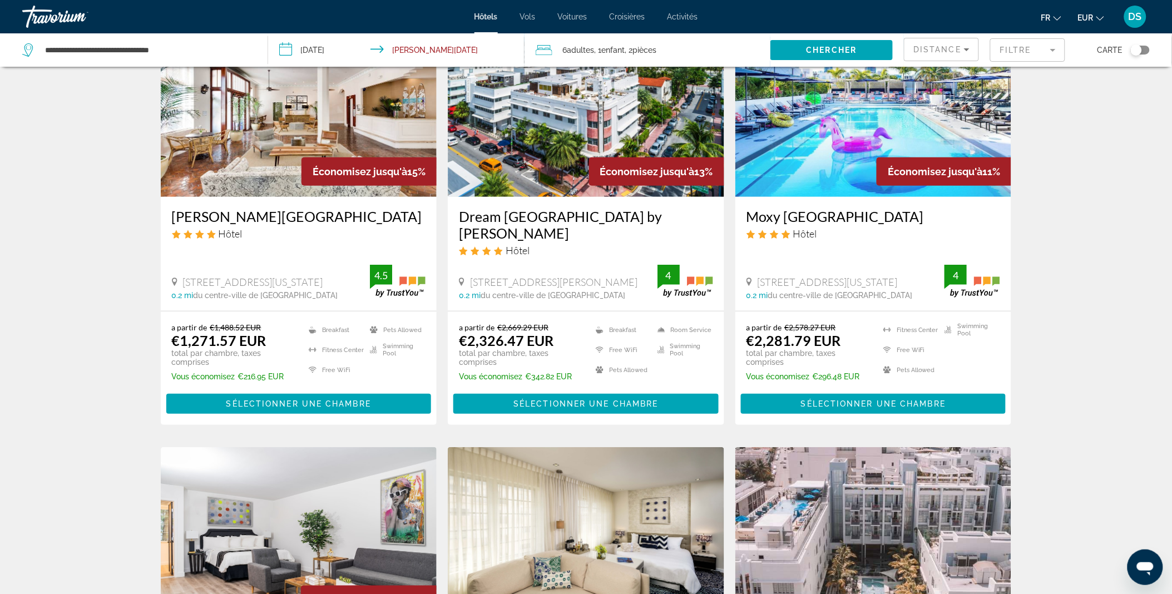
scroll to position [87, 0]
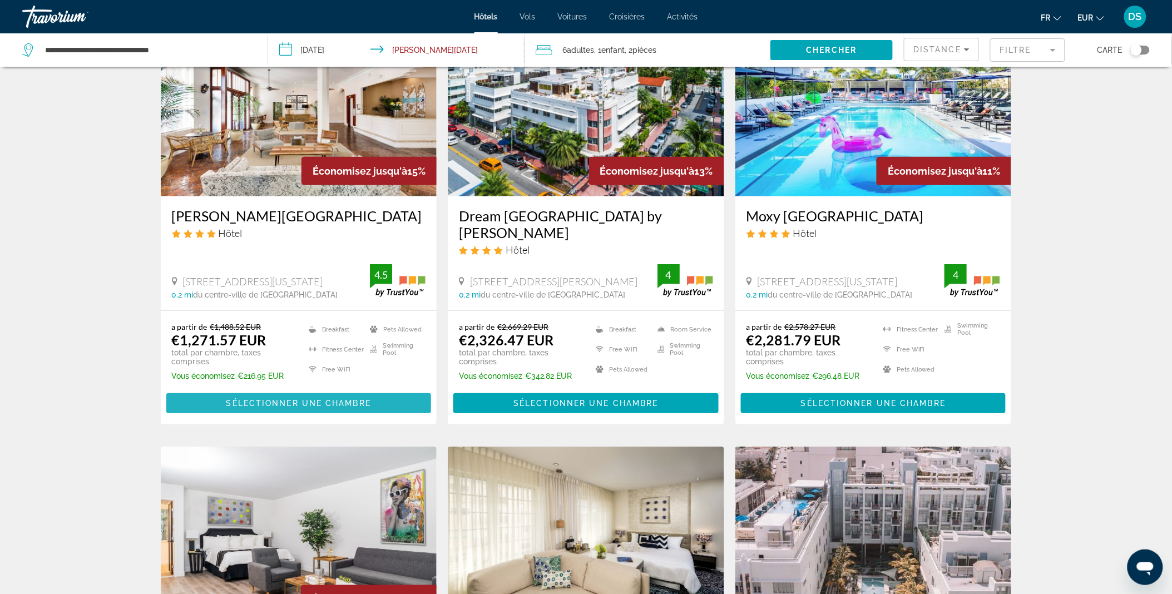
click at [367, 399] on span "Sélectionner une chambre" at bounding box center [298, 403] width 145 height 9
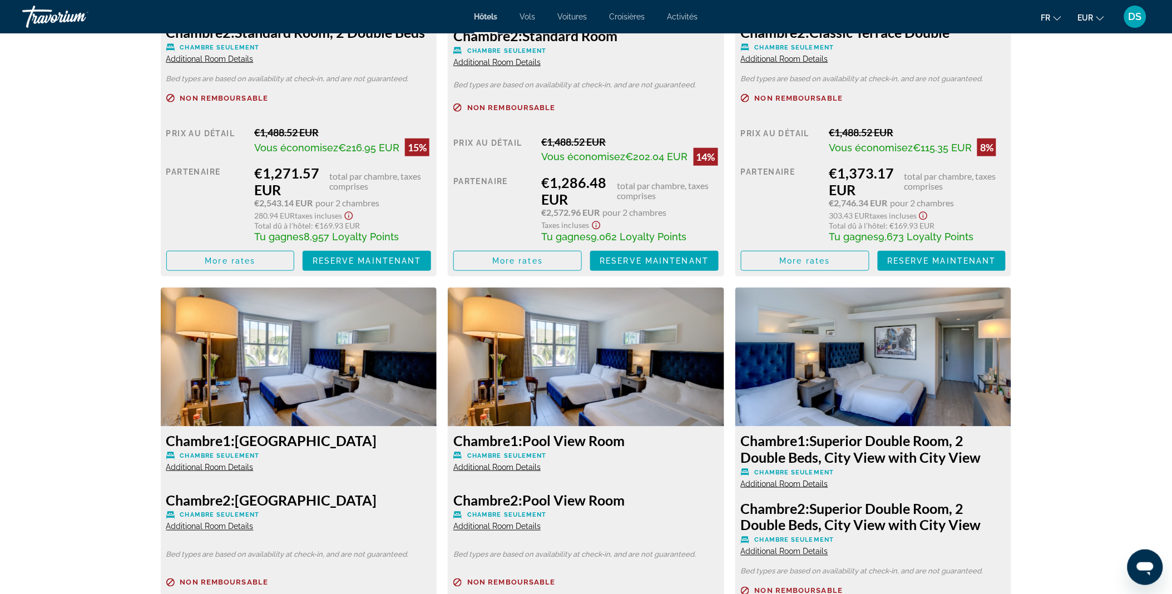
scroll to position [1747, 0]
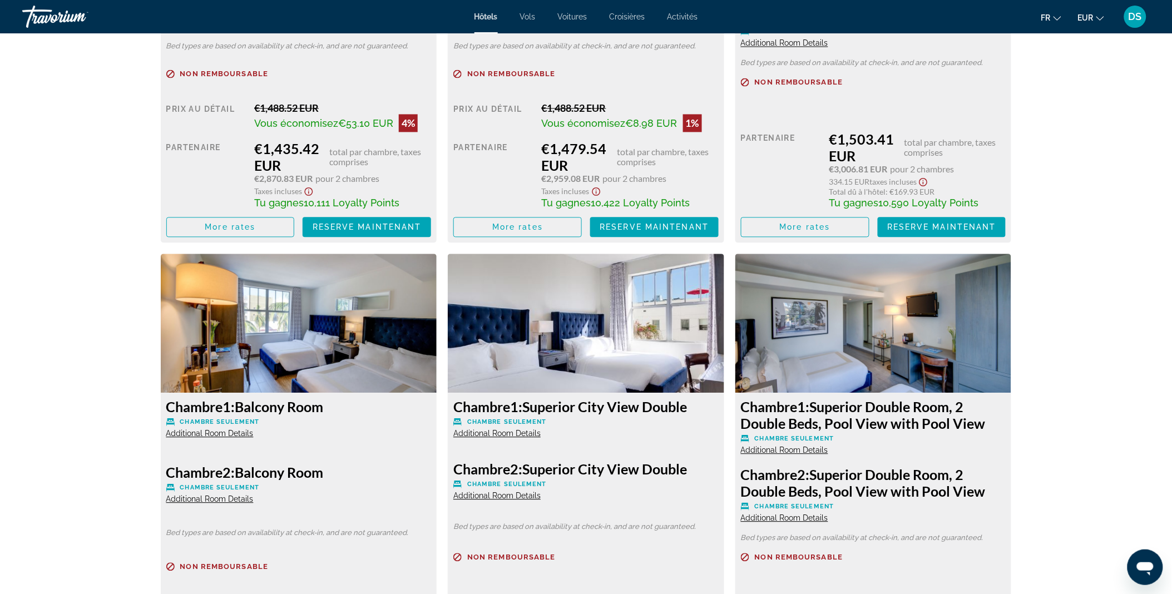
click at [367, 389] on img "Main content" at bounding box center [299, 323] width 276 height 139
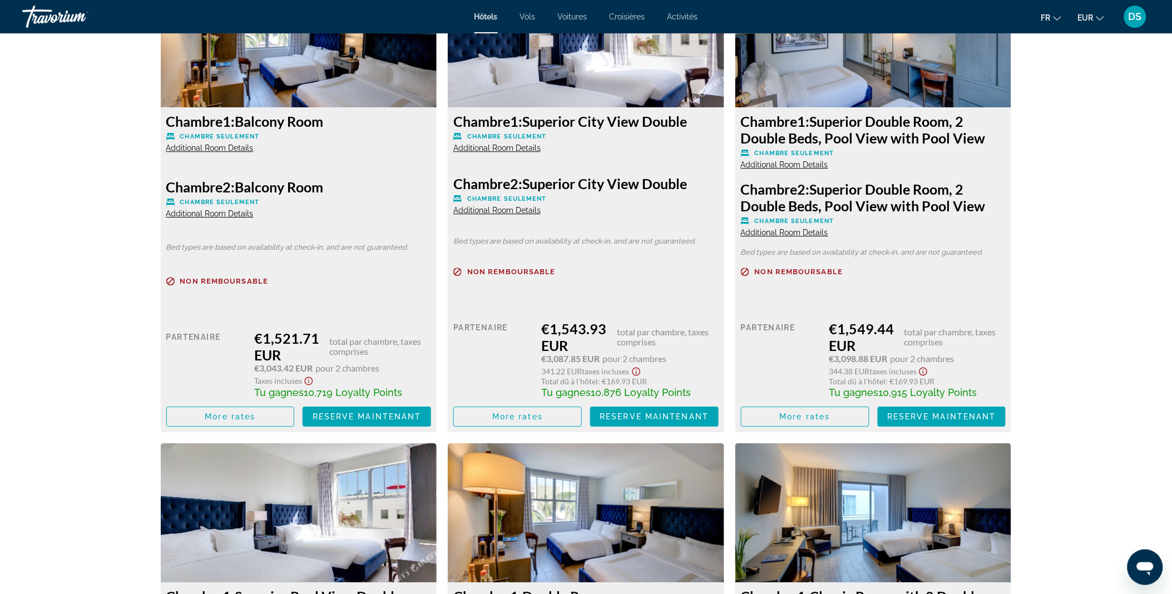
scroll to position [2542, 0]
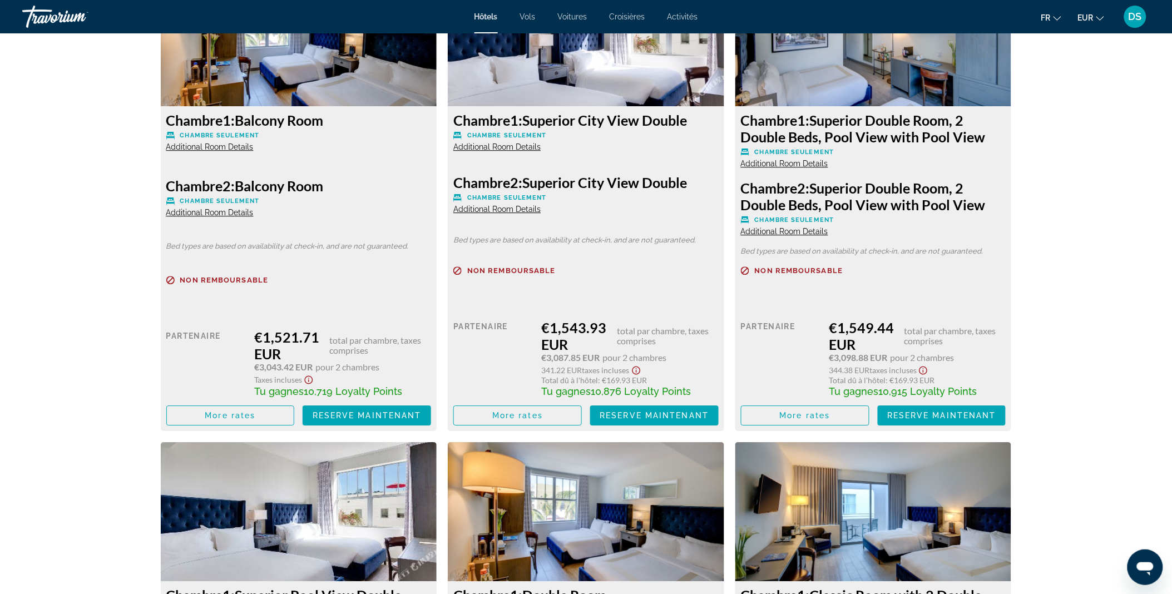
click at [497, 151] on span "Additional Room Details" at bounding box center [496, 146] width 87 height 9
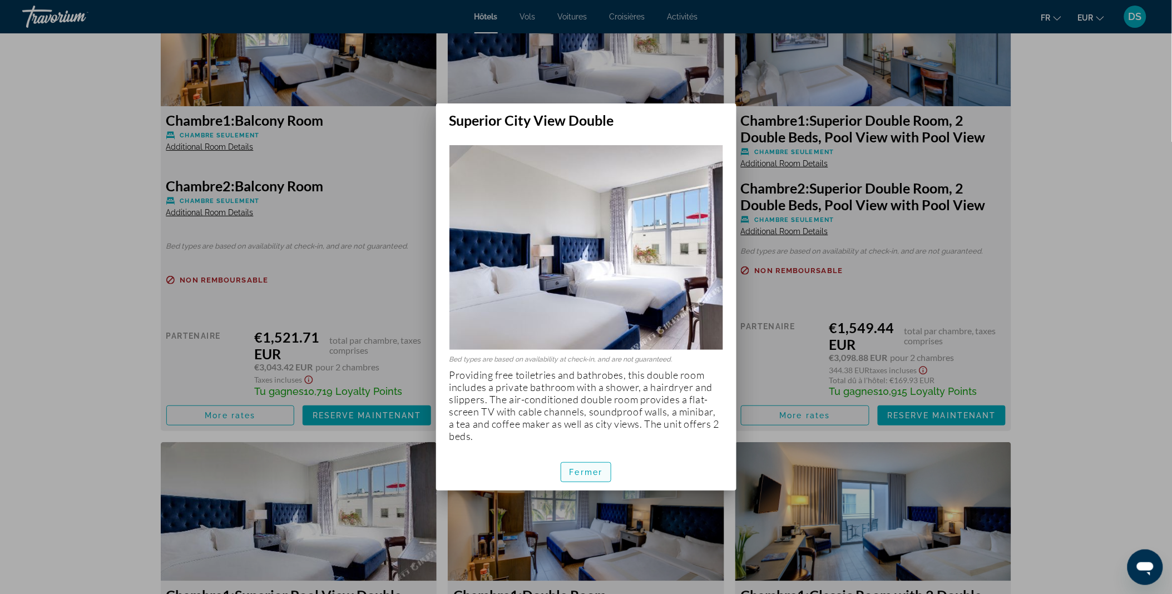
click at [574, 470] on span "Fermer" at bounding box center [586, 472] width 33 height 9
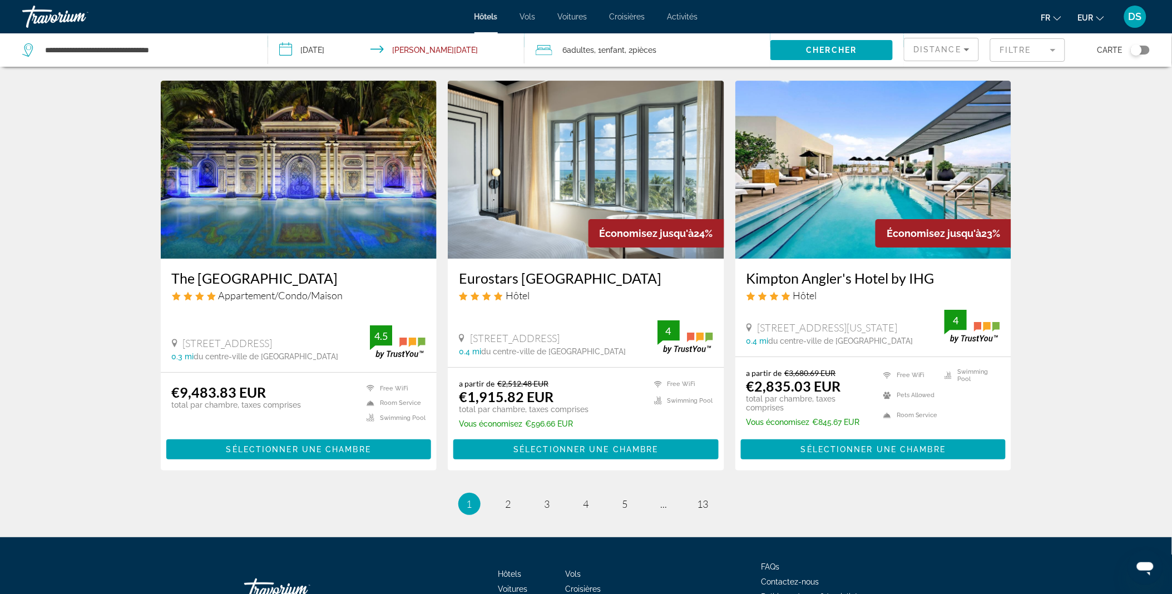
scroll to position [1284, 0]
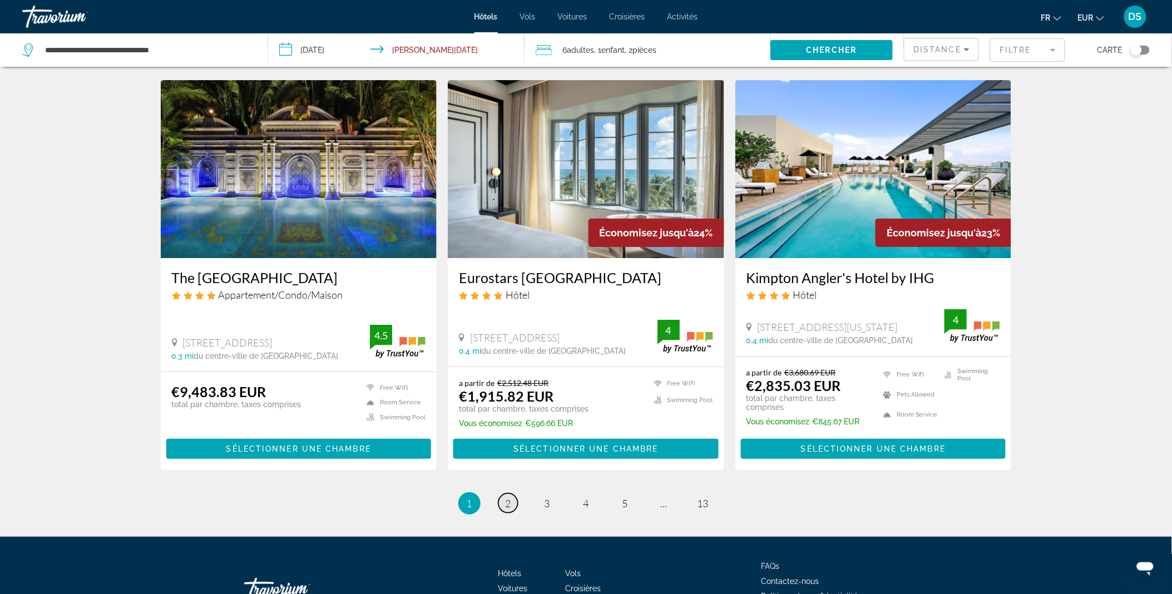
click at [510, 497] on span "2" at bounding box center [509, 503] width 6 height 12
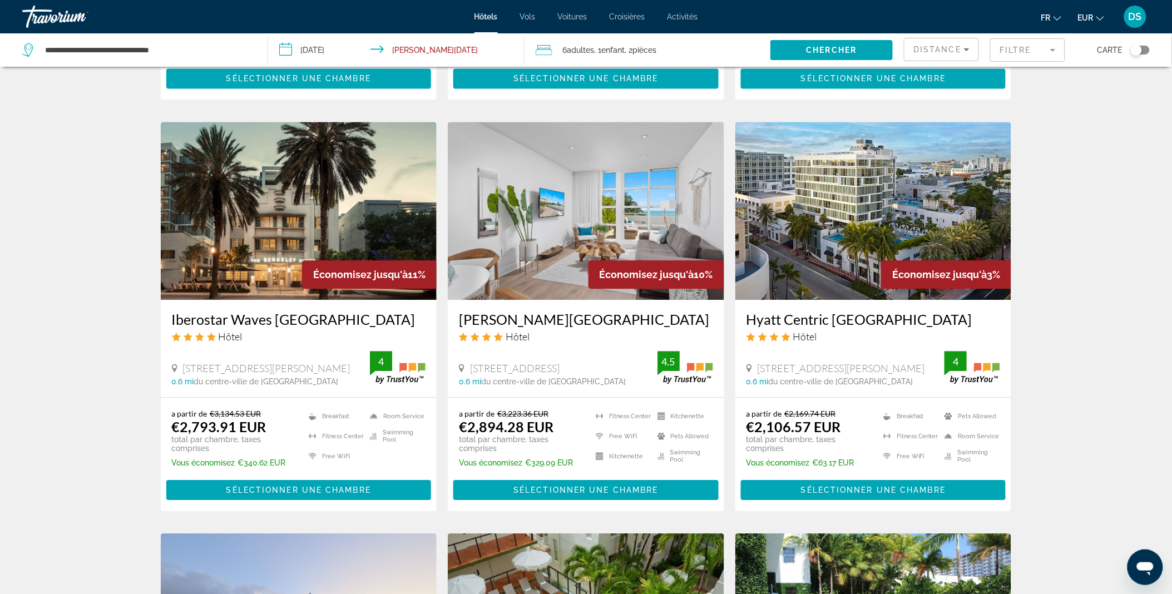
scroll to position [842, 0]
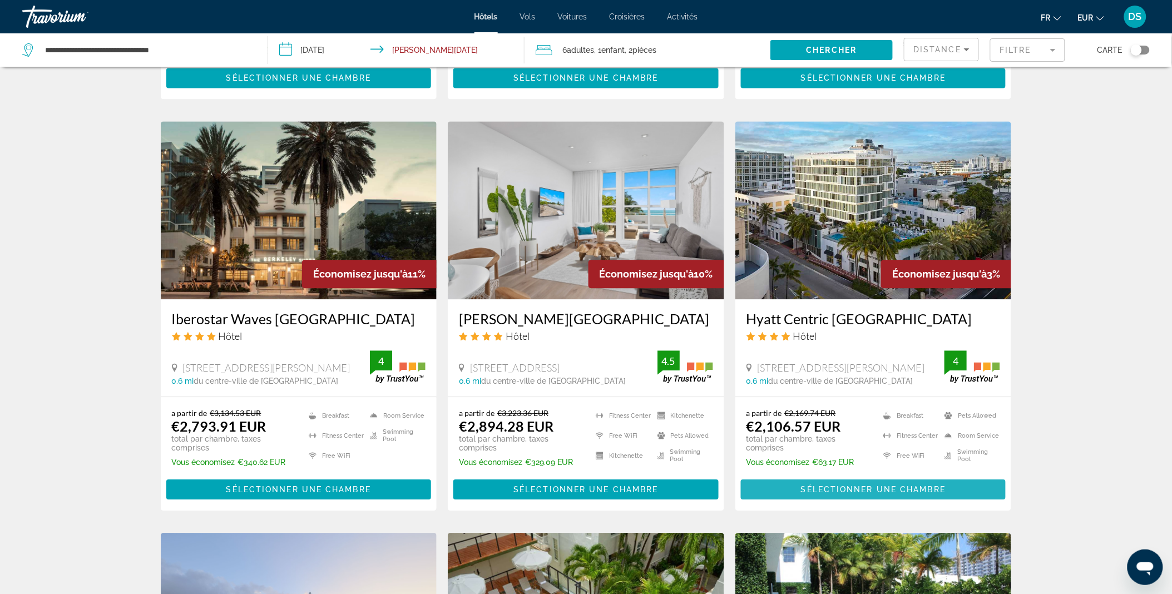
click at [837, 485] on span "Sélectionner une chambre" at bounding box center [873, 489] width 145 height 9
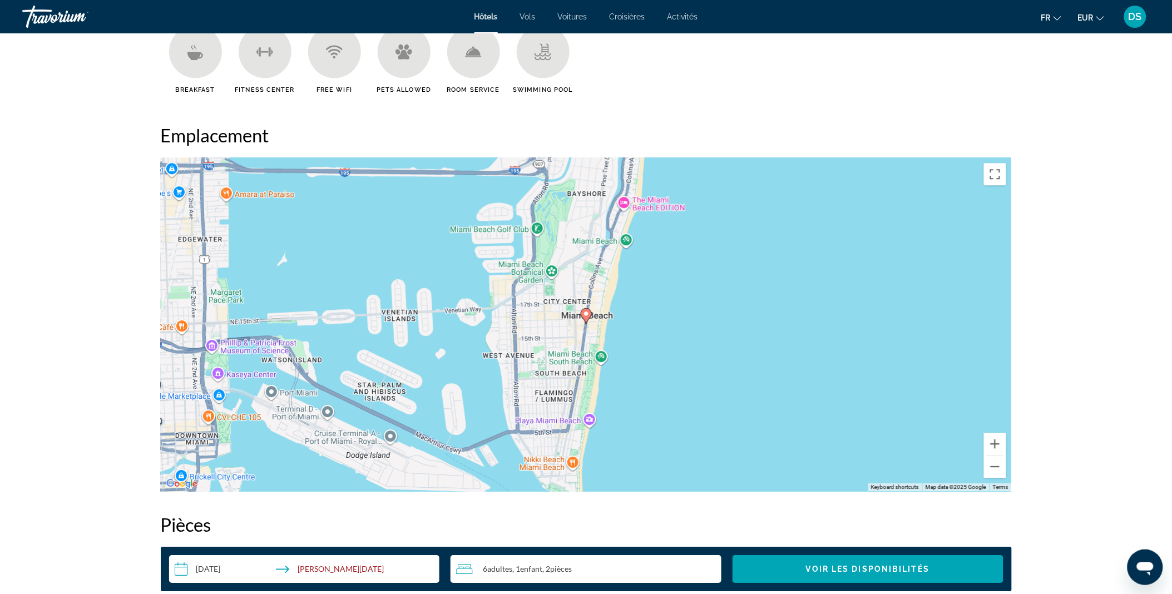
scroll to position [953, 0]
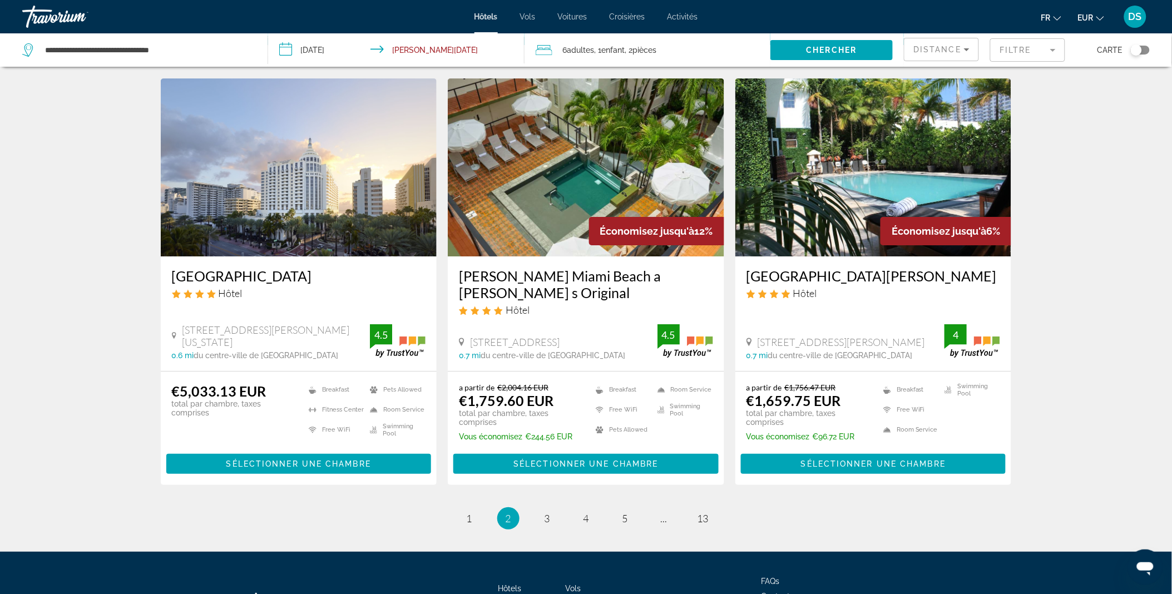
scroll to position [1294, 0]
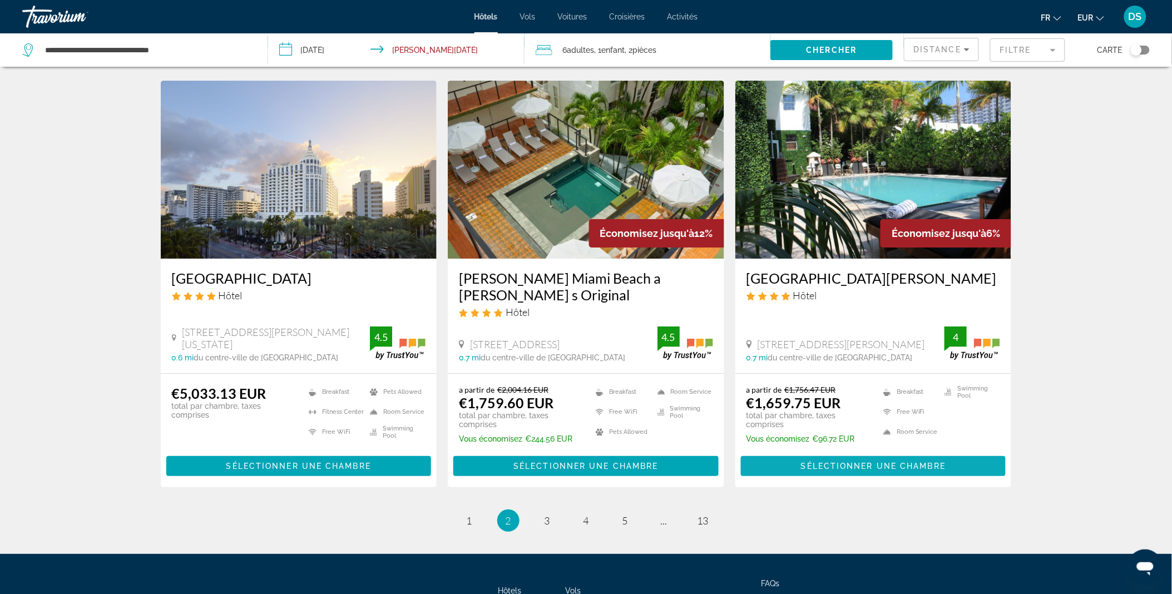
click at [855, 462] on span "Sélectionner une chambre" at bounding box center [873, 466] width 145 height 9
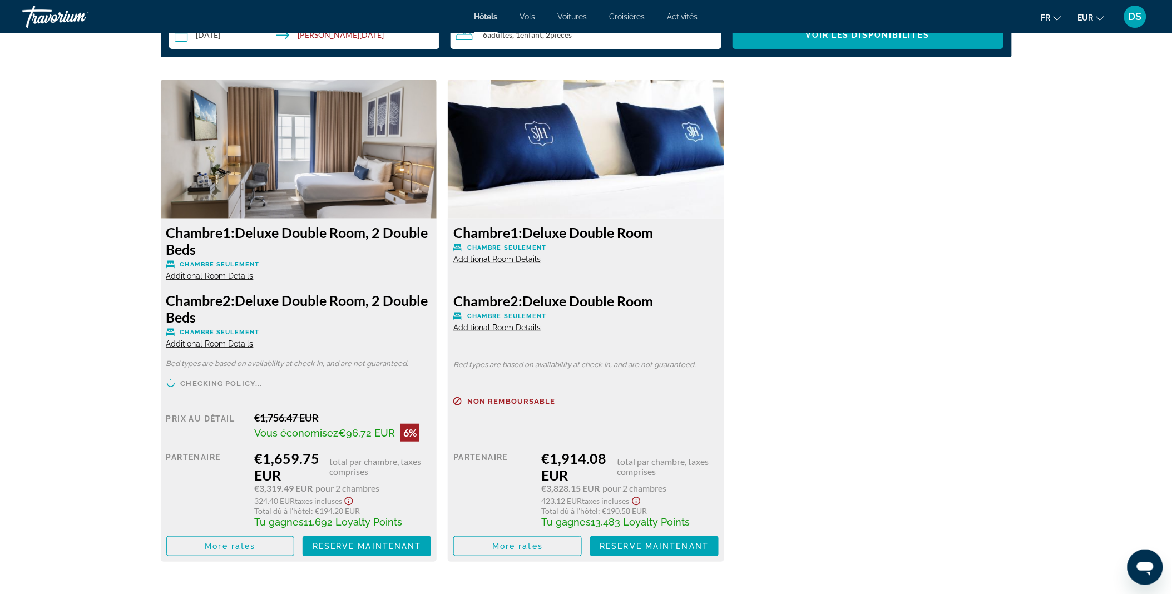
scroll to position [1496, 0]
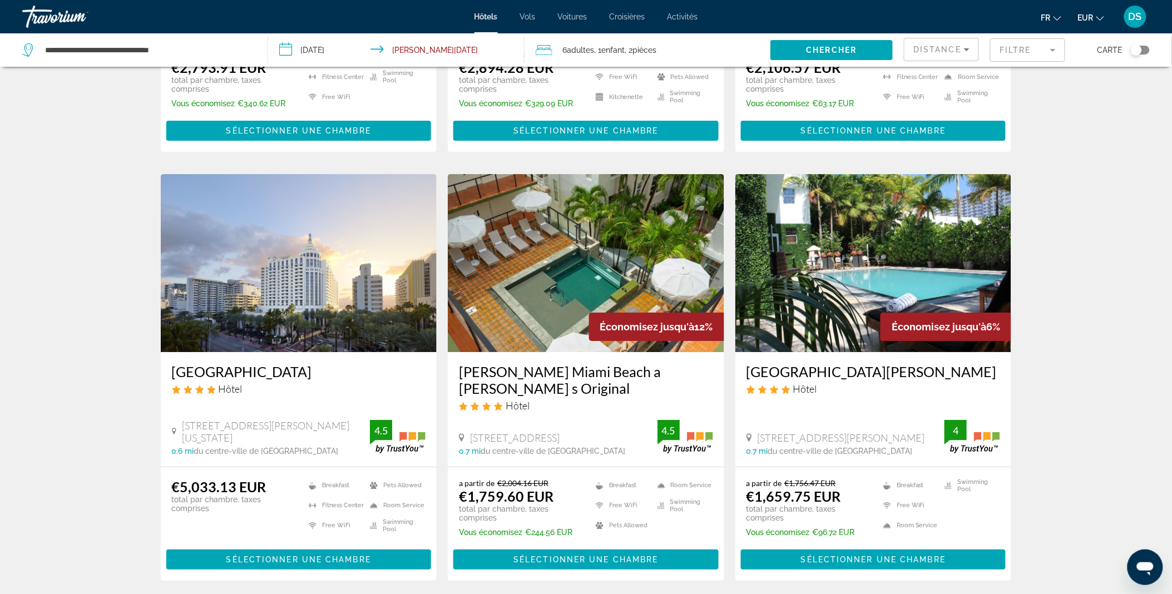
scroll to position [1358, 0]
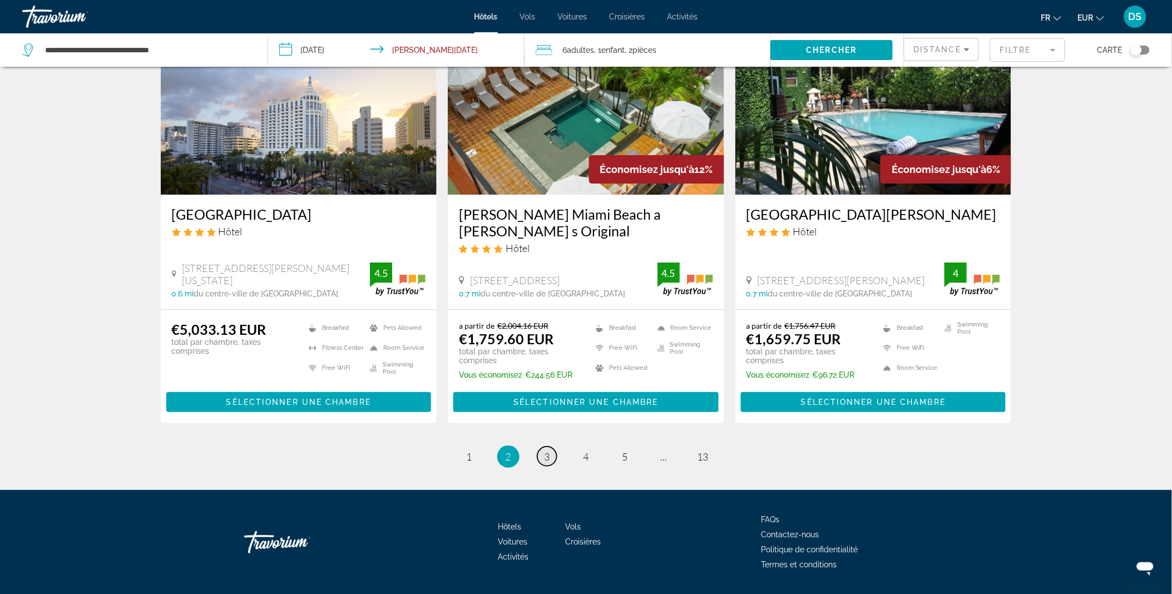
click at [552, 447] on link "page 3" at bounding box center [546, 456] width 19 height 19
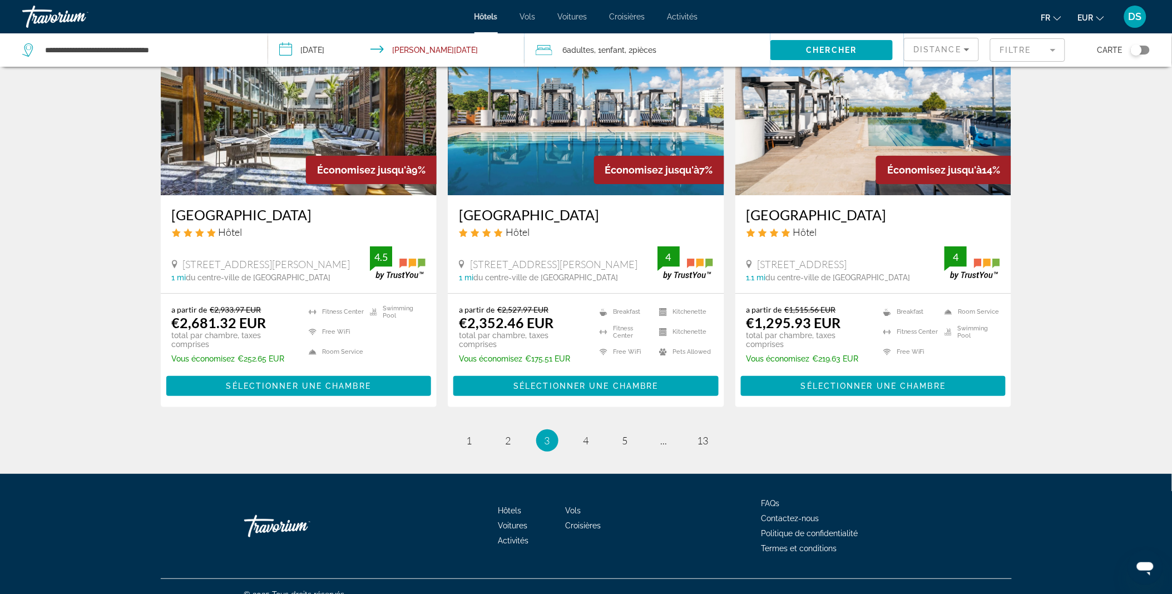
scroll to position [1356, 0]
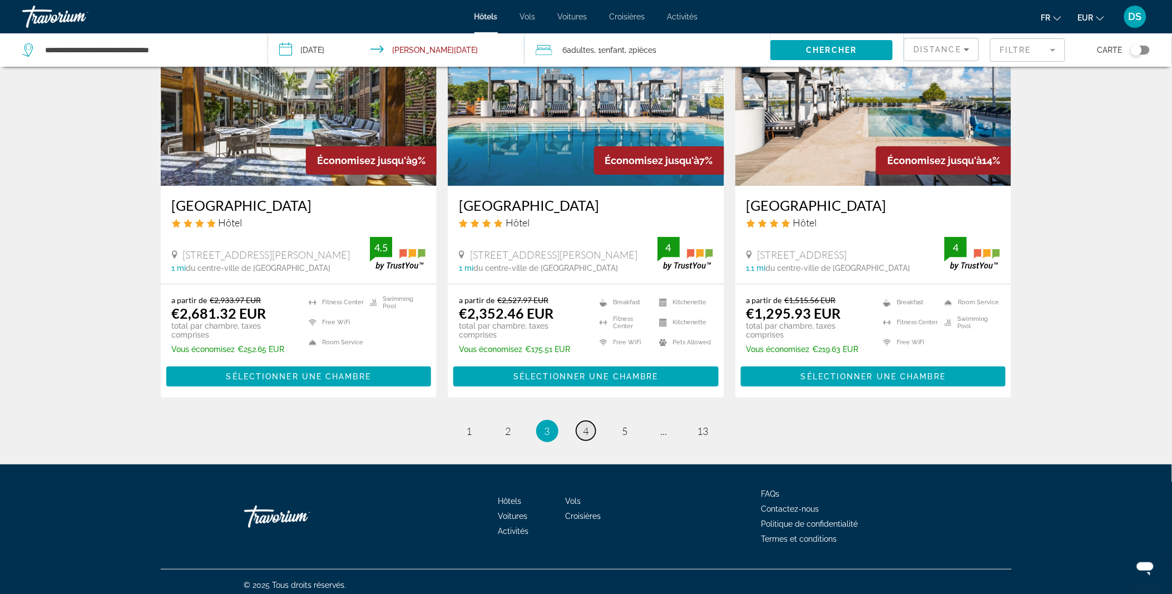
click at [585, 425] on span "4" at bounding box center [587, 431] width 6 height 12
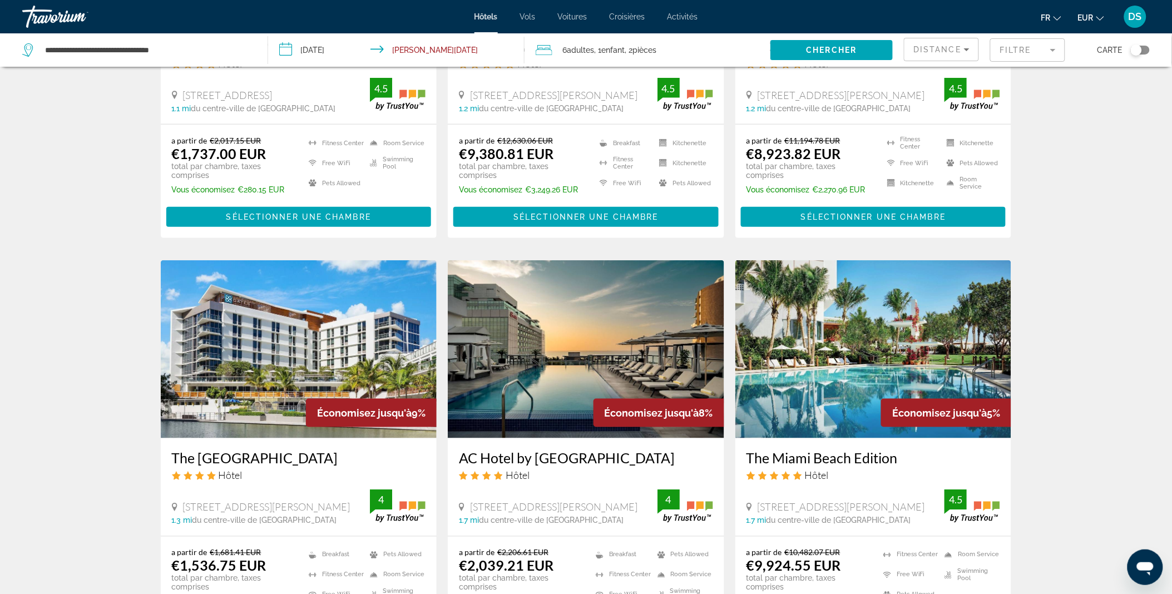
scroll to position [309, 0]
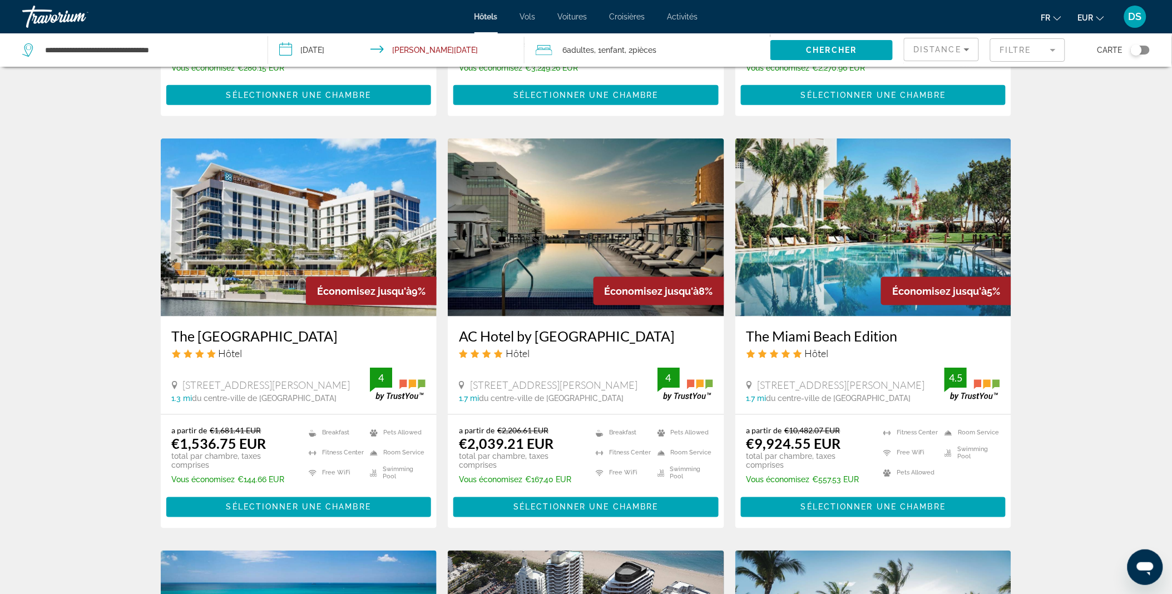
drag, startPoint x: 585, startPoint y: 423, endPoint x: 581, endPoint y: 410, distance: 13.9
click at [581, 410] on div "Économisez jusqu'à 8% AC Hotel by Marriott Miami Beach Hôtel 2912 Collins Avenu…" at bounding box center [586, 333] width 276 height 389
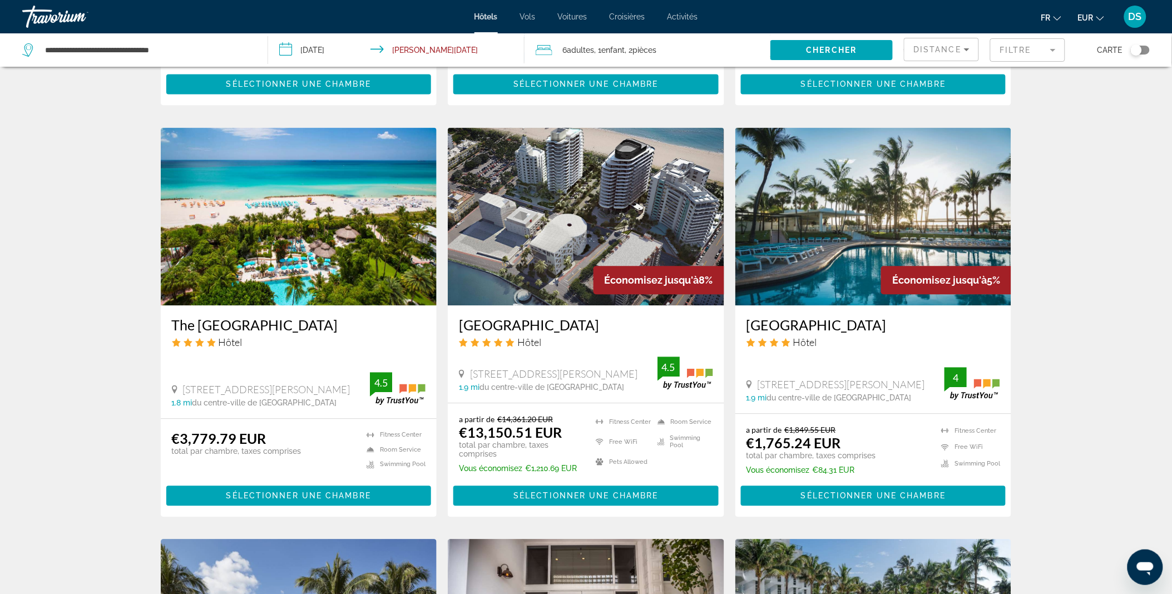
scroll to position [801, 0]
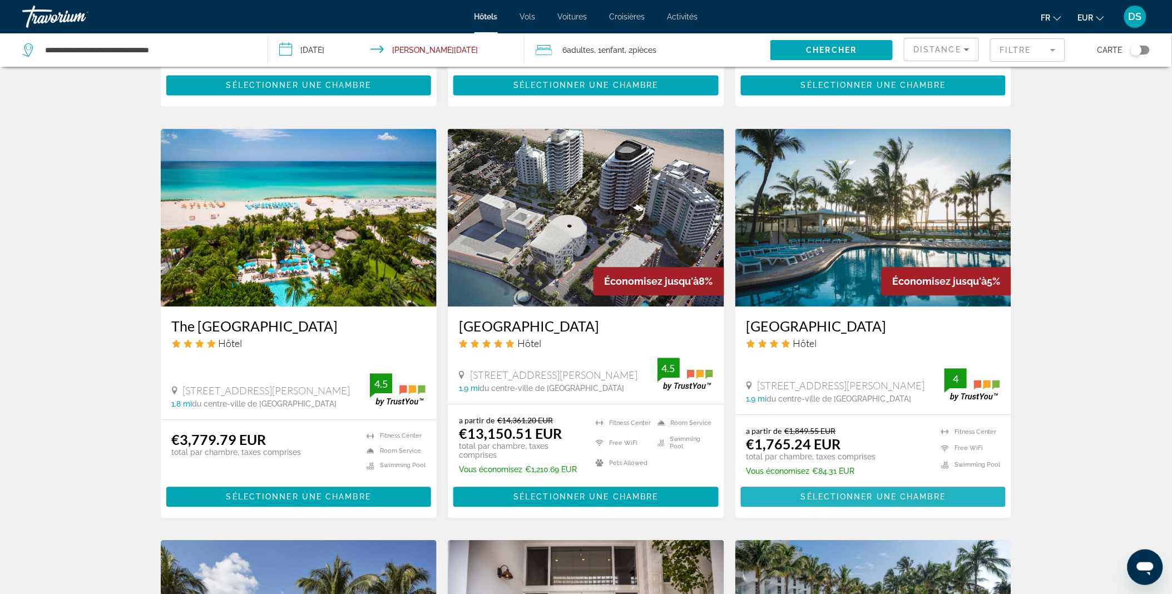
click at [769, 493] on span "Main content" at bounding box center [873, 496] width 265 height 27
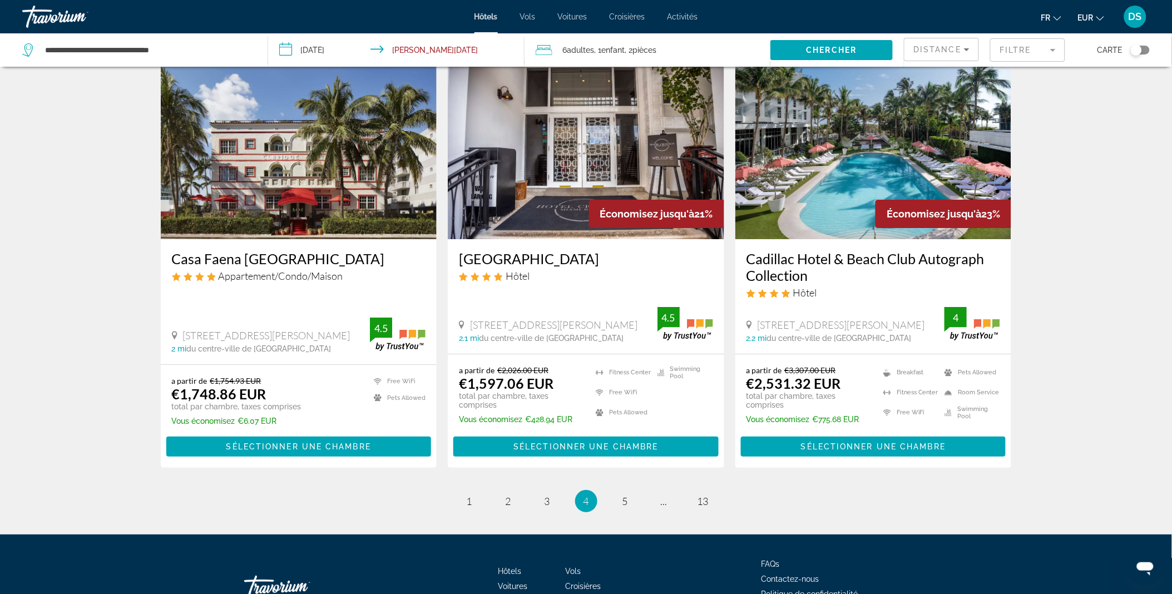
scroll to position [1282, 0]
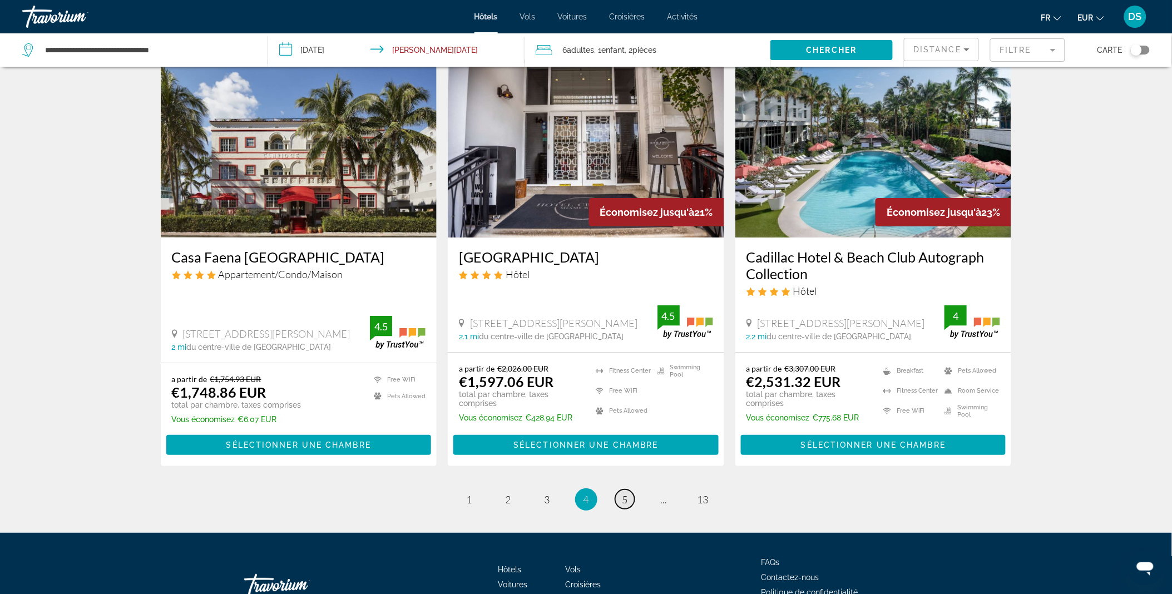
click at [631, 498] on link "page 5" at bounding box center [624, 499] width 19 height 19
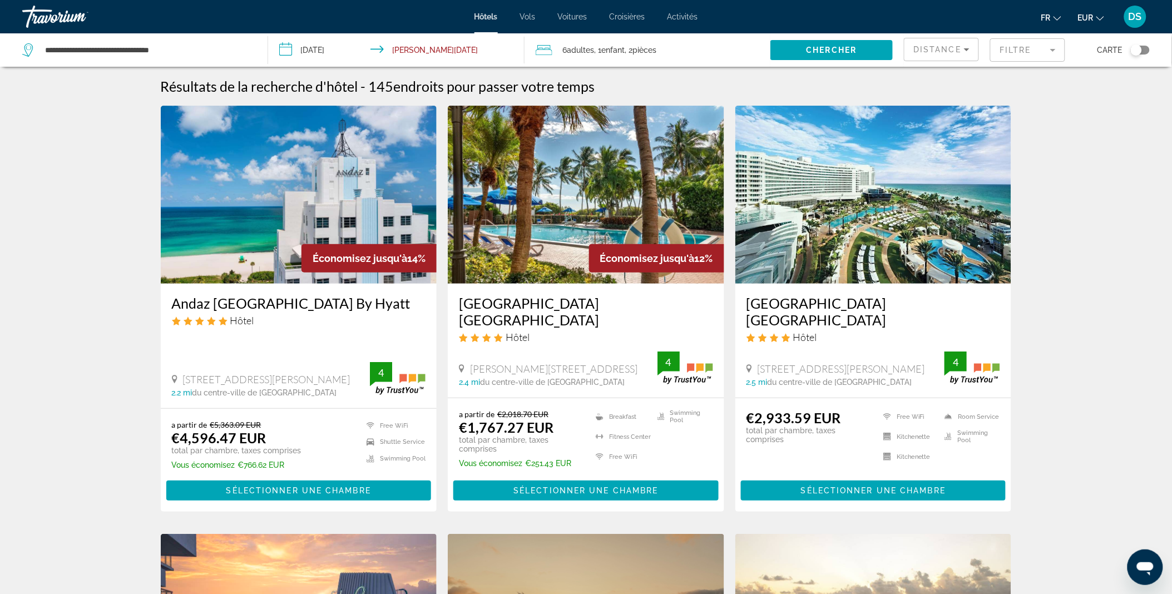
click at [1051, 63] on div "Filtre" at bounding box center [1027, 49] width 75 height 33
click at [1052, 56] on mat-form-field "Filtre" at bounding box center [1027, 49] width 75 height 23
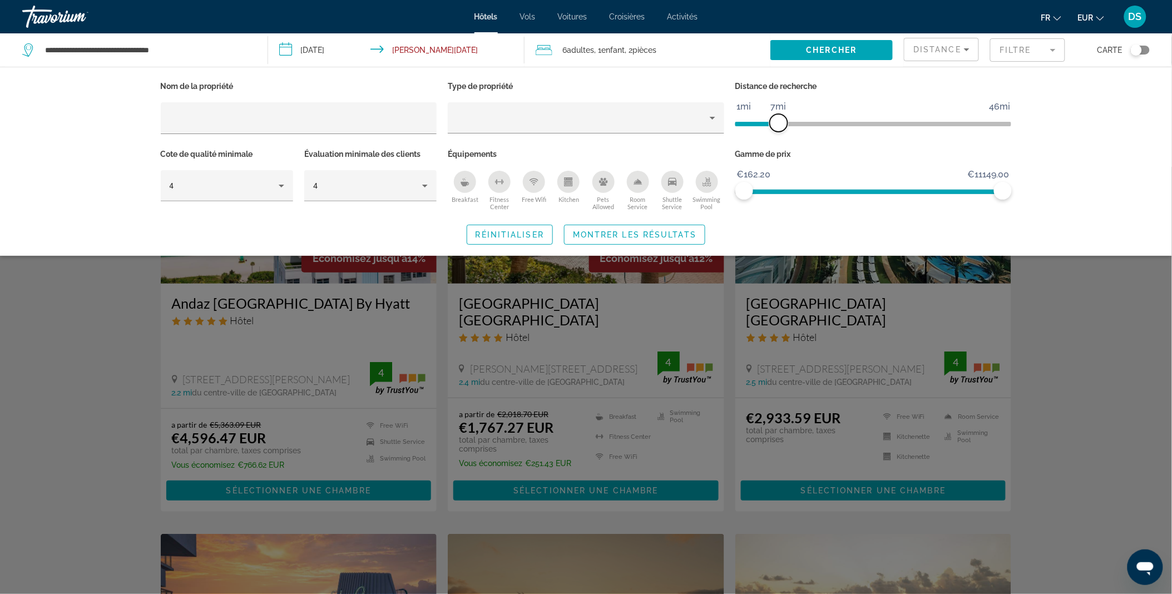
drag, startPoint x: 910, startPoint y: 117, endPoint x: 777, endPoint y: 125, distance: 132.6
click at [777, 125] on span "ngx-slider" at bounding box center [779, 123] width 18 height 18
click at [932, 51] on span "Distance" at bounding box center [937, 49] width 48 height 9
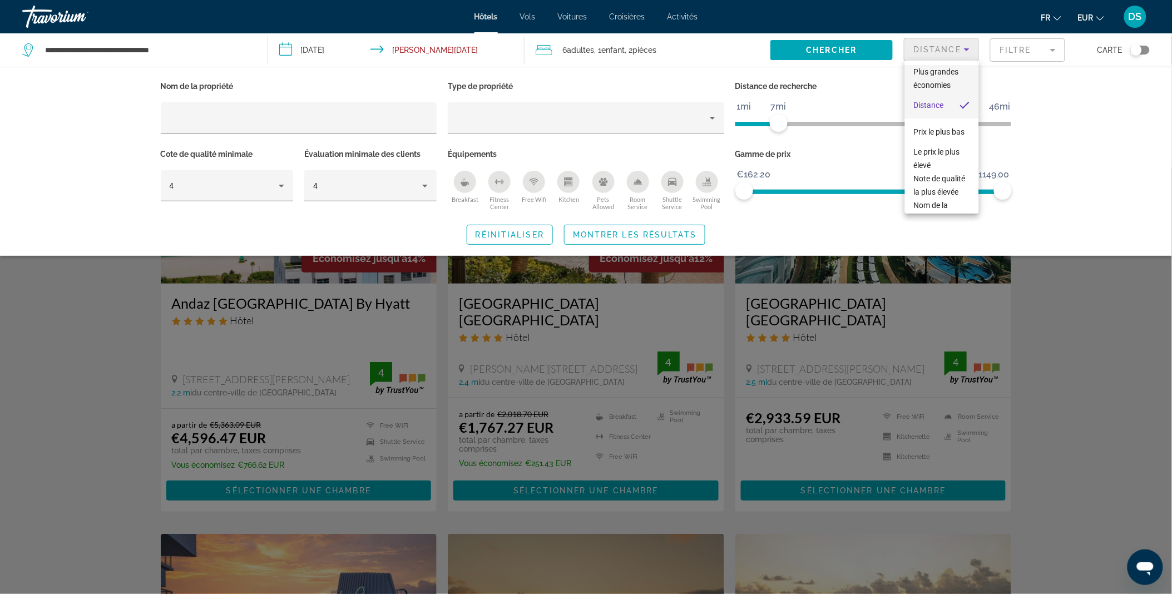
click at [939, 75] on span "Plus grandes économies" at bounding box center [936, 78] width 45 height 22
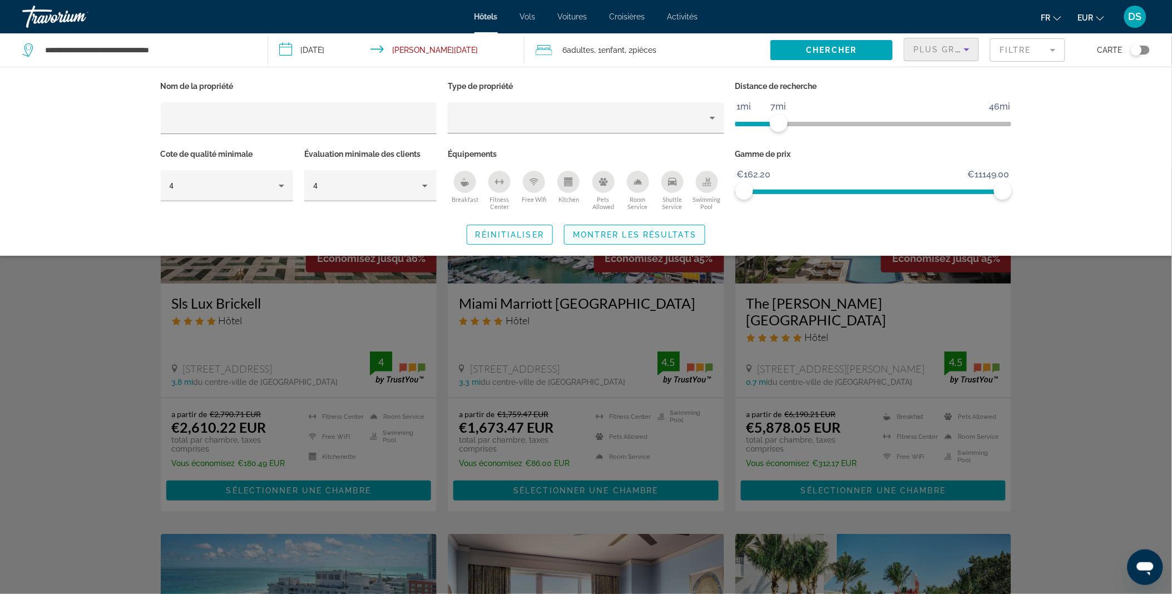
click at [659, 231] on span "Montrer les résultats" at bounding box center [635, 234] width 124 height 9
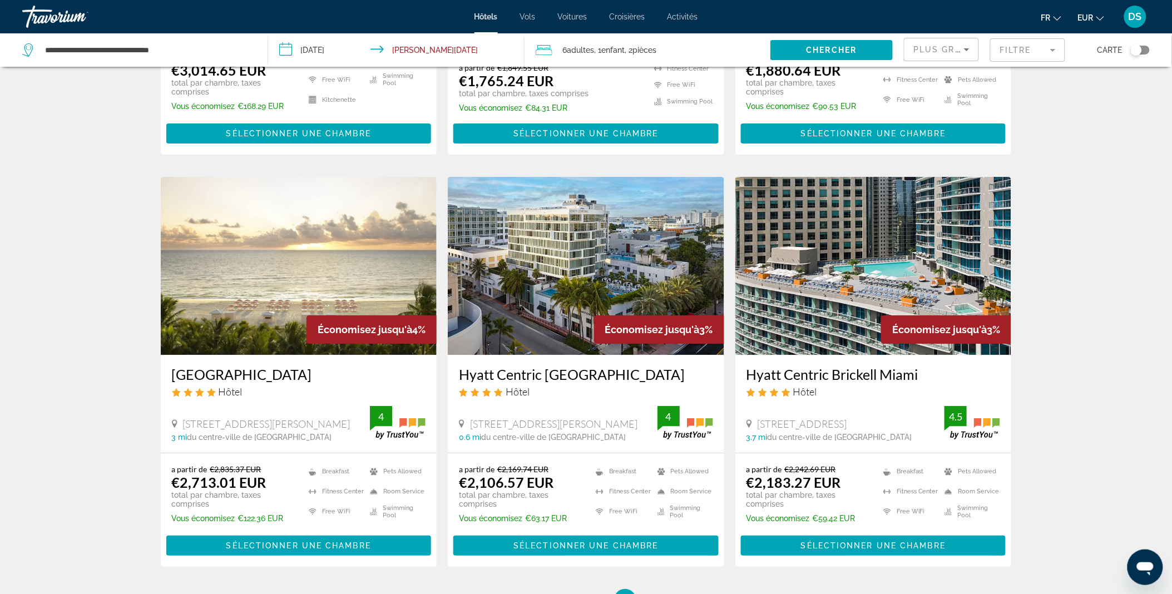
scroll to position [1340, 0]
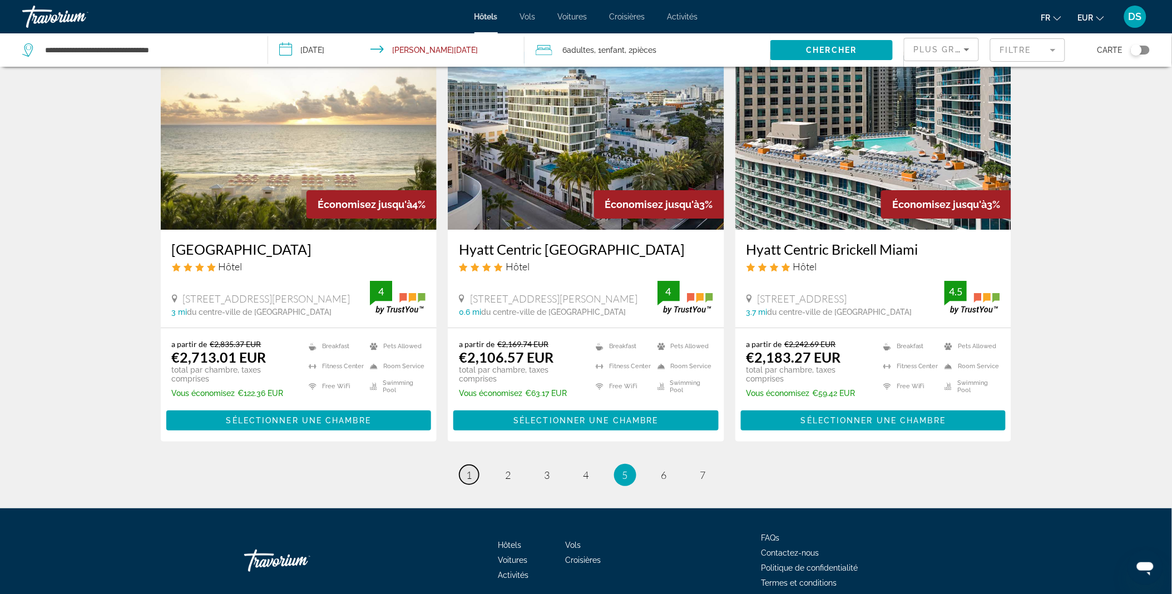
click at [474, 465] on link "page 1" at bounding box center [469, 474] width 19 height 19
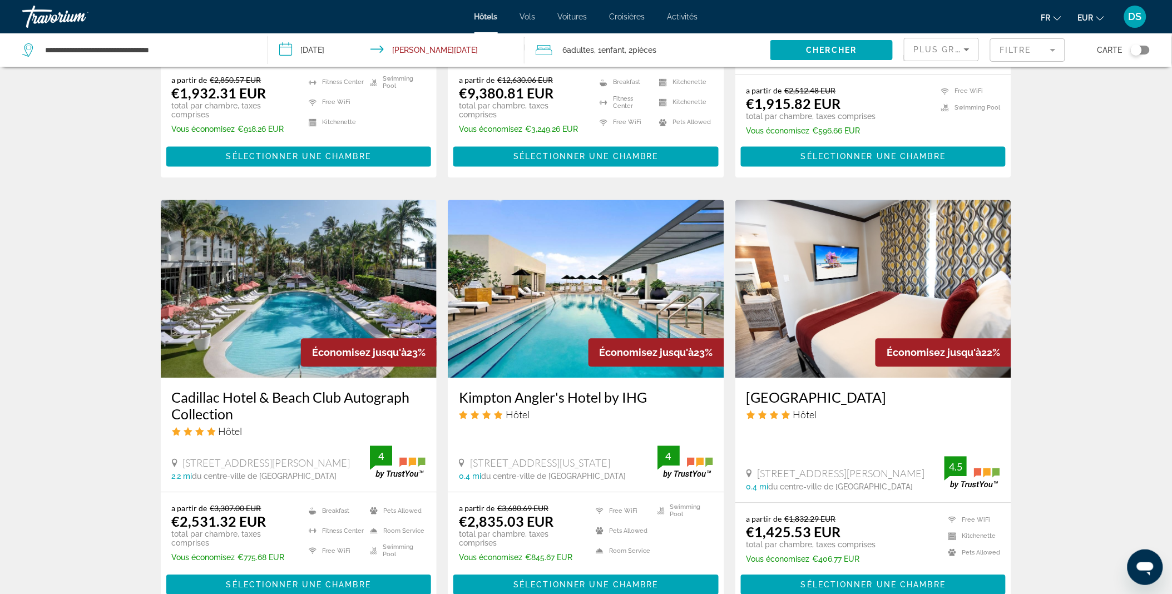
scroll to position [747, 0]
